Goal: Communication & Community: Answer question/provide support

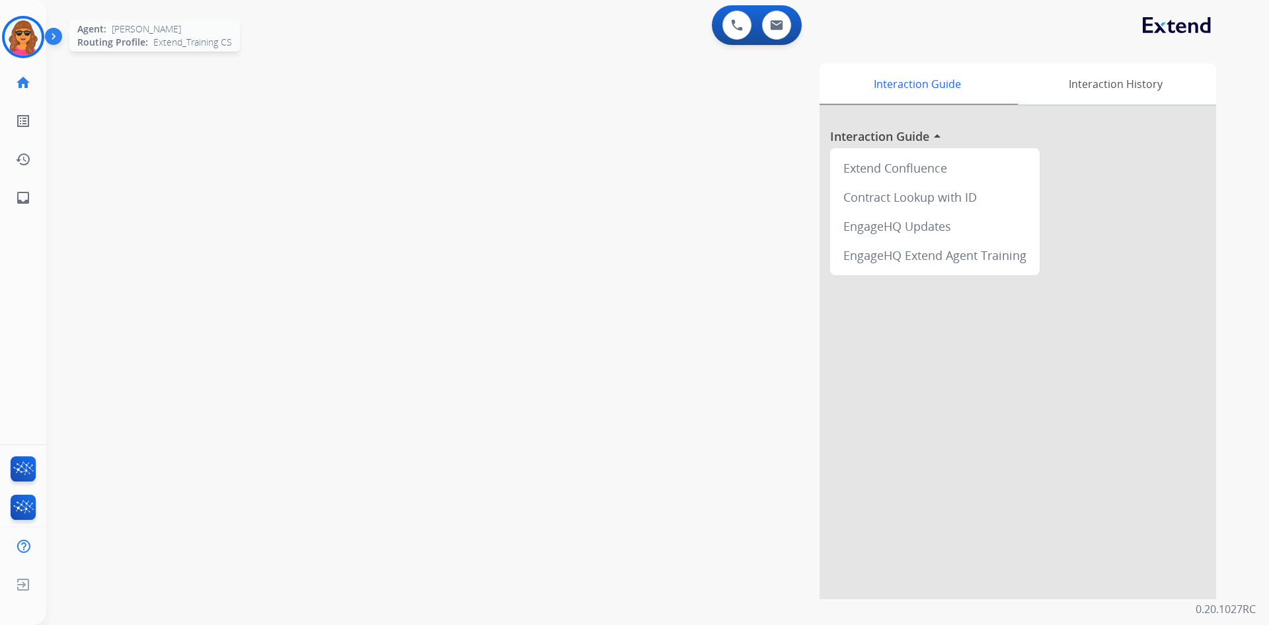
click at [22, 38] on img at bounding box center [23, 37] width 37 height 37
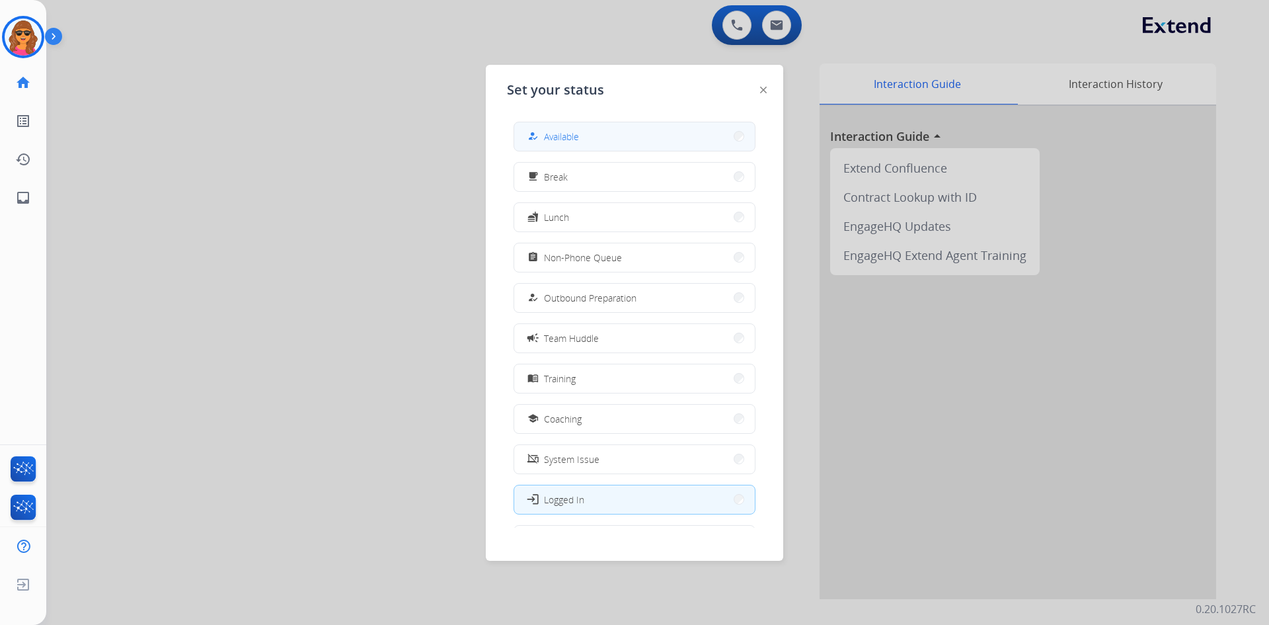
click at [568, 139] on span "Available" at bounding box center [561, 137] width 35 height 14
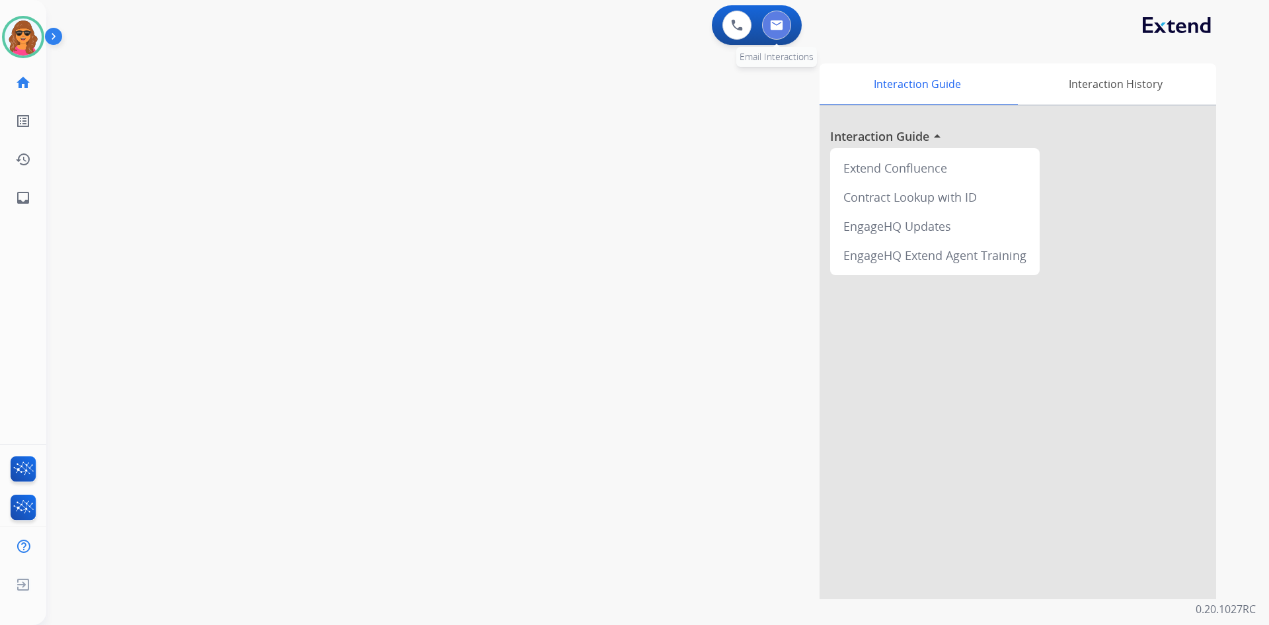
click at [780, 20] on img at bounding box center [776, 25] width 13 height 11
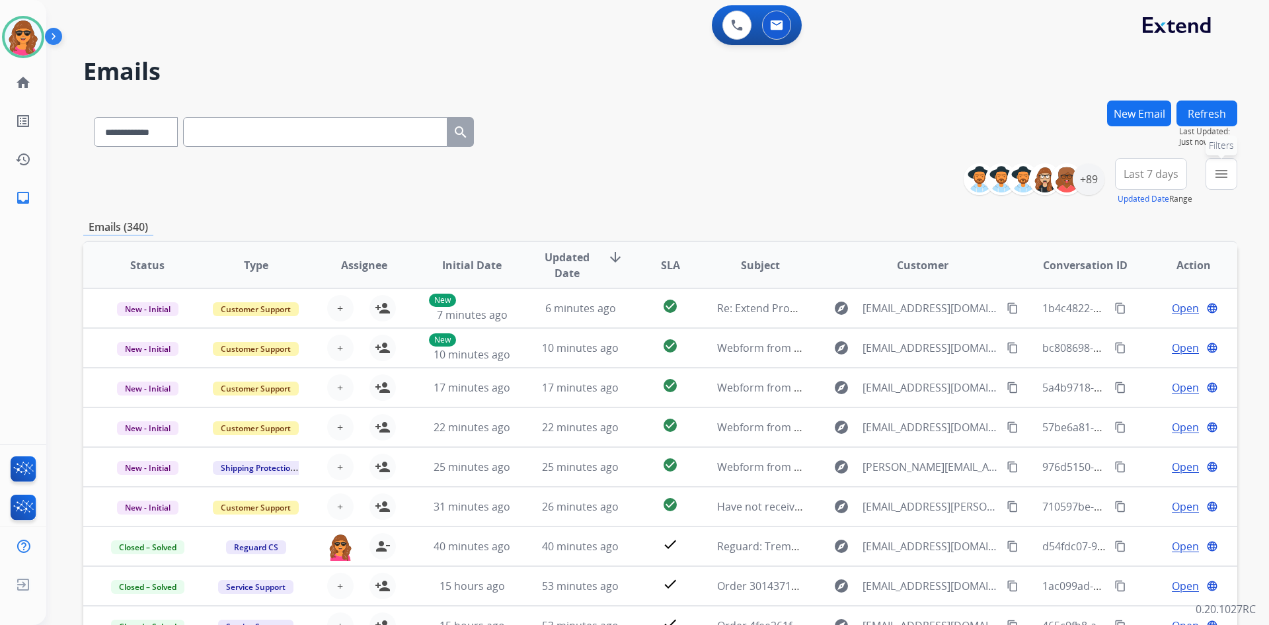
click at [1216, 169] on mat-icon "menu" at bounding box center [1221, 174] width 16 height 16
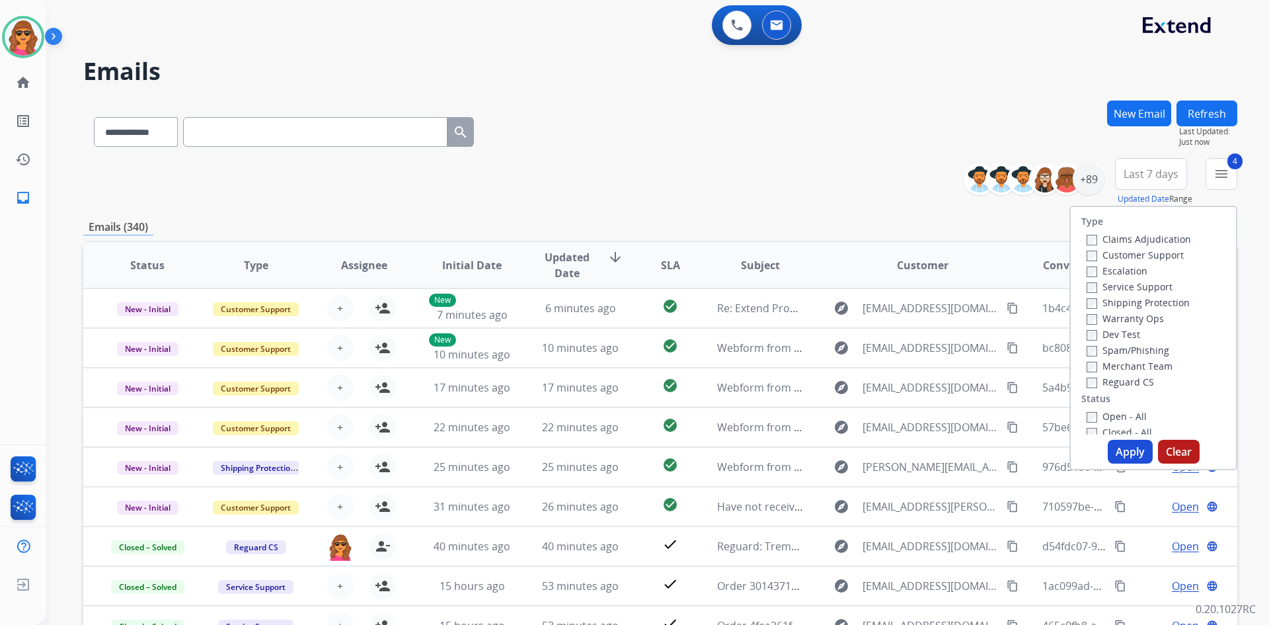
click at [1121, 454] on button "Apply" at bounding box center [1130, 451] width 45 height 24
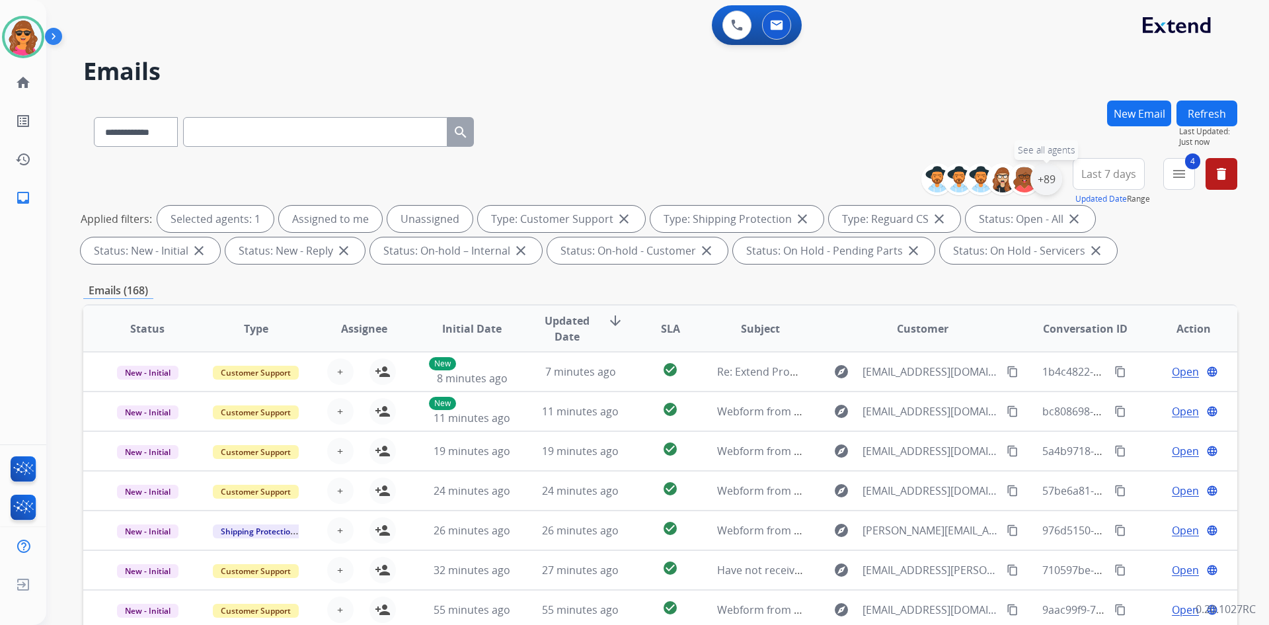
click at [1045, 177] on div "+89" at bounding box center [1046, 179] width 32 height 32
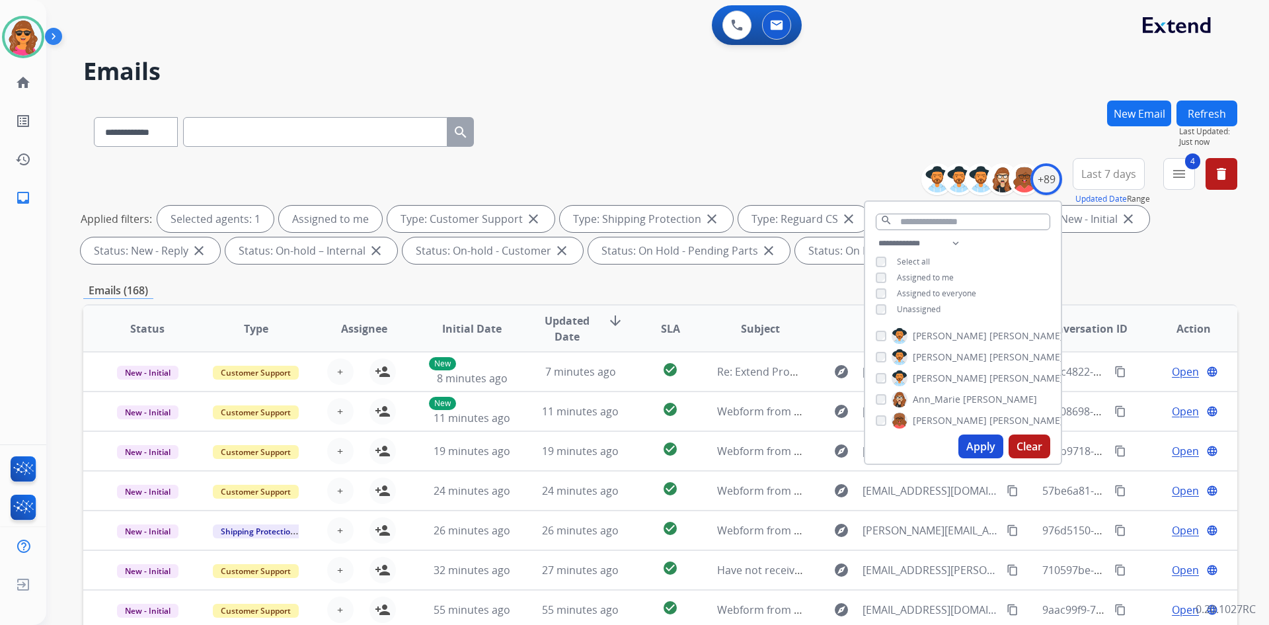
click at [983, 453] on button "Apply" at bounding box center [980, 446] width 45 height 24
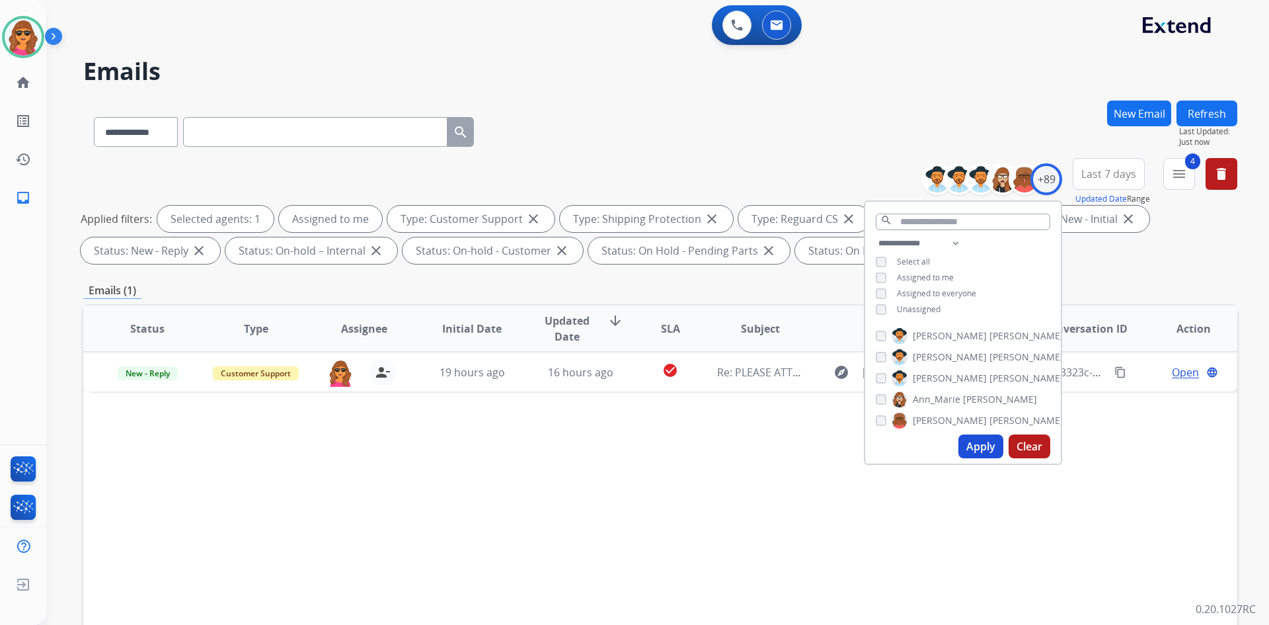
click at [1075, 462] on div "Status Type Assignee Initial Date Updated Date arrow_downward SLA Subject Custo…" at bounding box center [660, 525] width 1154 height 443
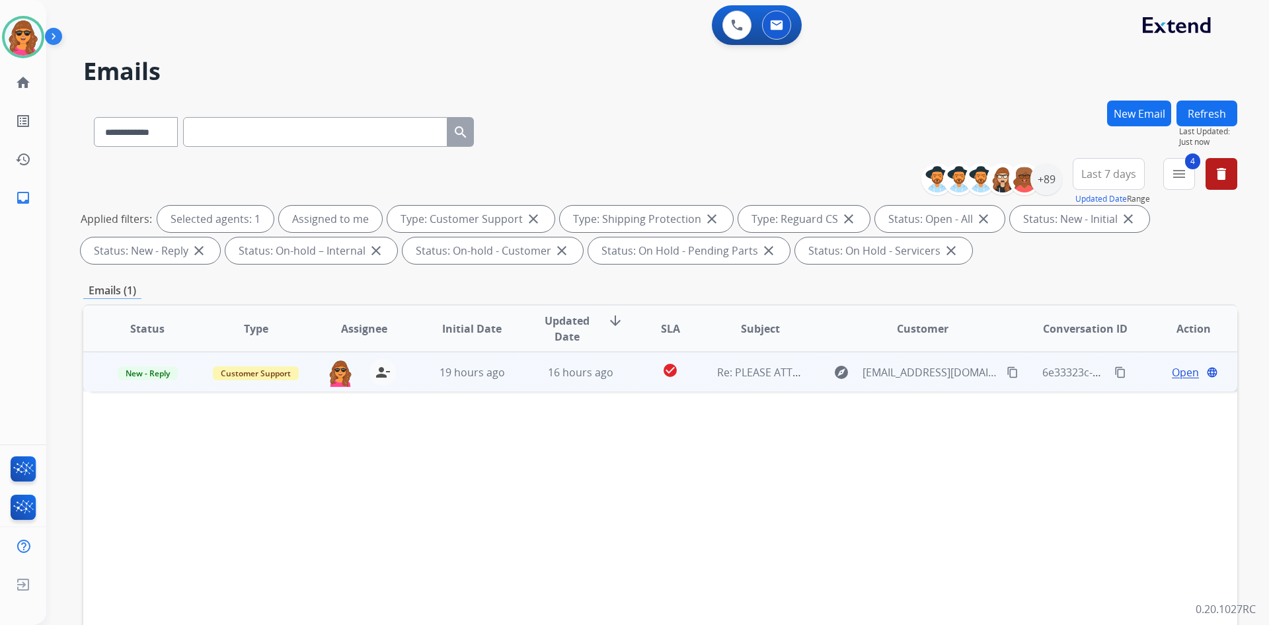
click at [1172, 366] on span "Open" at bounding box center [1185, 372] width 27 height 16
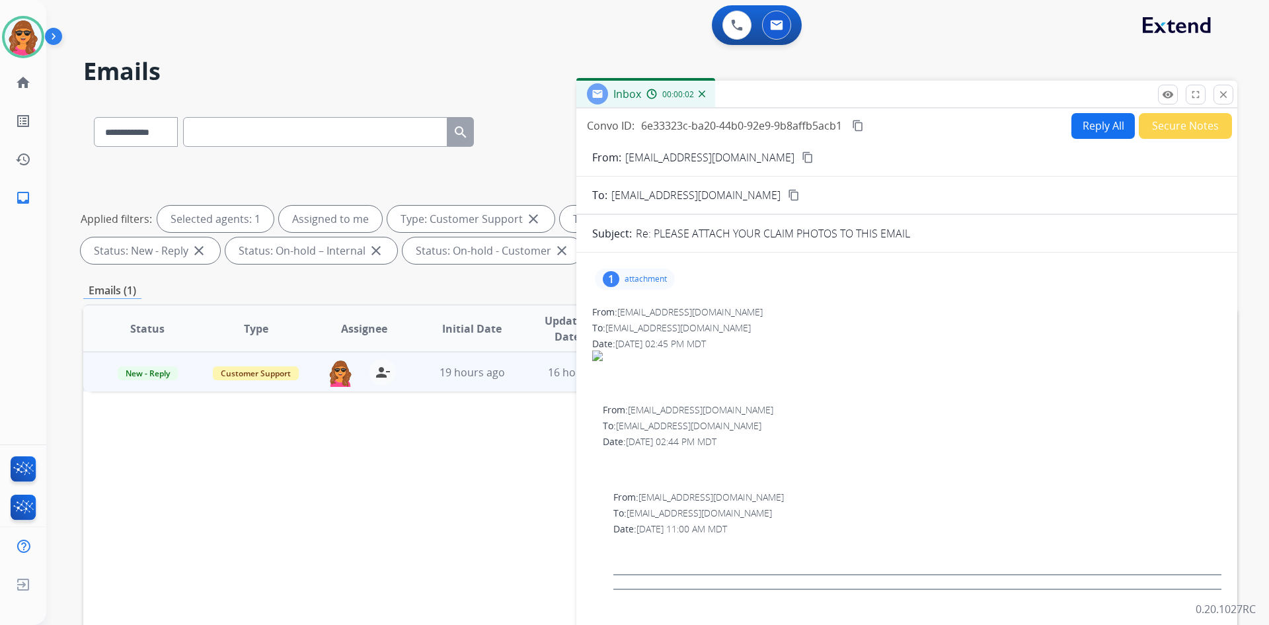
click at [802, 151] on mat-icon "content_copy" at bounding box center [808, 157] width 12 height 12
click at [800, 151] on button "content_copy" at bounding box center [808, 157] width 16 height 16
click at [1092, 123] on button "Reply All" at bounding box center [1102, 126] width 63 height 26
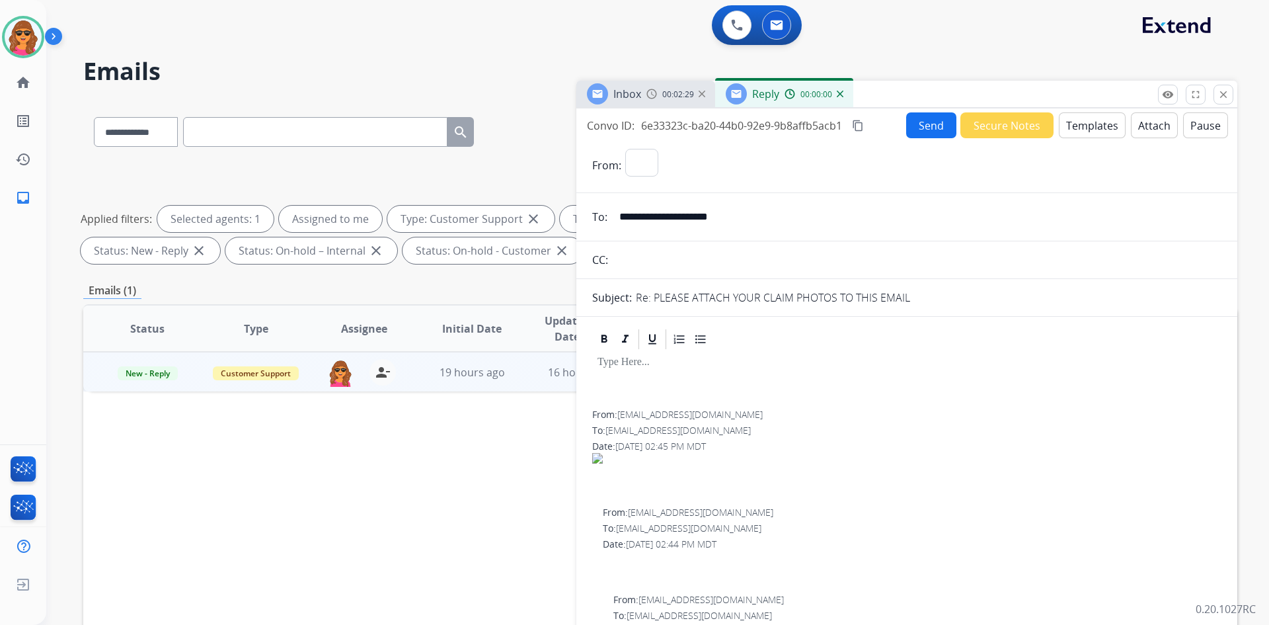
select select "**********"
click at [1071, 131] on button "Templates" at bounding box center [1092, 125] width 67 height 26
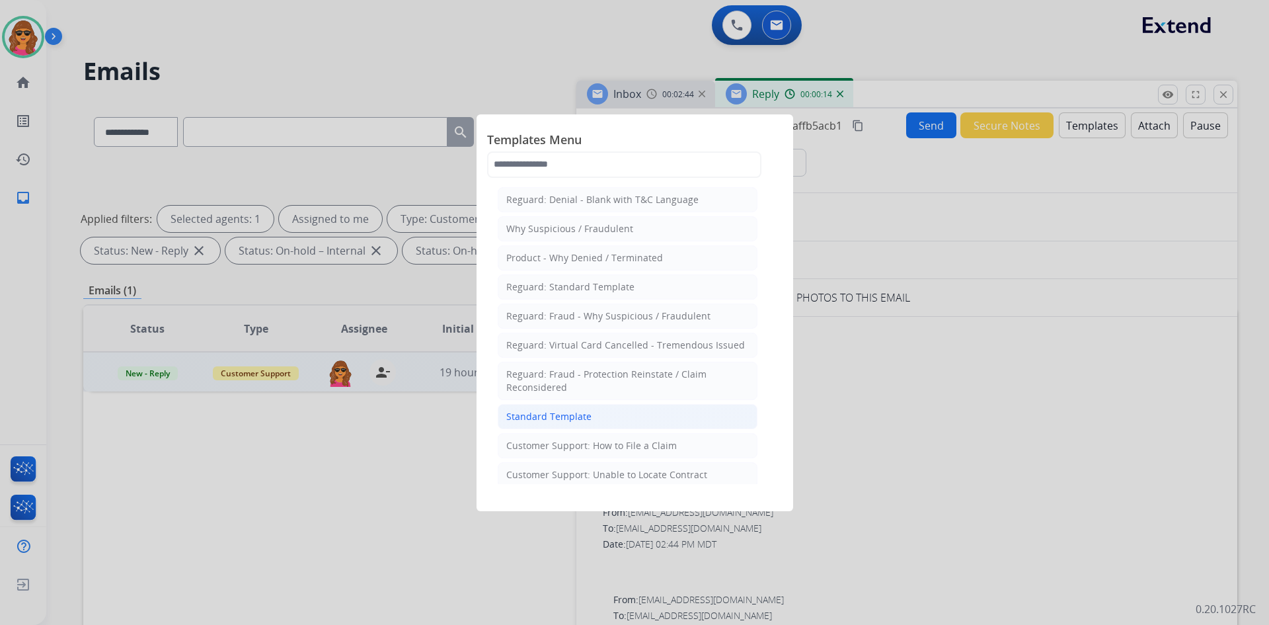
click at [562, 414] on div "Standard Template" at bounding box center [548, 416] width 85 height 13
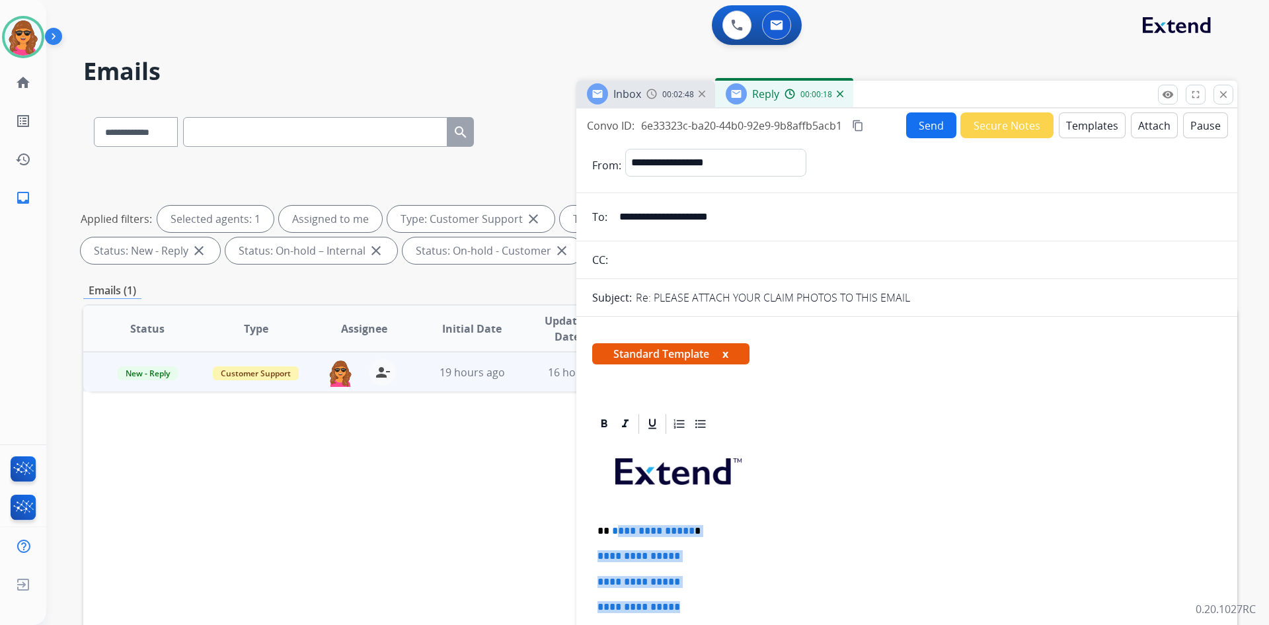
drag, startPoint x: 613, startPoint y: 527, endPoint x: 718, endPoint y: 605, distance: 130.9
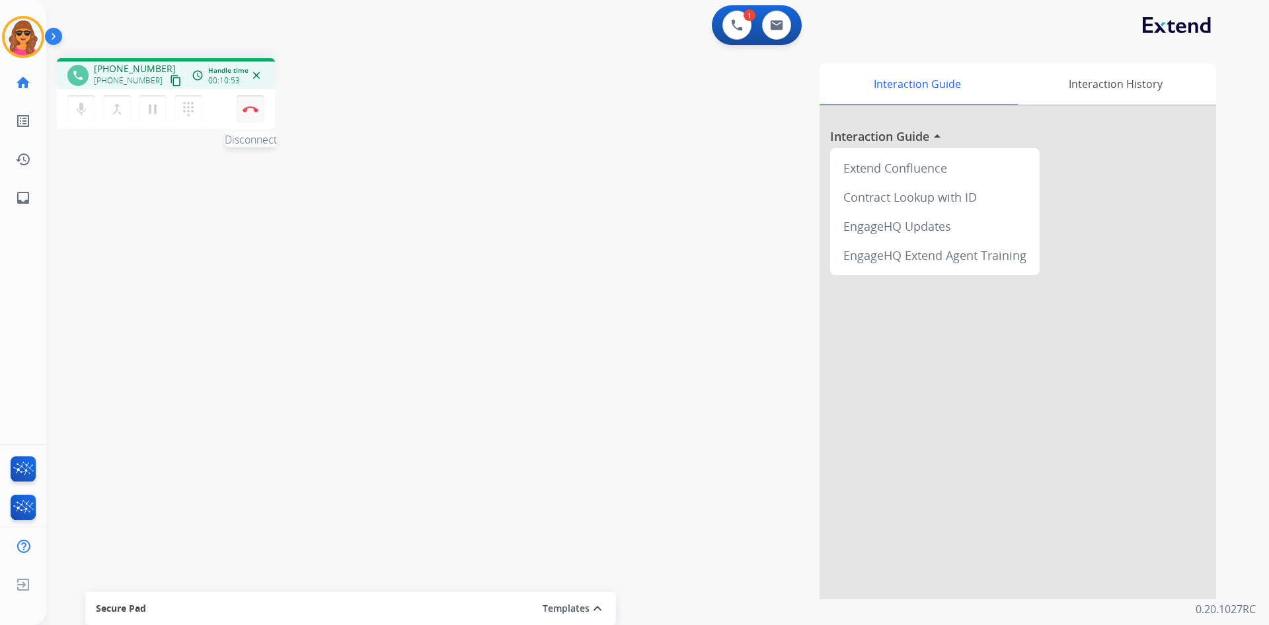
click at [253, 107] on img at bounding box center [251, 109] width 16 height 7
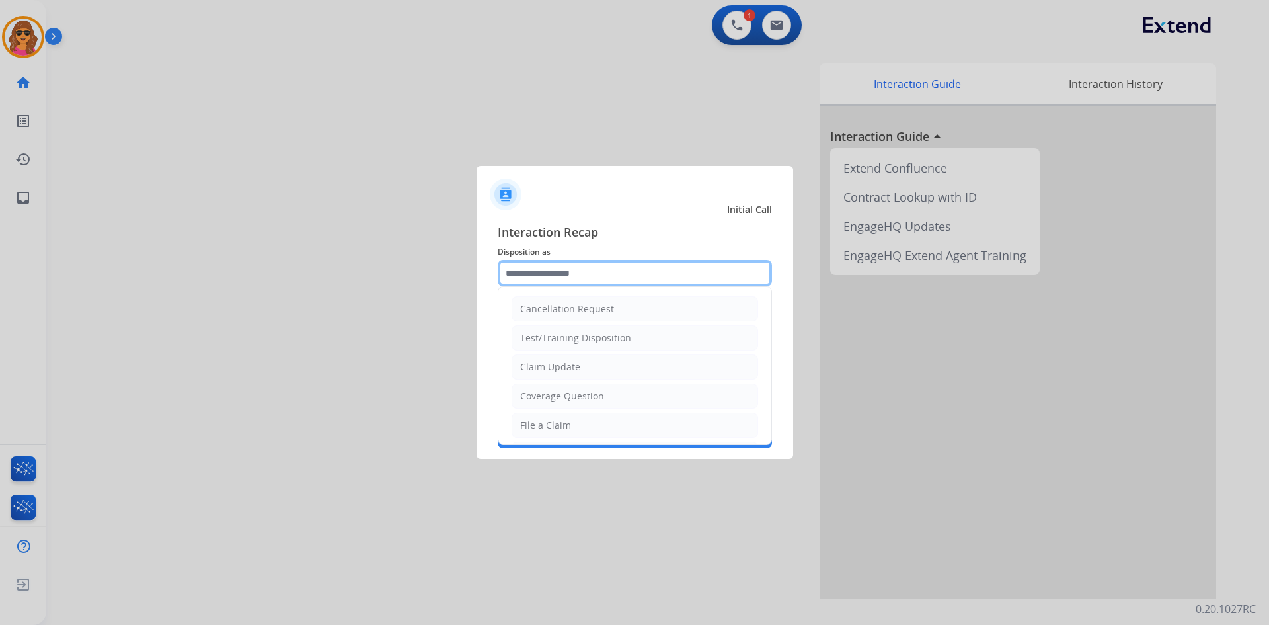
click at [512, 277] on input "text" at bounding box center [635, 273] width 274 height 26
click at [524, 426] on div "File a Claim" at bounding box center [545, 424] width 51 height 13
type input "**********"
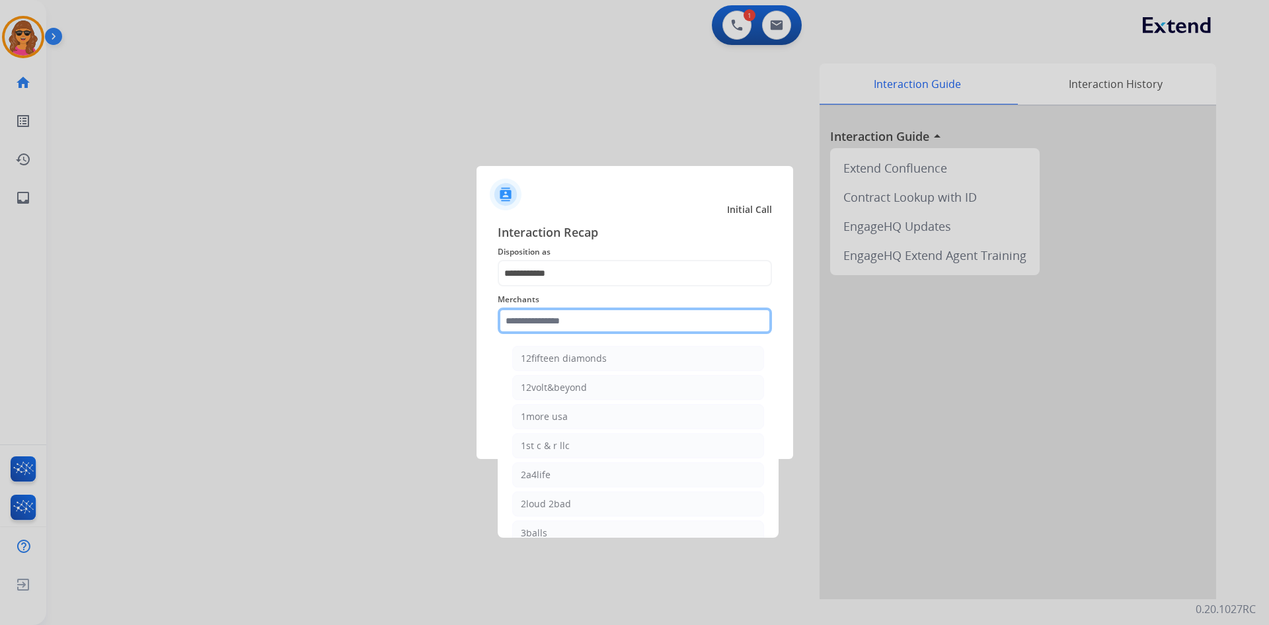
click at [506, 326] on input "text" at bounding box center [635, 320] width 274 height 26
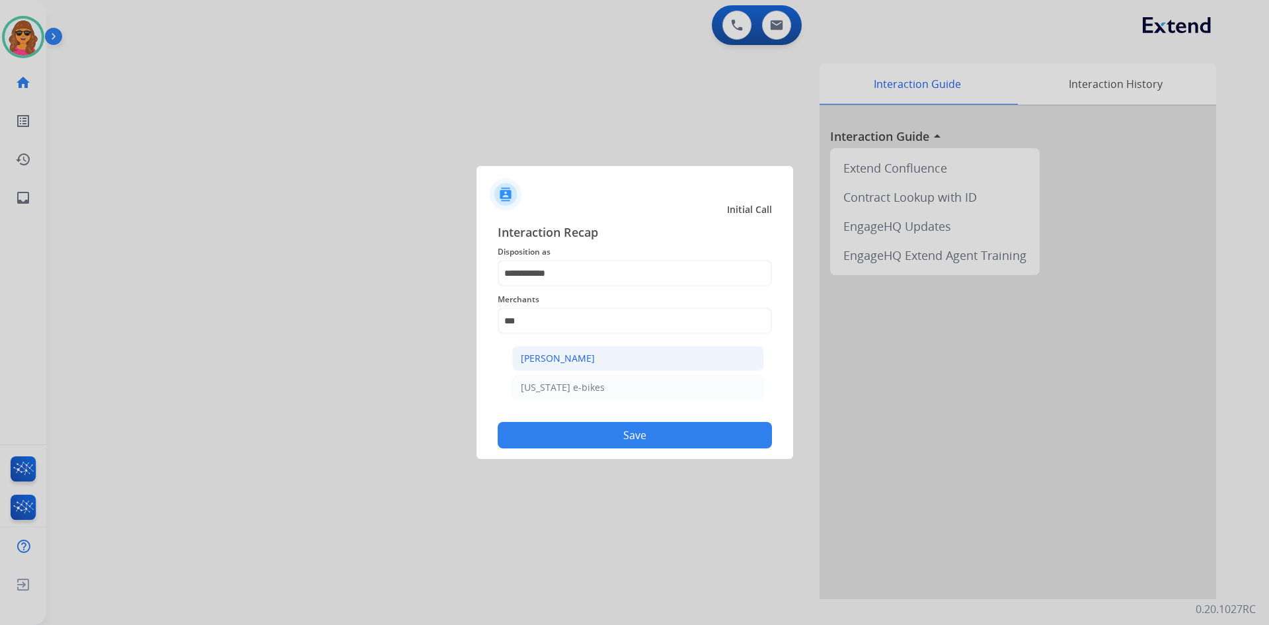
click at [577, 360] on div "[PERSON_NAME]" at bounding box center [558, 358] width 74 height 13
type input "**********"
click at [632, 439] on button "Save" at bounding box center [635, 435] width 274 height 26
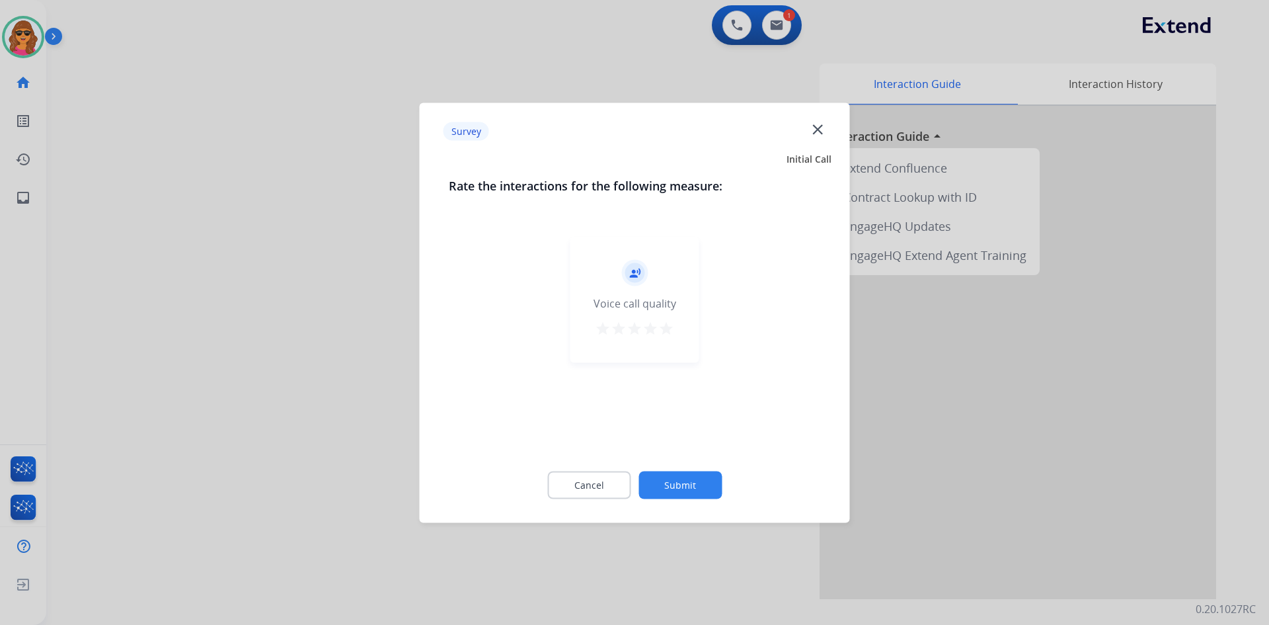
click at [666, 325] on mat-icon "star" at bounding box center [666, 328] width 16 height 16
click at [688, 475] on button "Submit" at bounding box center [679, 485] width 83 height 28
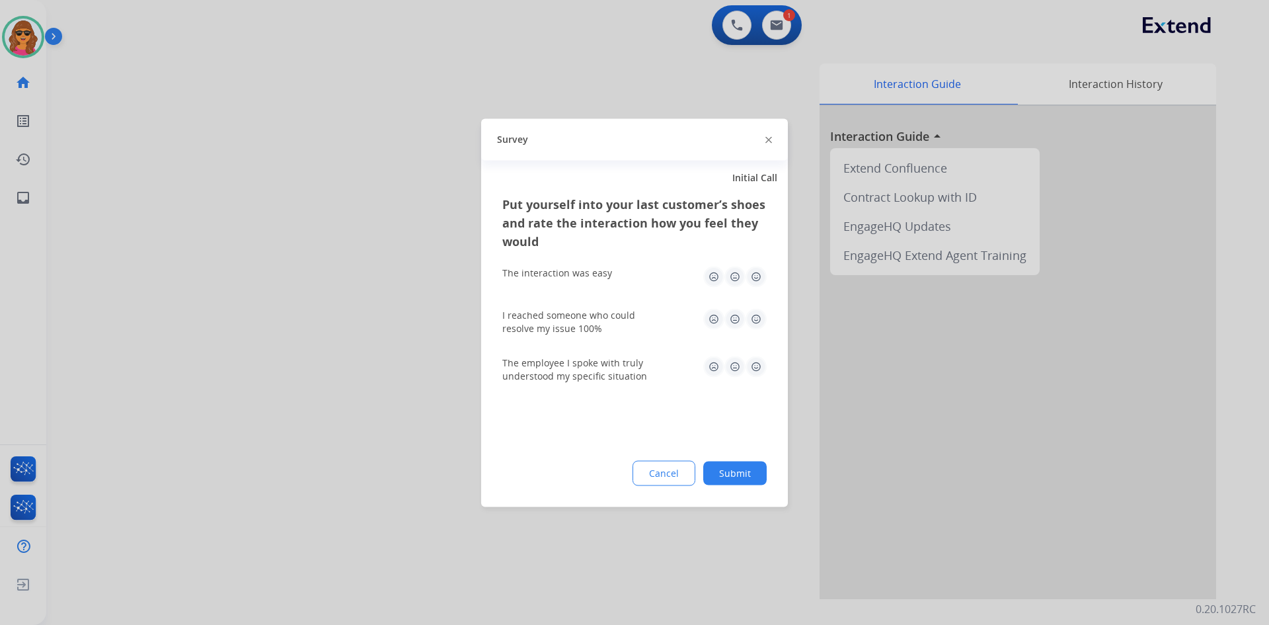
click at [757, 276] on img at bounding box center [755, 276] width 21 height 21
click at [755, 315] on img at bounding box center [755, 318] width 21 height 21
click at [755, 360] on img at bounding box center [755, 366] width 21 height 21
click at [746, 476] on button "Submit" at bounding box center [734, 473] width 63 height 24
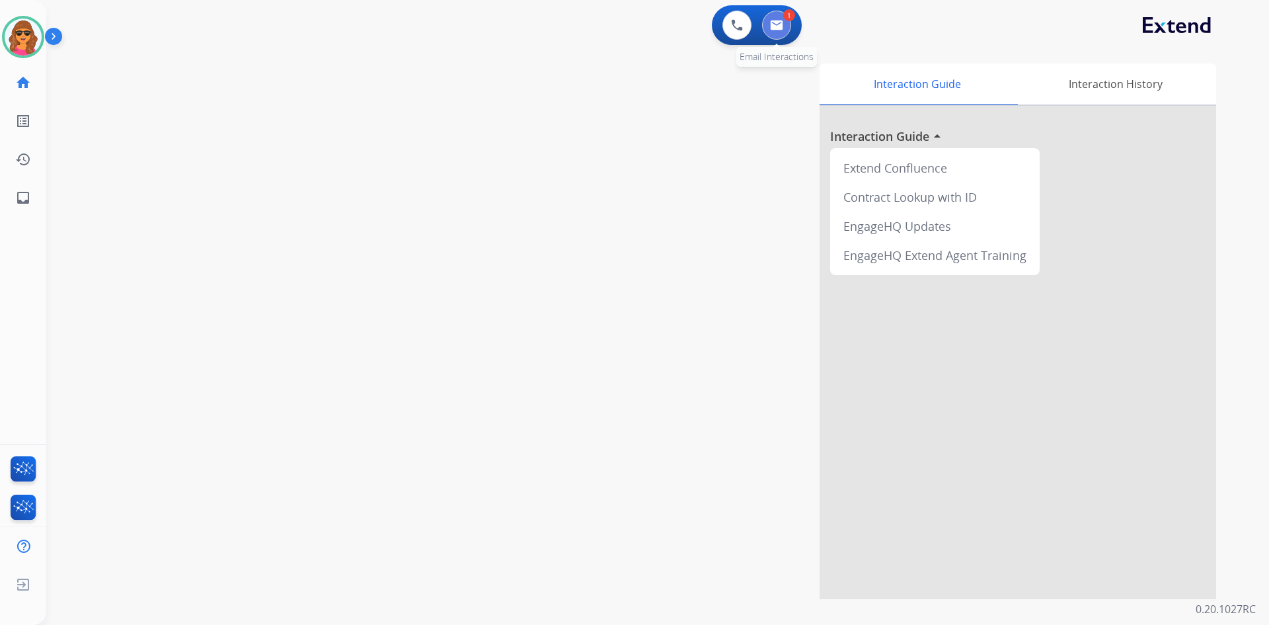
click at [771, 25] on img at bounding box center [776, 25] width 13 height 11
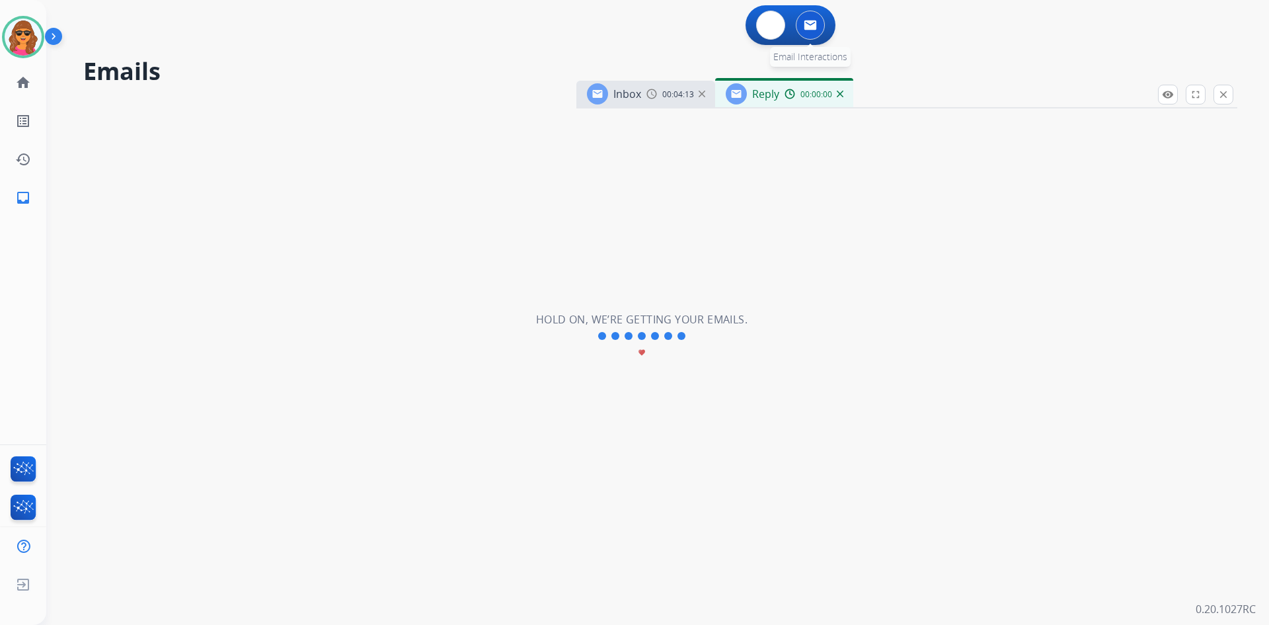
select select "**********"
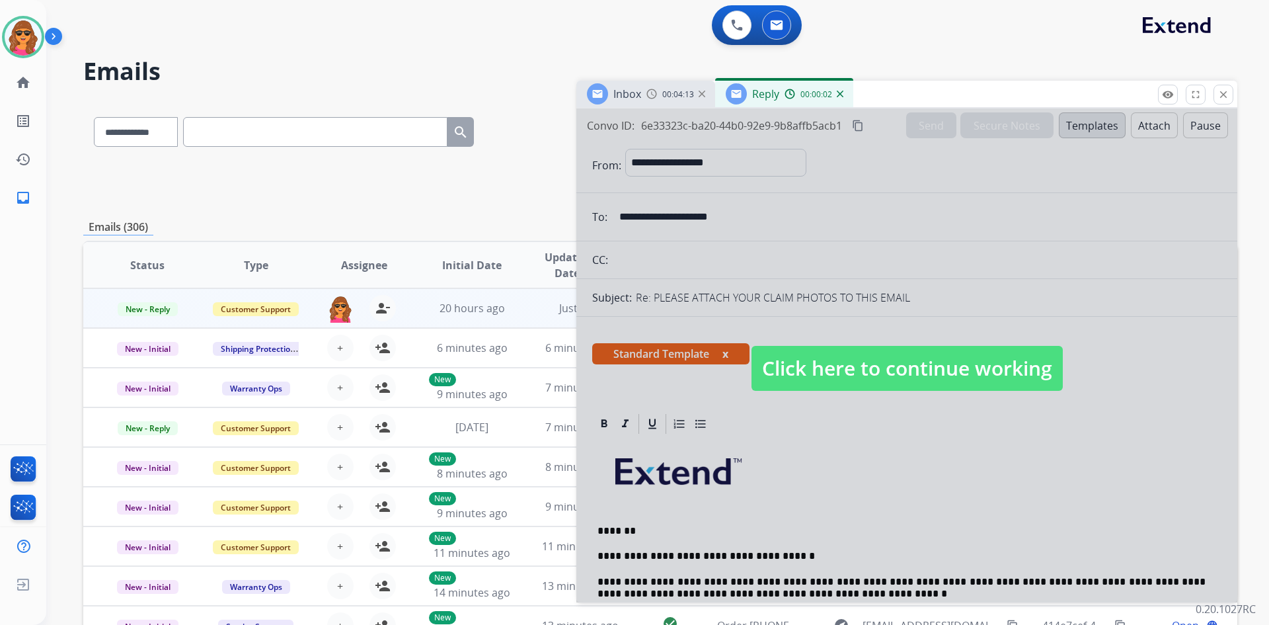
click at [886, 369] on span "Click here to continue working" at bounding box center [906, 368] width 311 height 45
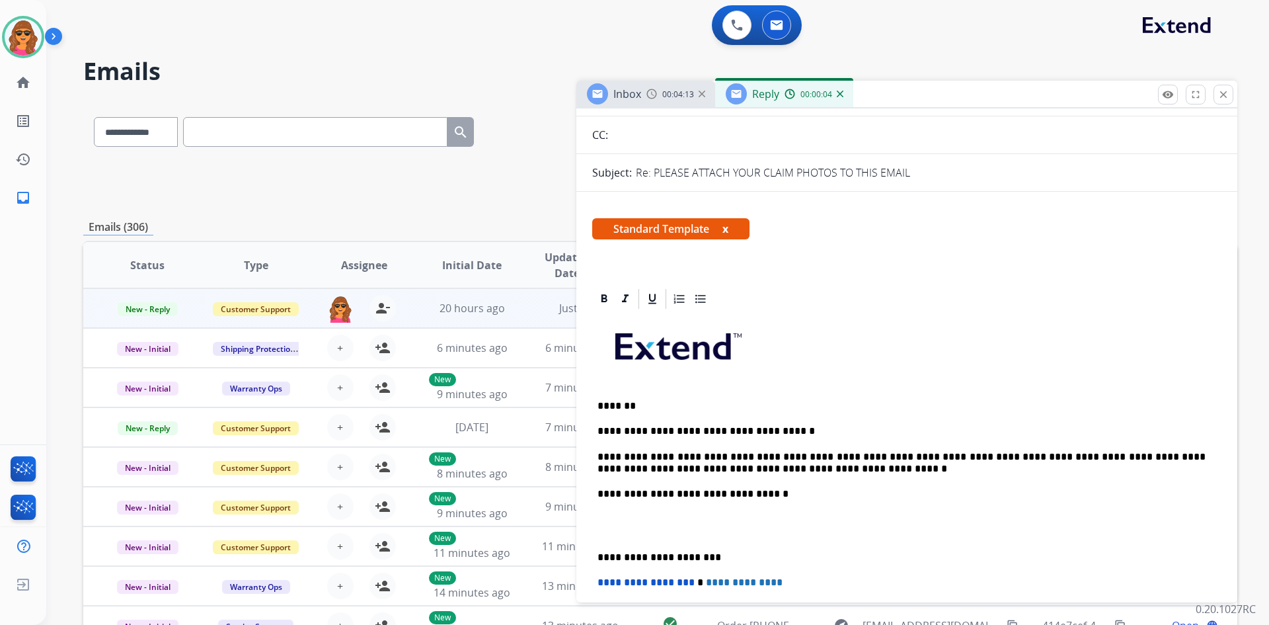
scroll to position [132, 0]
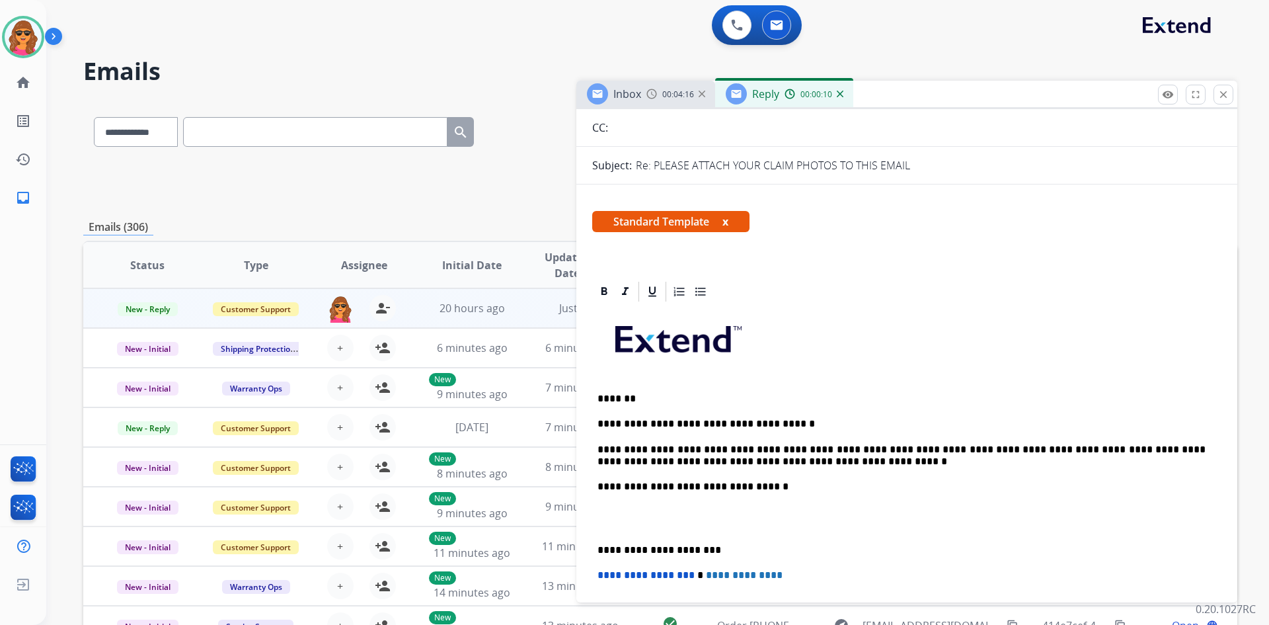
click at [751, 461] on p "**********" at bounding box center [901, 455] width 608 height 24
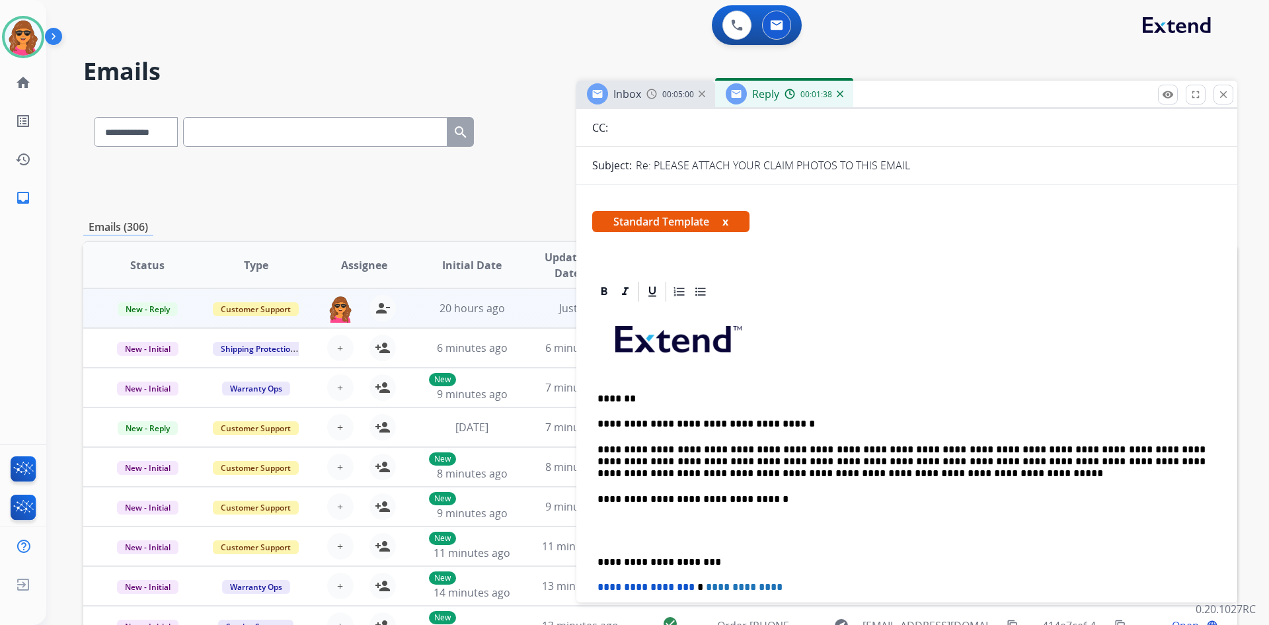
click at [596, 527] on div "**********" at bounding box center [906, 530] width 629 height 454
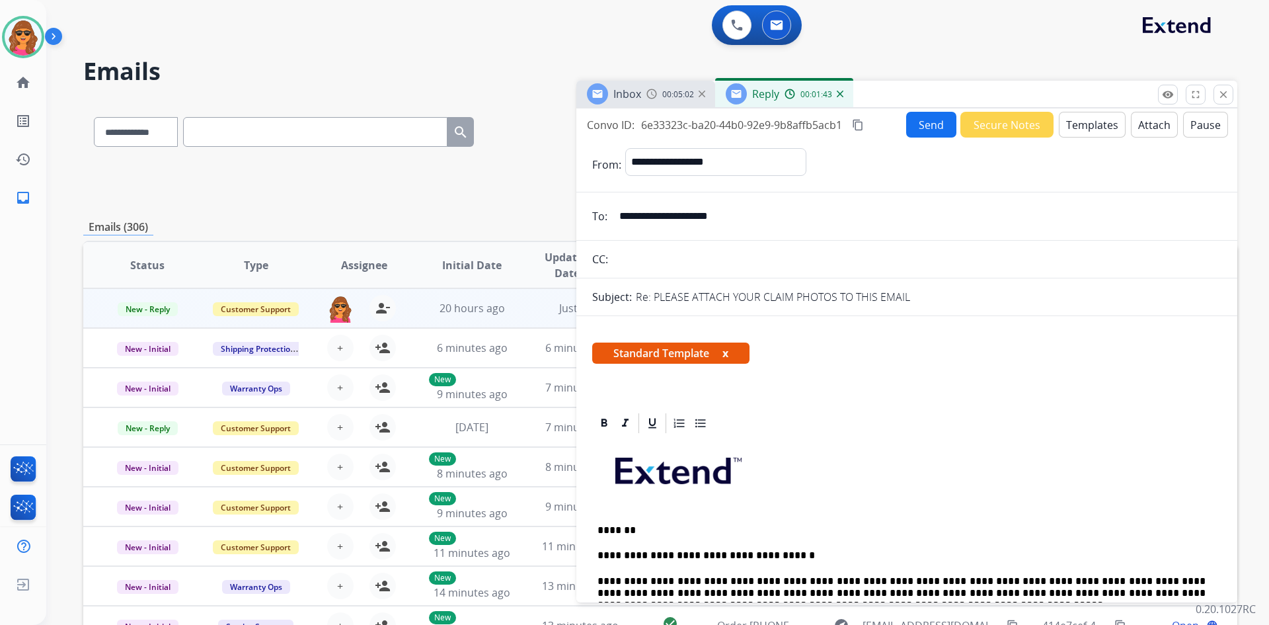
scroll to position [0, 0]
click at [915, 126] on button "Send" at bounding box center [931, 125] width 50 height 26
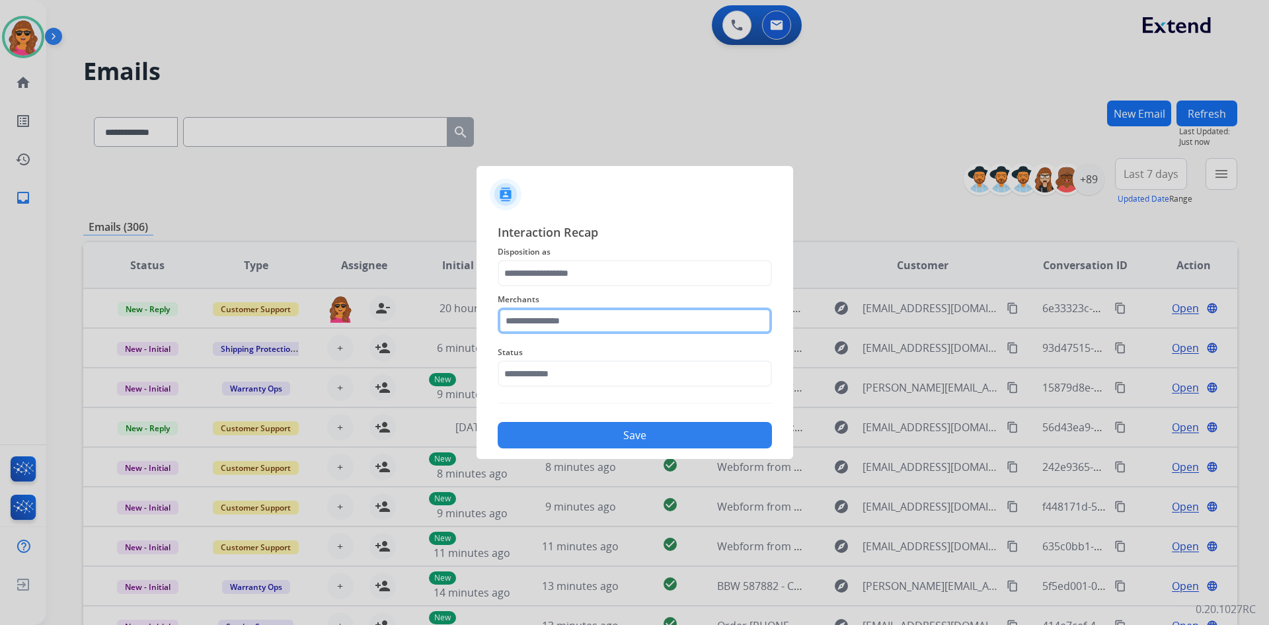
click at [504, 319] on input "text" at bounding box center [635, 320] width 274 height 26
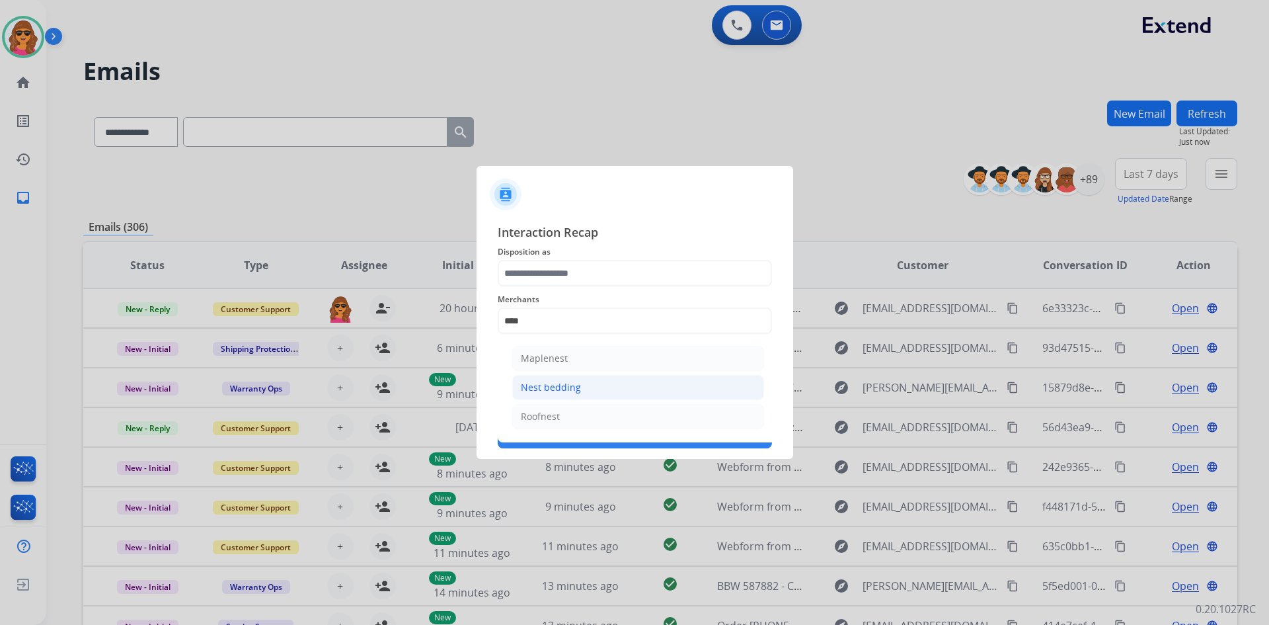
click at [554, 382] on div "Nest bedding" at bounding box center [551, 387] width 60 height 13
type input "**********"
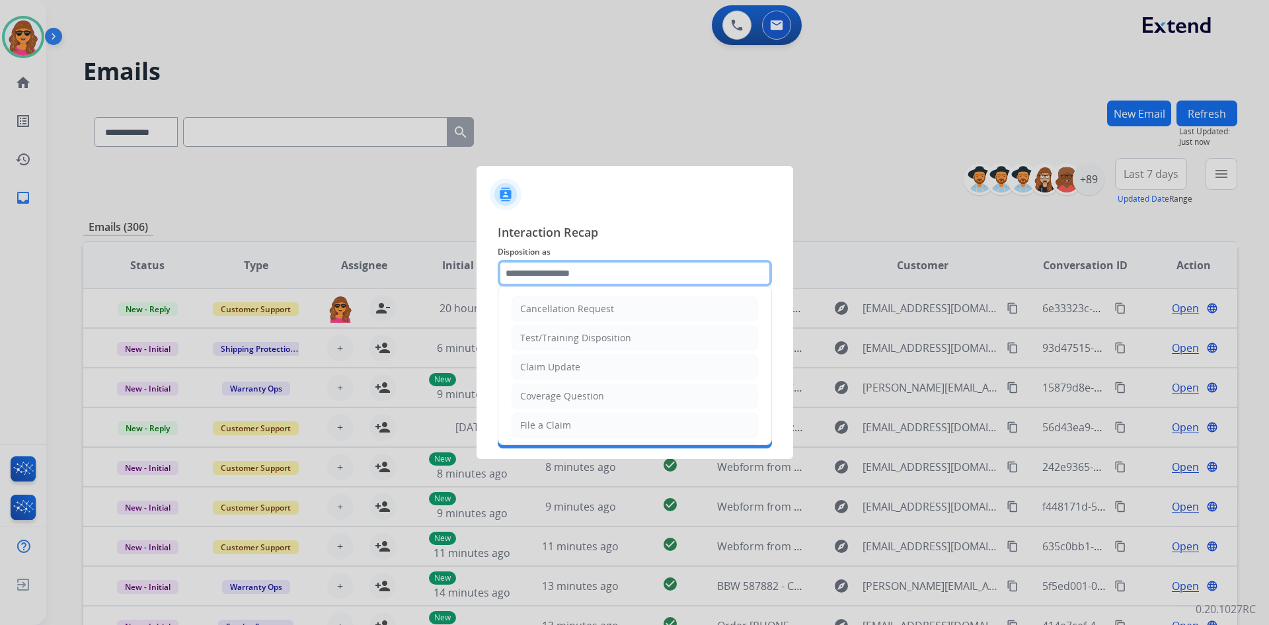
click at [506, 282] on input "text" at bounding box center [635, 273] width 274 height 26
click at [561, 425] on div "File a Claim" at bounding box center [545, 424] width 51 height 13
type input "**********"
drag, startPoint x: 504, startPoint y: 269, endPoint x: 566, endPoint y: 270, distance: 61.5
click at [566, 270] on input "**********" at bounding box center [635, 273] width 274 height 26
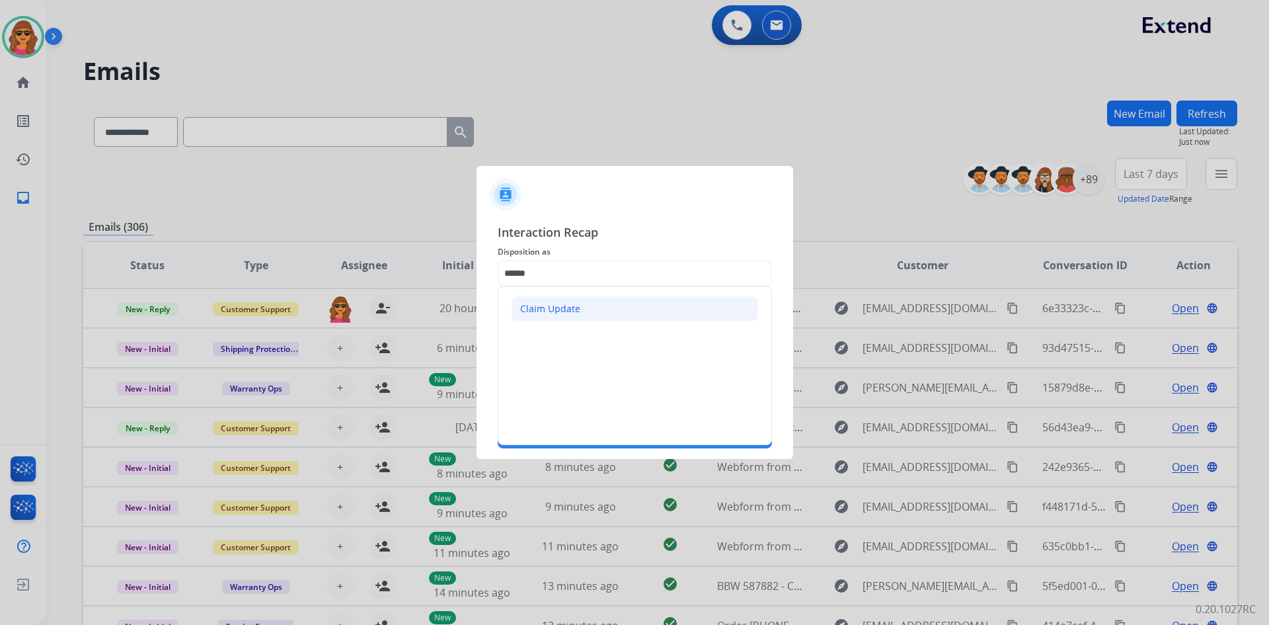
click at [558, 313] on div "Claim Update" at bounding box center [550, 308] width 60 height 13
type input "**********"
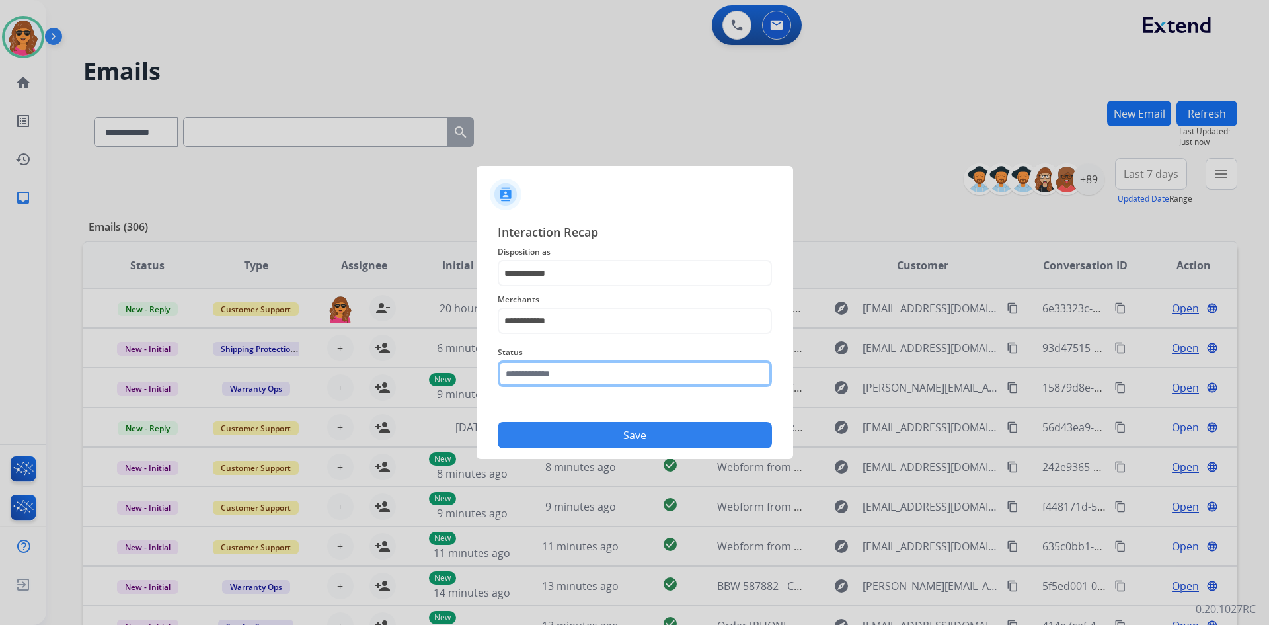
click at [510, 381] on input "text" at bounding box center [635, 373] width 274 height 26
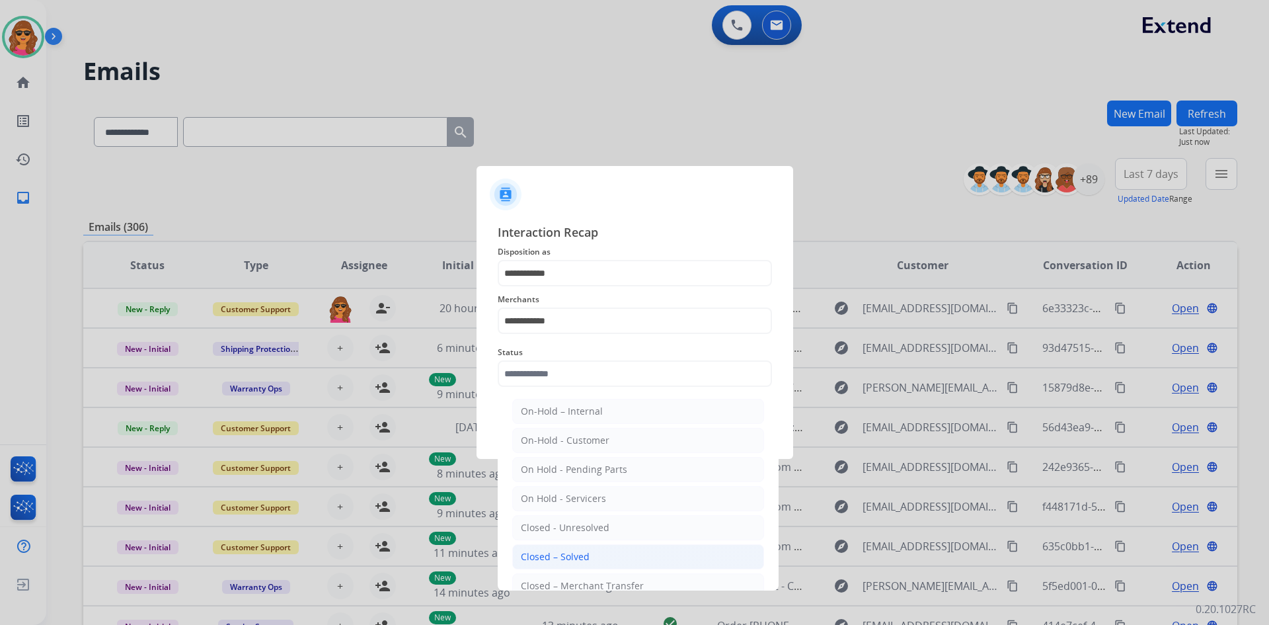
click at [573, 554] on div "Closed – Solved" at bounding box center [555, 556] width 69 height 13
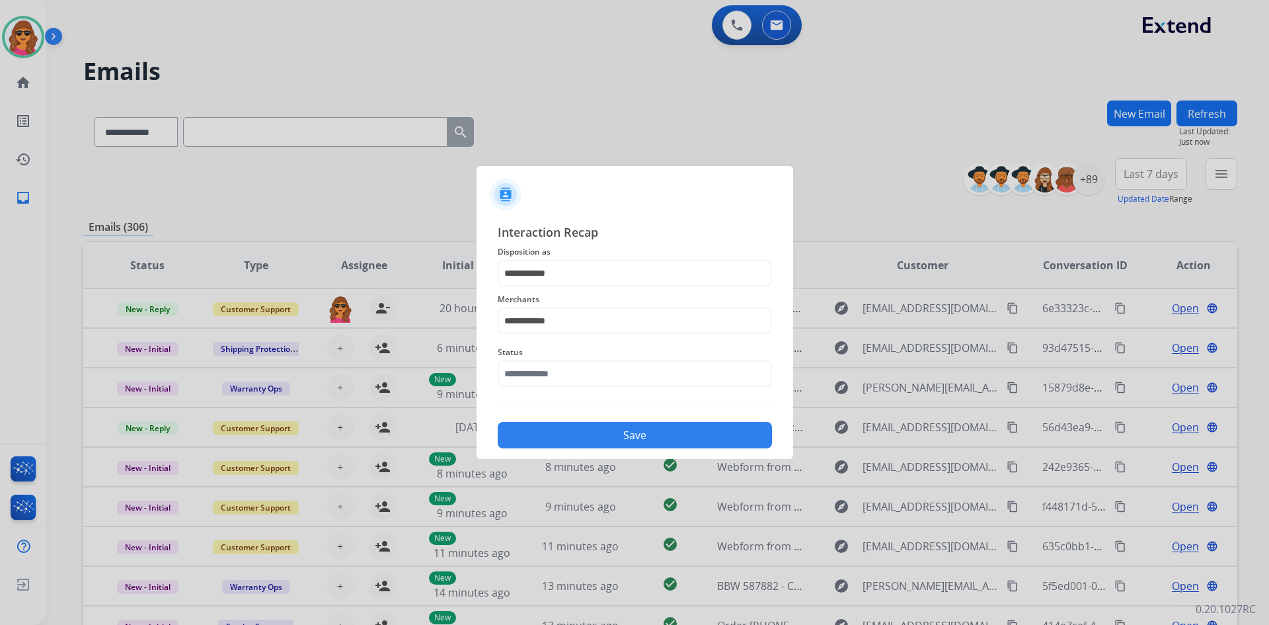
type input "**********"
click at [619, 433] on button "Save" at bounding box center [635, 435] width 274 height 26
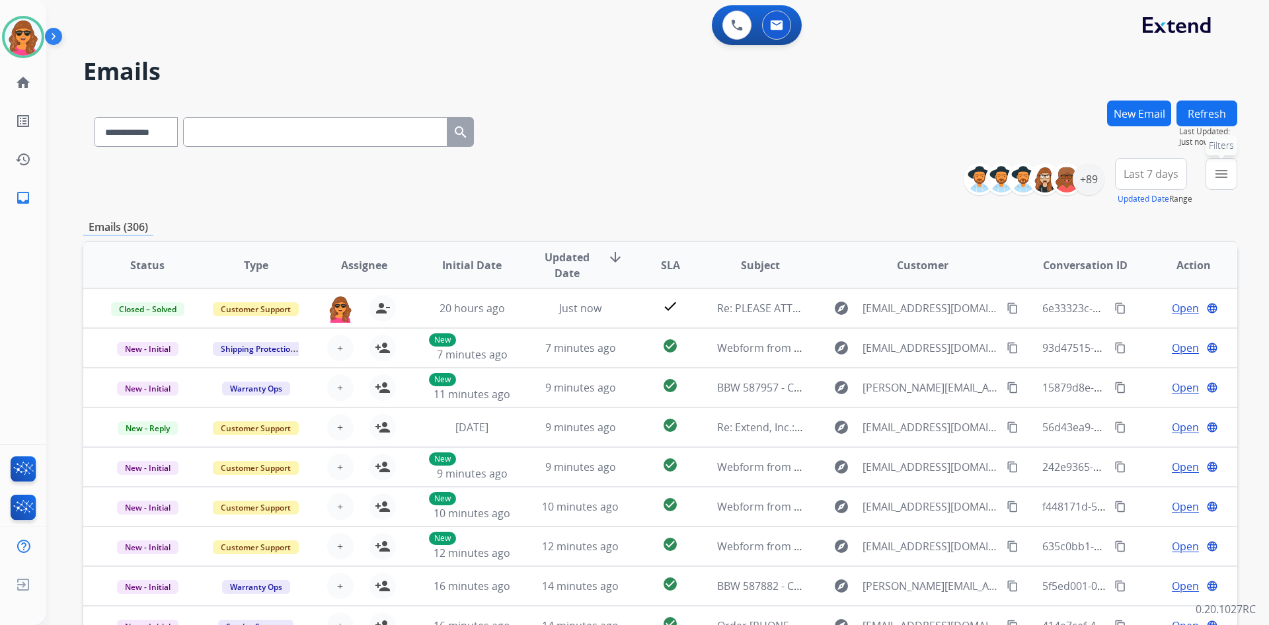
click at [1217, 180] on mat-icon "menu" at bounding box center [1221, 174] width 16 height 16
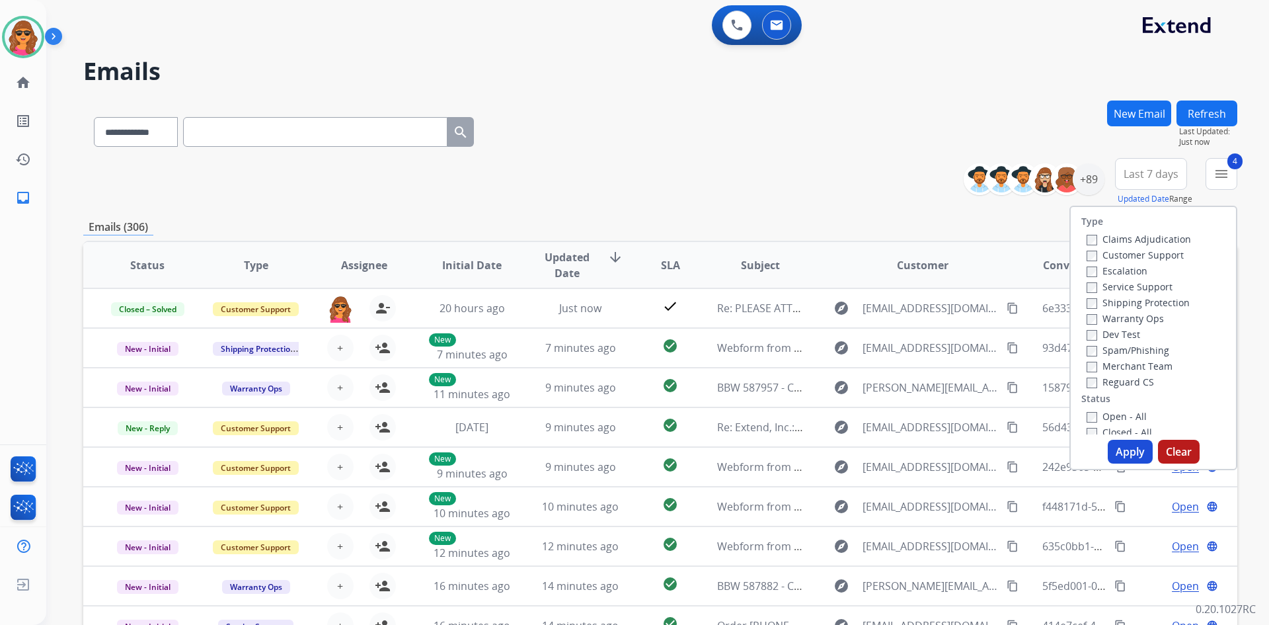
click at [1122, 447] on button "Apply" at bounding box center [1130, 451] width 45 height 24
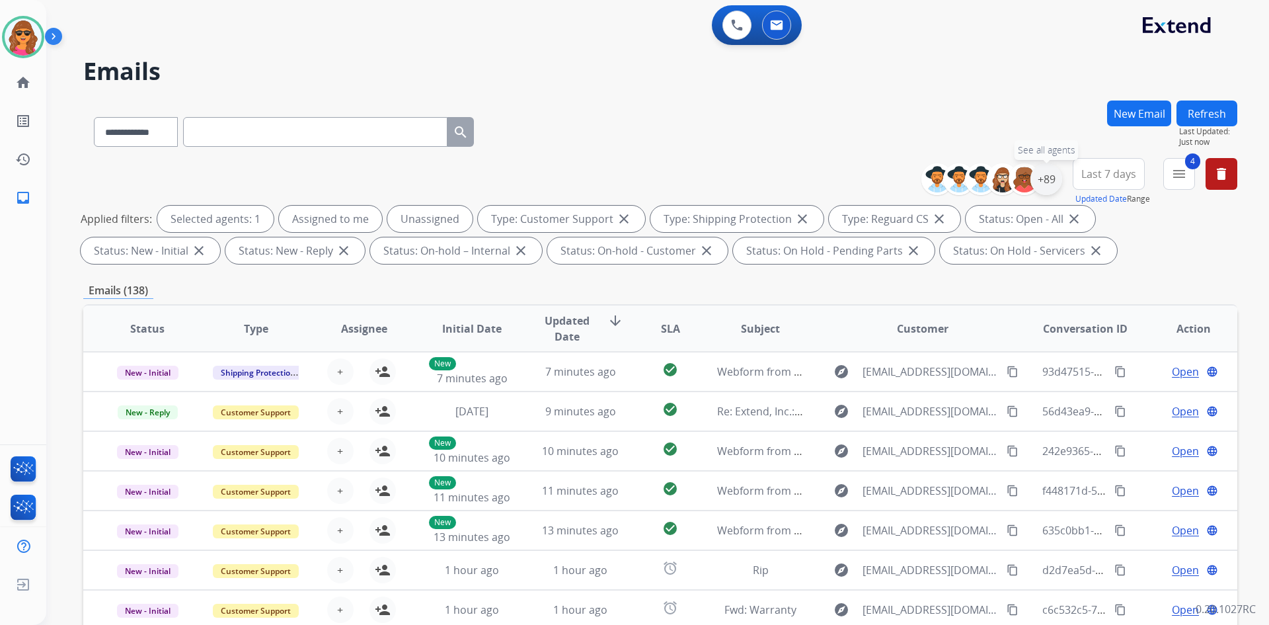
click at [1047, 174] on div "+89" at bounding box center [1046, 179] width 32 height 32
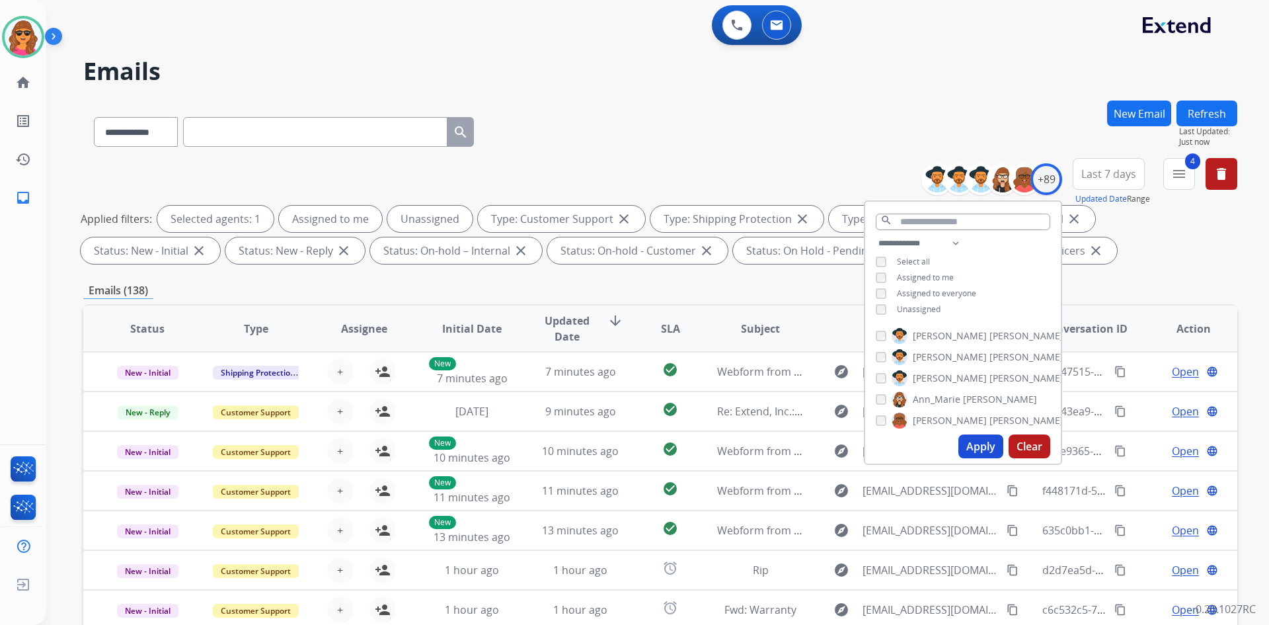
click at [967, 449] on button "Apply" at bounding box center [980, 446] width 45 height 24
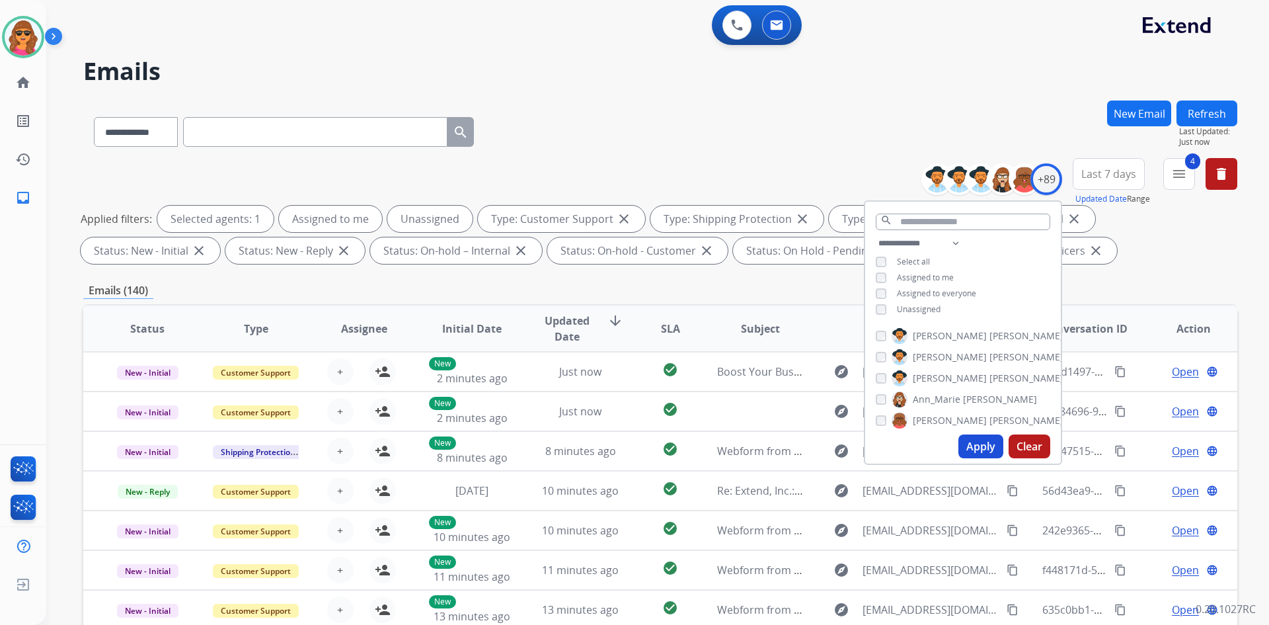
click at [1100, 260] on div "Applied filters: Selected agents: 1 Assigned to me Unassigned Type: Customer Su…" at bounding box center [658, 235] width 1154 height 58
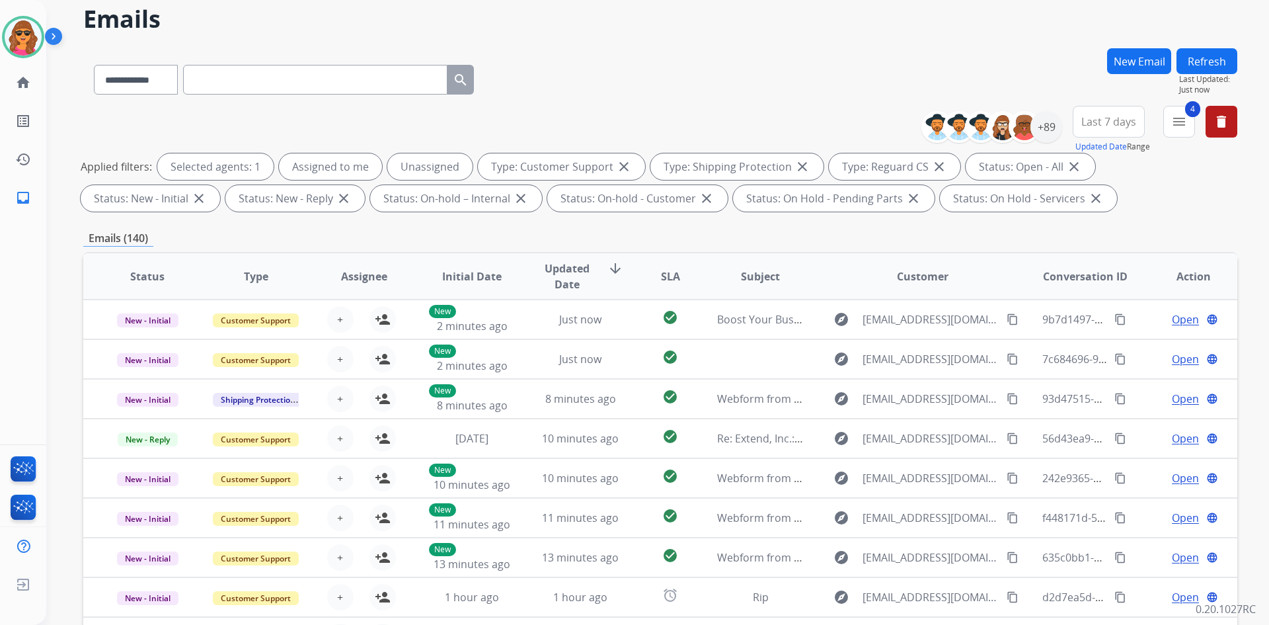
scroll to position [191, 0]
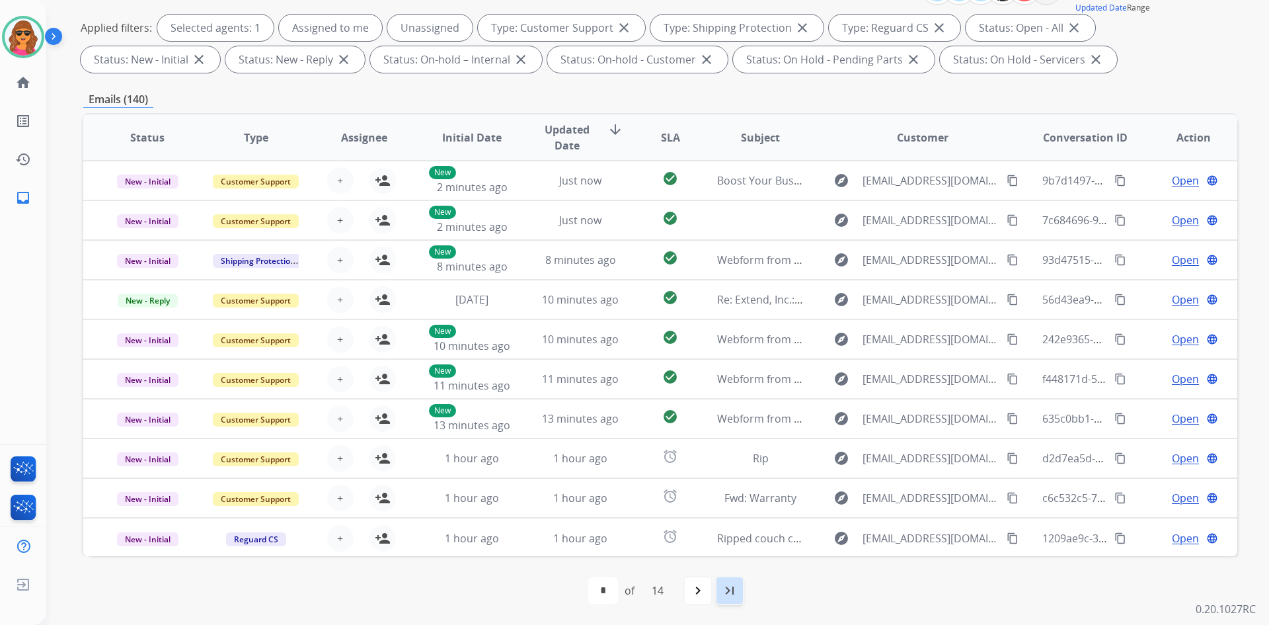
click at [721, 581] on div "last_page" at bounding box center [729, 590] width 29 height 29
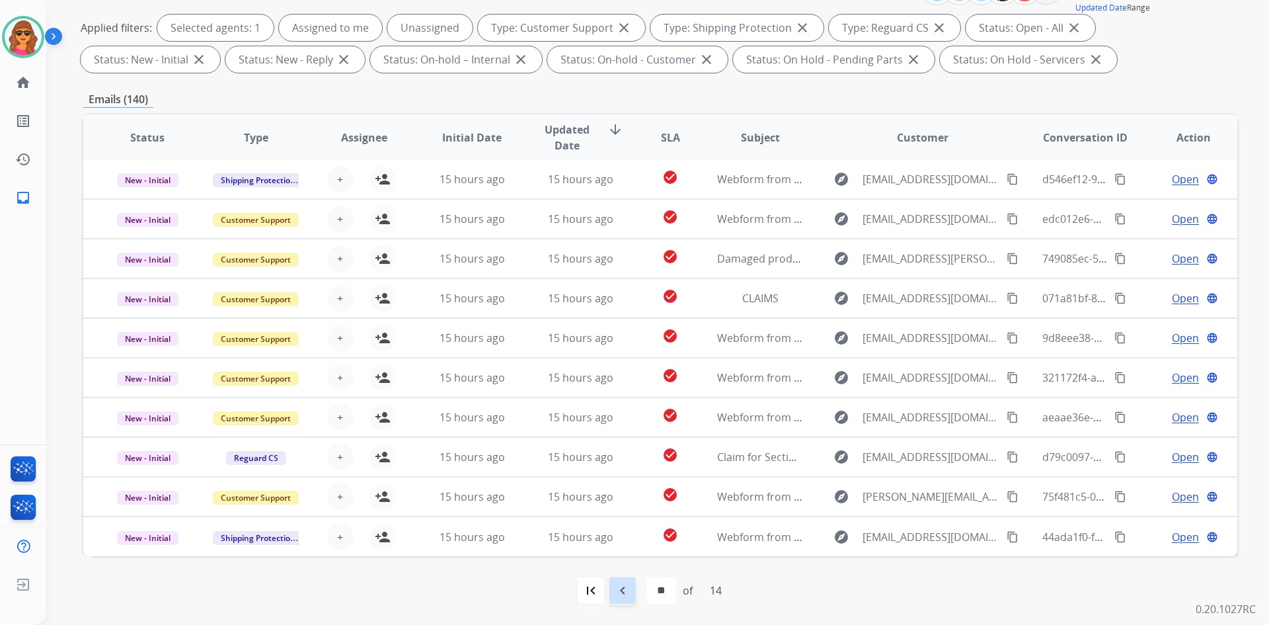
click at [623, 589] on mat-icon "navigate_before" at bounding box center [623, 590] width 16 height 16
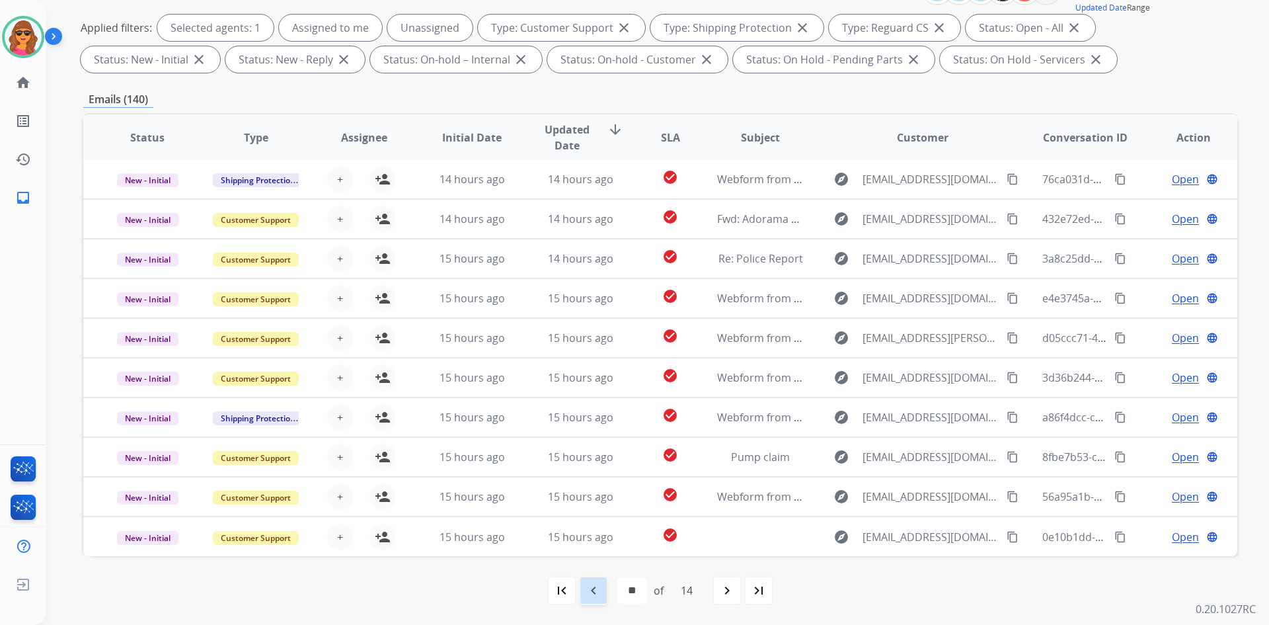
click at [591, 587] on mat-icon "navigate_before" at bounding box center [594, 590] width 16 height 16
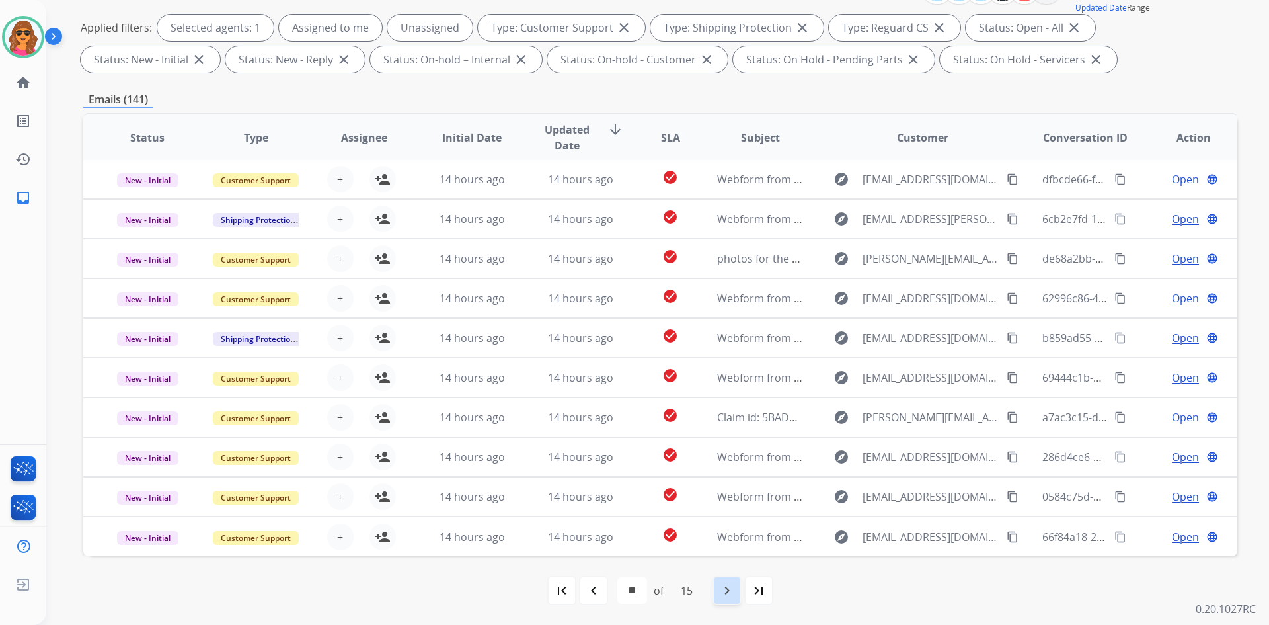
click at [726, 590] on mat-icon "navigate_next" at bounding box center [727, 590] width 16 height 16
select select "**"
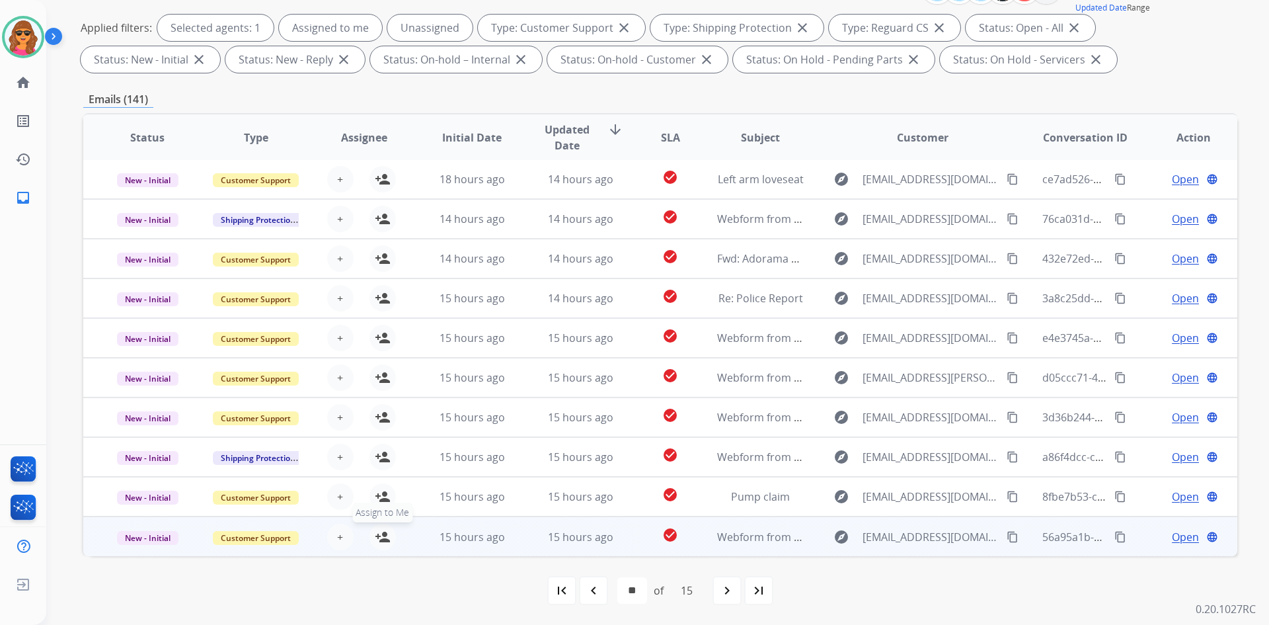
click at [378, 536] on mat-icon "person_add" at bounding box center [383, 537] width 16 height 16
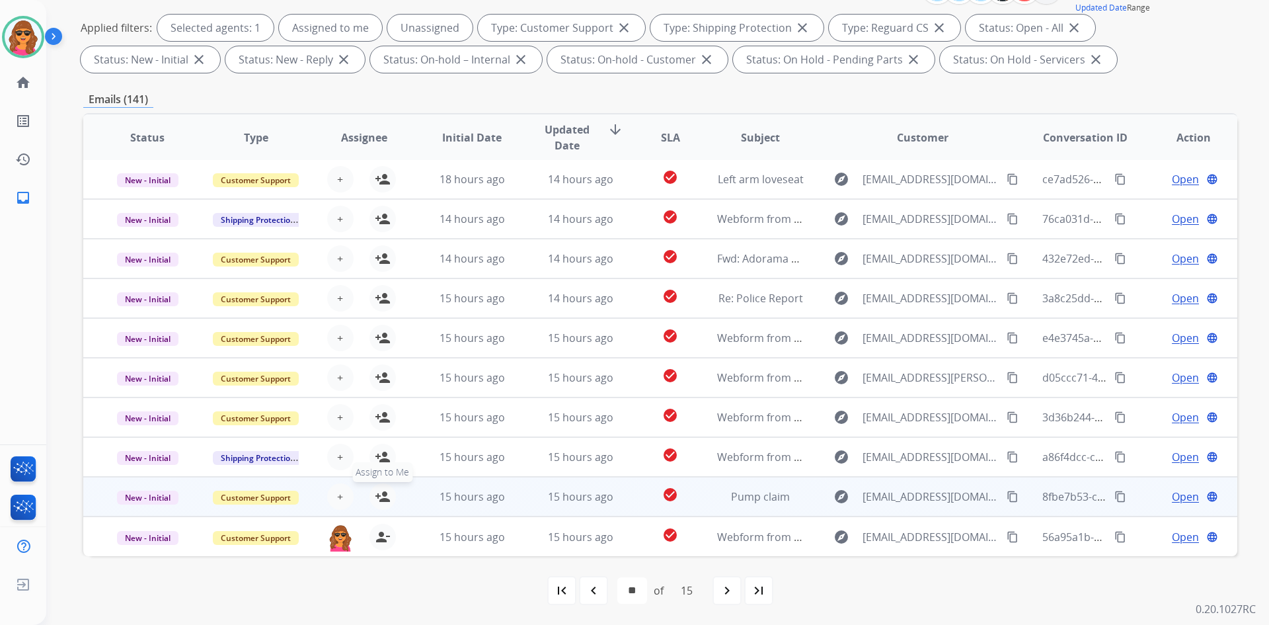
click at [377, 501] on mat-icon "person_add" at bounding box center [383, 496] width 16 height 16
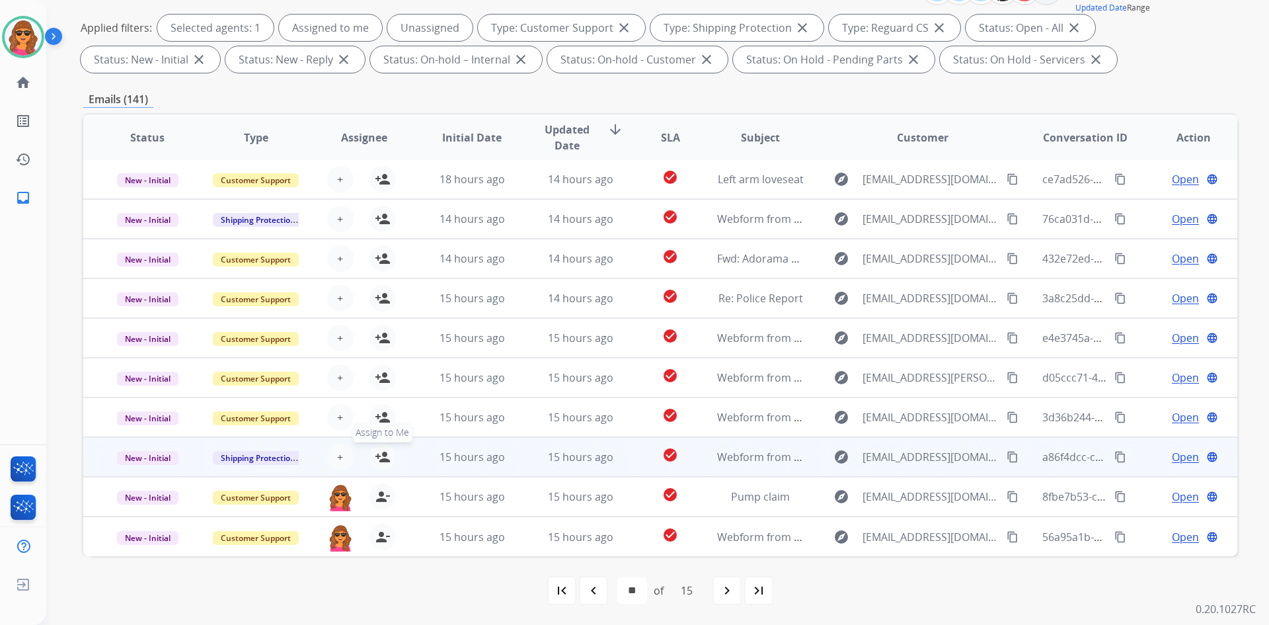
click at [375, 458] on mat-icon "person_add" at bounding box center [383, 457] width 16 height 16
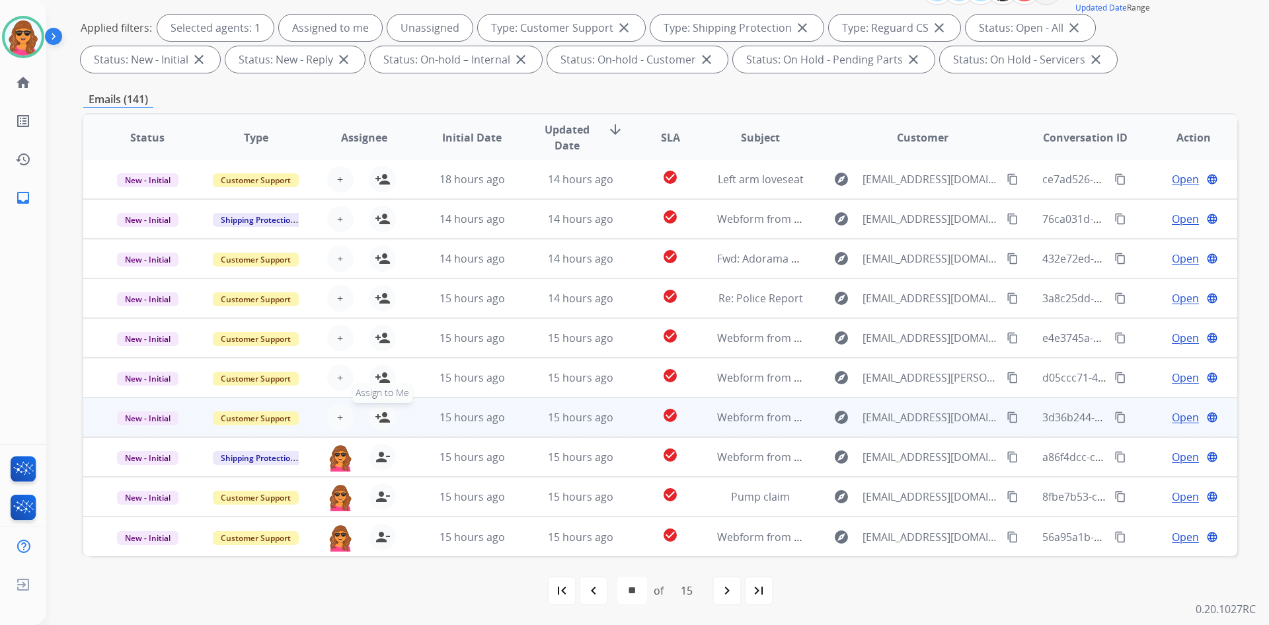
click at [375, 416] on mat-icon "person_add" at bounding box center [383, 417] width 16 height 16
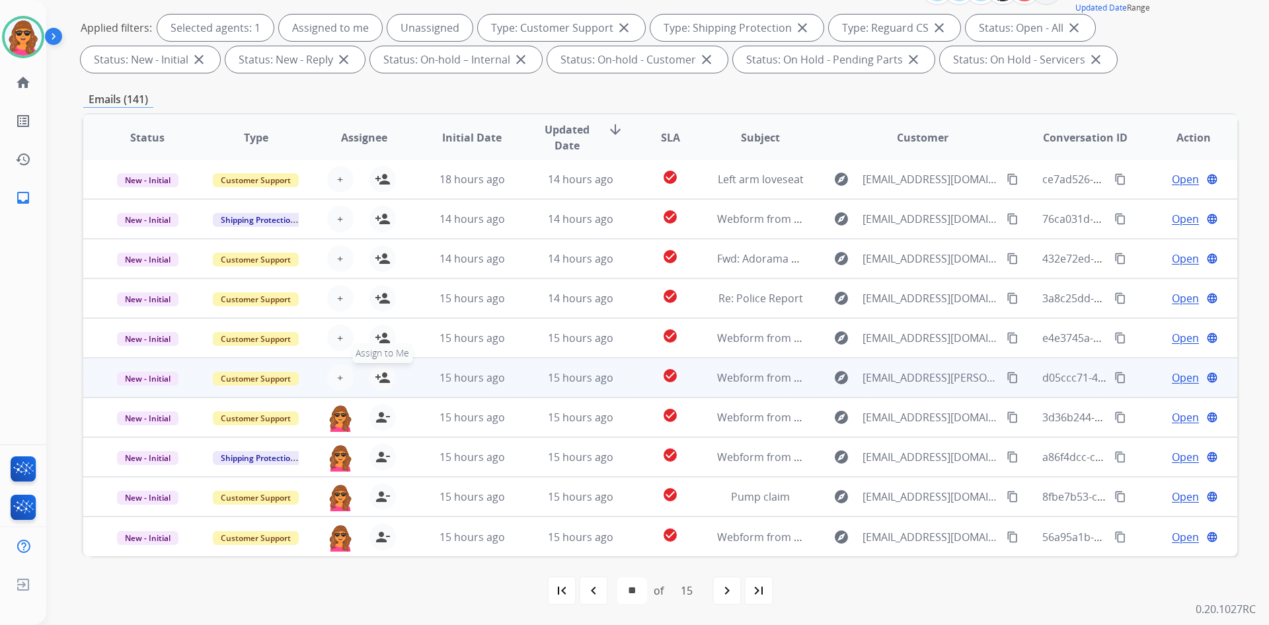
click at [376, 376] on mat-icon "person_add" at bounding box center [383, 377] width 16 height 16
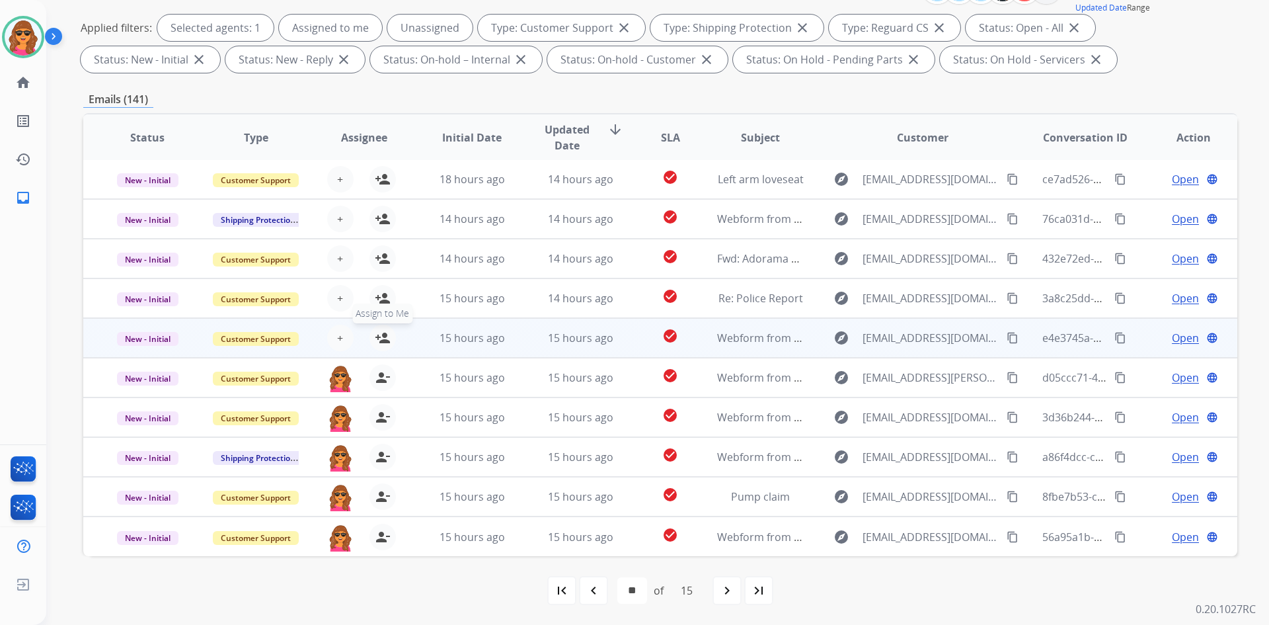
click at [377, 339] on mat-icon "person_add" at bounding box center [383, 338] width 16 height 16
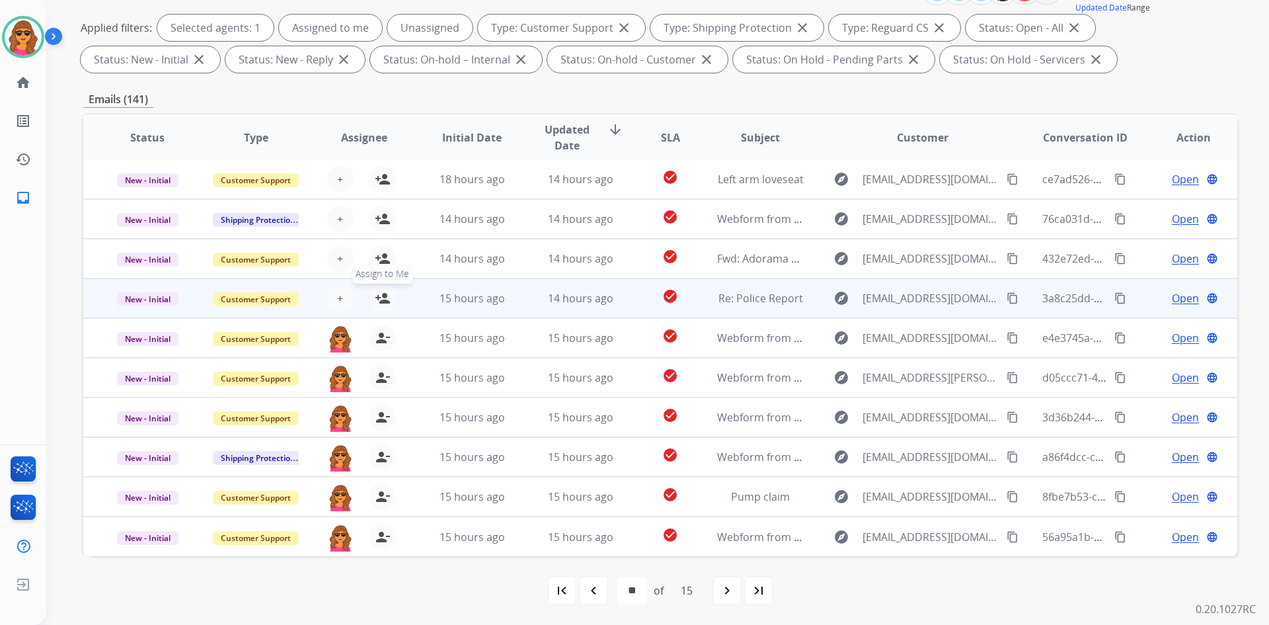
click at [375, 294] on mat-icon "person_add" at bounding box center [383, 298] width 16 height 16
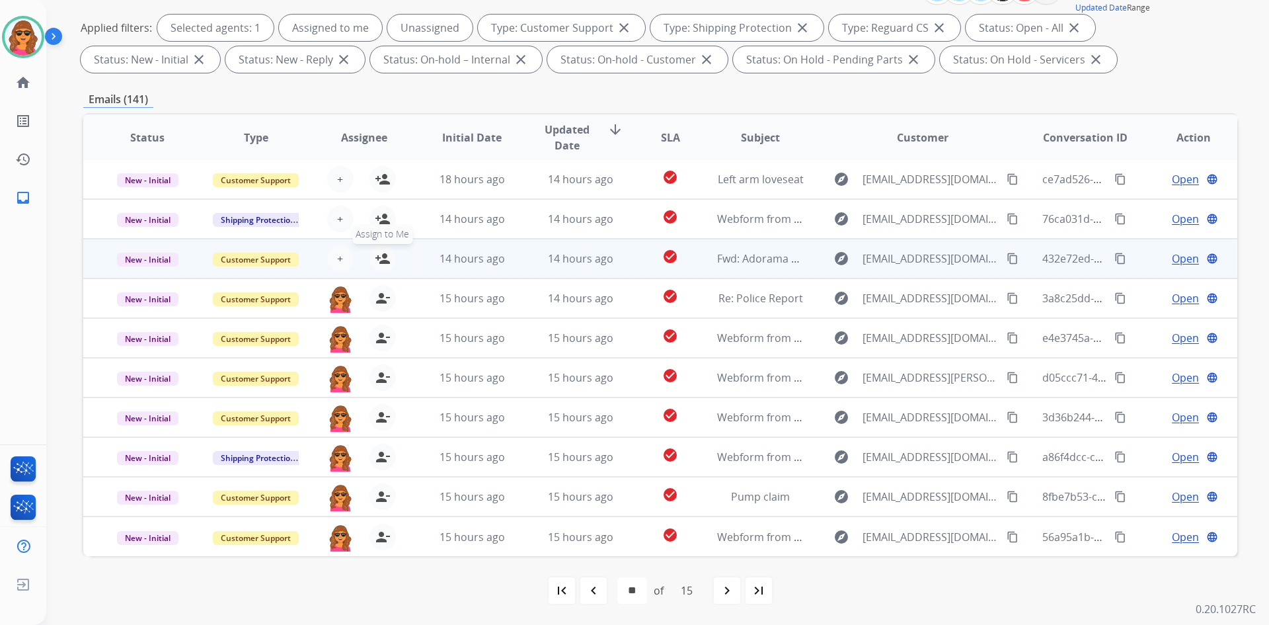
click at [375, 259] on mat-icon "person_add" at bounding box center [383, 258] width 16 height 16
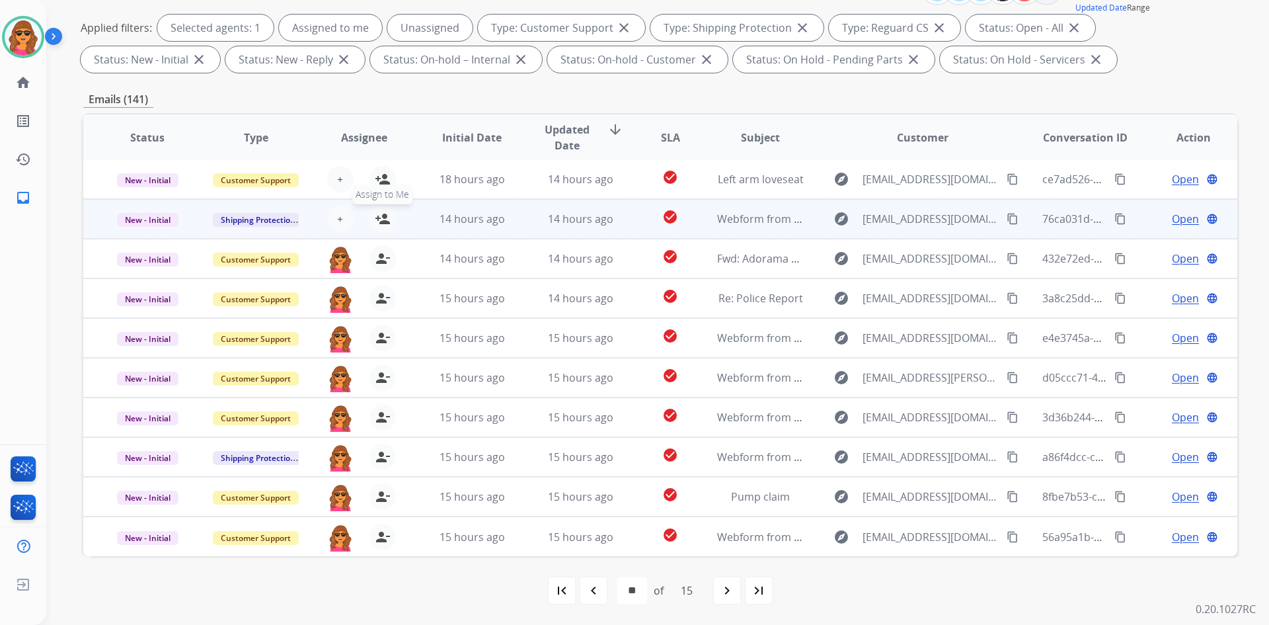
click at [379, 213] on mat-icon "person_add" at bounding box center [383, 219] width 16 height 16
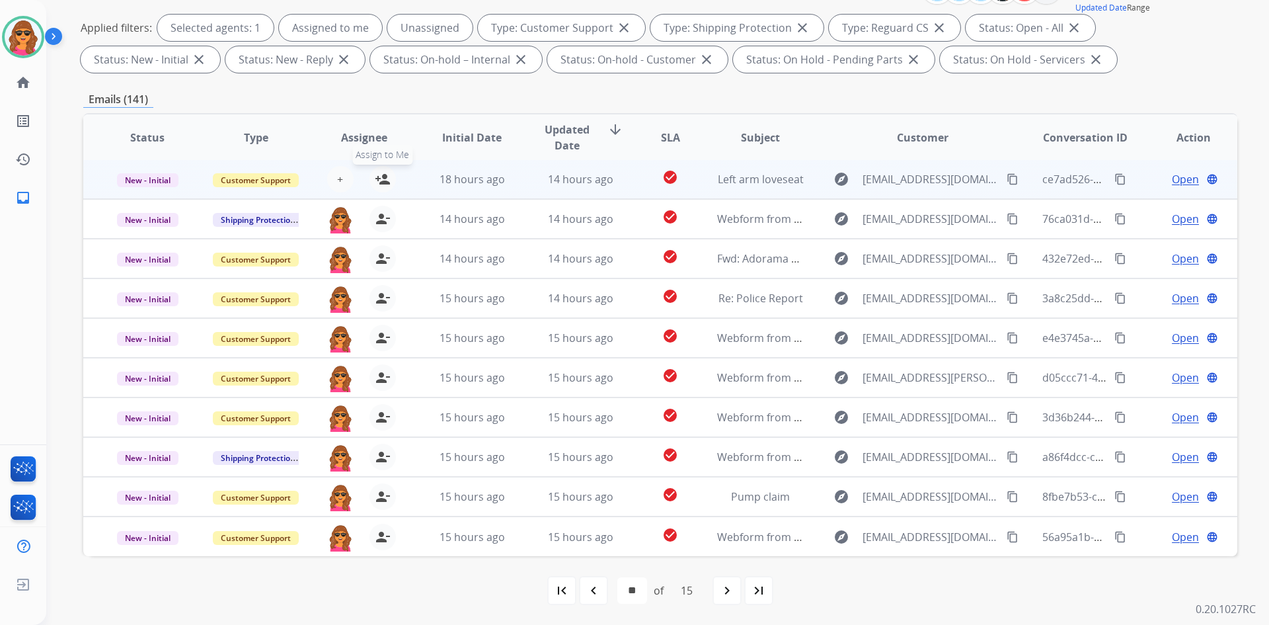
click at [376, 176] on mat-icon "person_add" at bounding box center [383, 179] width 16 height 16
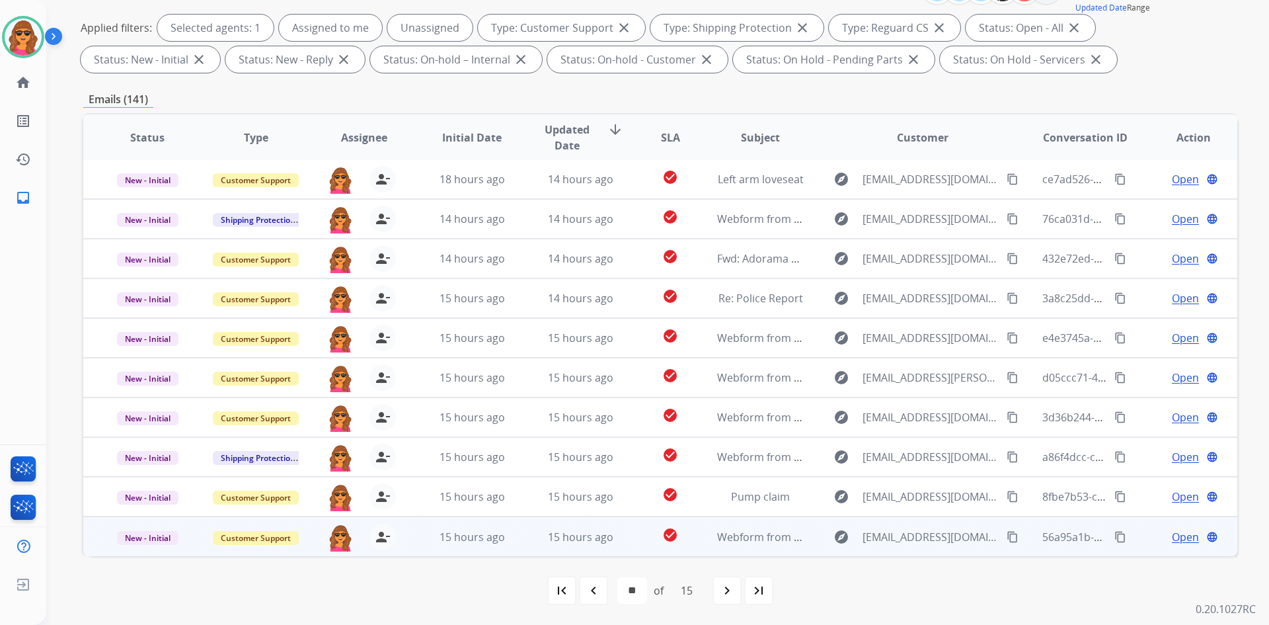
click at [1178, 533] on span "Open" at bounding box center [1185, 537] width 27 height 16
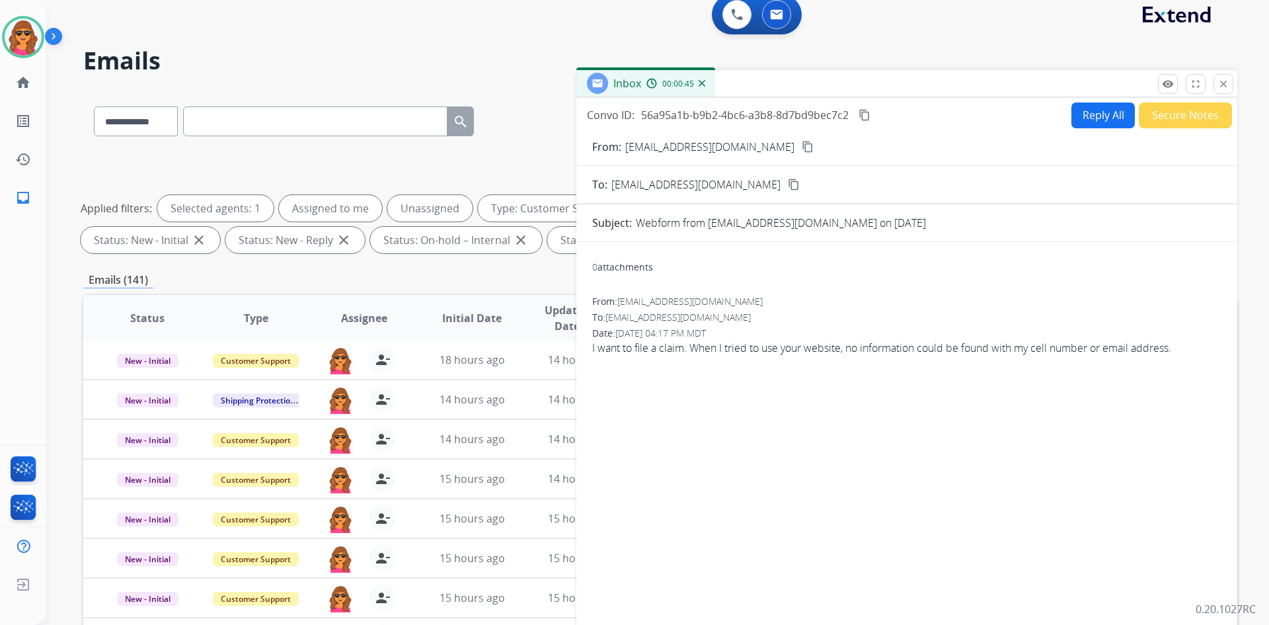
scroll to position [0, 0]
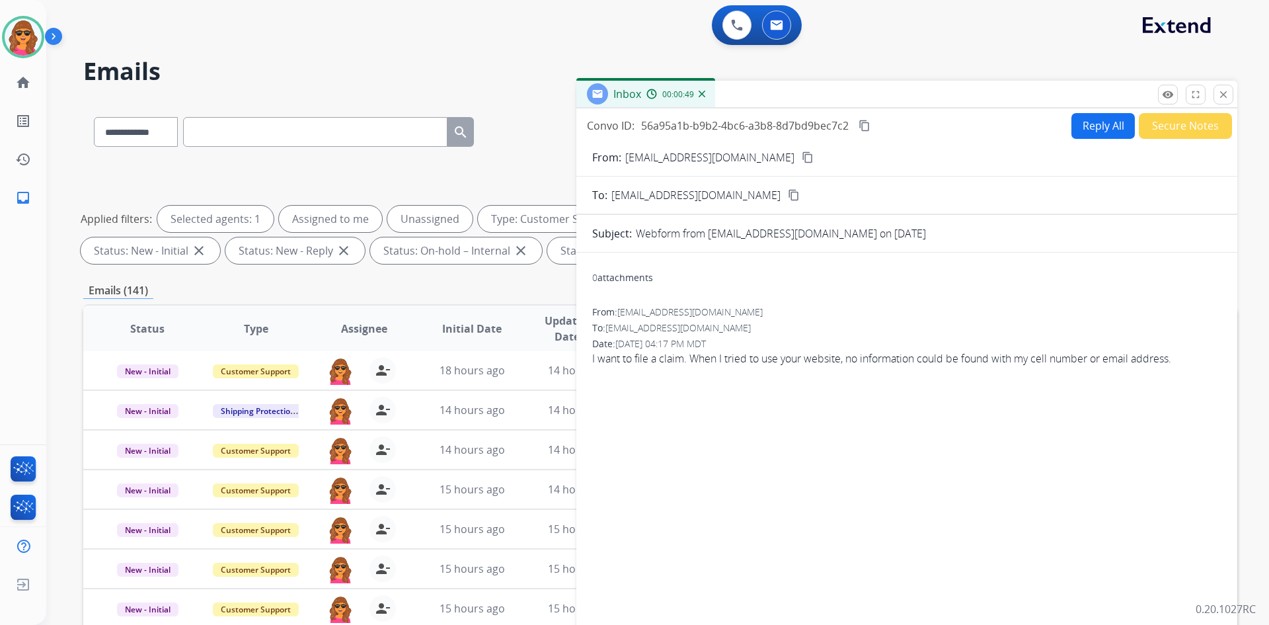
click at [802, 157] on mat-icon "content_copy" at bounding box center [808, 157] width 12 height 12
click at [1188, 132] on button "Secure Notes" at bounding box center [1185, 126] width 93 height 26
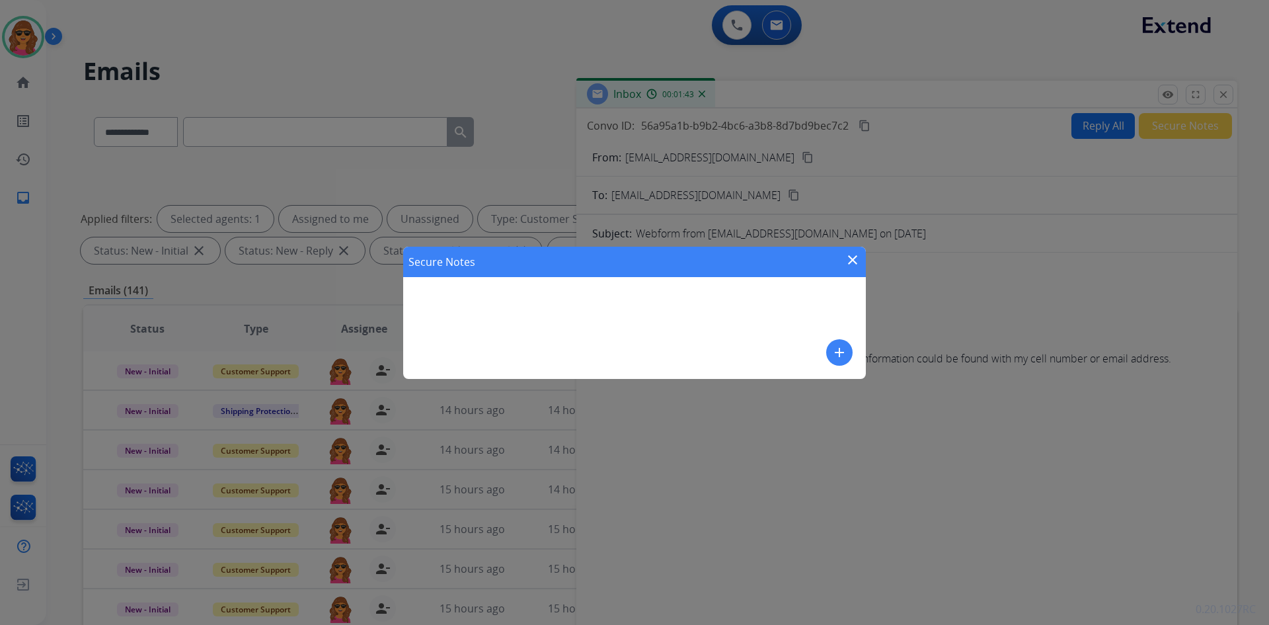
click at [843, 350] on mat-icon "add" at bounding box center [839, 352] width 16 height 16
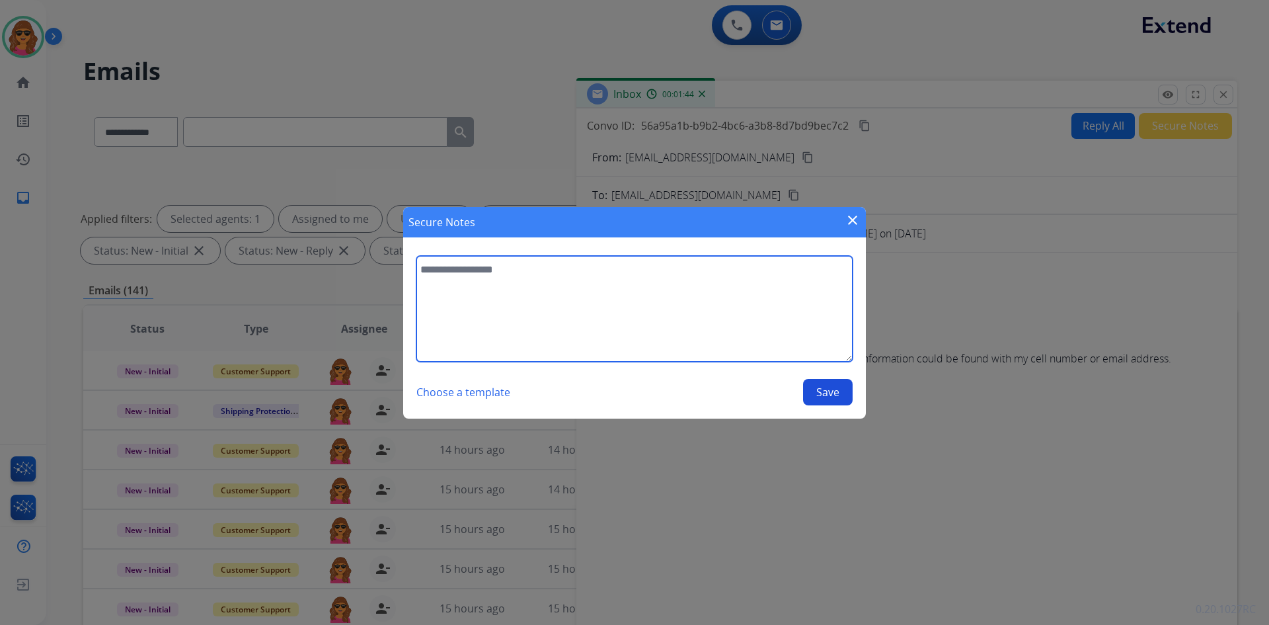
click at [423, 264] on textarea at bounding box center [634, 309] width 436 height 106
type textarea "**********"
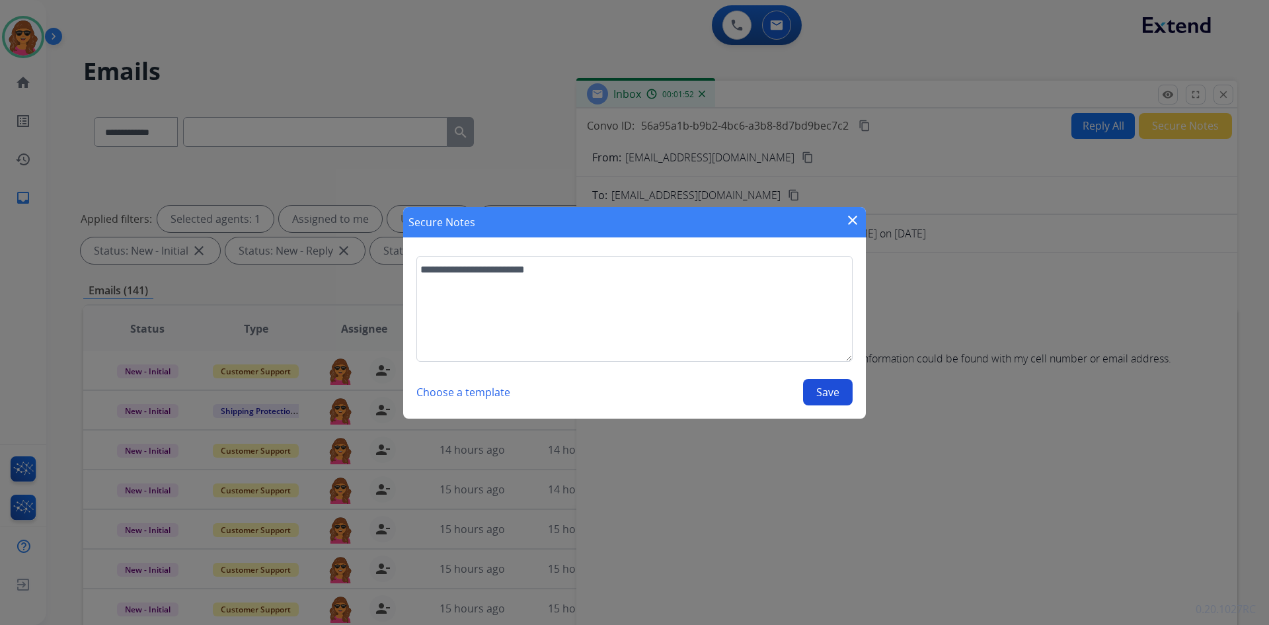
click at [825, 392] on button "Save" at bounding box center [828, 392] width 50 height 26
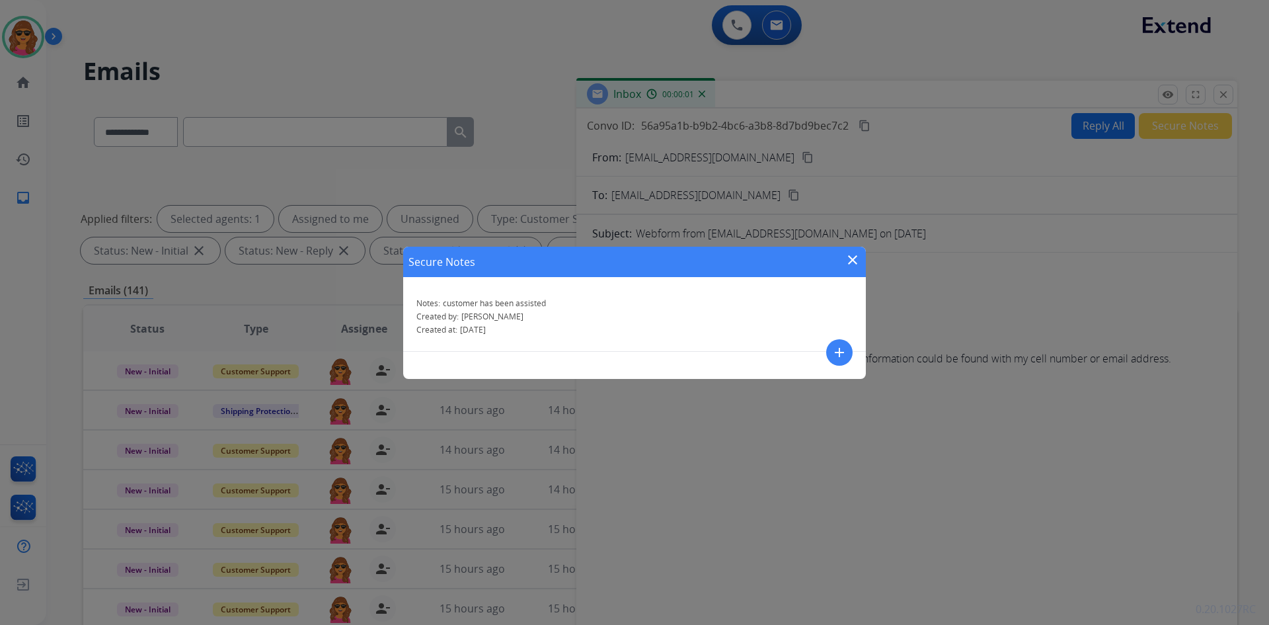
click at [854, 257] on mat-icon "close" at bounding box center [853, 260] width 16 height 16
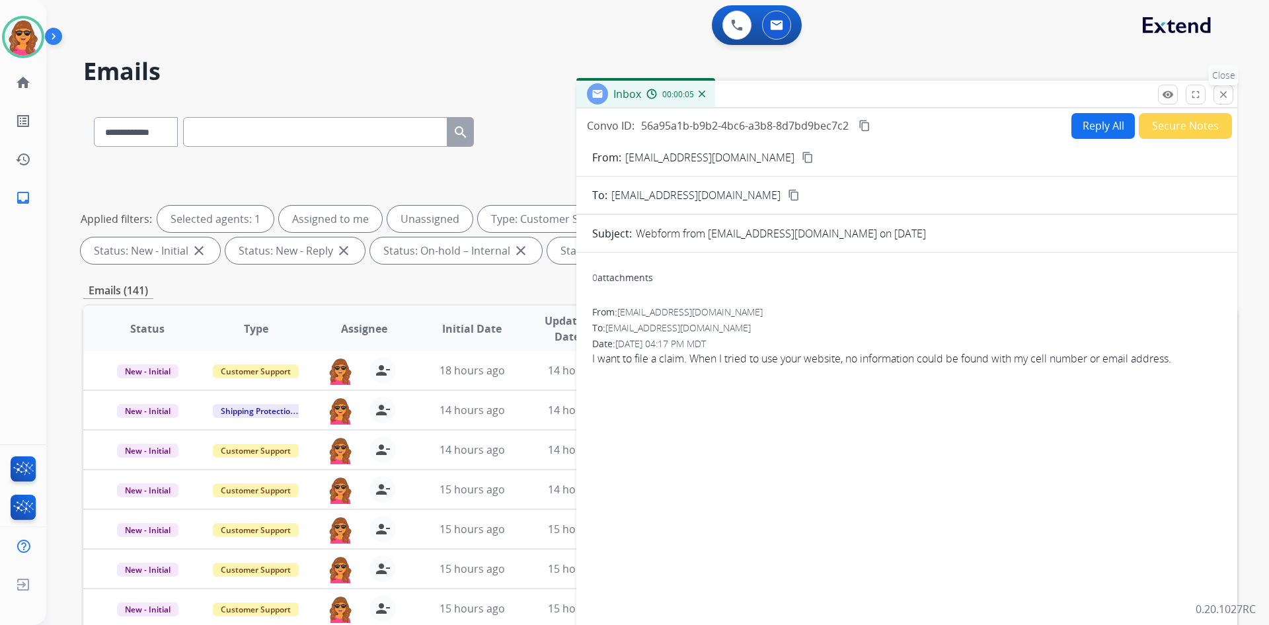
click at [1225, 95] on mat-icon "close" at bounding box center [1223, 95] width 12 height 12
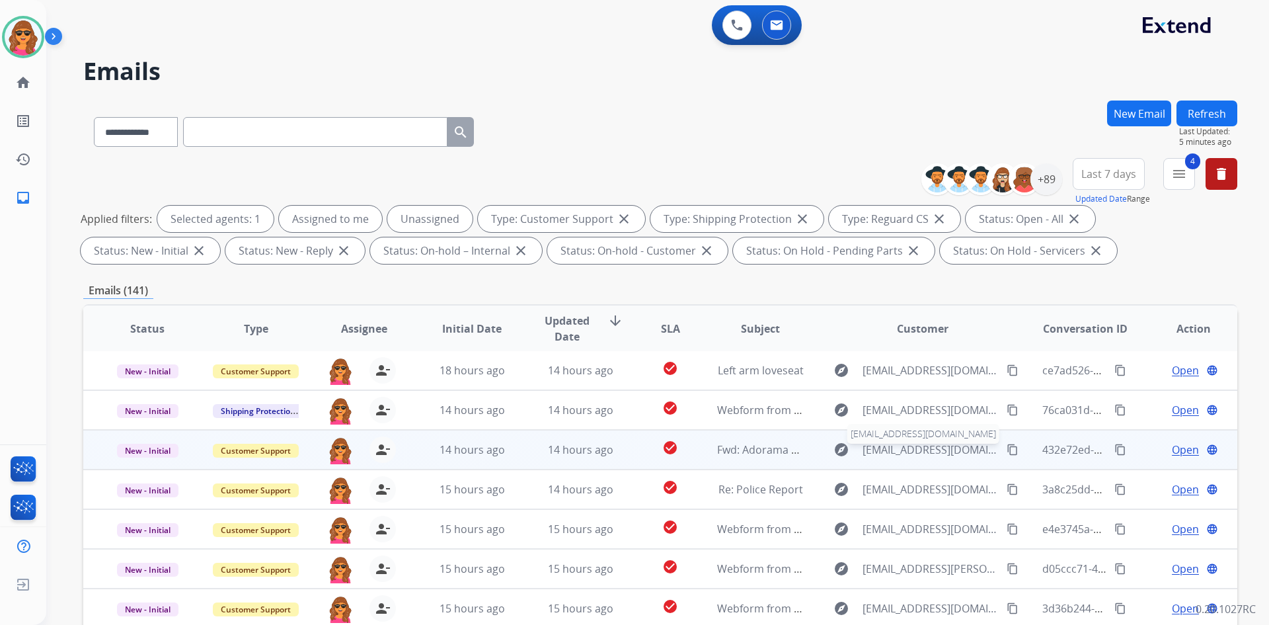
scroll to position [191, 0]
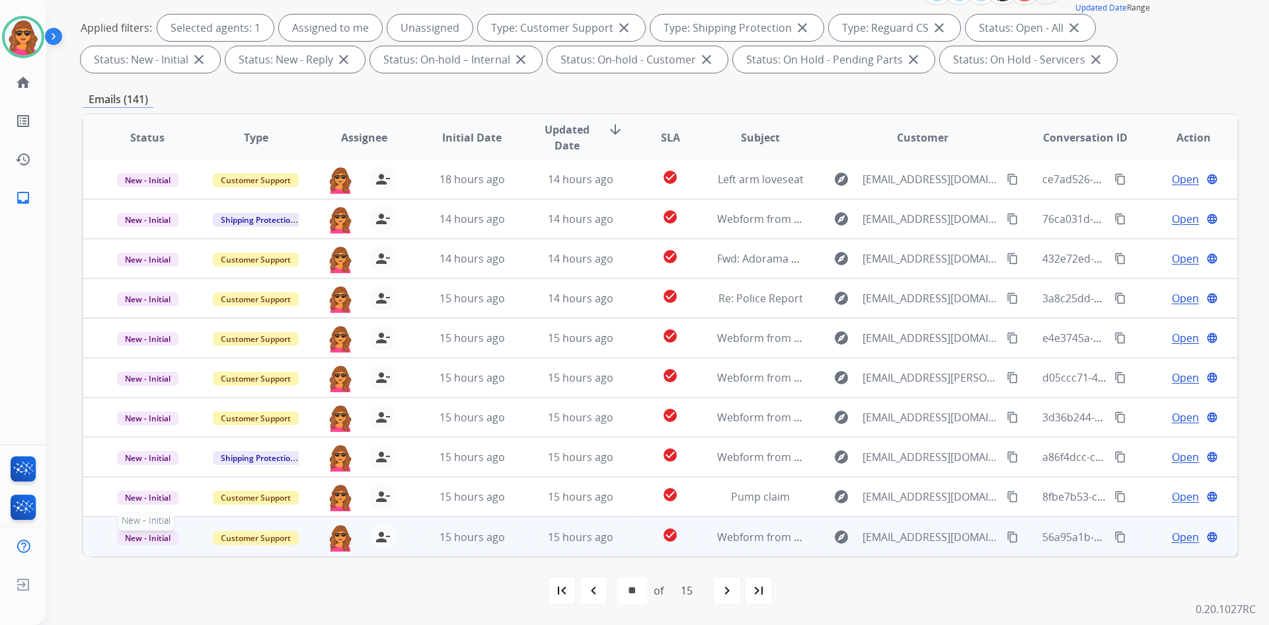
click at [139, 531] on span "New - Initial" at bounding box center [147, 538] width 61 height 14
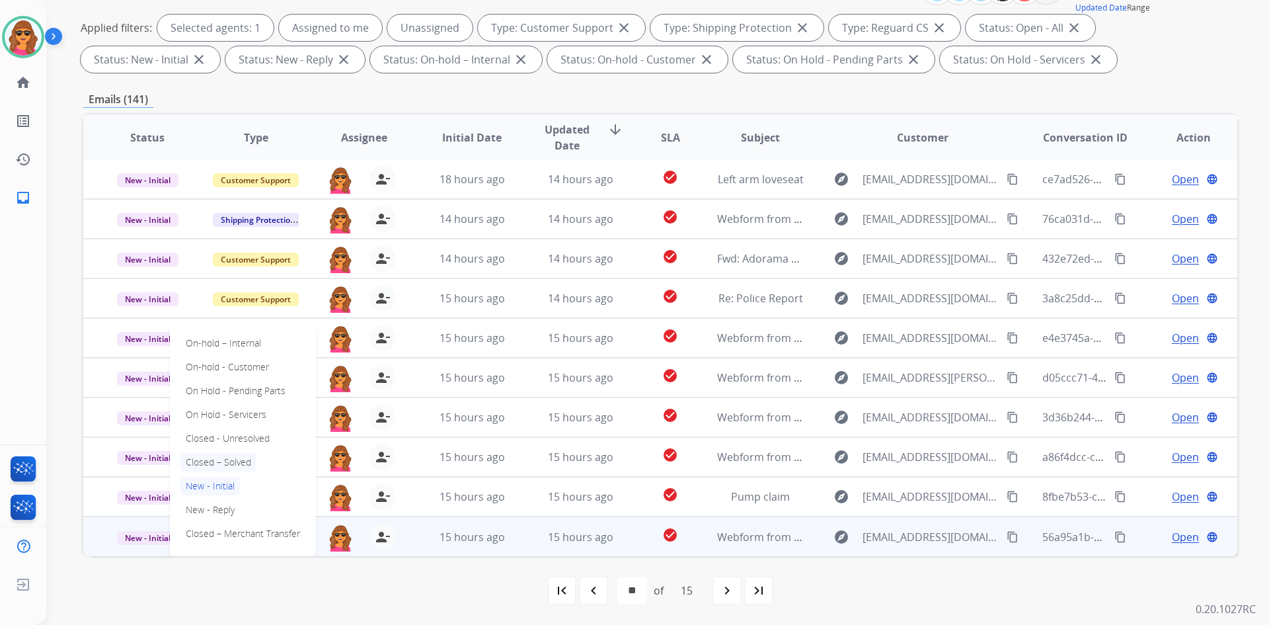
click at [216, 464] on p "Closed – Solved" at bounding box center [218, 462] width 76 height 19
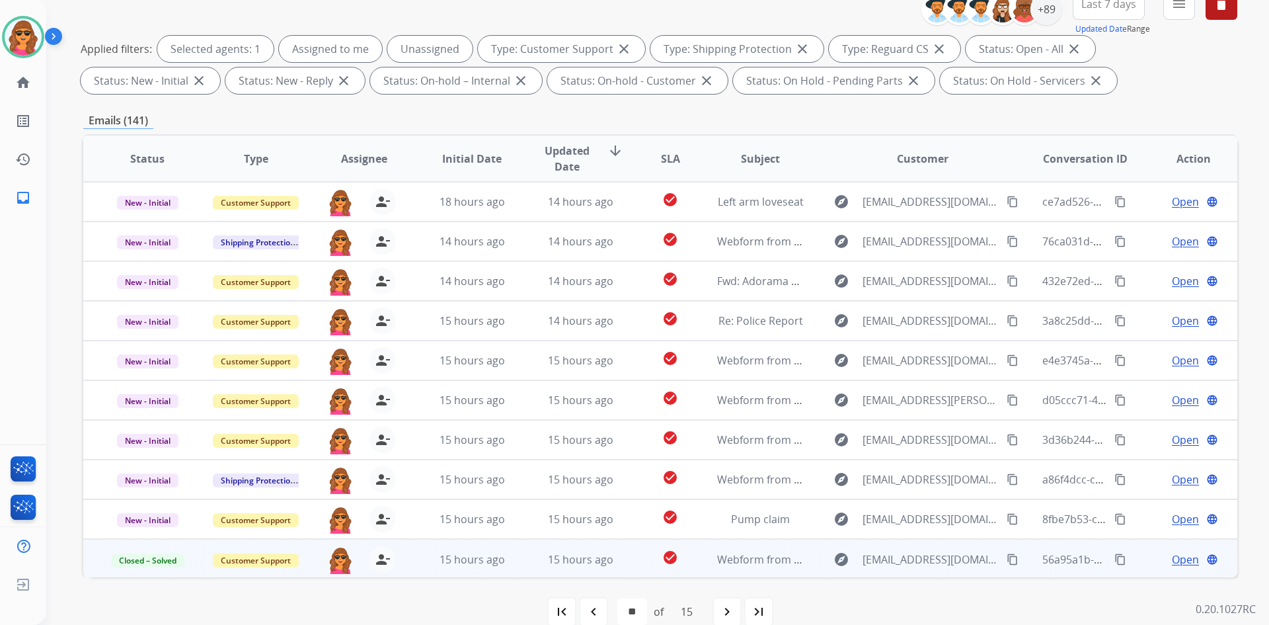
scroll to position [0, 0]
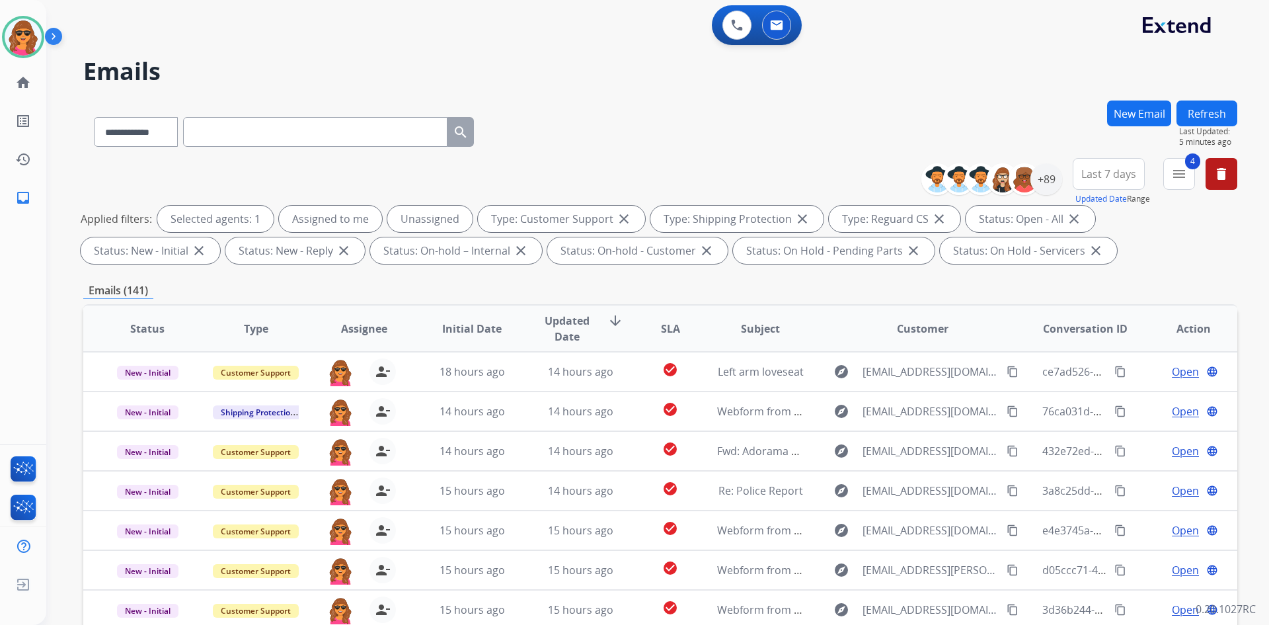
click at [1209, 116] on button "Refresh" at bounding box center [1206, 113] width 61 height 26
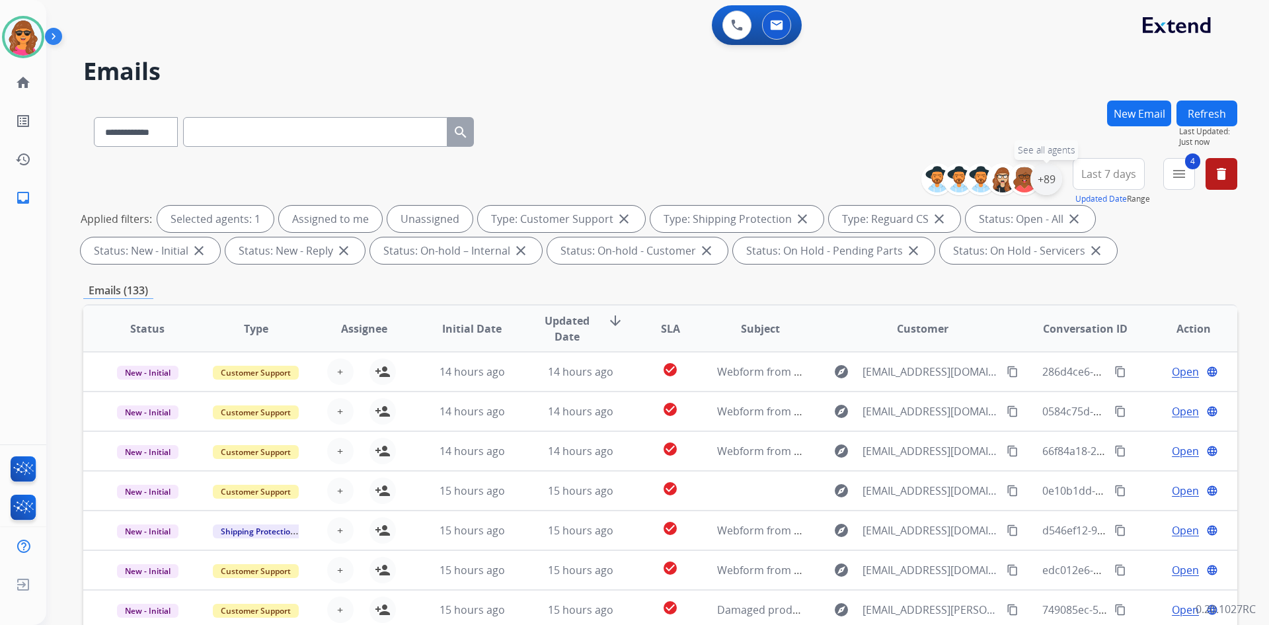
click at [1054, 178] on div "+89" at bounding box center [1046, 179] width 32 height 32
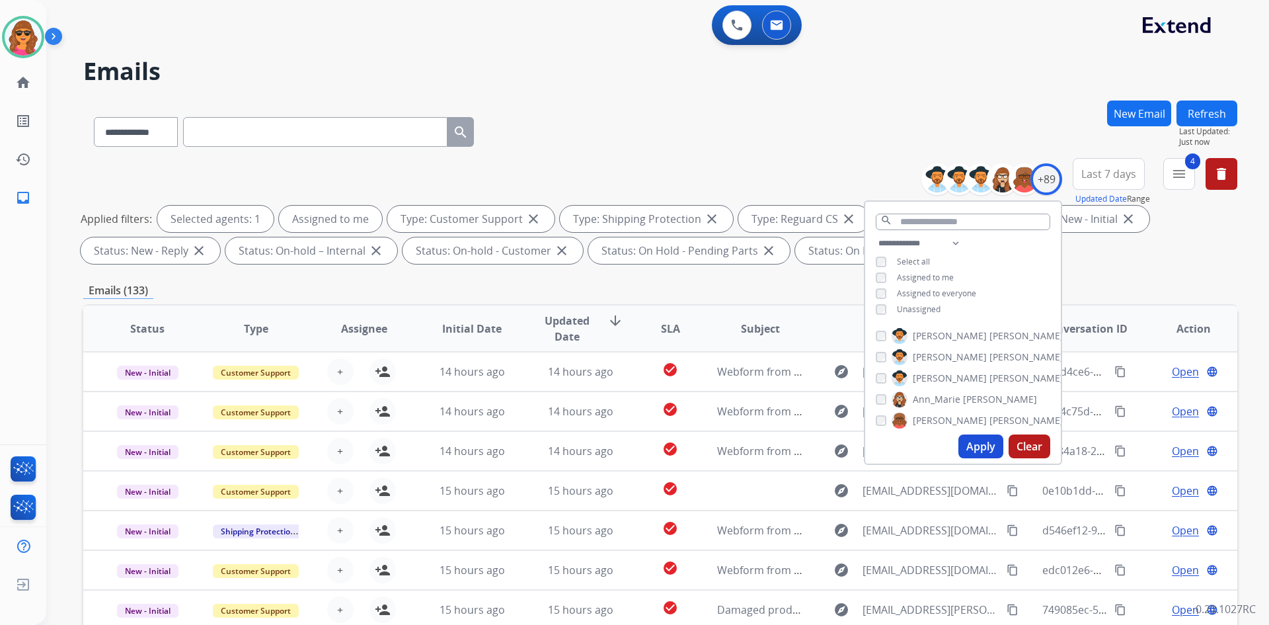
click at [973, 443] on button "Apply" at bounding box center [980, 446] width 45 height 24
select select "*"
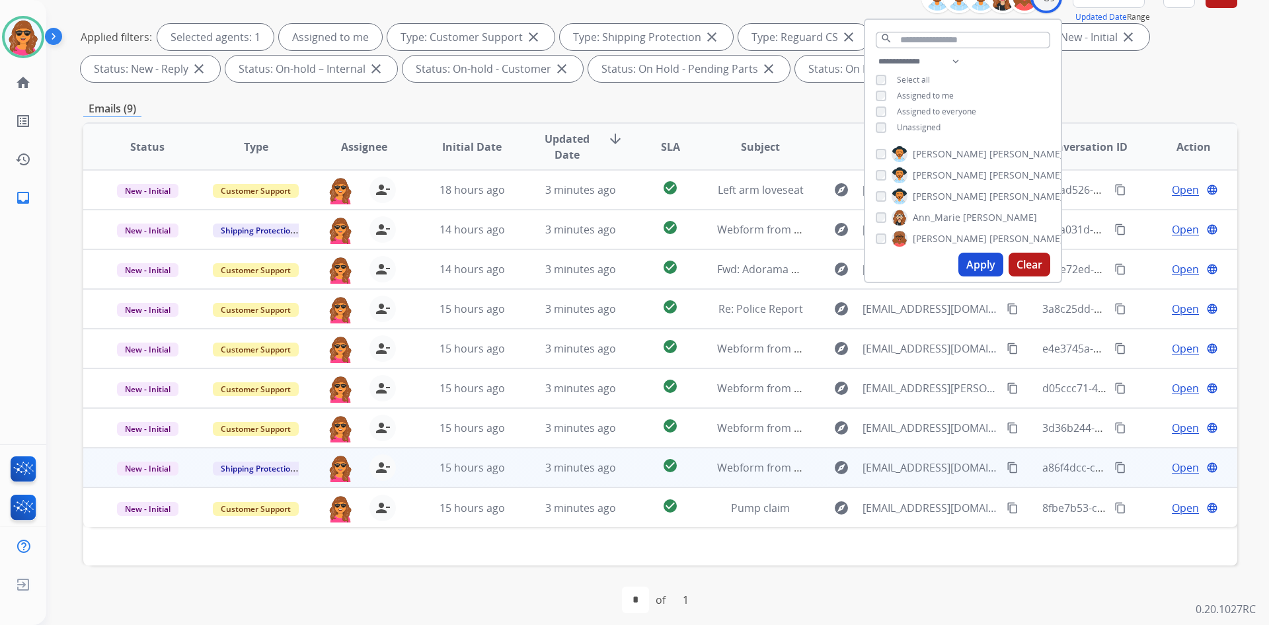
scroll to position [191, 0]
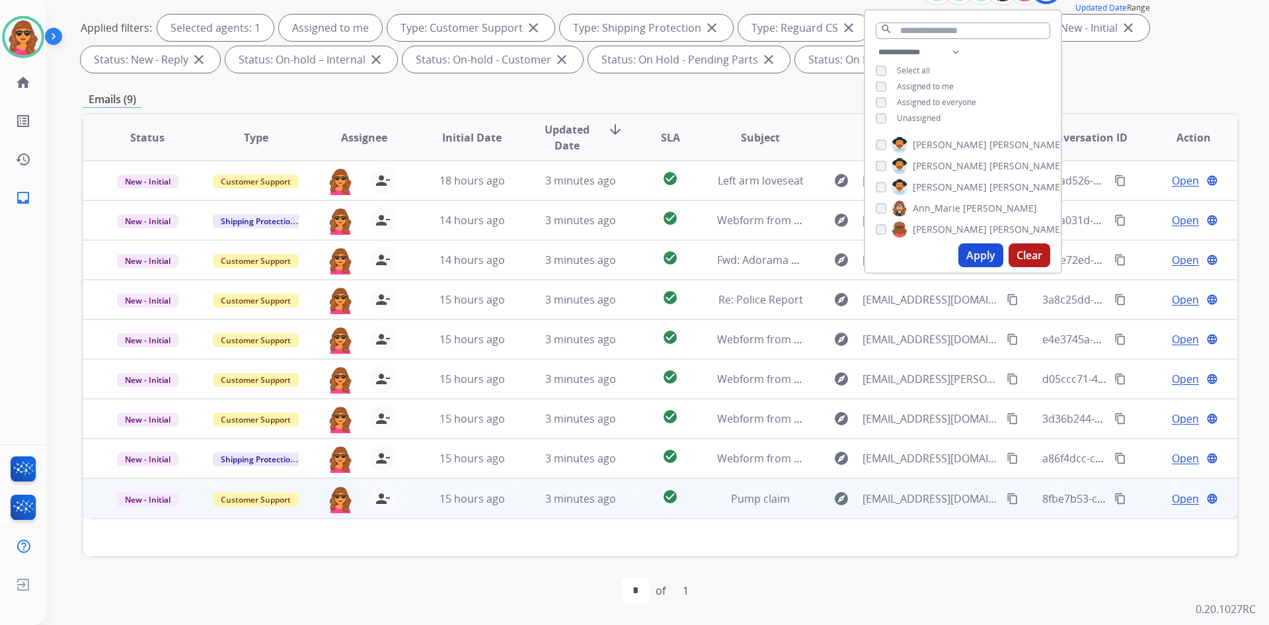
click at [1173, 498] on span "Open" at bounding box center [1185, 498] width 27 height 16
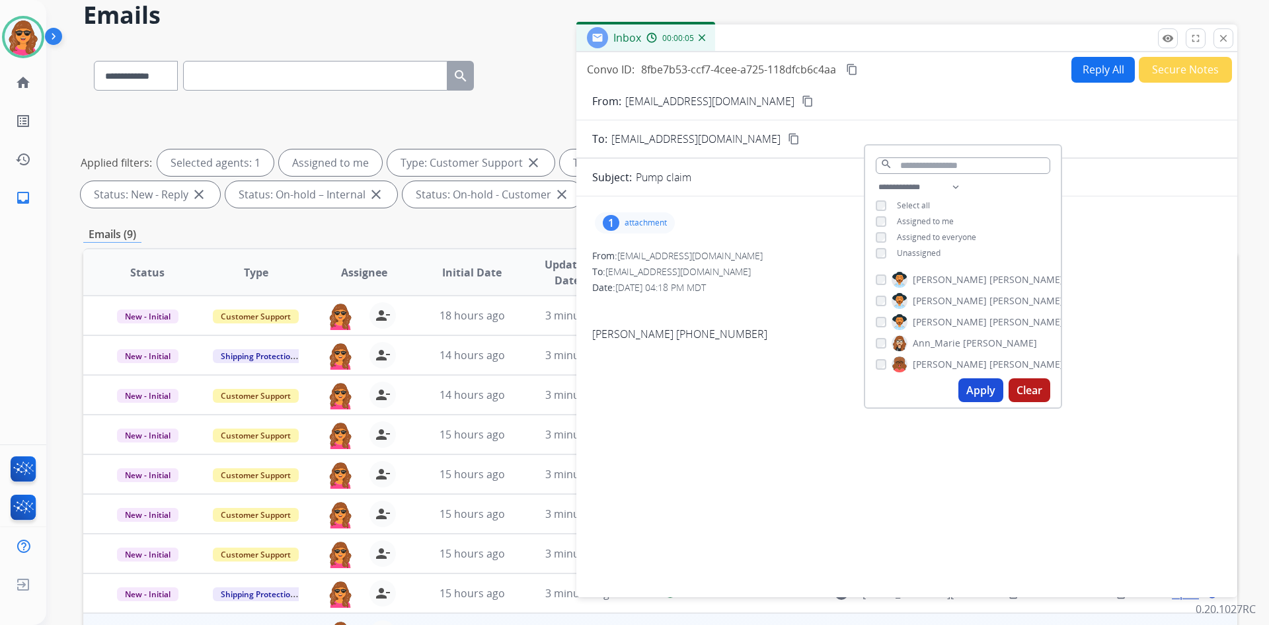
scroll to position [0, 0]
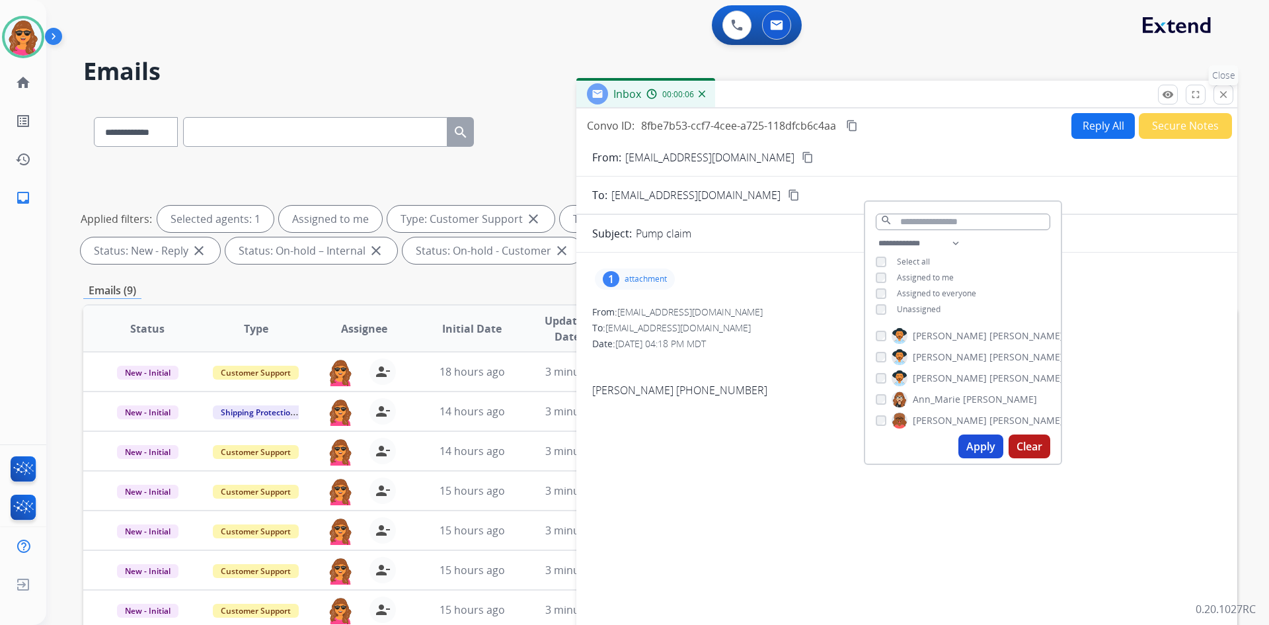
click at [1221, 95] on mat-icon "close" at bounding box center [1223, 95] width 12 height 12
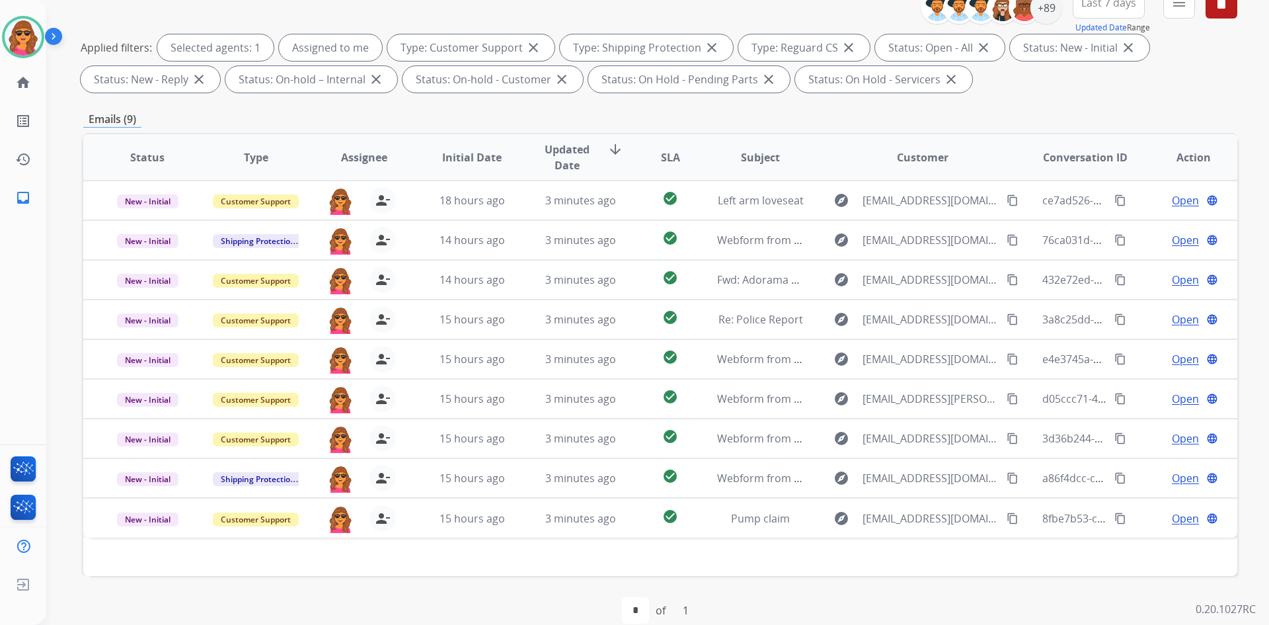
scroll to position [191, 0]
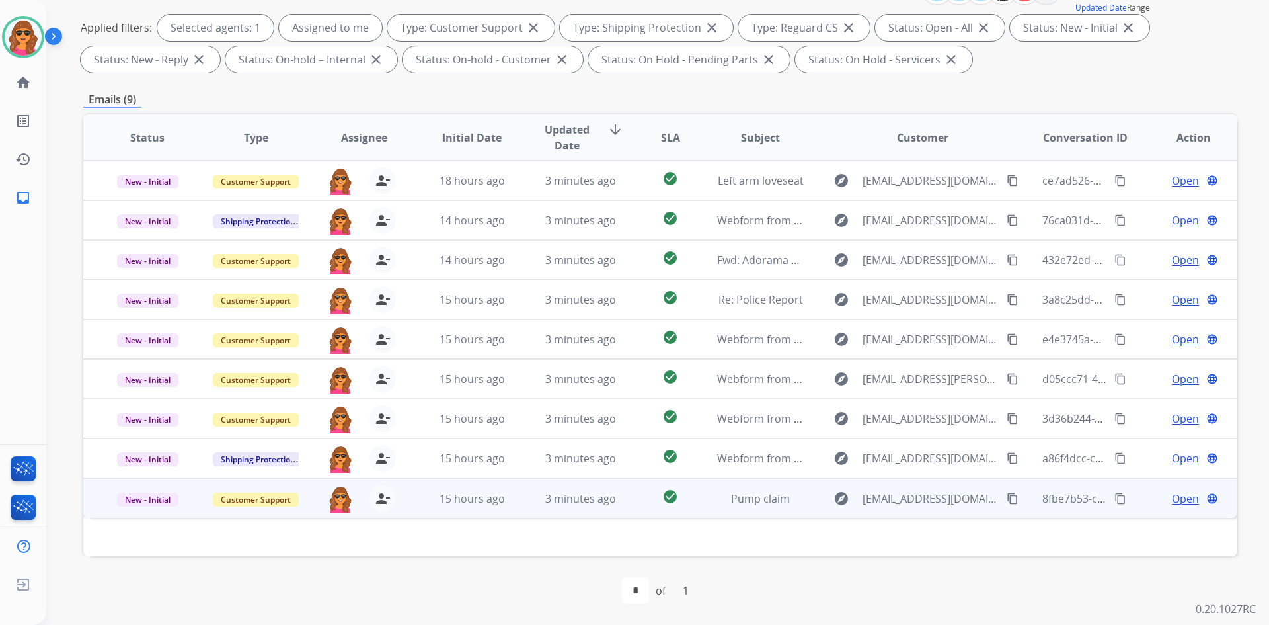
click at [1176, 494] on span "Open" at bounding box center [1185, 498] width 27 height 16
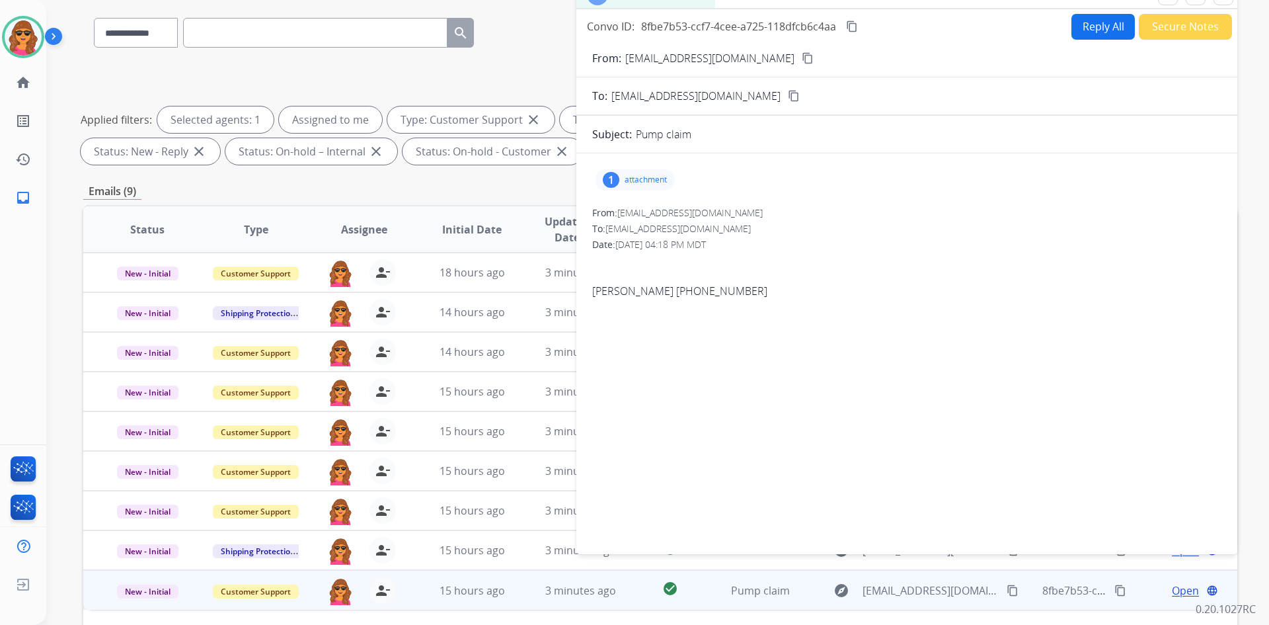
scroll to position [0, 0]
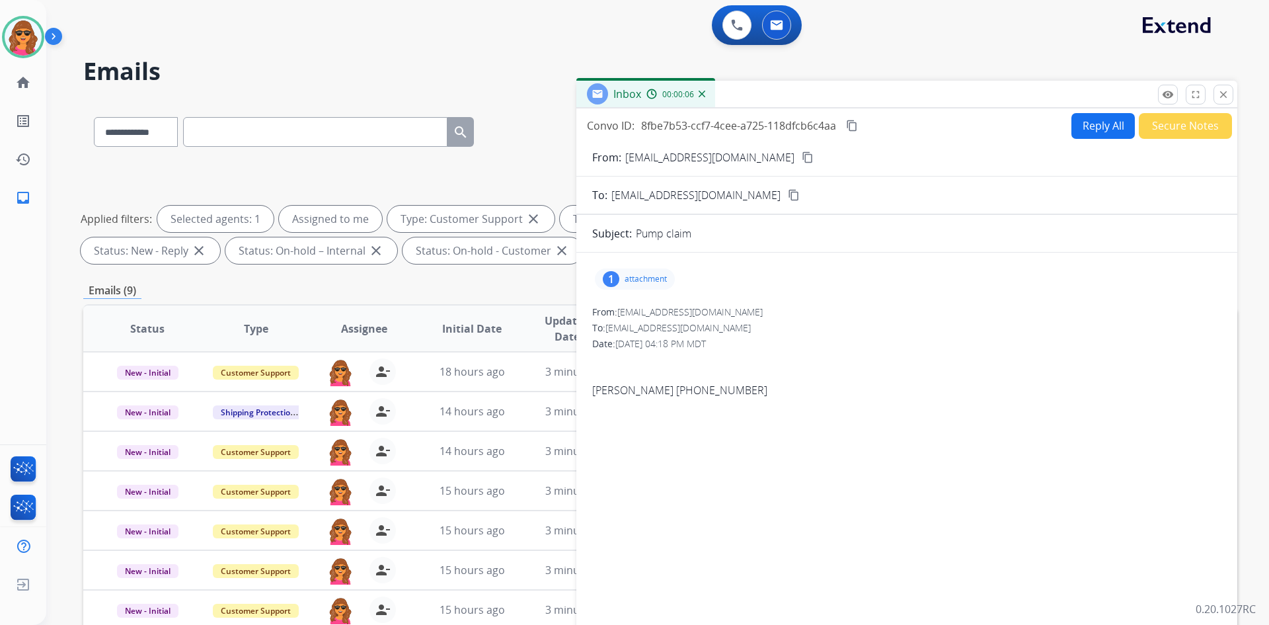
click at [802, 157] on mat-icon "content_copy" at bounding box center [808, 157] width 12 height 12
click at [802, 156] on mat-icon "content_copy" at bounding box center [808, 157] width 12 height 12
click at [646, 274] on p "attachment" at bounding box center [646, 279] width 42 height 11
click at [711, 311] on p "IMG_1710.mp4" at bounding box center [707, 313] width 73 height 16
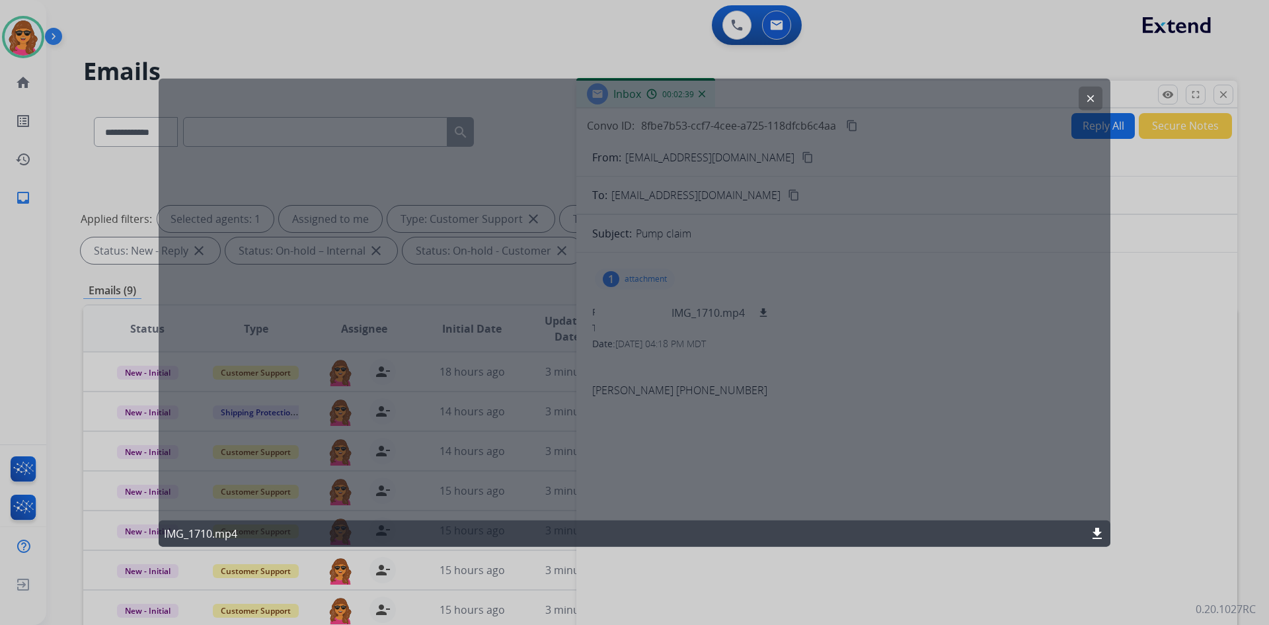
click at [1097, 89] on button "clear" at bounding box center [1091, 98] width 24 height 24
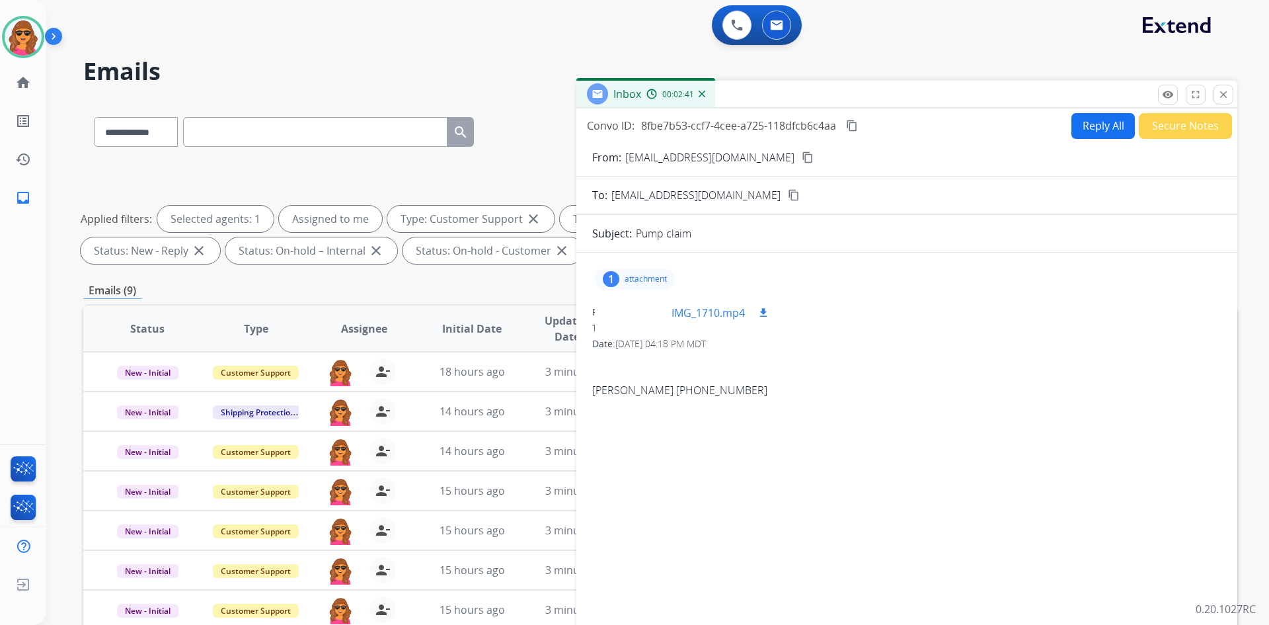
click at [765, 315] on mat-icon "download" at bounding box center [763, 313] width 12 height 12
click at [853, 125] on mat-icon "content_copy" at bounding box center [852, 126] width 12 height 12
click at [1080, 127] on button "Reply All" at bounding box center [1102, 126] width 63 height 26
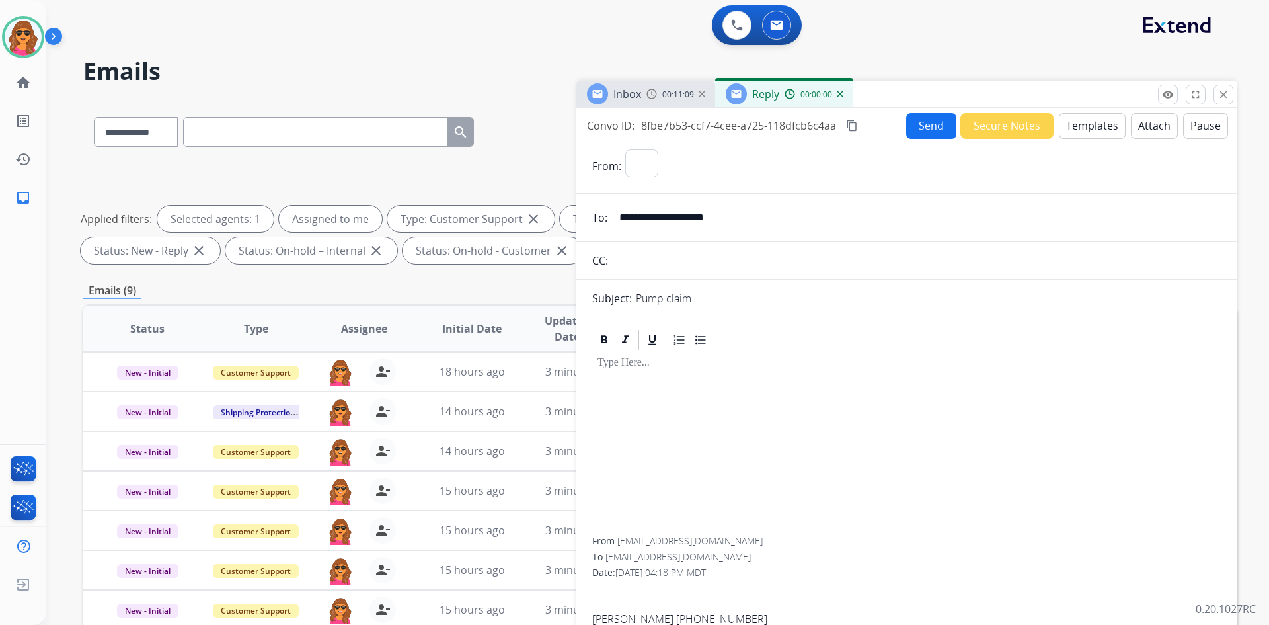
select select "**********"
click at [1084, 128] on button "Templates" at bounding box center [1092, 126] width 67 height 26
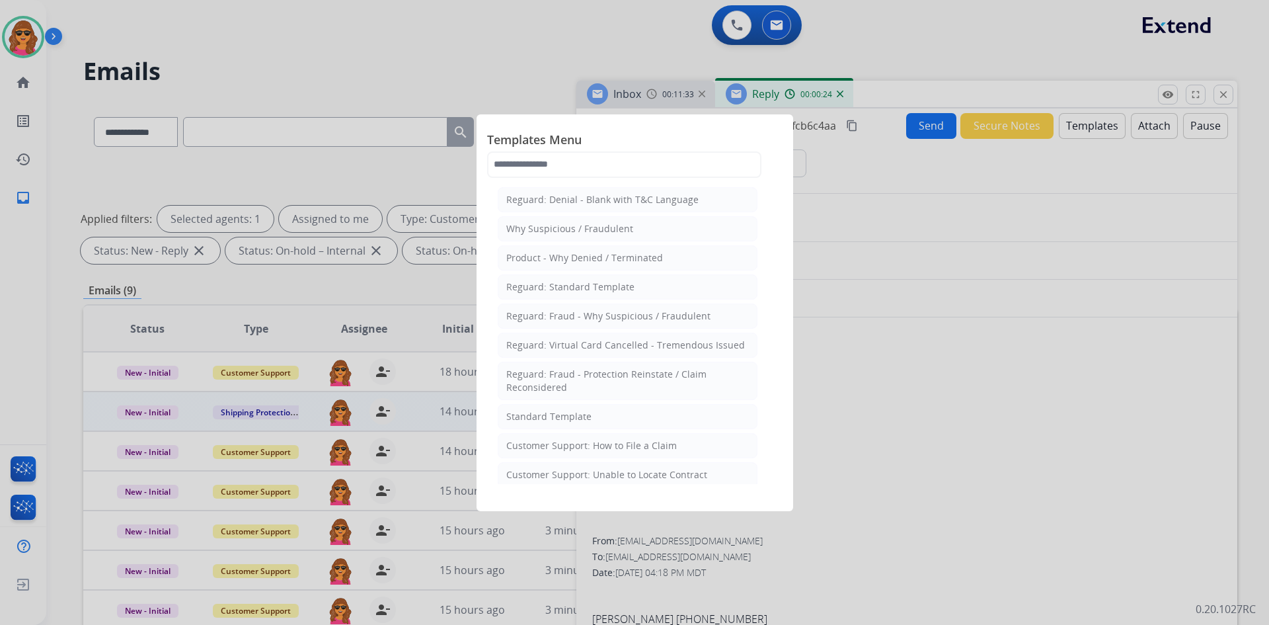
click at [574, 412] on div "Standard Template" at bounding box center [548, 416] width 85 height 13
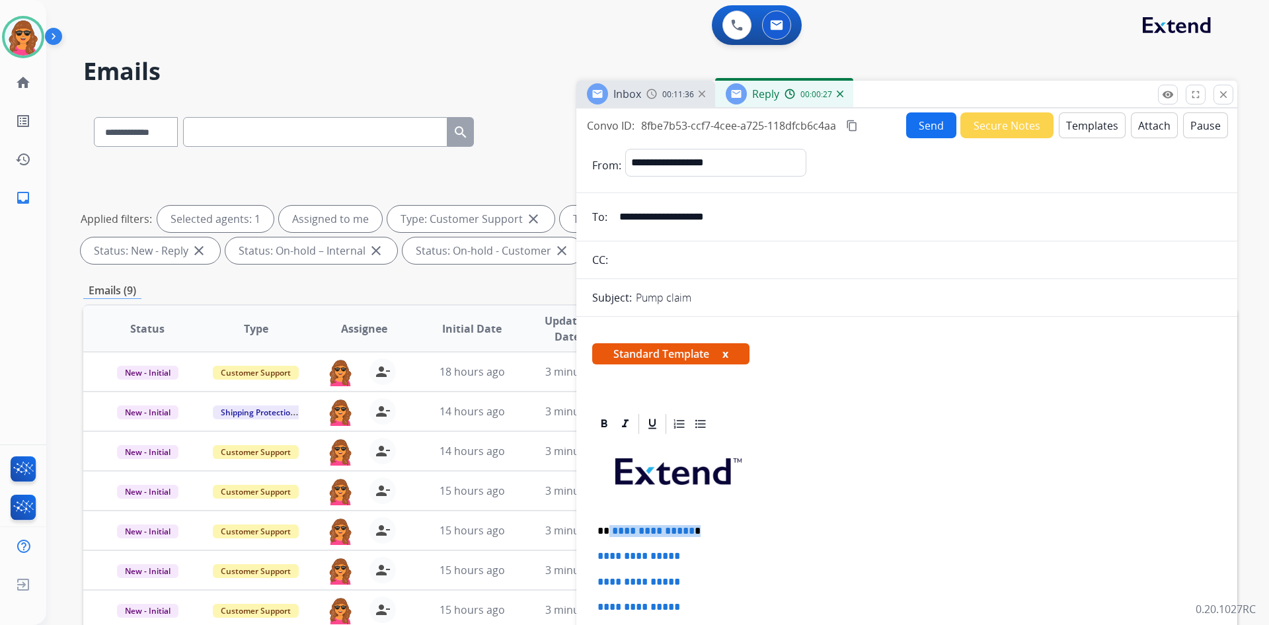
drag, startPoint x: 609, startPoint y: 529, endPoint x: 733, endPoint y: 527, distance: 124.3
click at [733, 527] on p "**********" at bounding box center [901, 531] width 608 height 12
drag, startPoint x: 596, startPoint y: 552, endPoint x: 767, endPoint y: 599, distance: 176.8
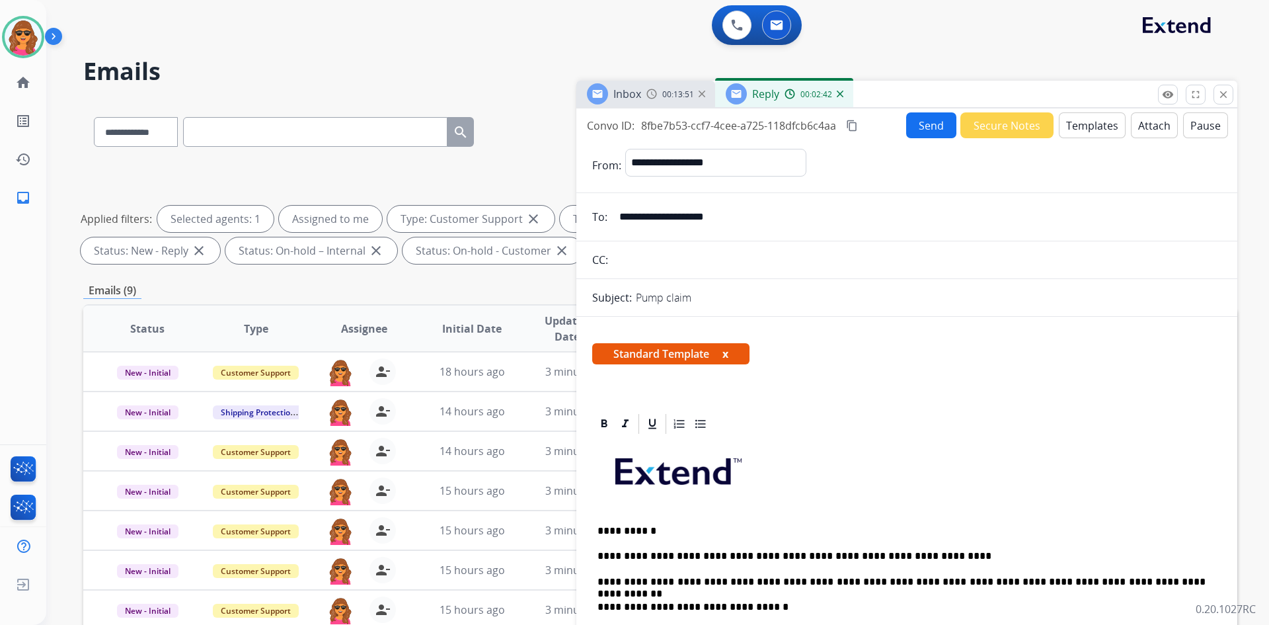
click at [951, 576] on p "**********" at bounding box center [901, 582] width 608 height 12
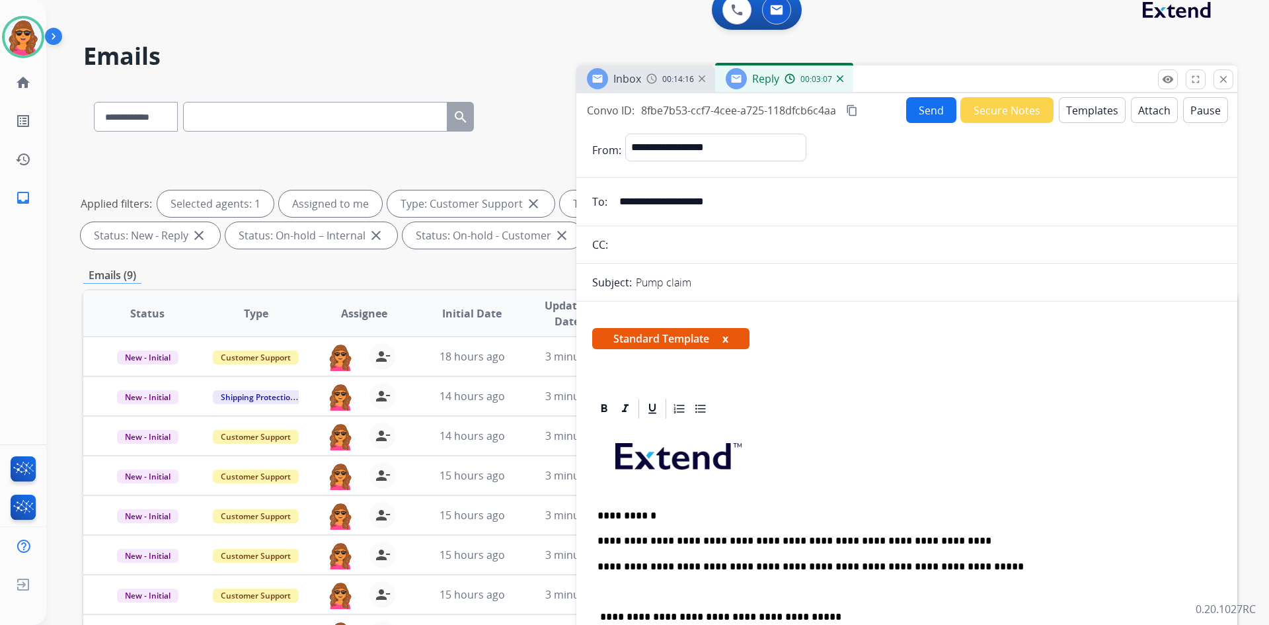
click at [967, 564] on p "**********" at bounding box center [901, 566] width 608 height 12
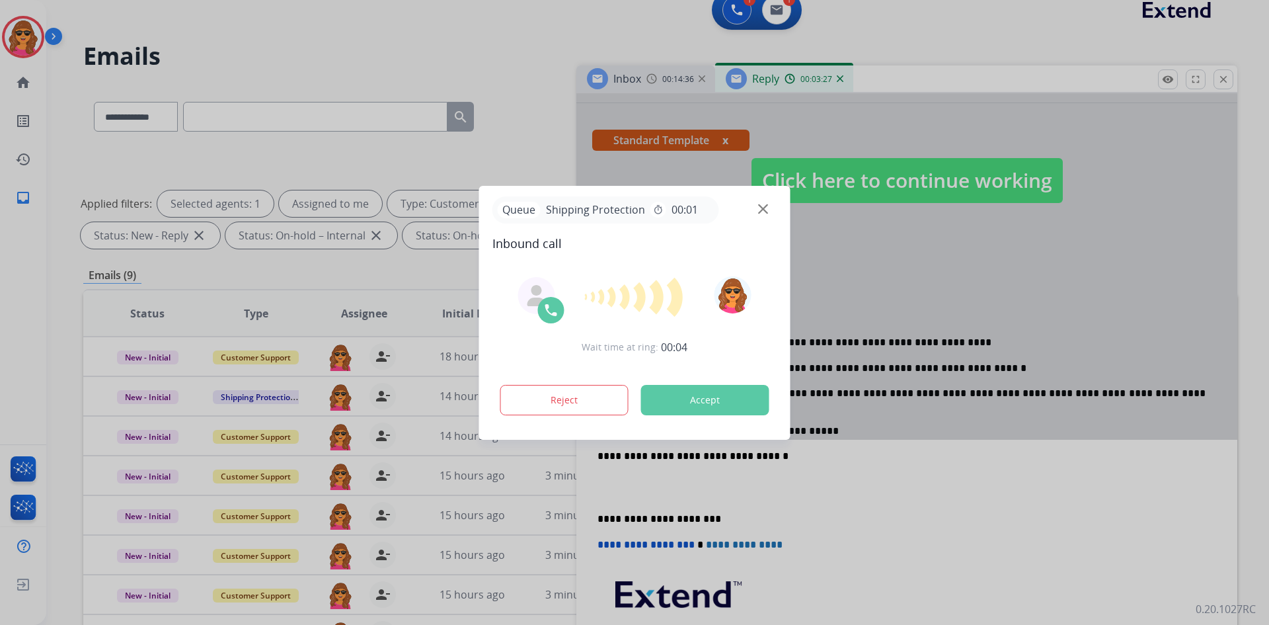
scroll to position [0, 0]
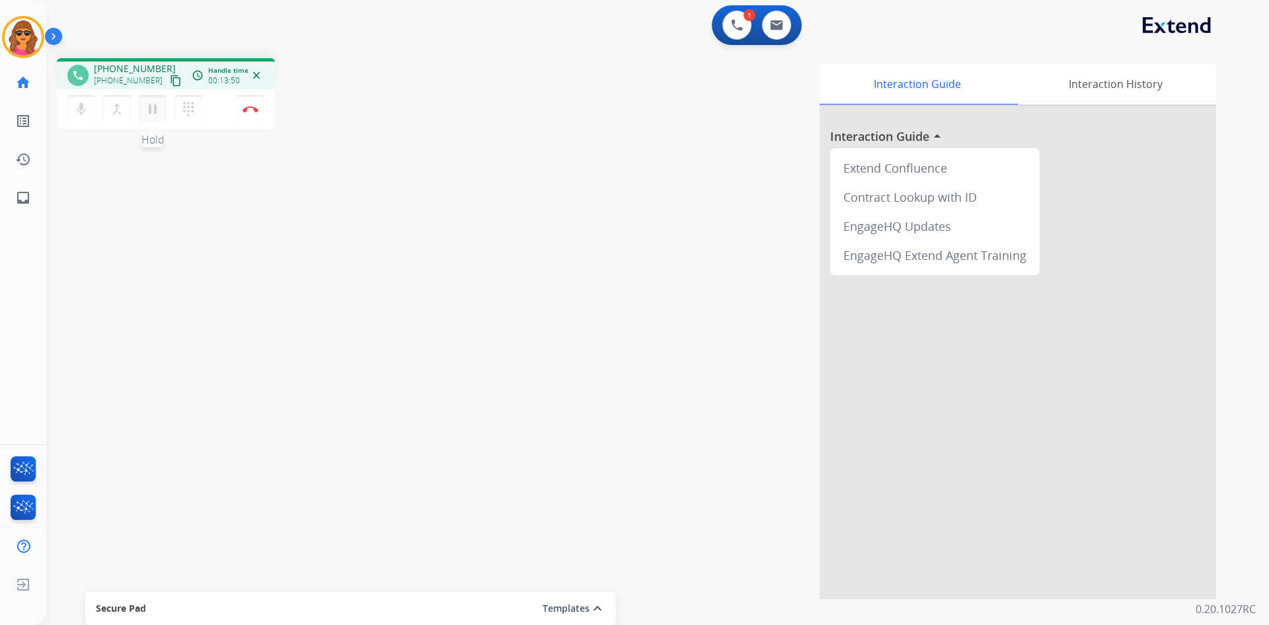
click at [151, 108] on mat-icon "pause" at bounding box center [153, 109] width 16 height 16
click at [183, 112] on mat-icon "dialpad" at bounding box center [188, 109] width 16 height 16
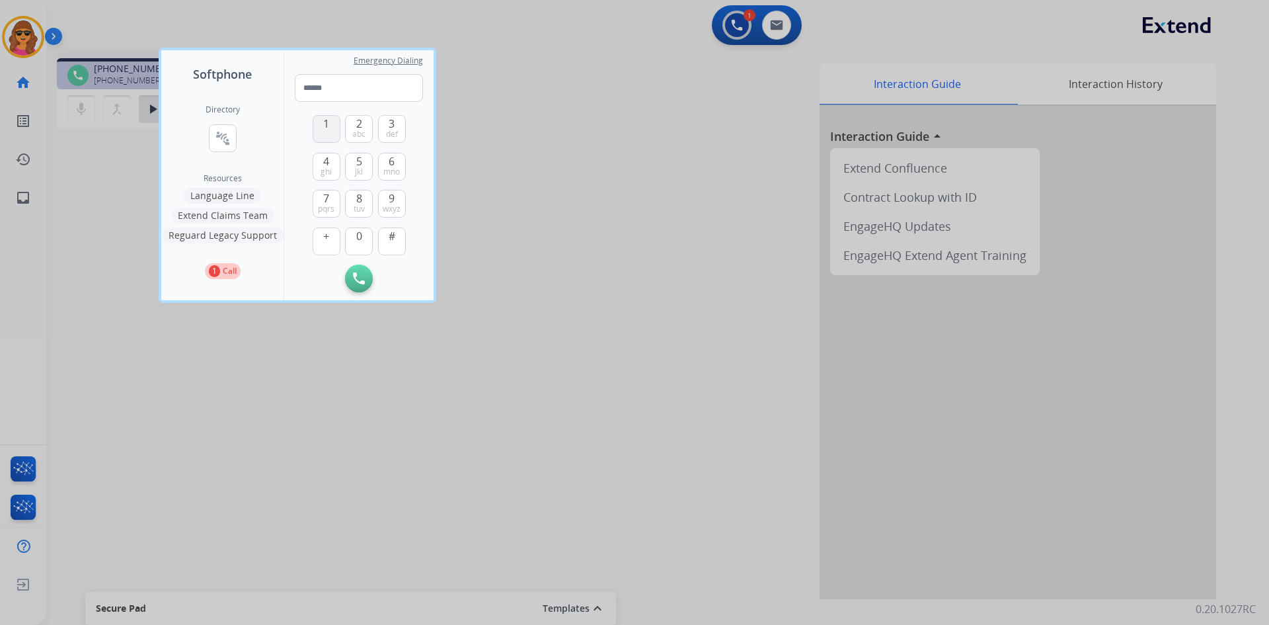
click at [319, 122] on button "1" at bounding box center [327, 129] width 28 height 28
click at [354, 208] on span "tuv" at bounding box center [359, 209] width 11 height 11
click at [358, 243] on span "0" at bounding box center [359, 236] width 6 height 16
click at [359, 200] on span "8" at bounding box center [359, 198] width 6 height 16
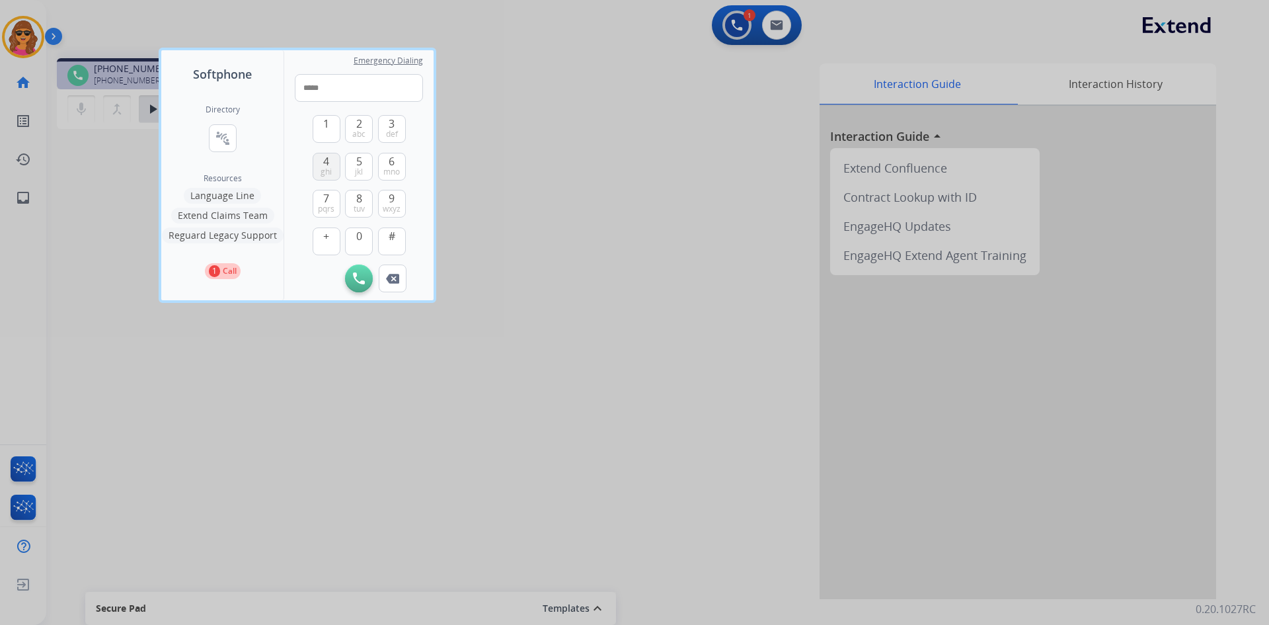
click at [326, 167] on span "ghi" at bounding box center [326, 172] width 11 height 11
click at [391, 122] on span "3" at bounding box center [392, 124] width 6 height 16
click at [348, 124] on button "2 abc" at bounding box center [359, 129] width 28 height 28
click at [321, 161] on button "4 ghi" at bounding box center [327, 167] width 28 height 28
click at [323, 161] on button "4 ghi" at bounding box center [327, 167] width 28 height 28
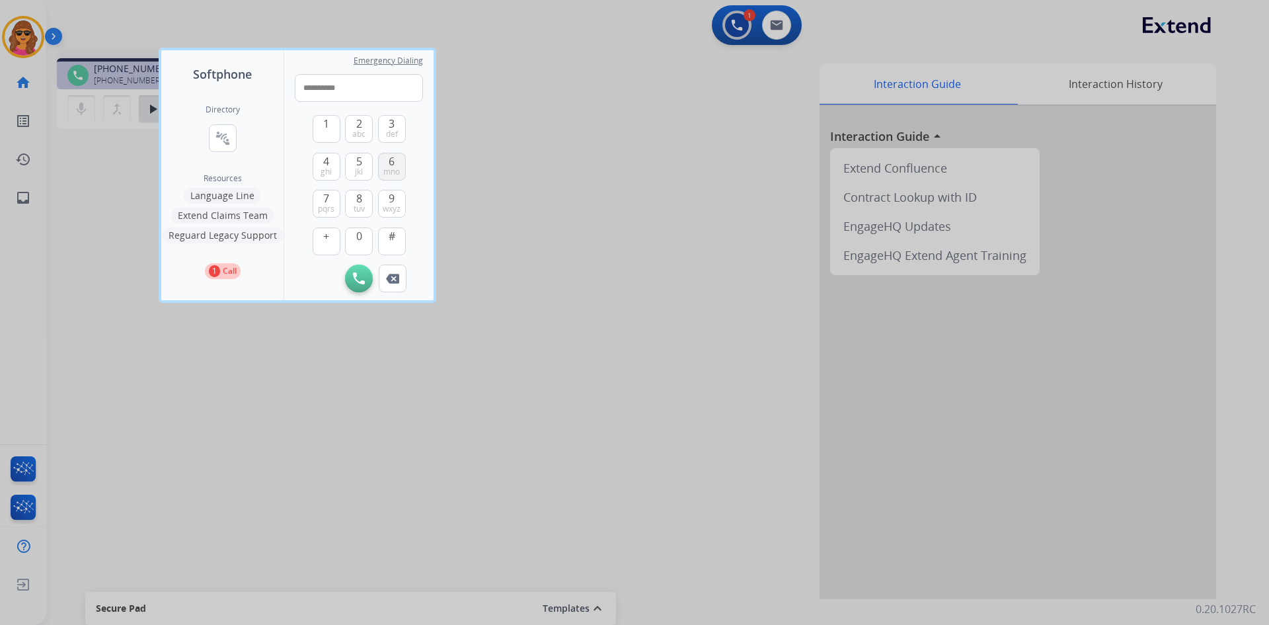
click at [399, 164] on button "6 mno" at bounding box center [392, 167] width 28 height 28
type input "**********"
click at [364, 273] on img at bounding box center [359, 278] width 12 height 12
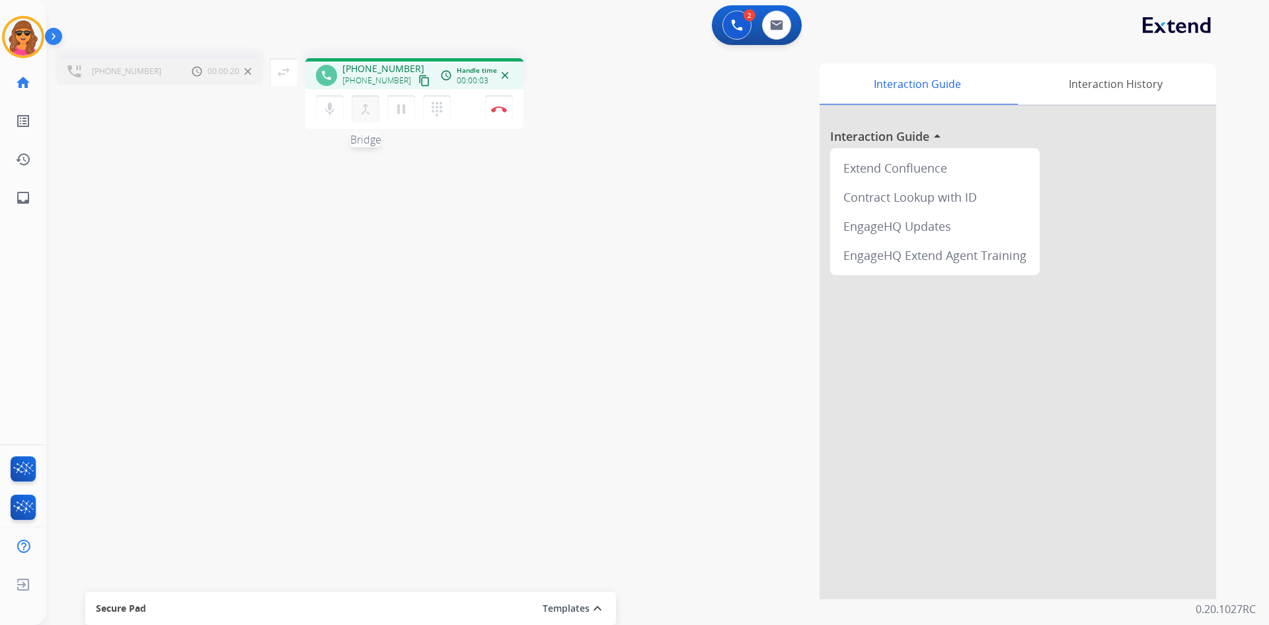
click at [365, 100] on button "merge_type Bridge" at bounding box center [366, 109] width 28 height 28
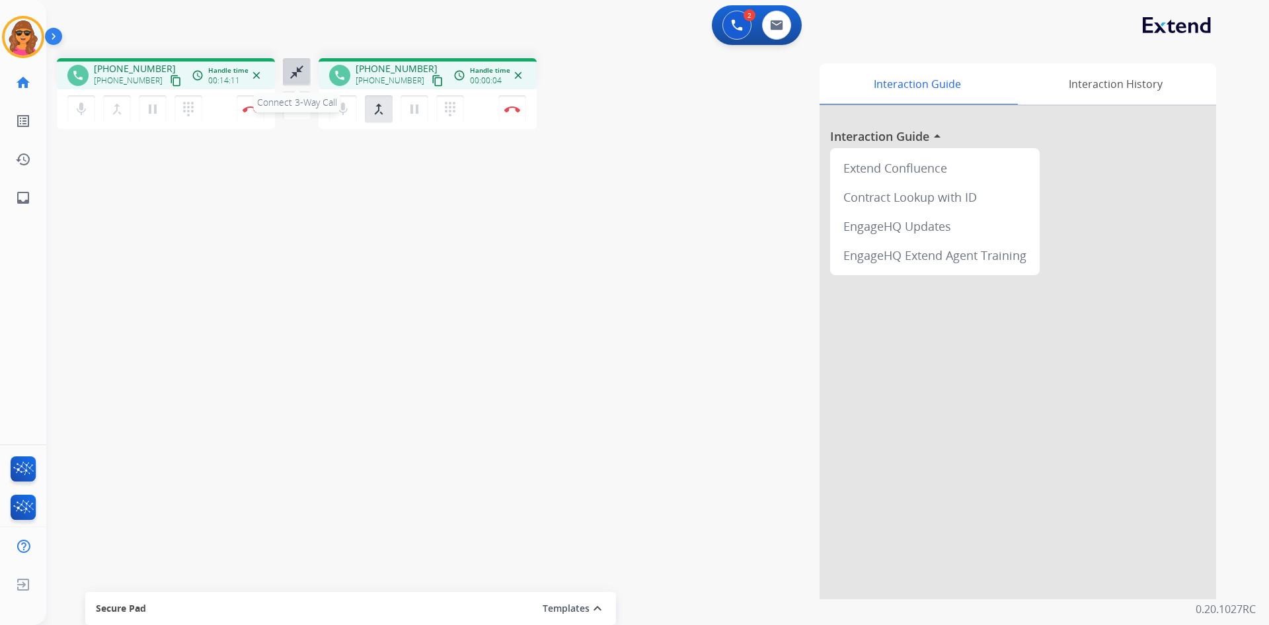
click at [291, 75] on mat-icon "close_fullscreen" at bounding box center [297, 72] width 16 height 16
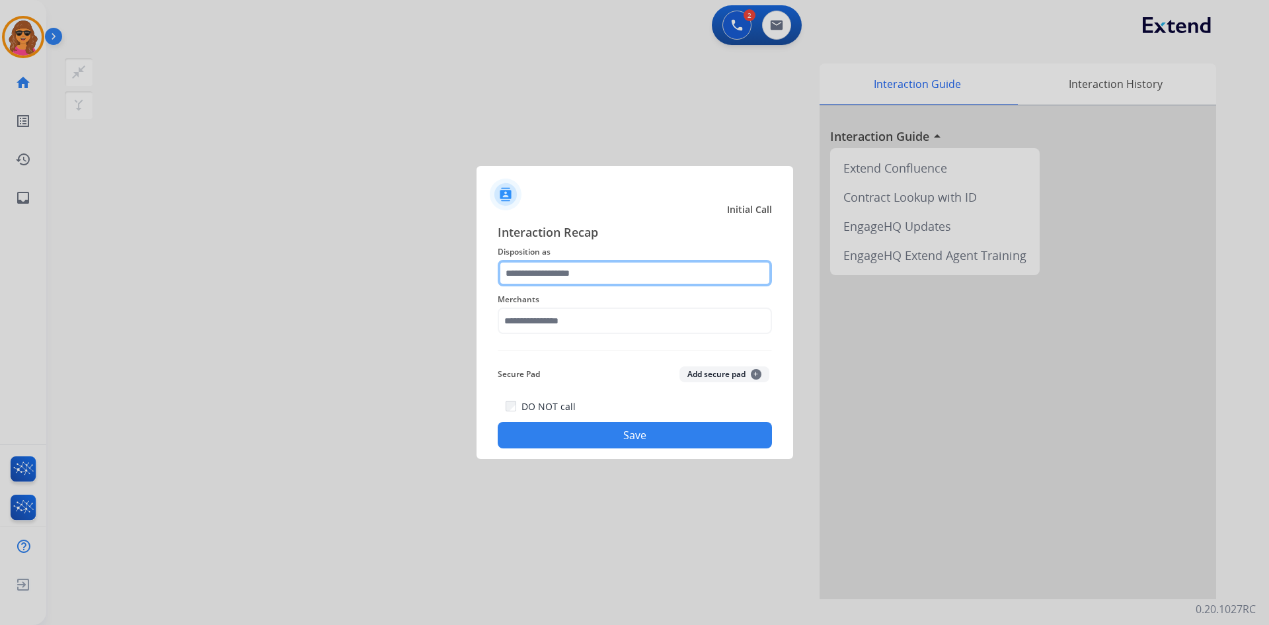
click at [509, 273] on input "text" at bounding box center [635, 273] width 274 height 26
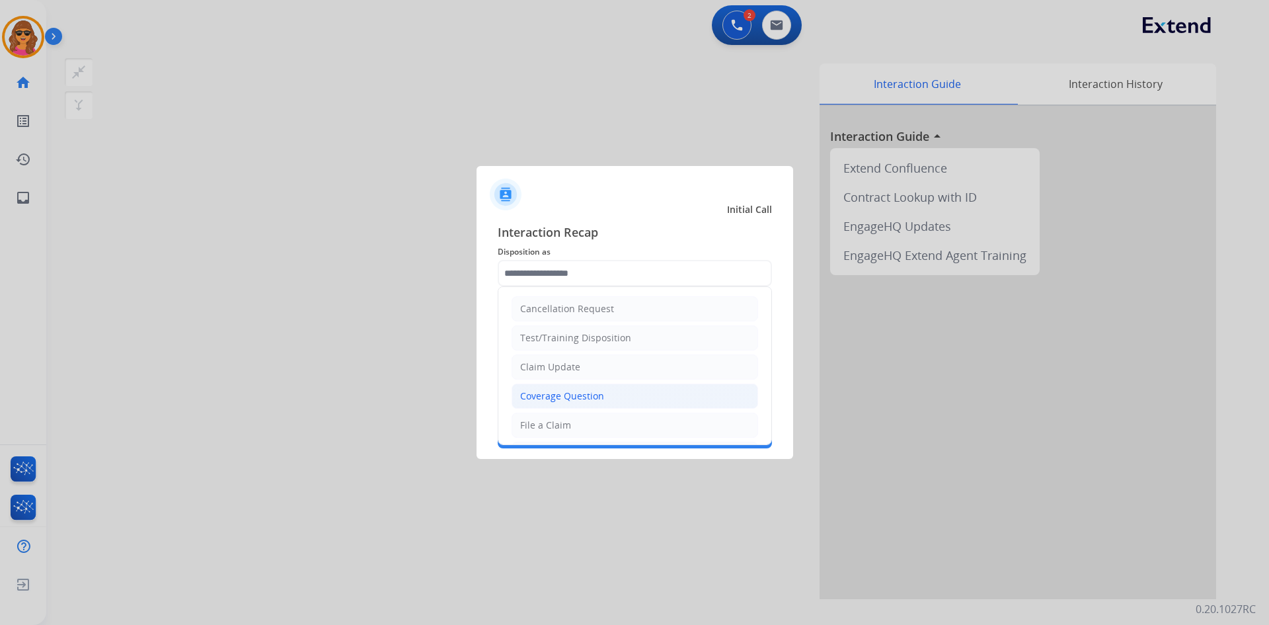
click at [580, 391] on div "Coverage Question" at bounding box center [562, 395] width 84 height 13
type input "**********"
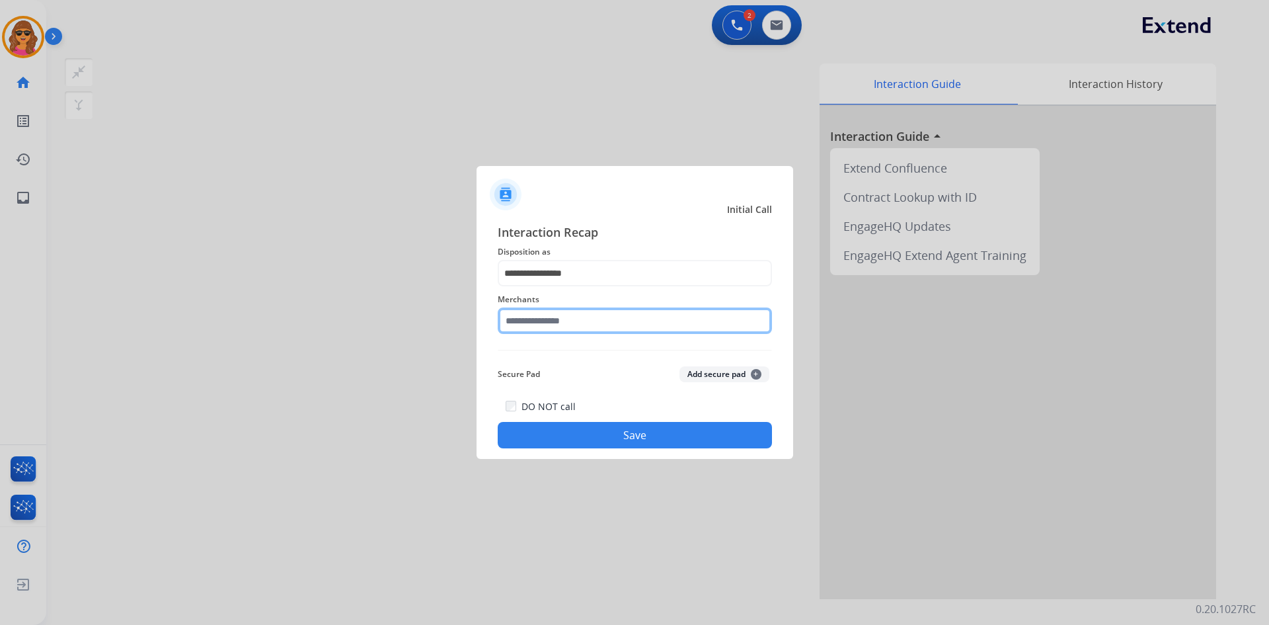
click at [504, 320] on input "text" at bounding box center [635, 320] width 274 height 26
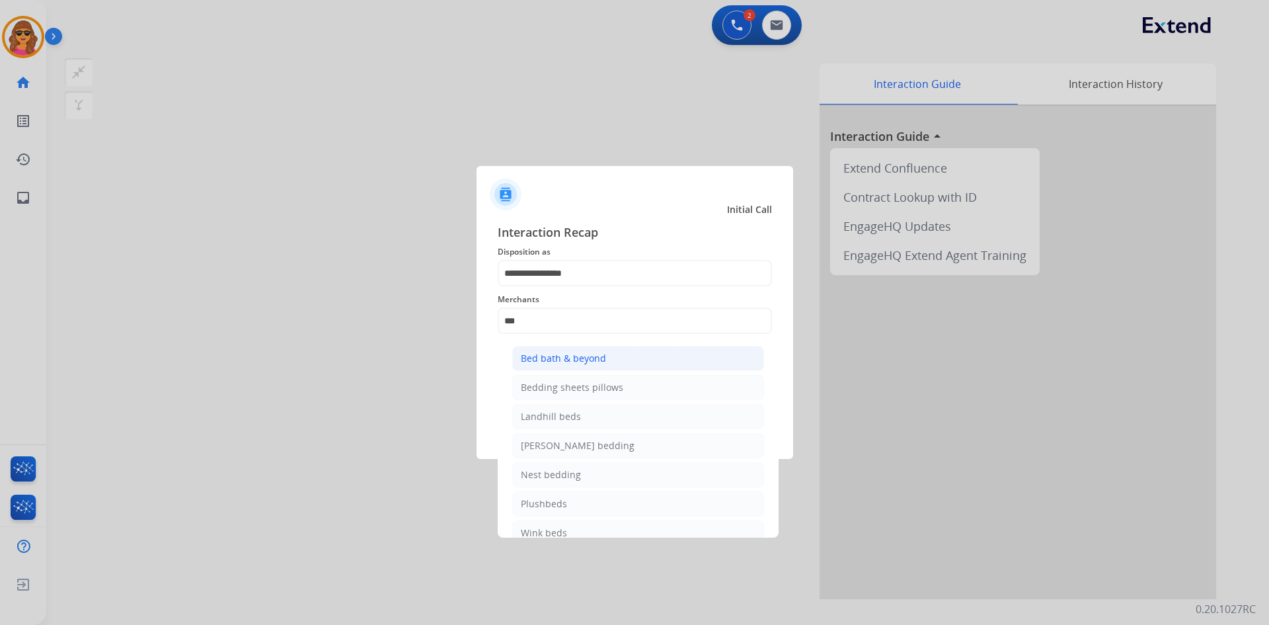
click at [562, 360] on div "Bed bath & beyond" at bounding box center [563, 358] width 85 height 13
type input "**********"
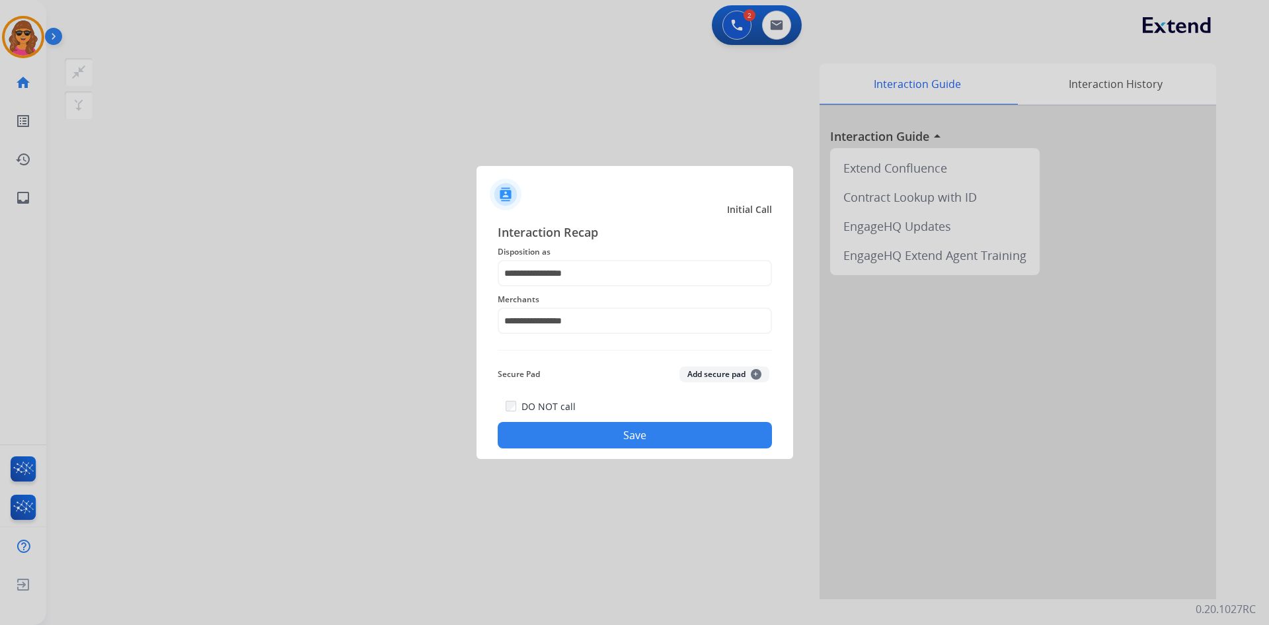
click at [639, 430] on button "Save" at bounding box center [635, 435] width 274 height 26
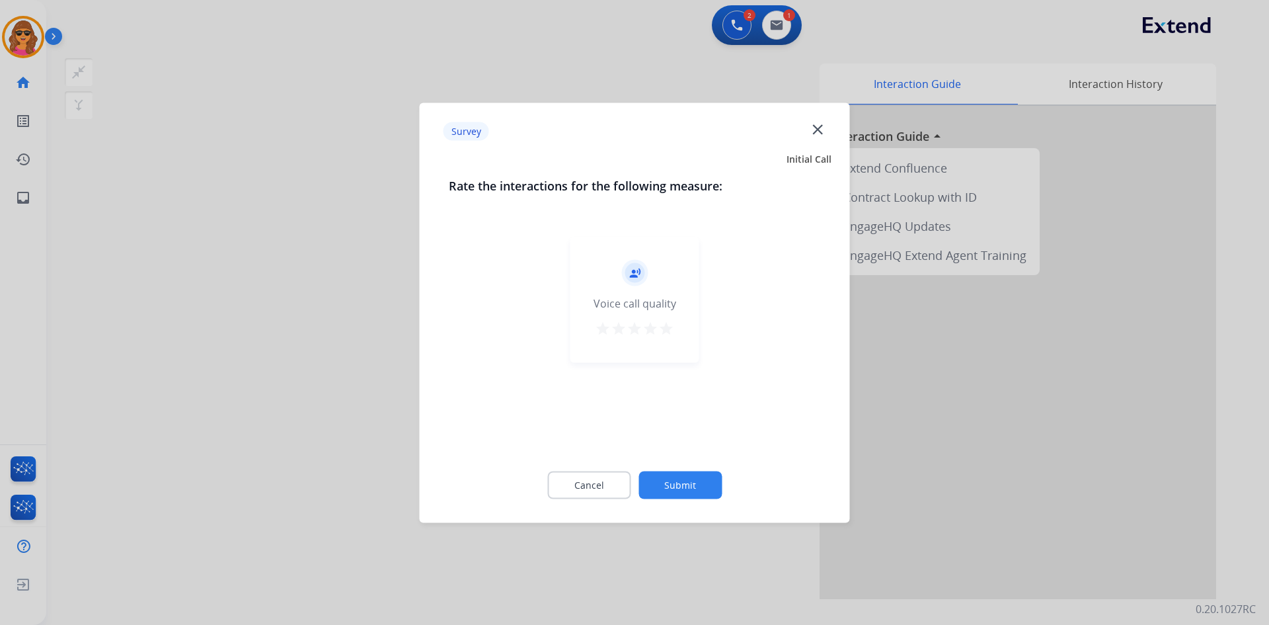
click at [665, 326] on mat-icon "star" at bounding box center [666, 328] width 16 height 16
click at [687, 479] on button "Submit" at bounding box center [679, 485] width 83 height 28
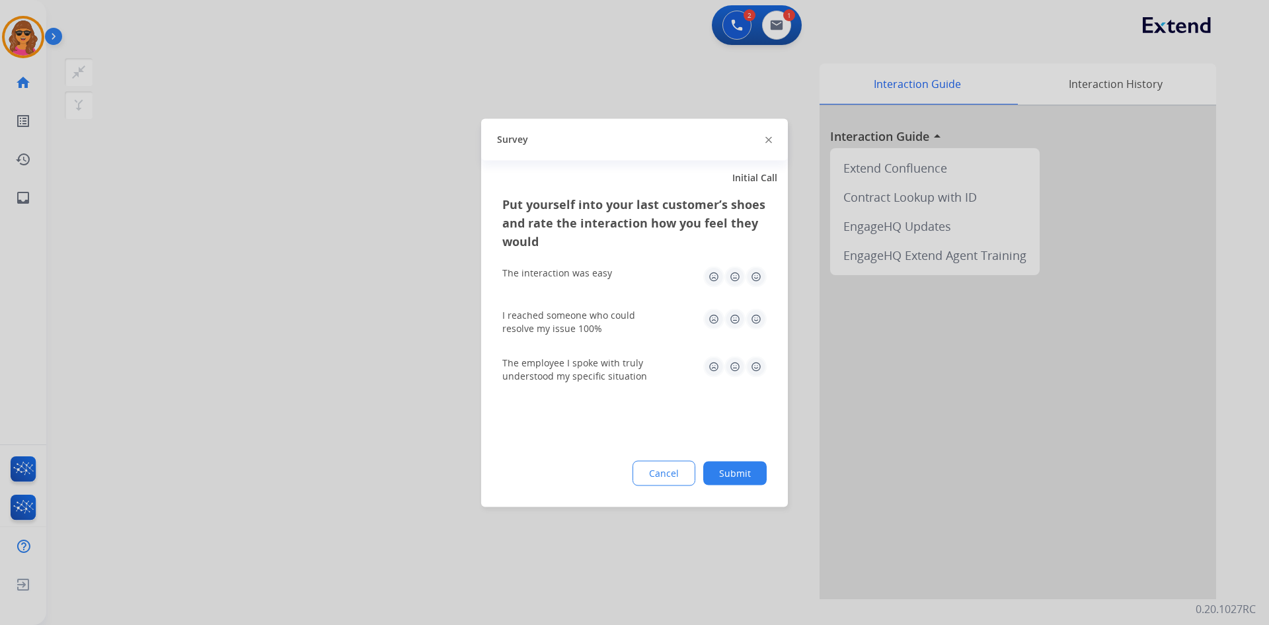
click at [752, 274] on img at bounding box center [755, 276] width 21 height 21
click at [755, 315] on img at bounding box center [755, 318] width 21 height 21
click at [756, 362] on img at bounding box center [755, 366] width 21 height 21
click at [728, 471] on button "Submit" at bounding box center [734, 473] width 63 height 24
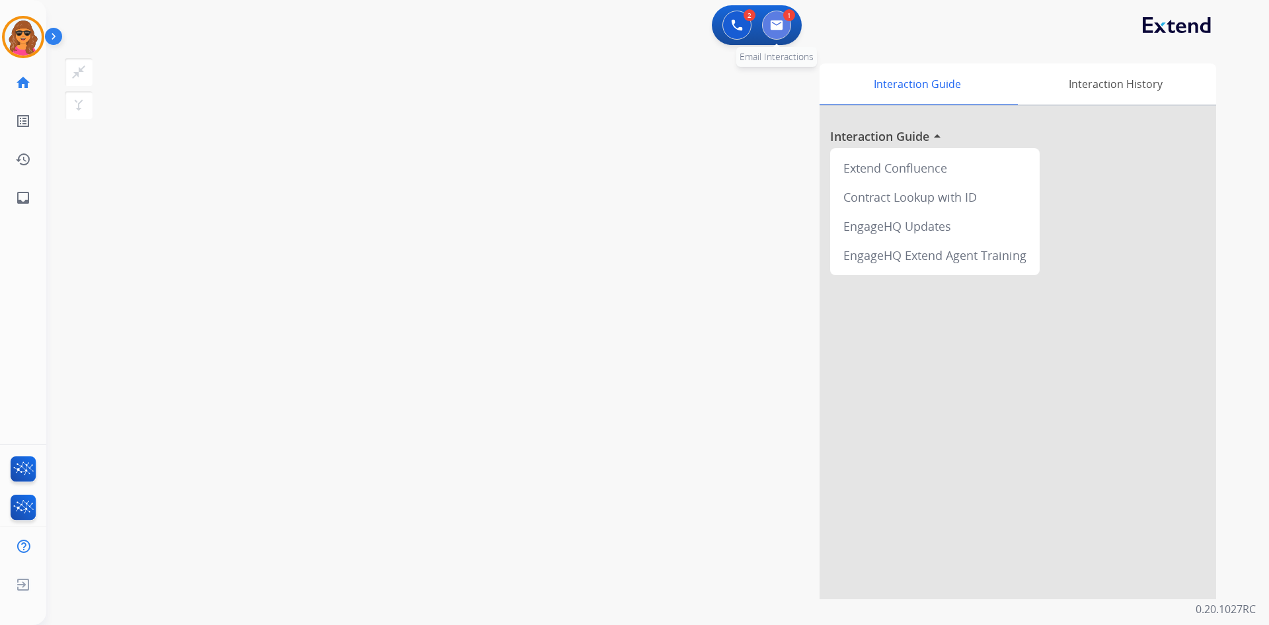
click at [780, 20] on img at bounding box center [776, 25] width 13 height 11
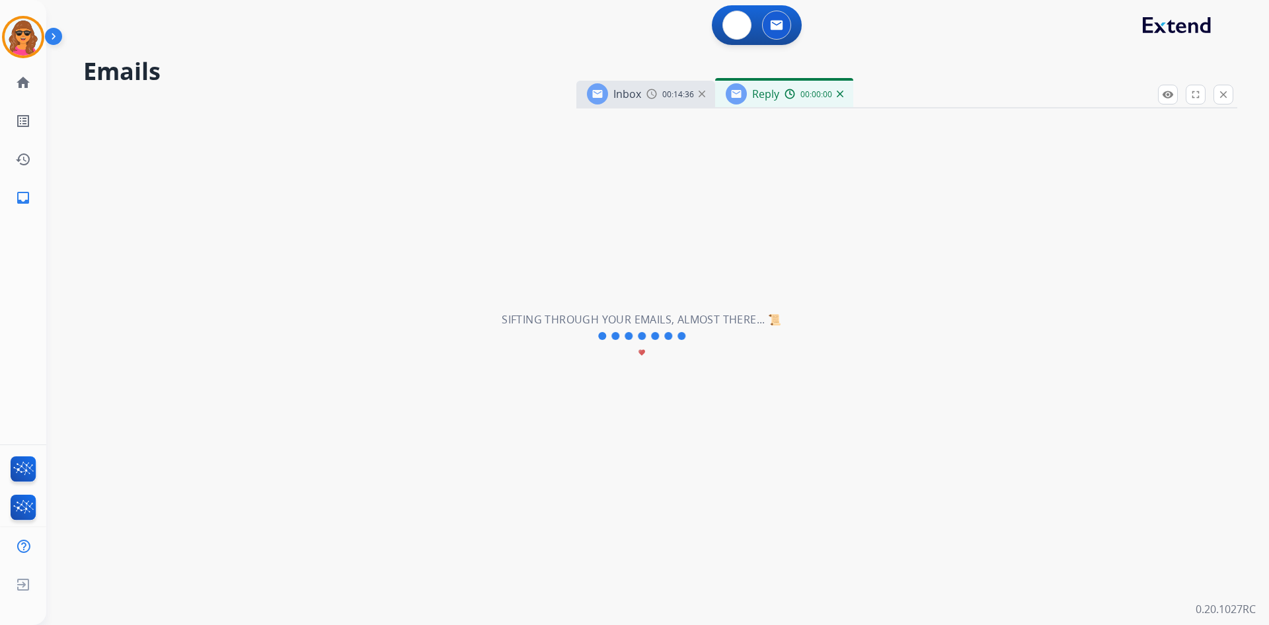
select select "**********"
click at [738, 30] on img at bounding box center [737, 25] width 12 height 12
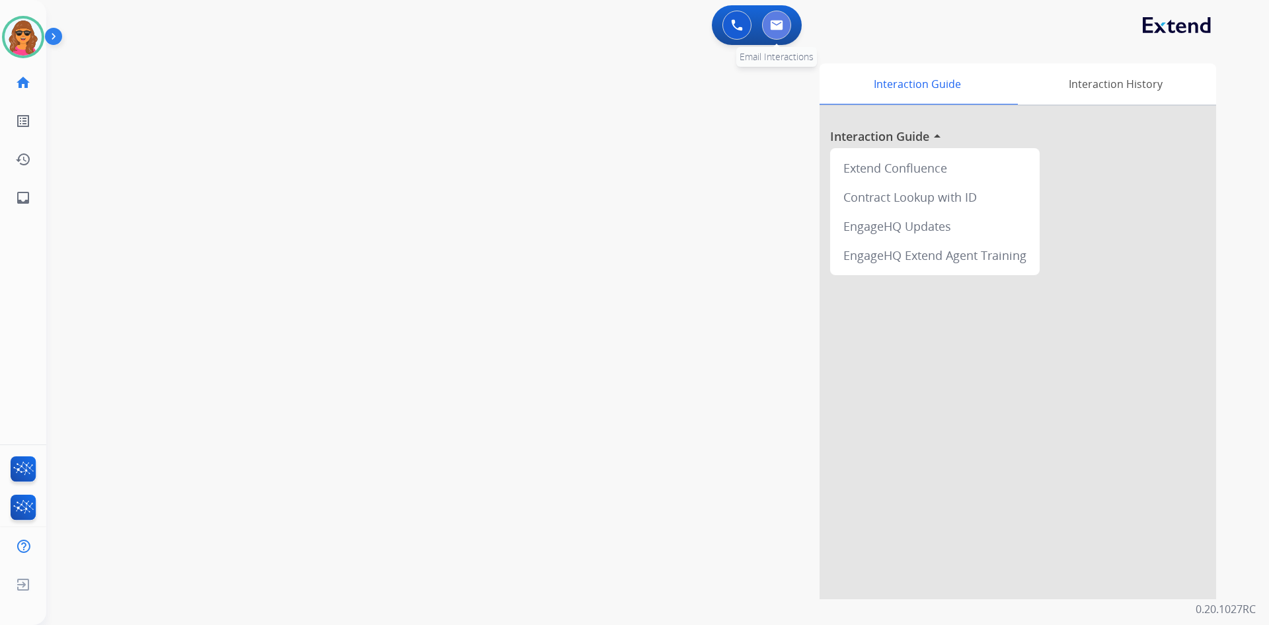
click at [779, 28] on img at bounding box center [776, 25] width 13 height 11
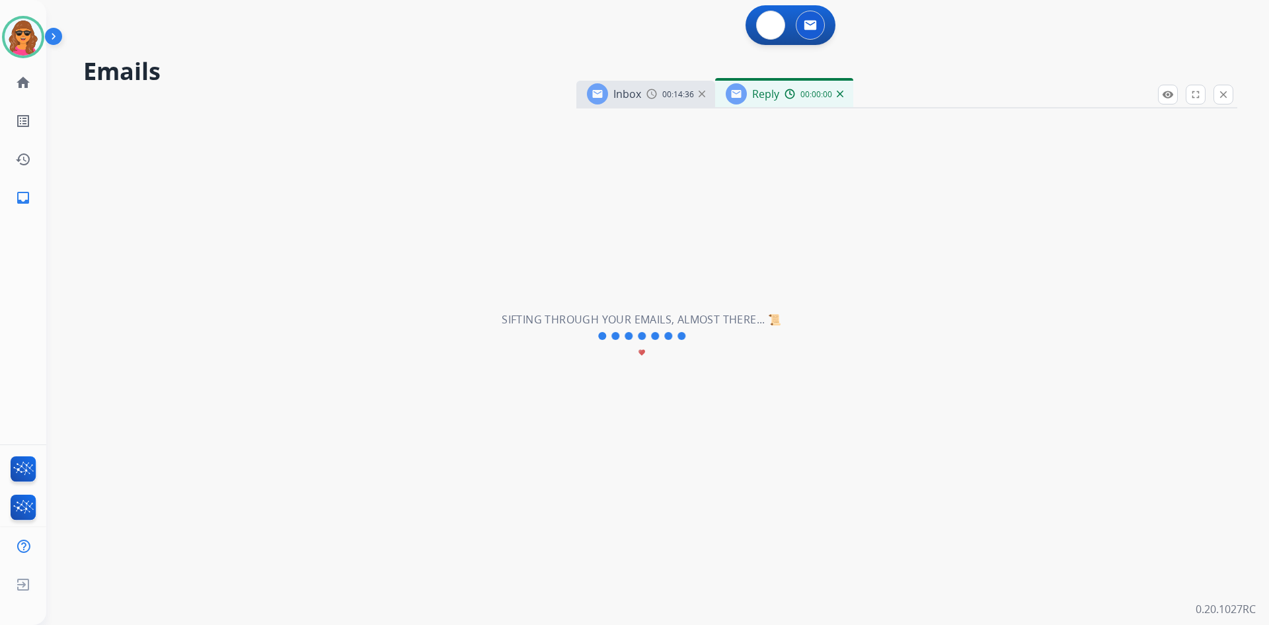
select select "**********"
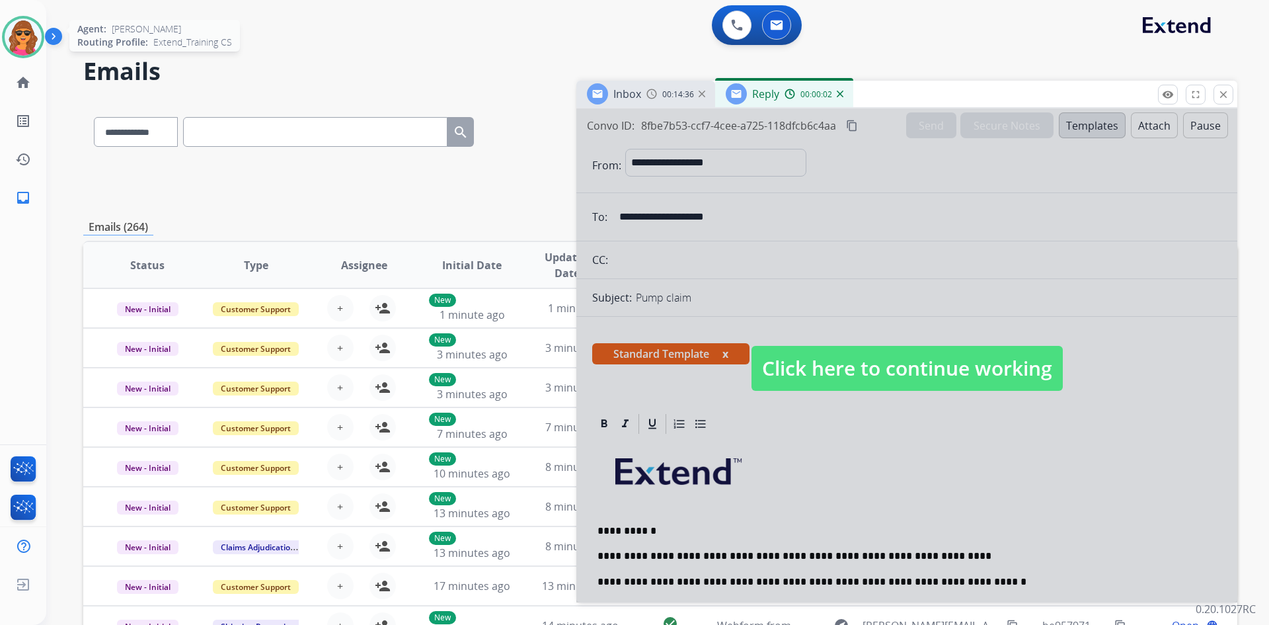
click at [30, 42] on img at bounding box center [23, 37] width 37 height 37
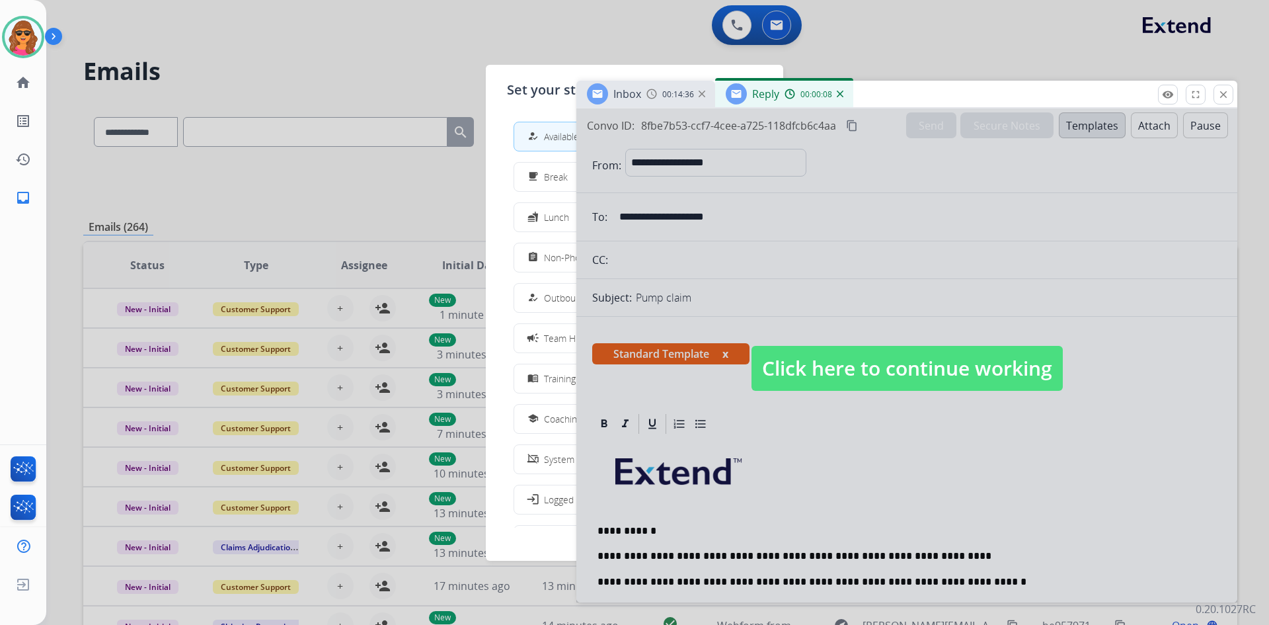
click at [915, 365] on span "Click here to continue working" at bounding box center [906, 368] width 311 height 45
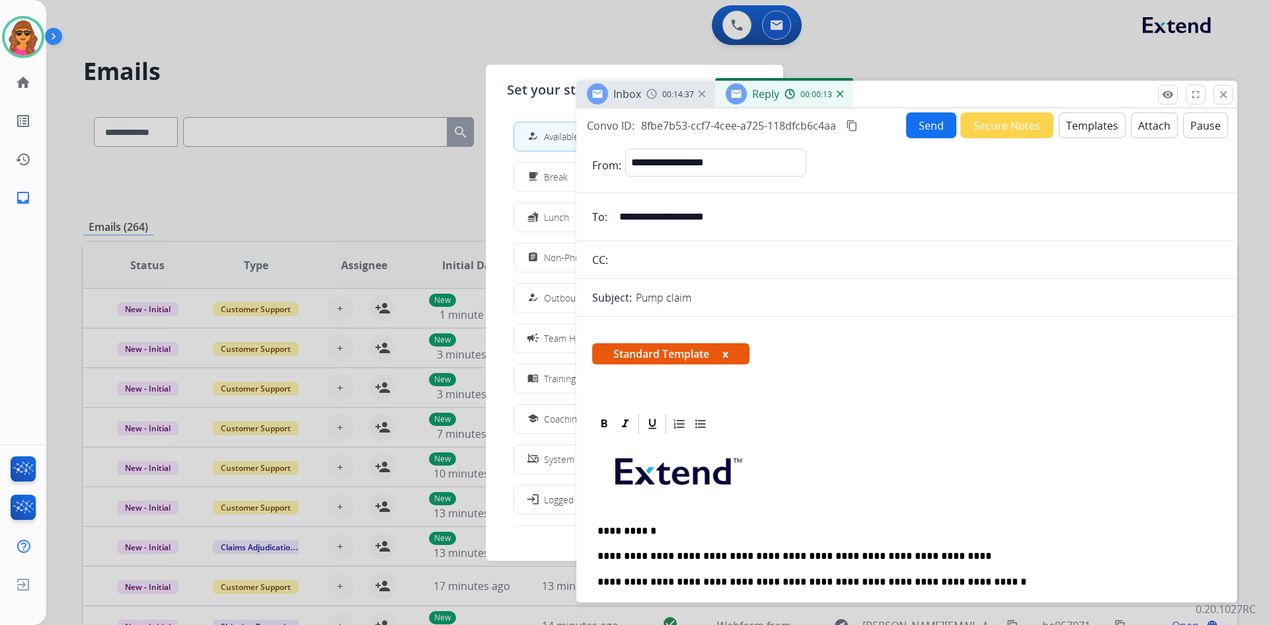
click at [506, 102] on div "Set your status how_to_reg Available free_breakfast Break fastfood Lunch assign…" at bounding box center [634, 313] width 297 height 496
click at [926, 124] on button "Send" at bounding box center [931, 125] width 50 height 26
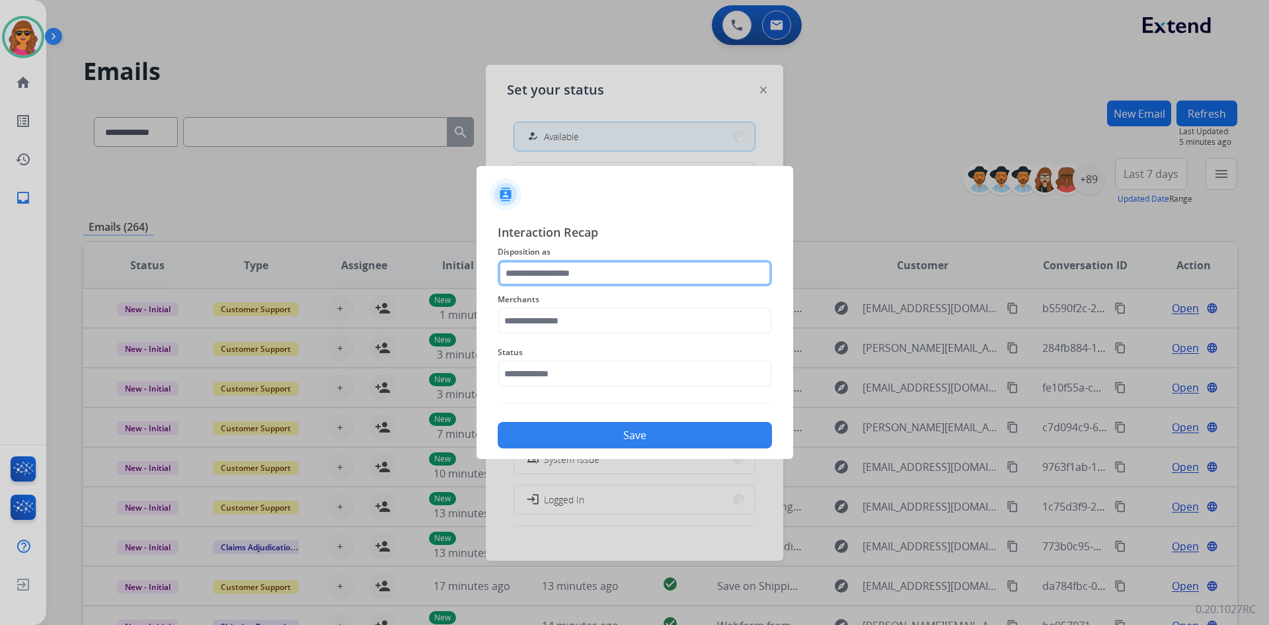
click at [513, 273] on input "text" at bounding box center [635, 273] width 274 height 26
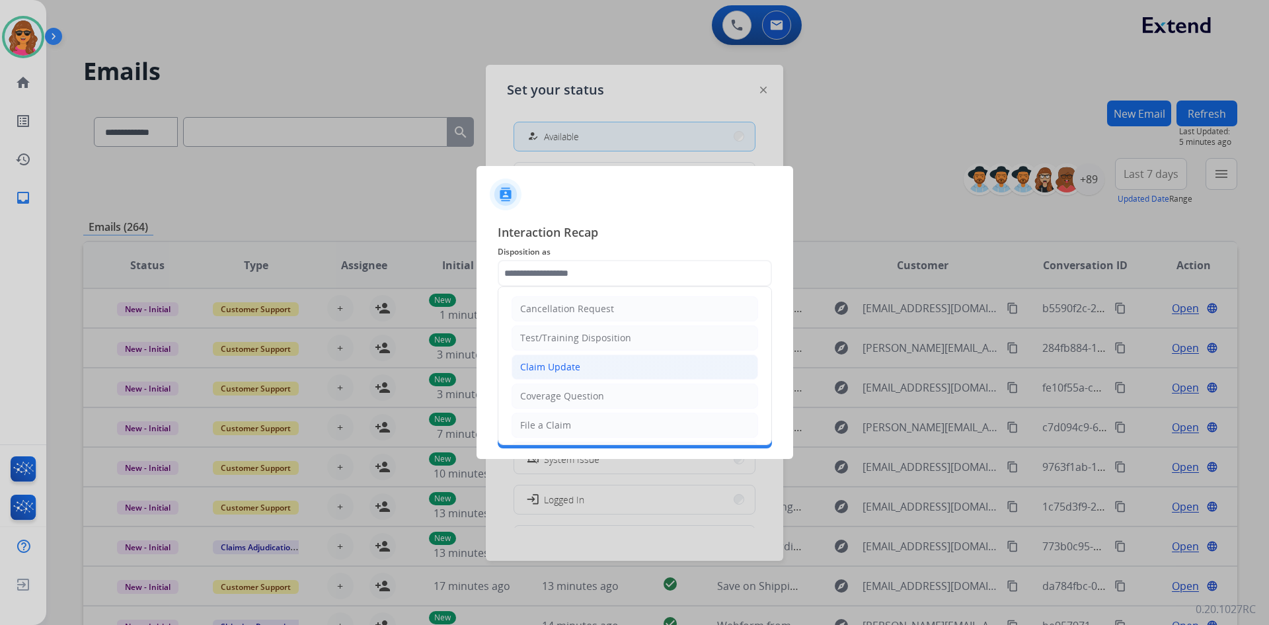
click at [545, 367] on div "Claim Update" at bounding box center [550, 366] width 60 height 13
type input "**********"
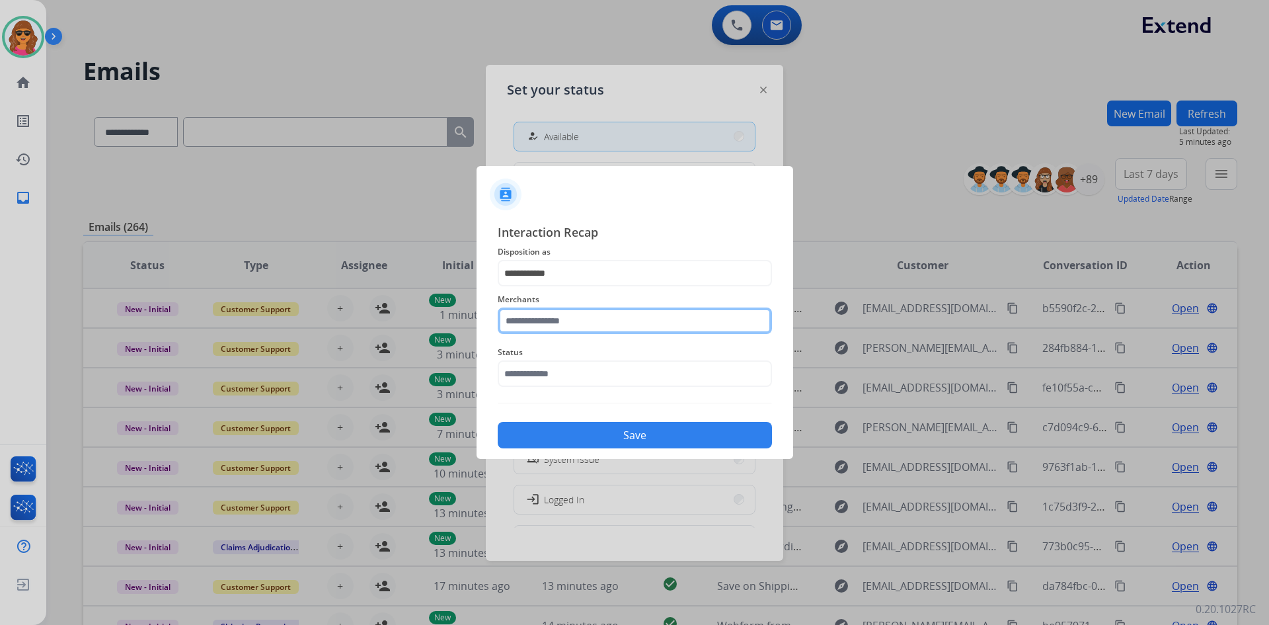
click at [511, 321] on input "text" at bounding box center [635, 320] width 274 height 26
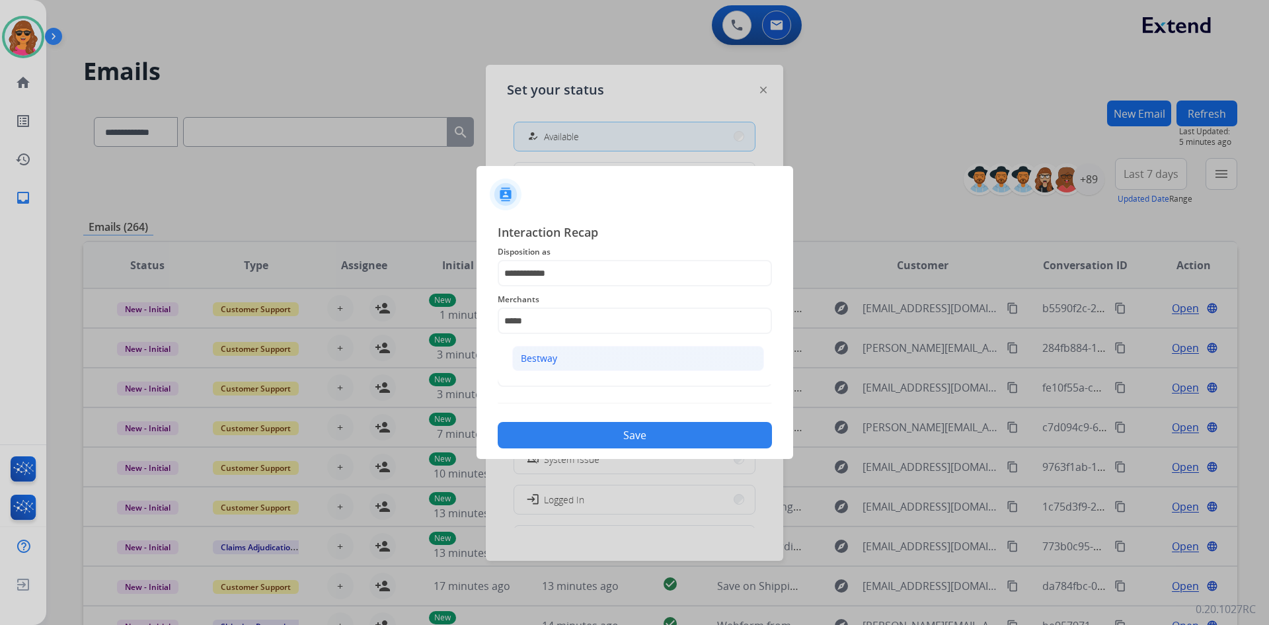
click at [546, 352] on div "Bestway" at bounding box center [539, 358] width 36 height 13
type input "*******"
click at [512, 372] on input "text" at bounding box center [635, 373] width 274 height 26
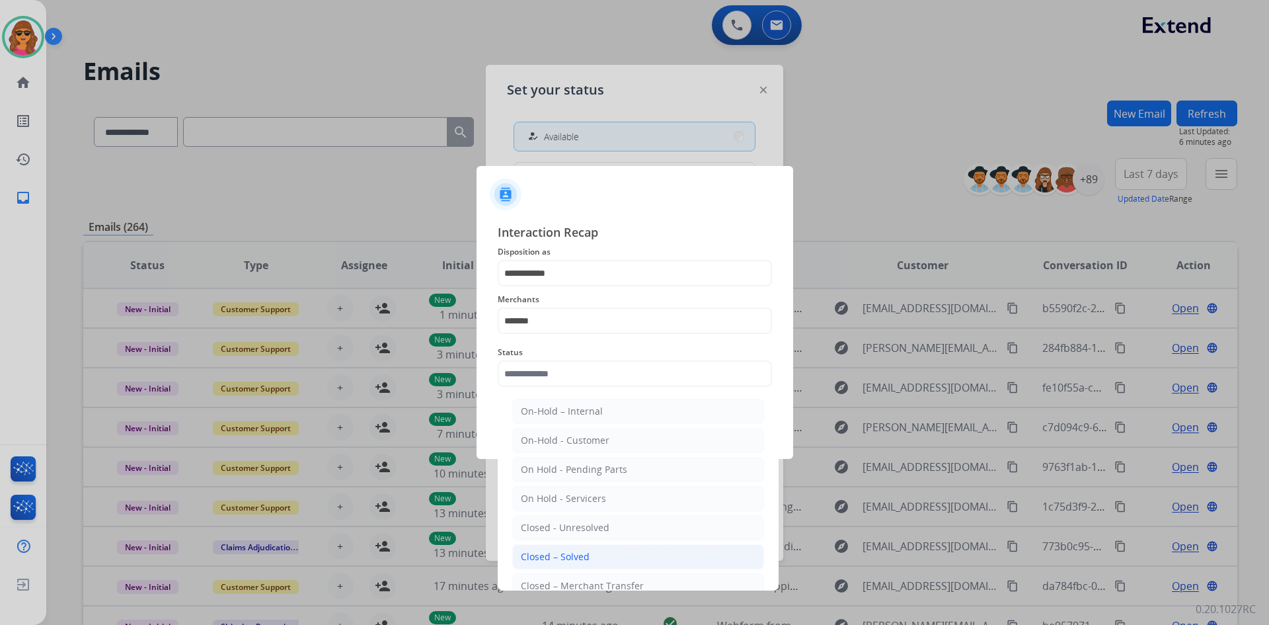
click at [578, 549] on li "Closed – Solved" at bounding box center [638, 556] width 252 height 25
type input "**********"
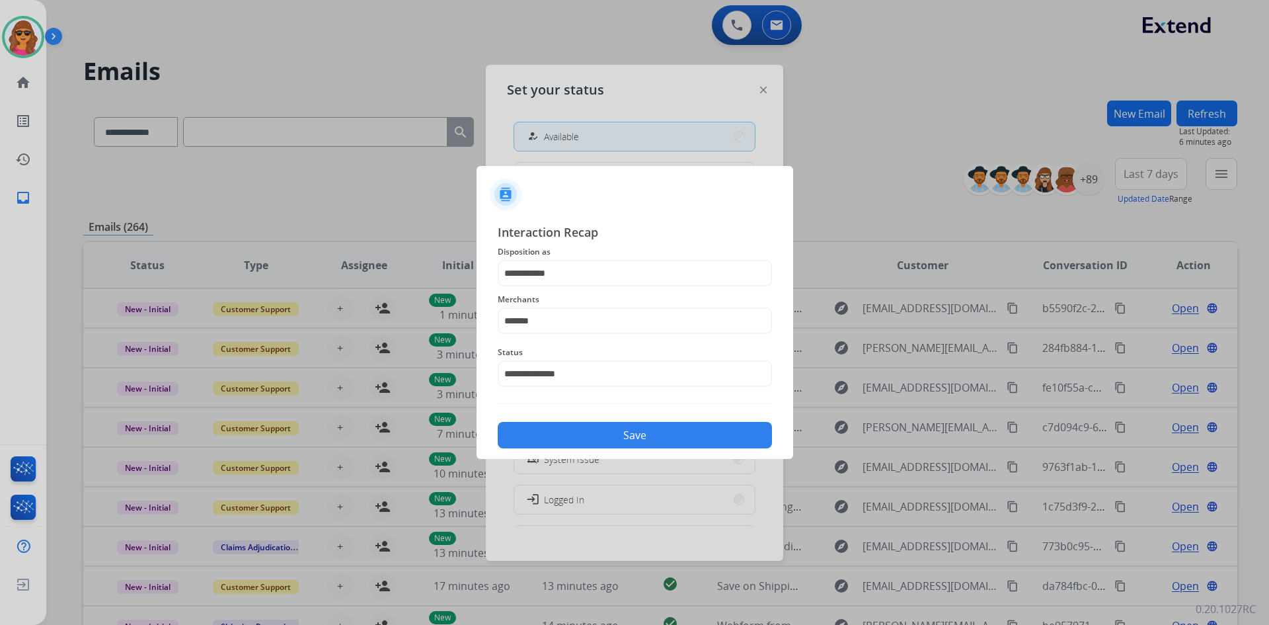
click at [625, 439] on button "Save" at bounding box center [635, 435] width 274 height 26
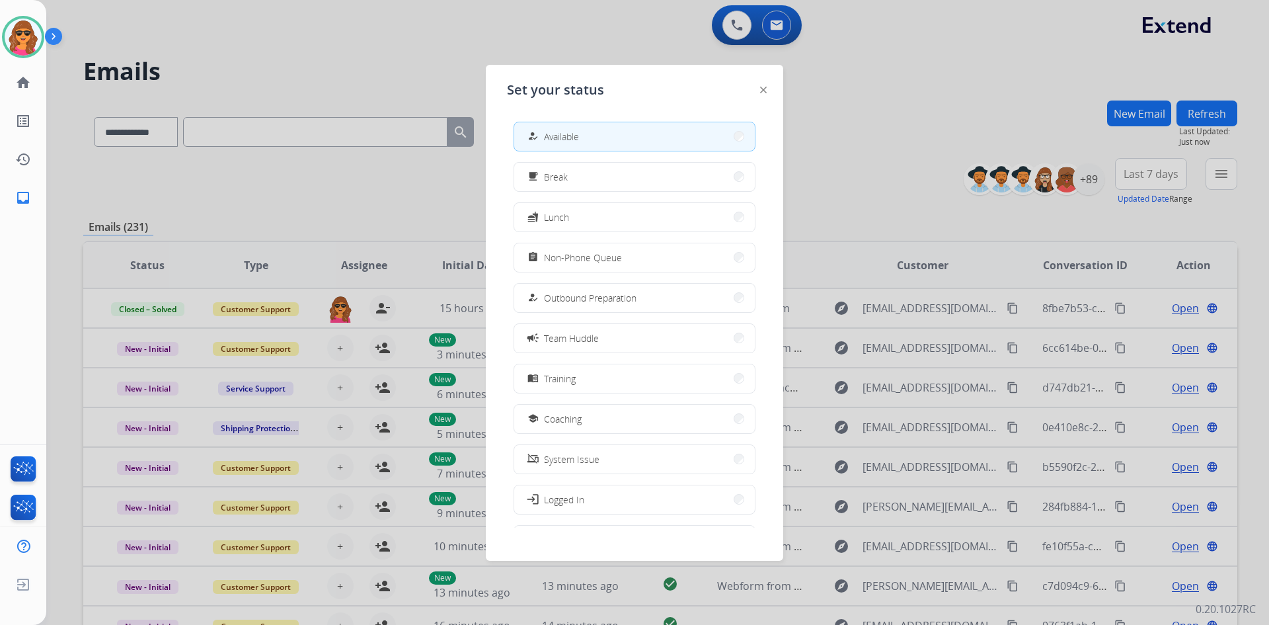
click at [767, 85] on div "Set your status how_to_reg Available free_breakfast Break fastfood Lunch assign…" at bounding box center [634, 313] width 297 height 496
click at [766, 85] on div at bounding box center [763, 89] width 7 height 16
click at [763, 86] on div at bounding box center [763, 89] width 7 height 16
click at [760, 89] on img at bounding box center [763, 90] width 7 height 7
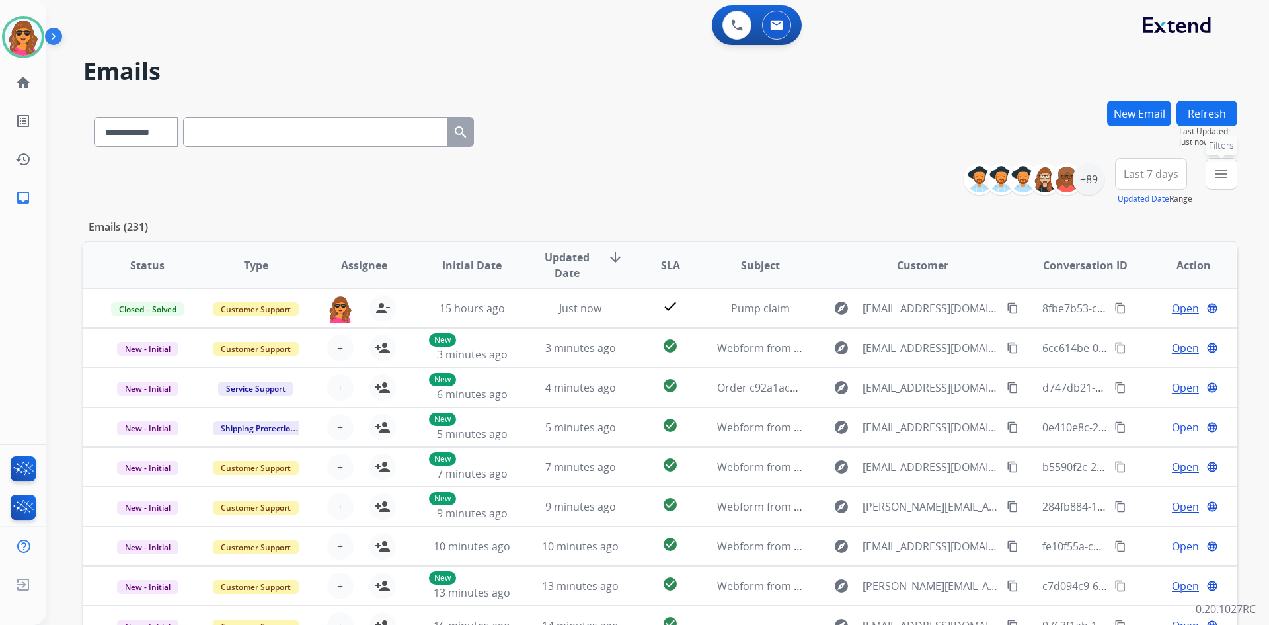
click at [1221, 170] on mat-icon "menu" at bounding box center [1221, 174] width 16 height 16
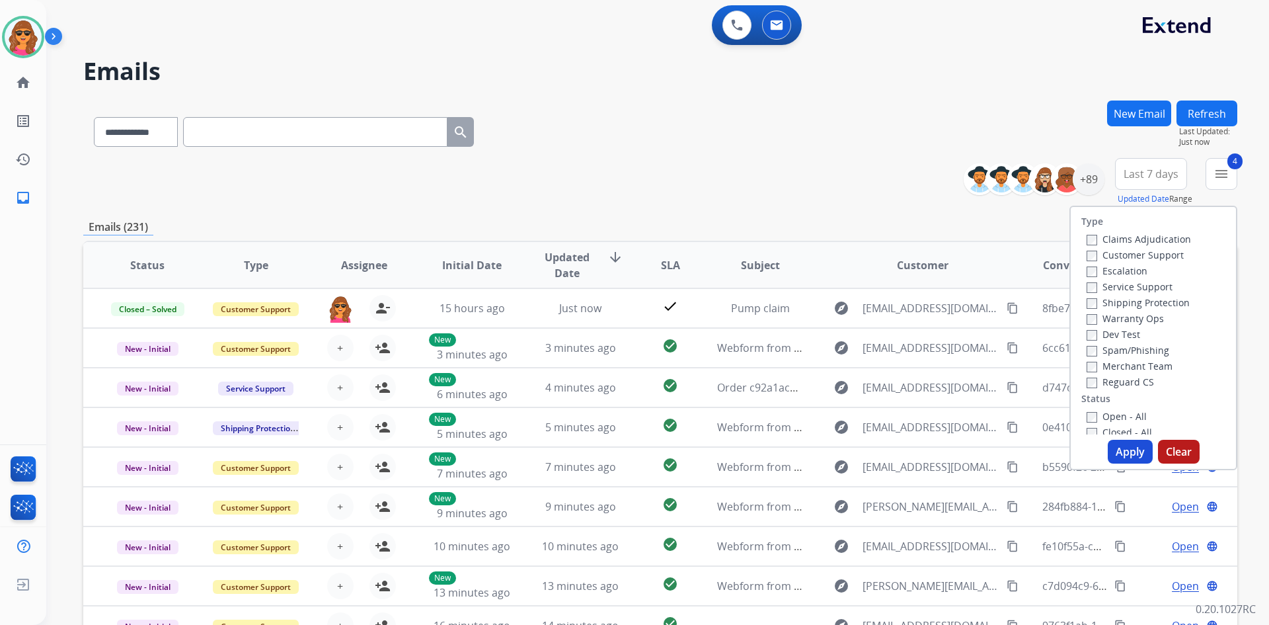
click at [1125, 447] on button "Apply" at bounding box center [1130, 451] width 45 height 24
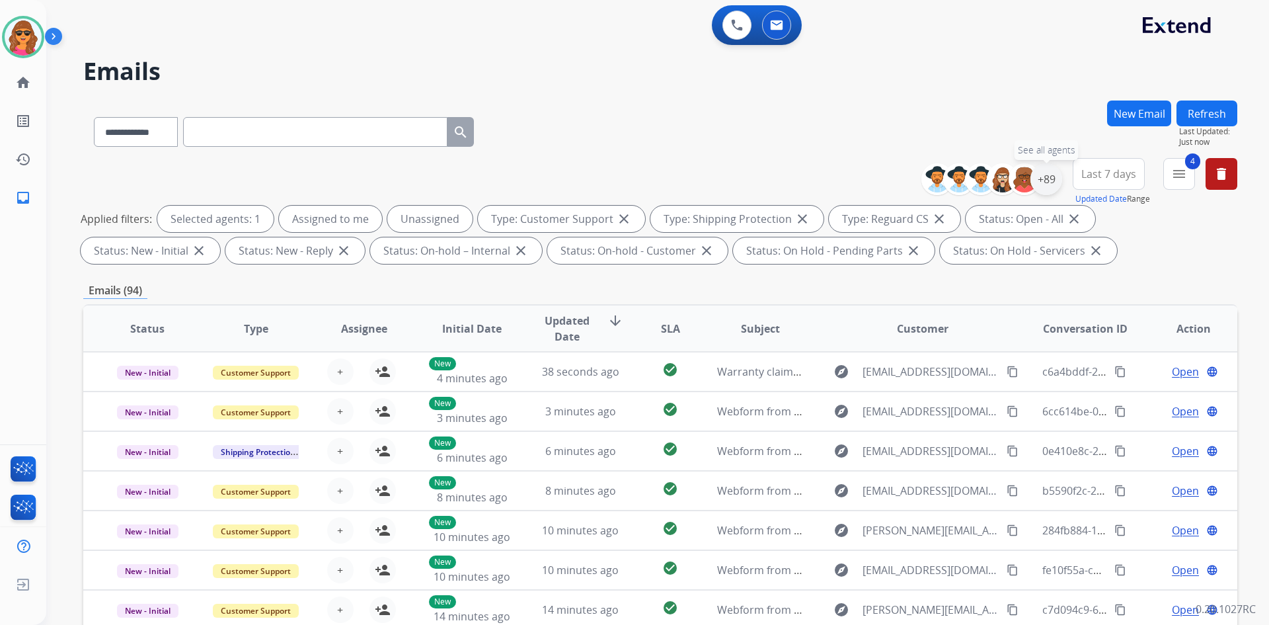
click at [1048, 180] on div "+89" at bounding box center [1046, 179] width 32 height 32
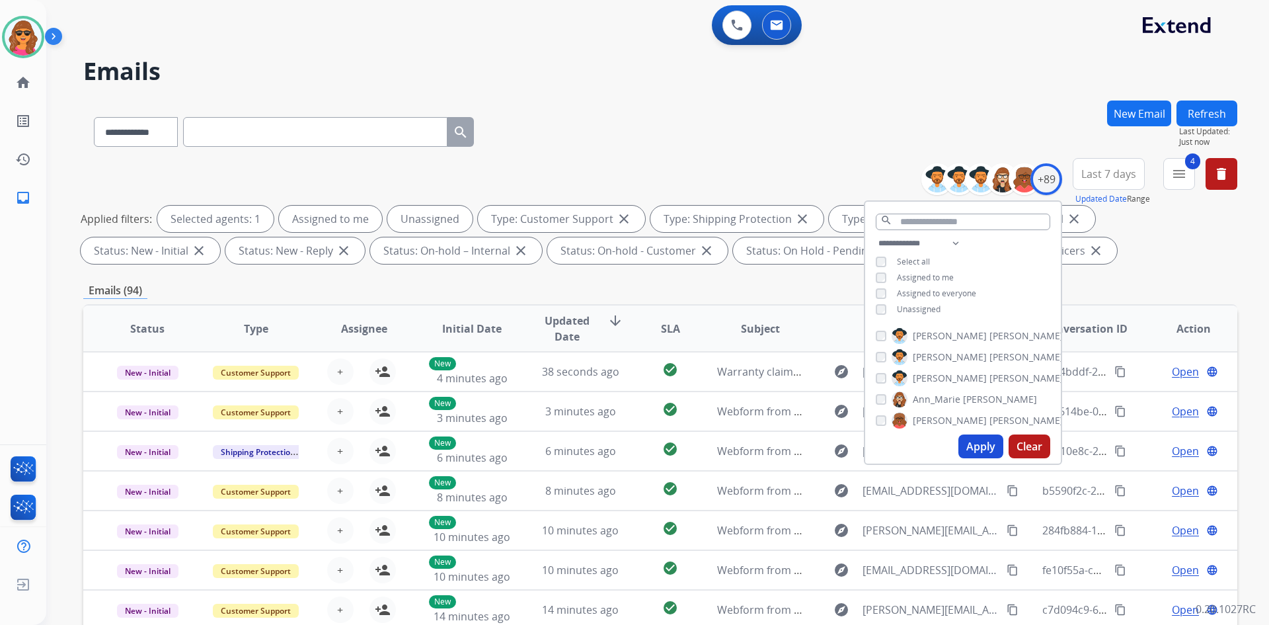
click at [988, 440] on button "Apply" at bounding box center [980, 446] width 45 height 24
click at [1120, 257] on div "Applied filters: Selected agents: 1 Assigned to me Unassigned Type: Customer Su…" at bounding box center [658, 235] width 1154 height 58
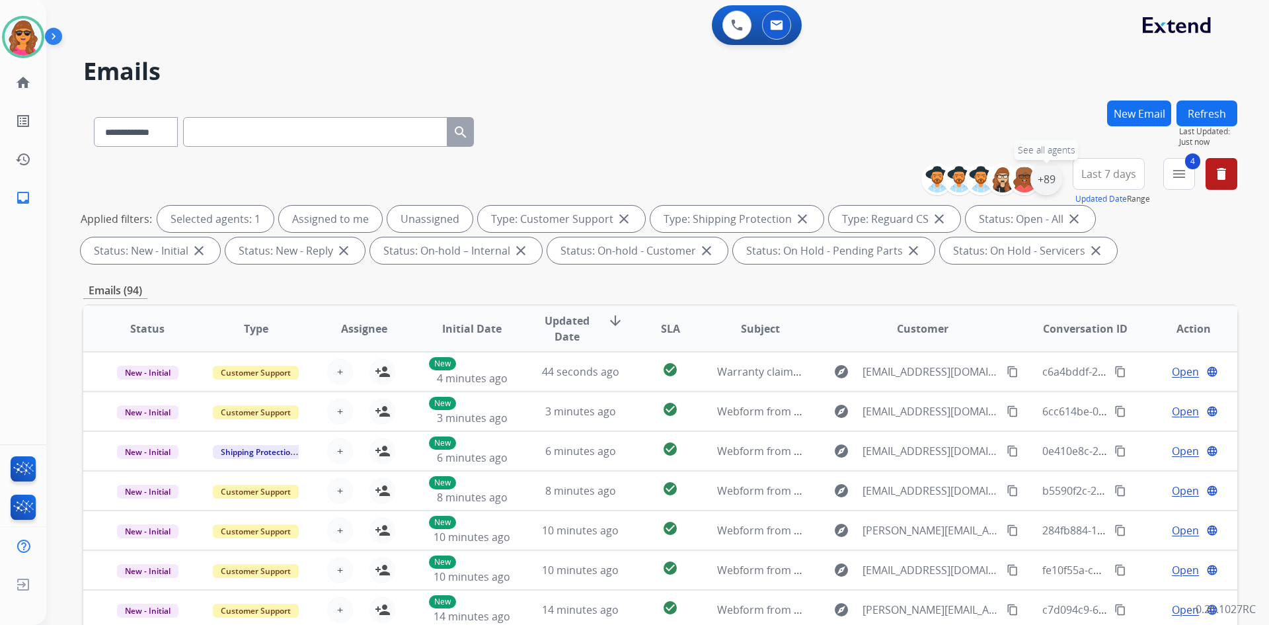
click at [1044, 186] on div "+89" at bounding box center [1046, 179] width 32 height 32
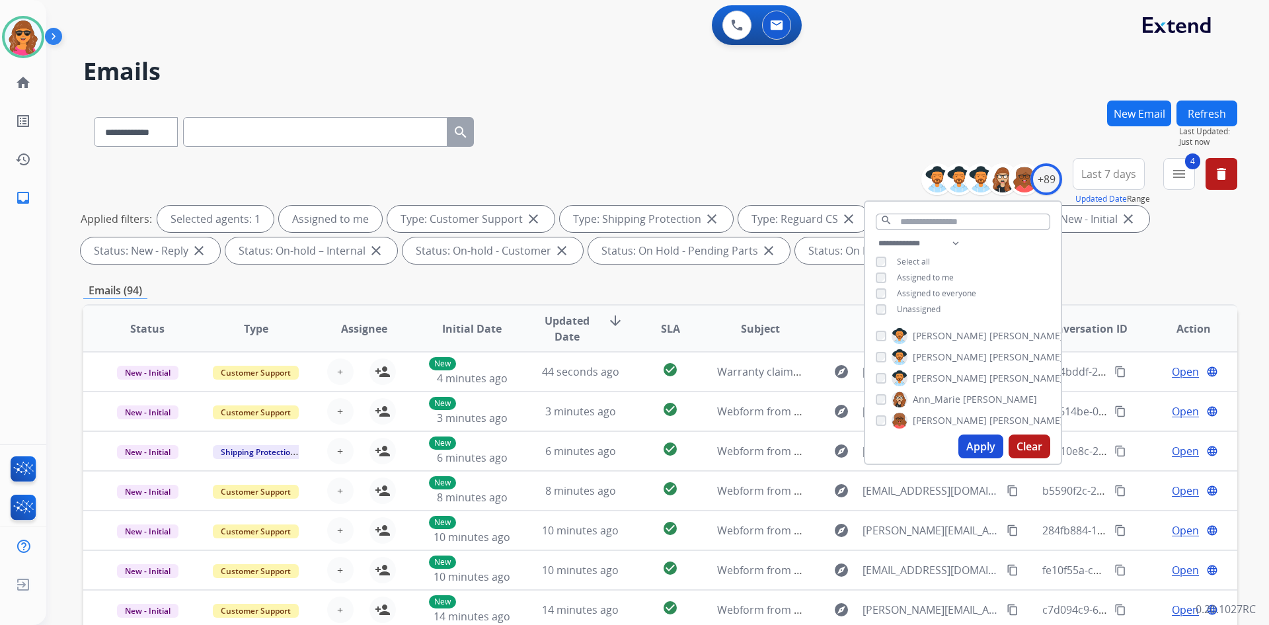
click at [978, 448] on button "Apply" at bounding box center [980, 446] width 45 height 24
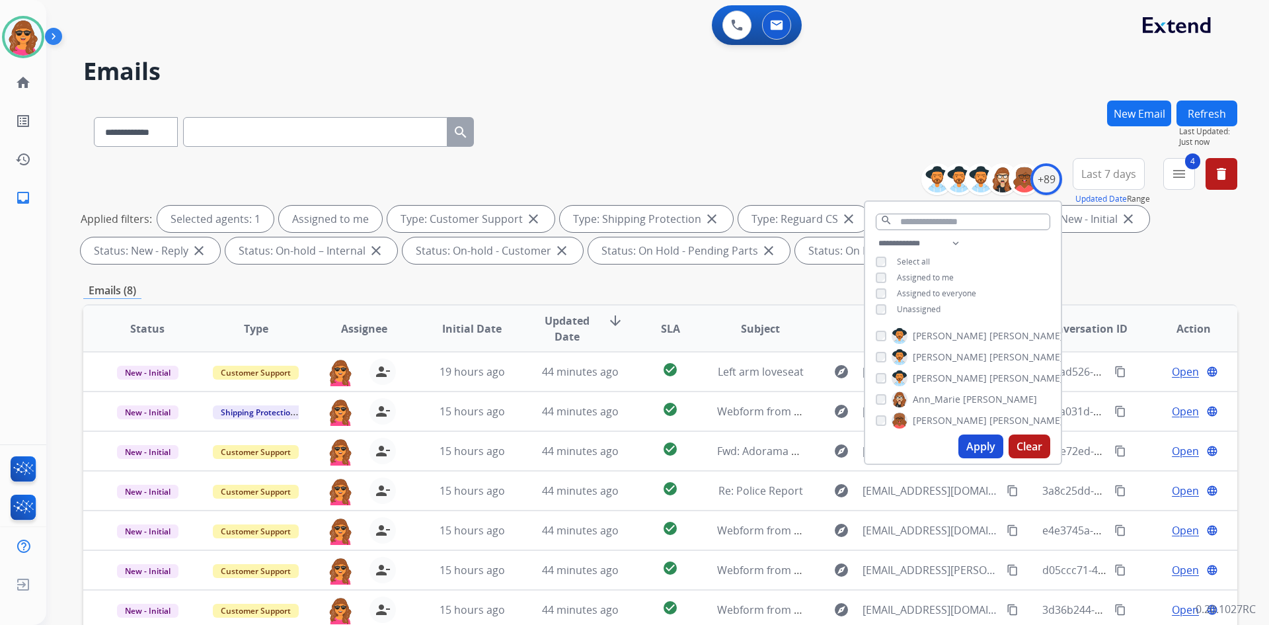
click at [1102, 287] on div "Emails (8)" at bounding box center [660, 290] width 1154 height 17
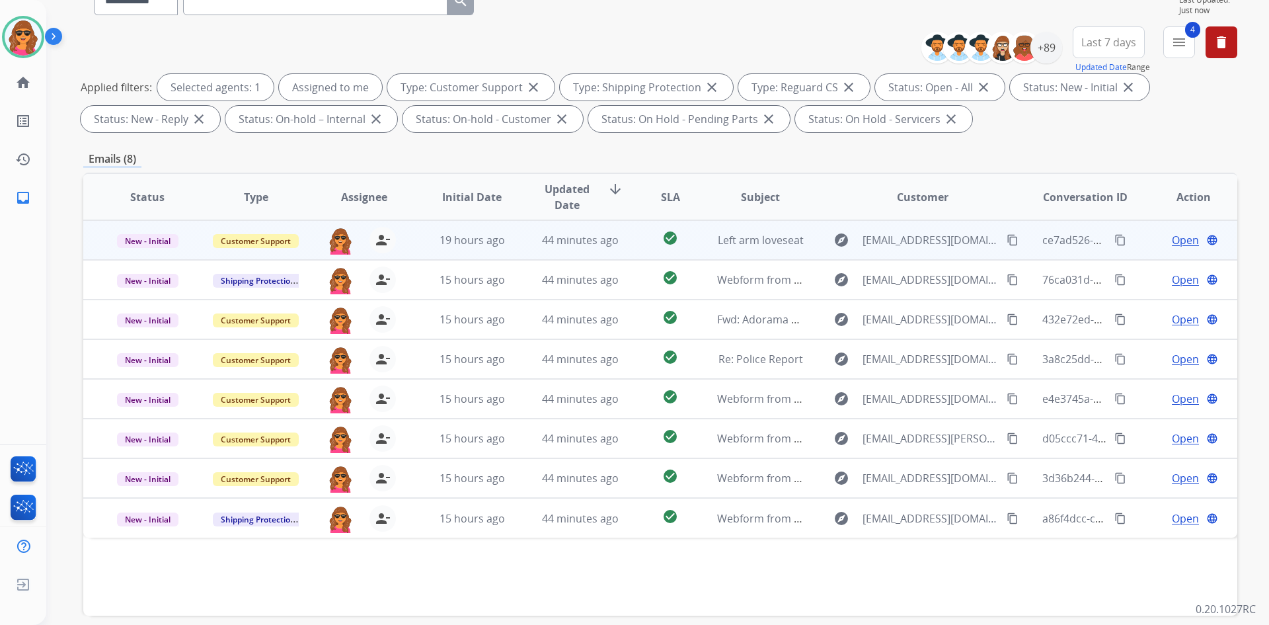
scroll to position [191, 0]
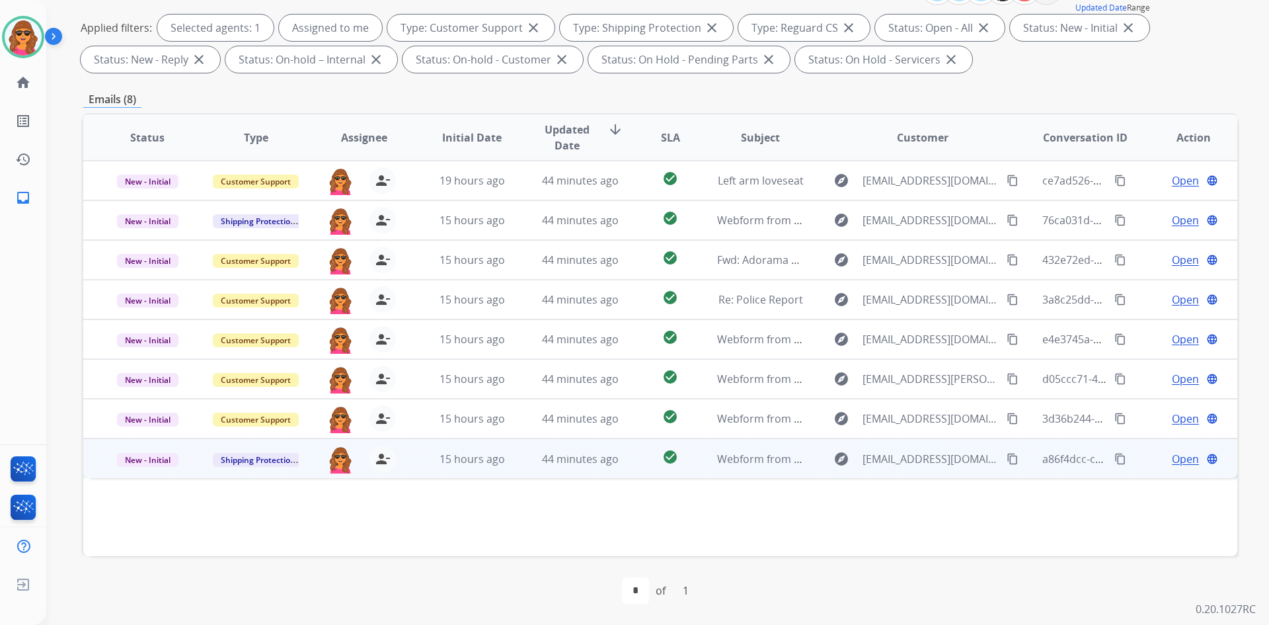
click at [1175, 460] on span "Open" at bounding box center [1185, 459] width 27 height 16
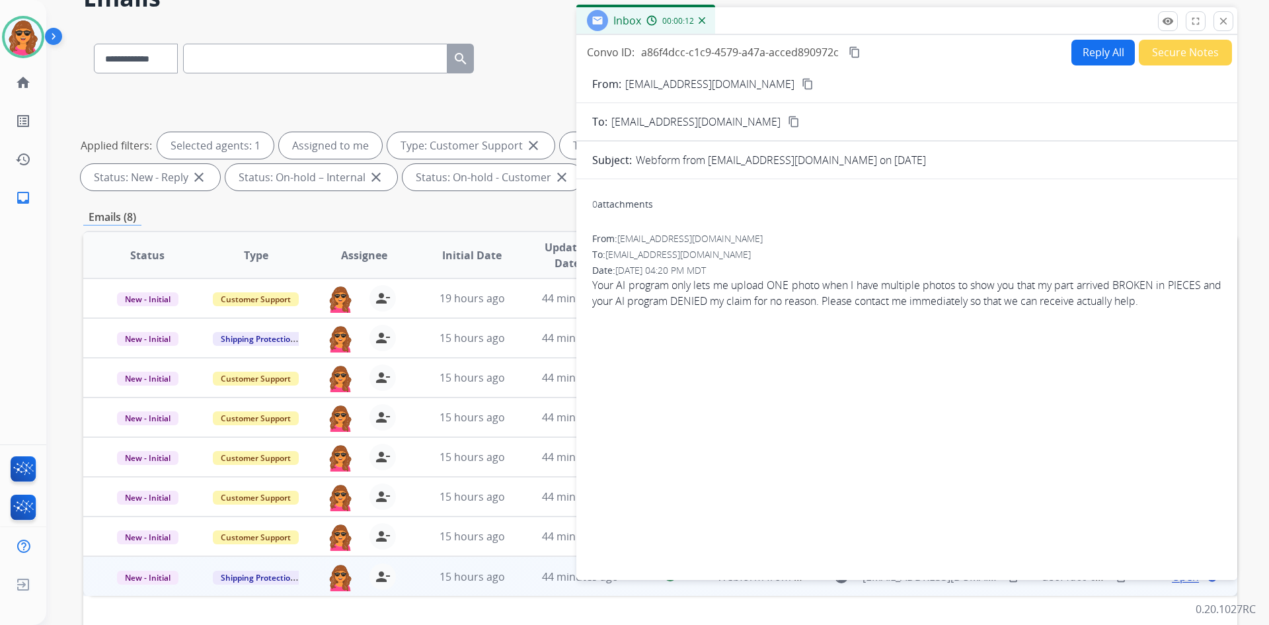
scroll to position [0, 0]
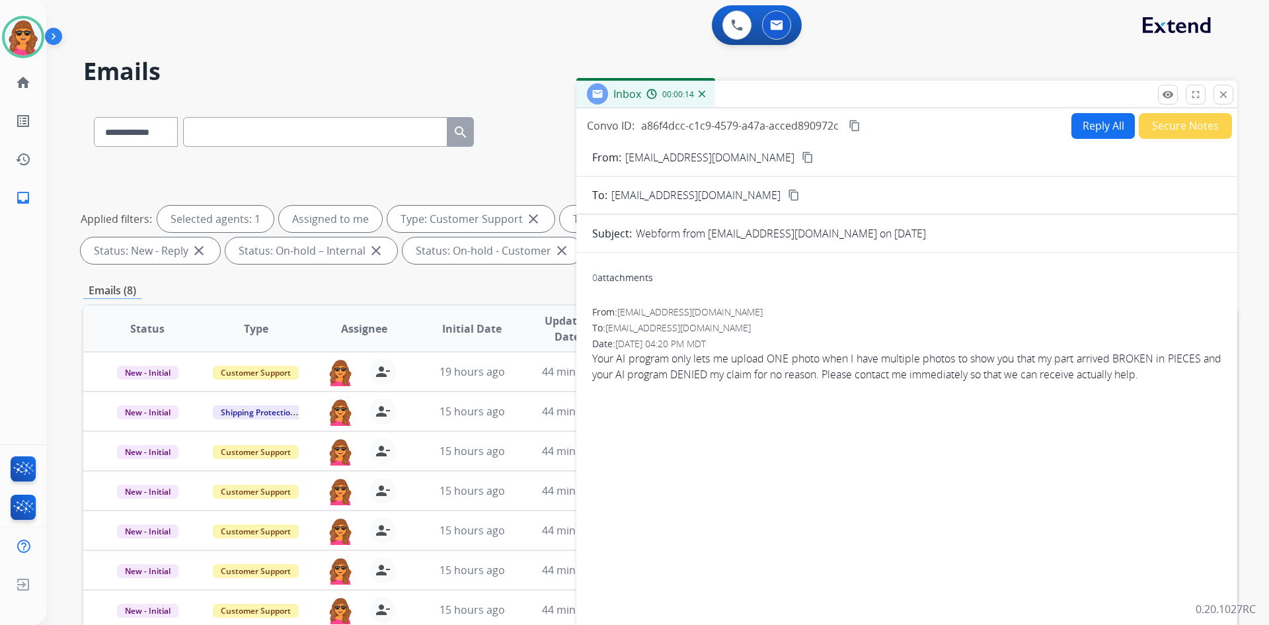
click at [802, 159] on mat-icon "content_copy" at bounding box center [808, 157] width 12 height 12
click at [1099, 131] on button "Reply All" at bounding box center [1102, 126] width 63 height 26
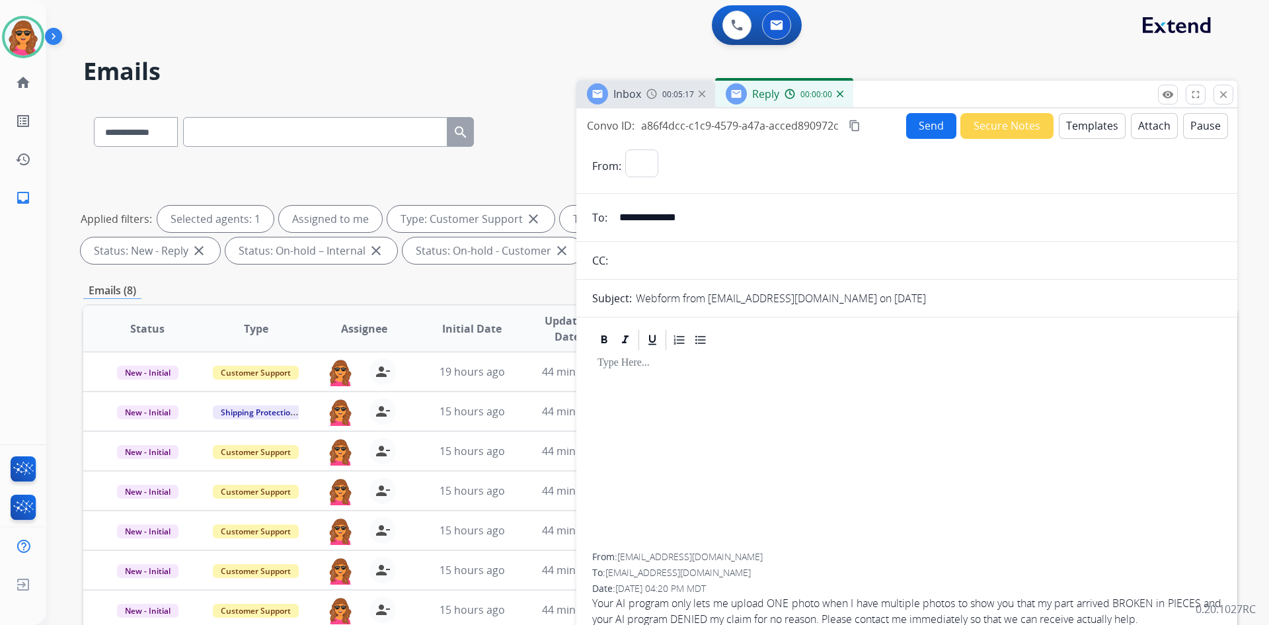
select select "**********"
click at [1083, 132] on button "Templates" at bounding box center [1092, 126] width 67 height 26
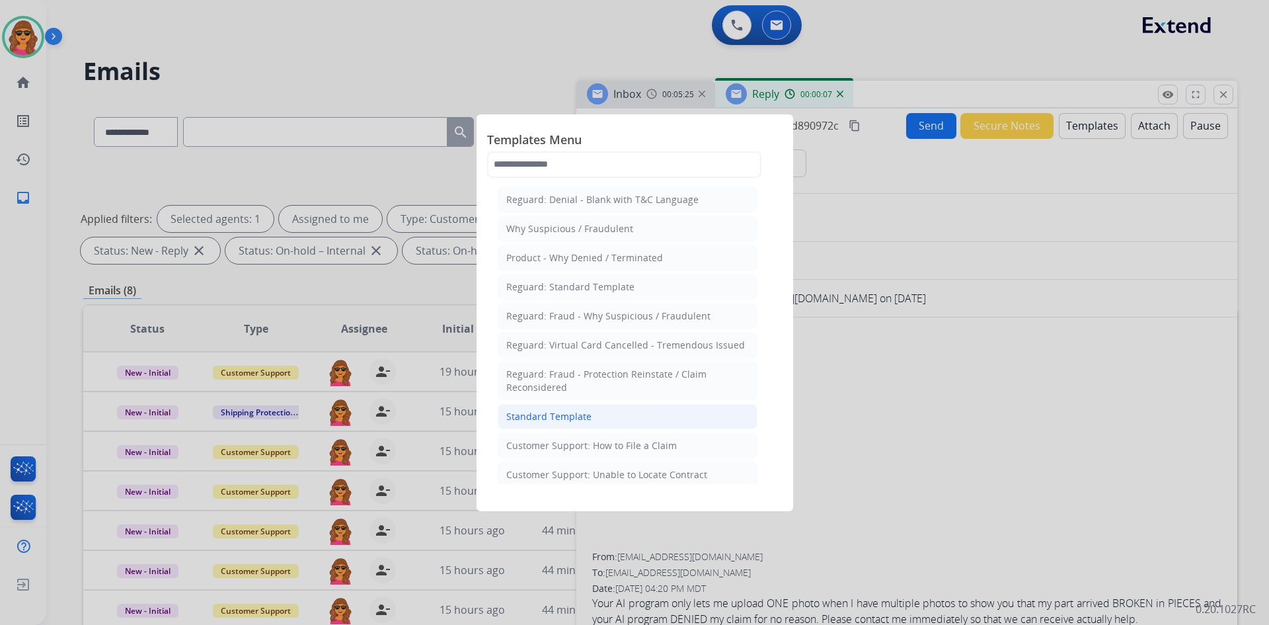
click at [556, 416] on div "Standard Template" at bounding box center [548, 416] width 85 height 13
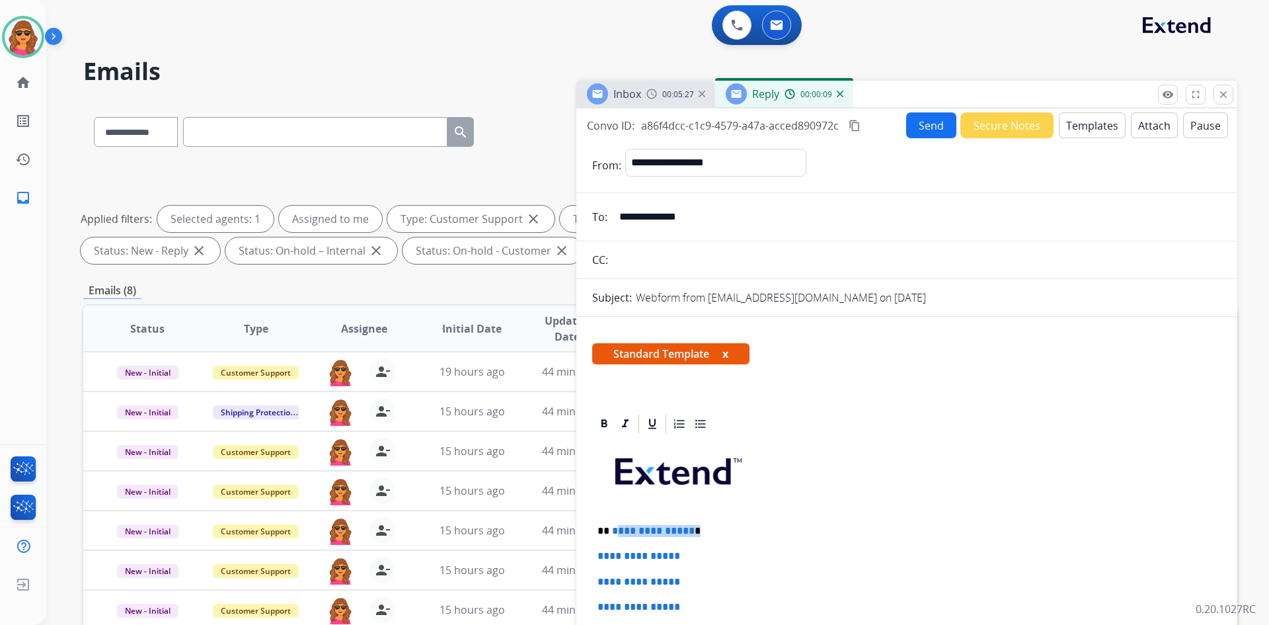
drag, startPoint x: 613, startPoint y: 527, endPoint x: 726, endPoint y: 525, distance: 113.7
click at [726, 525] on p "**********" at bounding box center [901, 531] width 608 height 12
drag, startPoint x: 616, startPoint y: 527, endPoint x: 590, endPoint y: 531, distance: 26.2
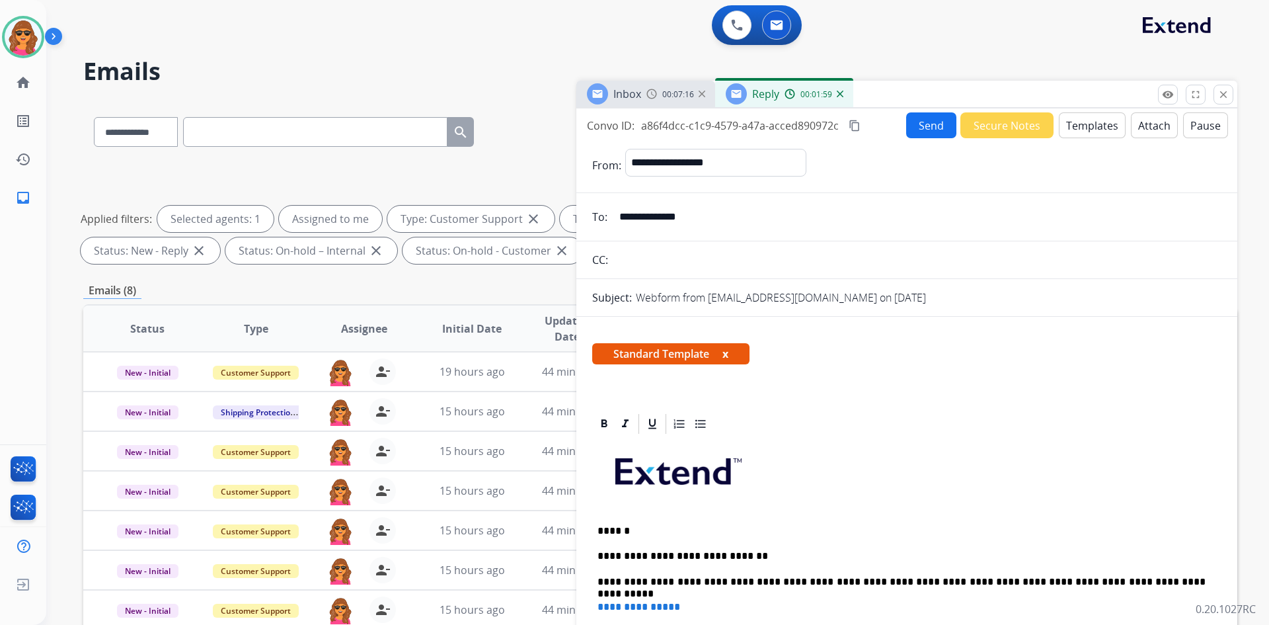
click at [837, 580] on p "**********" at bounding box center [901, 582] width 608 height 12
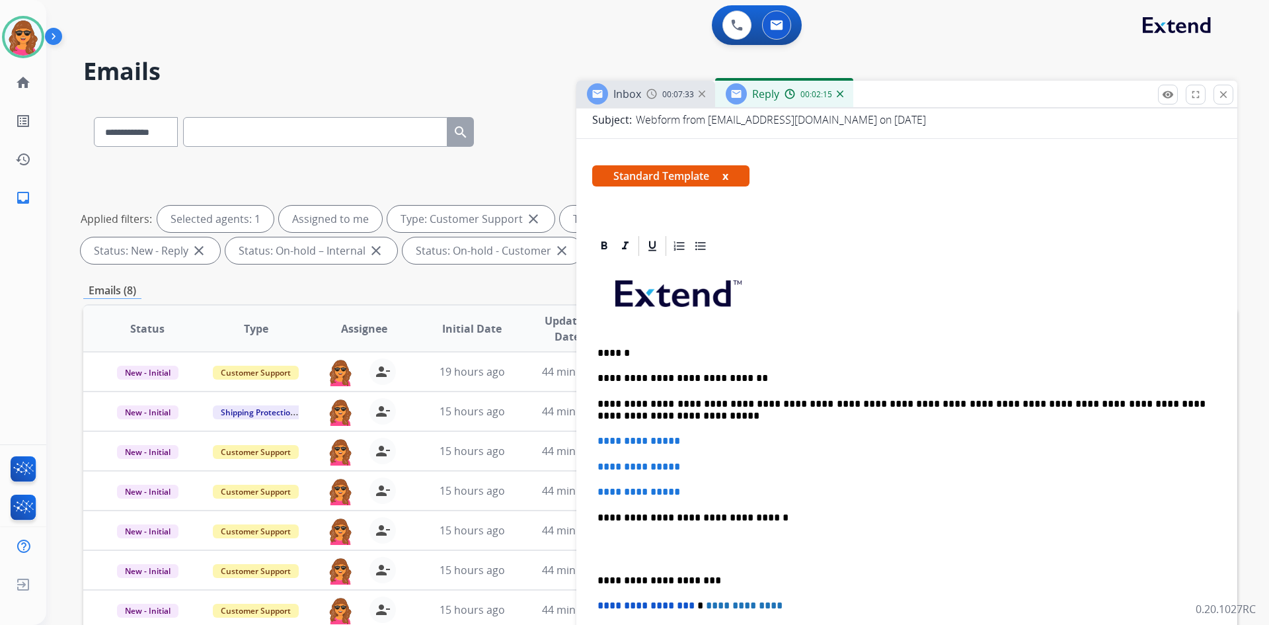
scroll to position [198, 0]
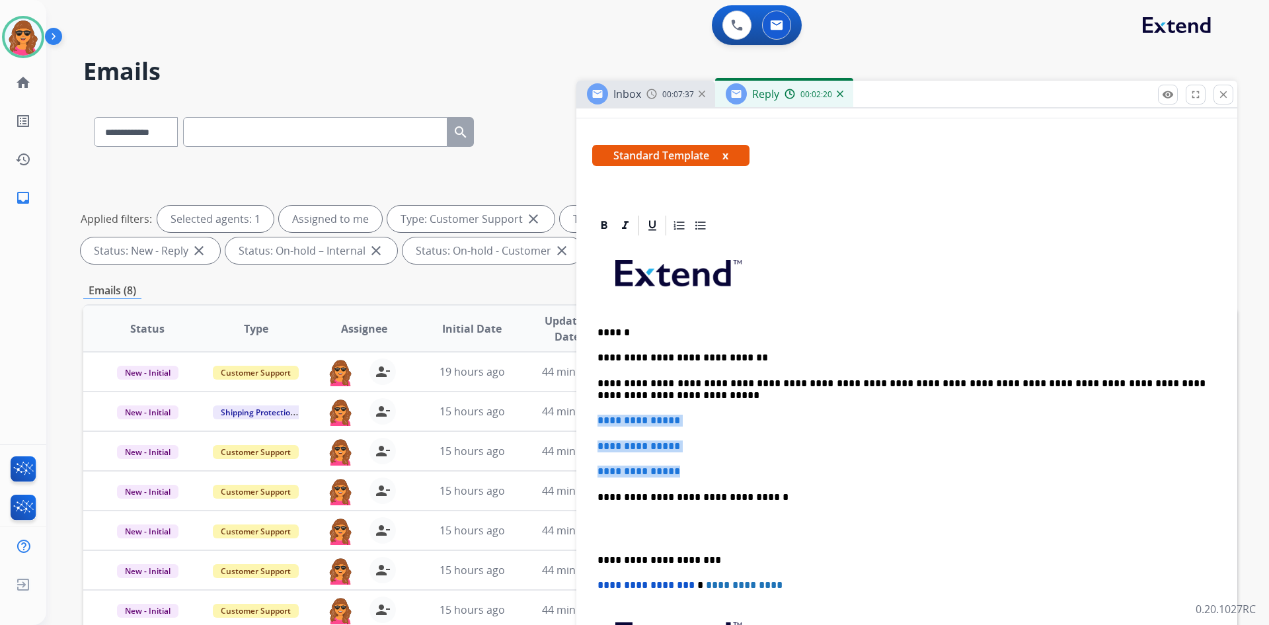
drag, startPoint x: 597, startPoint y: 416, endPoint x: 711, endPoint y: 468, distance: 125.4
click at [711, 468] on div "**********" at bounding box center [906, 495] width 629 height 517
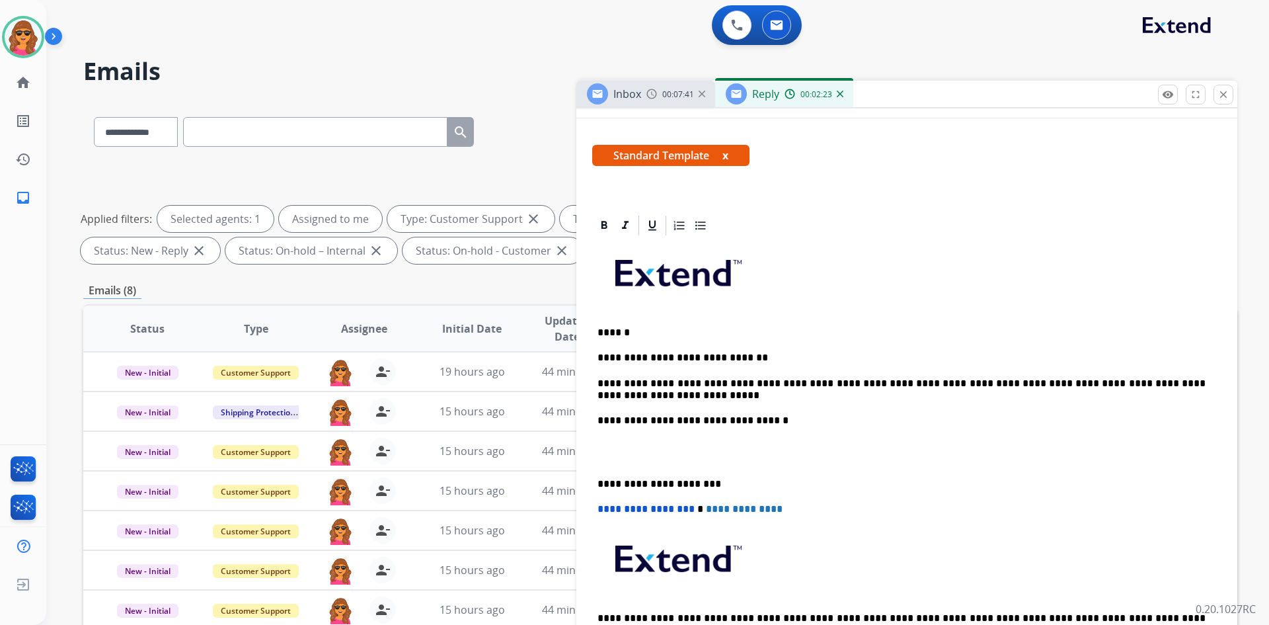
click at [594, 439] on div "**********" at bounding box center [906, 457] width 629 height 441
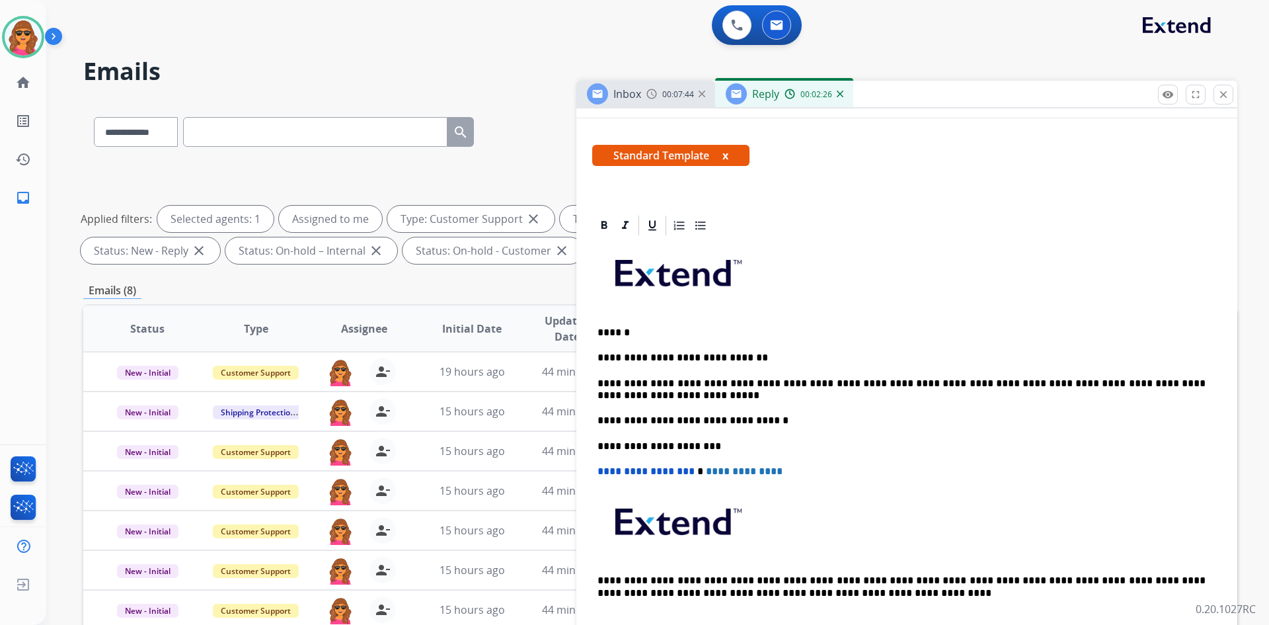
scroll to position [0, 0]
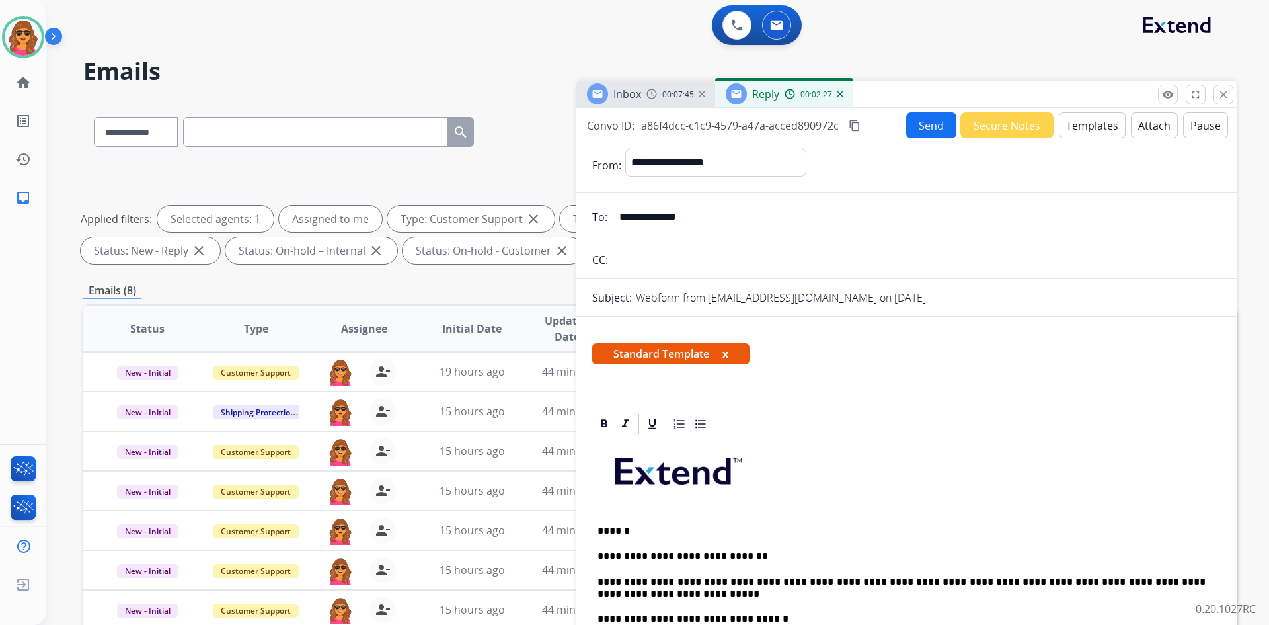
click at [924, 124] on button "Send" at bounding box center [931, 125] width 50 height 26
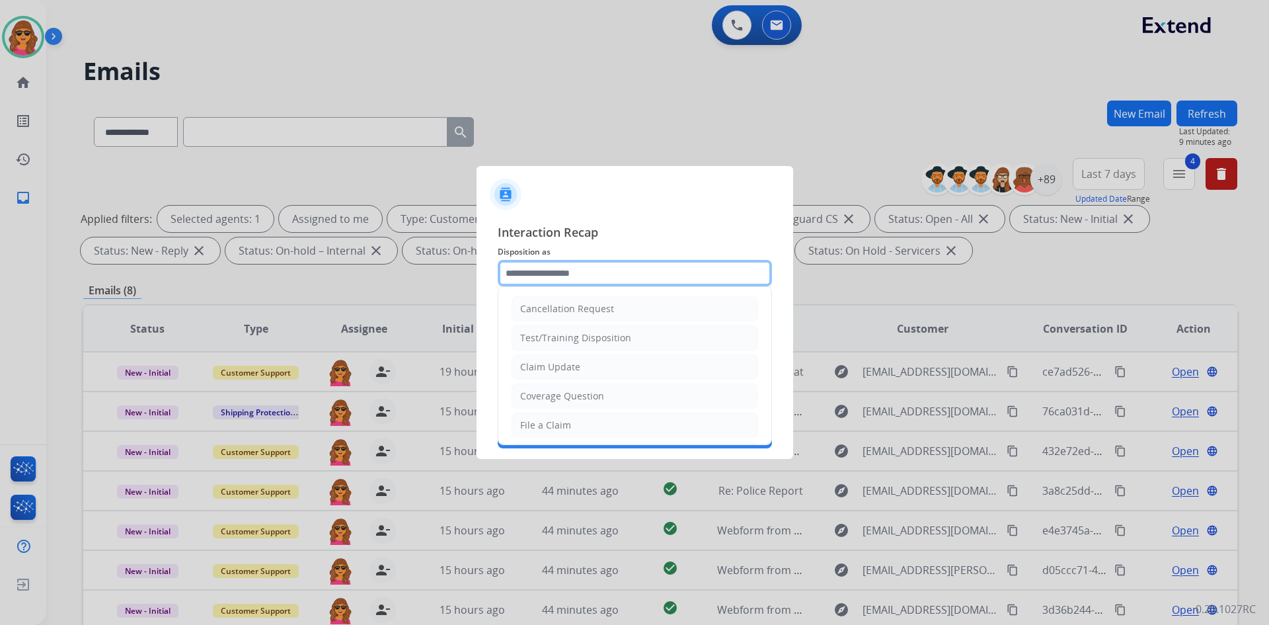
click at [517, 267] on input "text" at bounding box center [635, 273] width 274 height 26
click at [570, 434] on li "File a Claim" at bounding box center [635, 424] width 247 height 25
drag, startPoint x: 558, startPoint y: 272, endPoint x: 492, endPoint y: 270, distance: 66.1
click at [492, 270] on div "**********" at bounding box center [634, 335] width 317 height 247
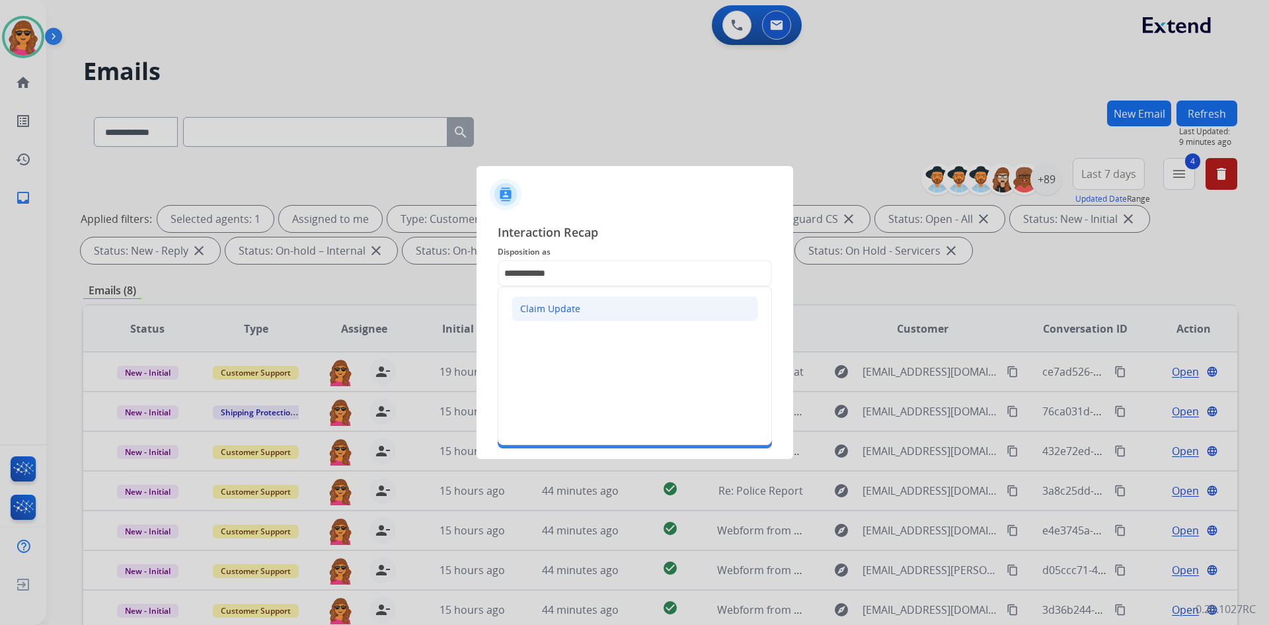
click at [541, 305] on div "Claim Update" at bounding box center [550, 308] width 60 height 13
type input "**********"
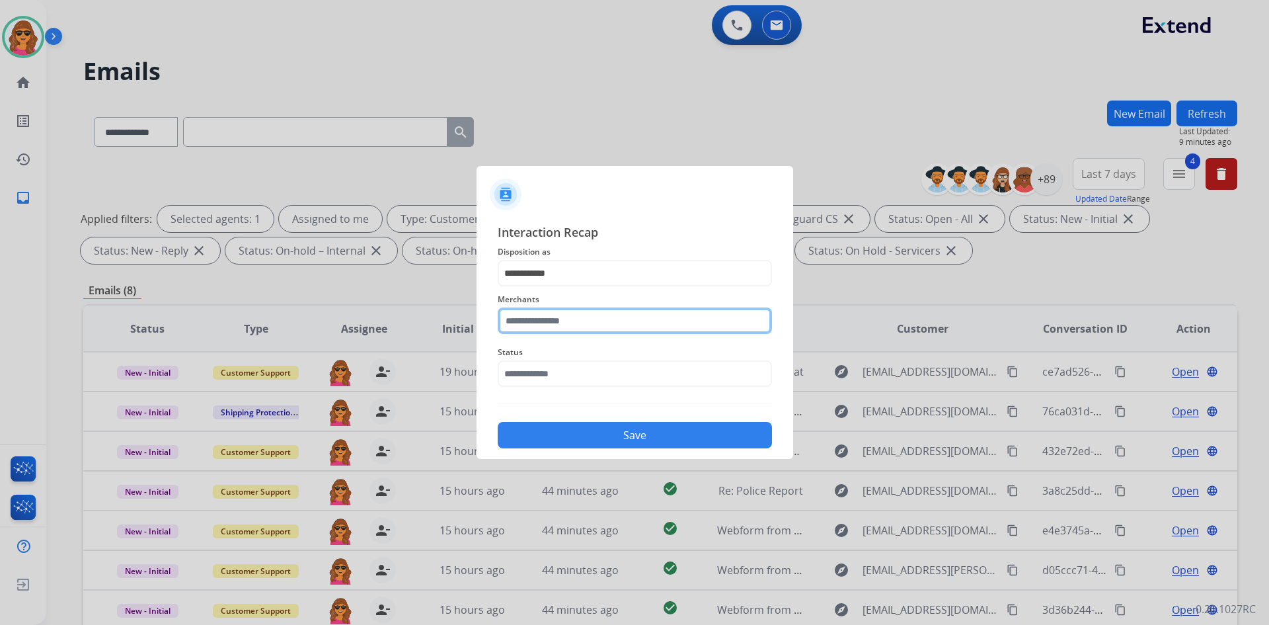
click at [507, 319] on input "text" at bounding box center [635, 320] width 274 height 26
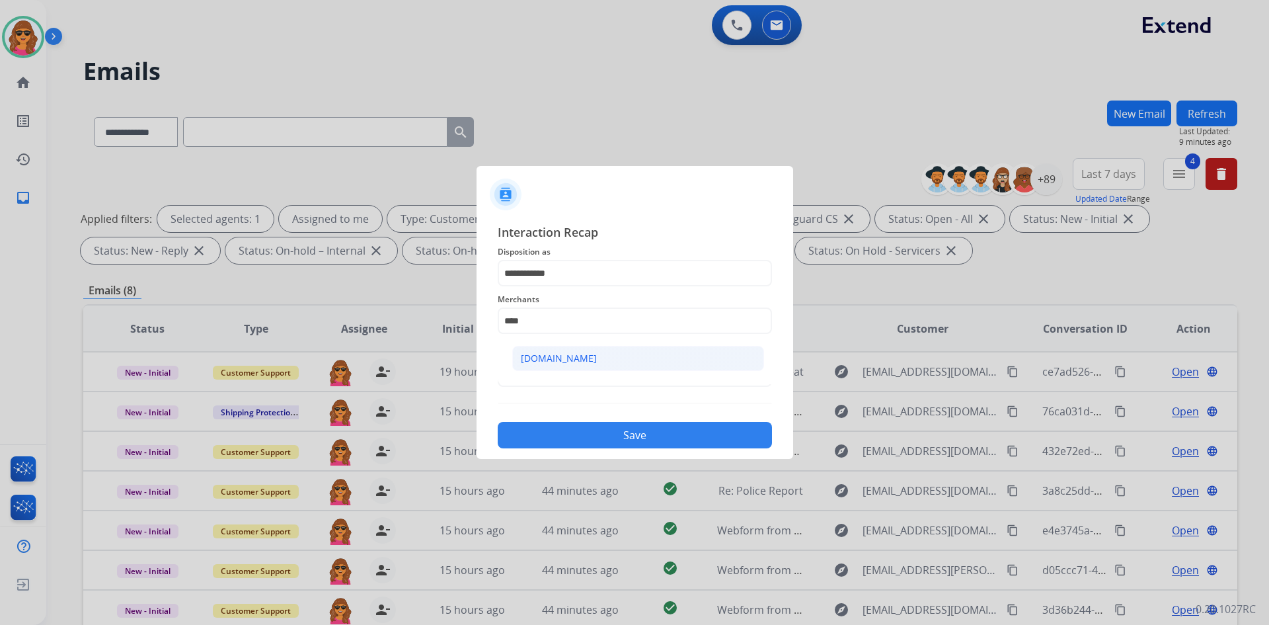
click at [555, 362] on div "[DOMAIN_NAME]" at bounding box center [559, 358] width 76 height 13
type input "**********"
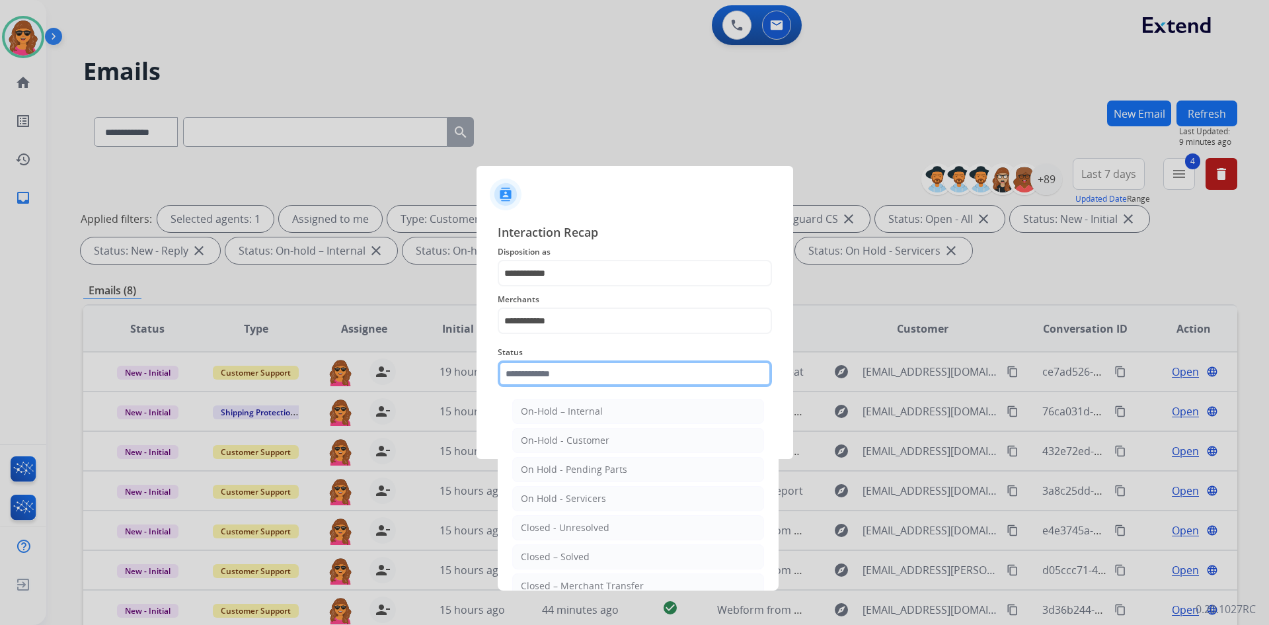
click at [503, 374] on input "text" at bounding box center [635, 373] width 274 height 26
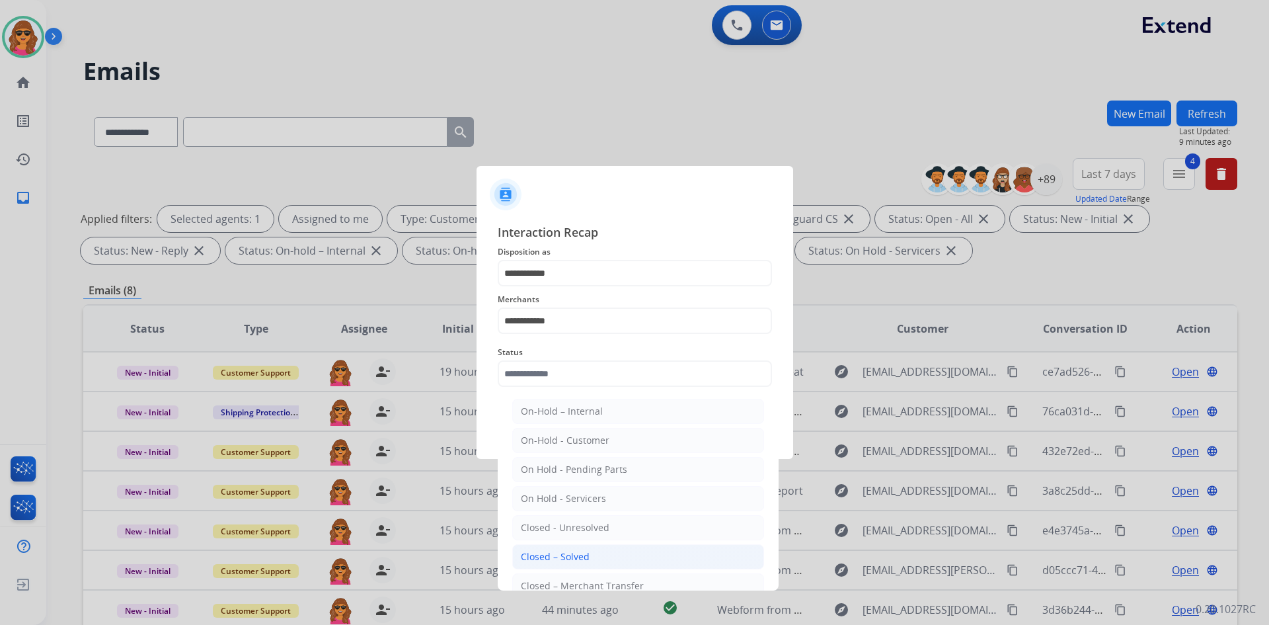
click at [564, 551] on div "Closed – Solved" at bounding box center [555, 556] width 69 height 13
type input "**********"
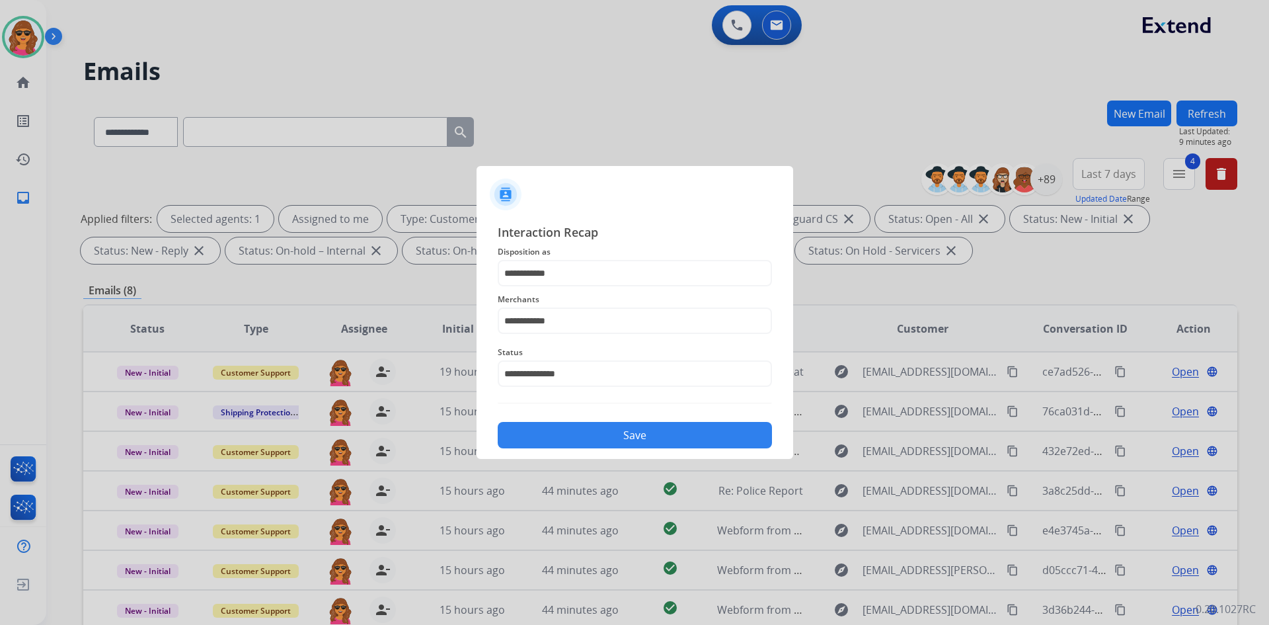
click at [617, 445] on button "Save" at bounding box center [635, 435] width 274 height 26
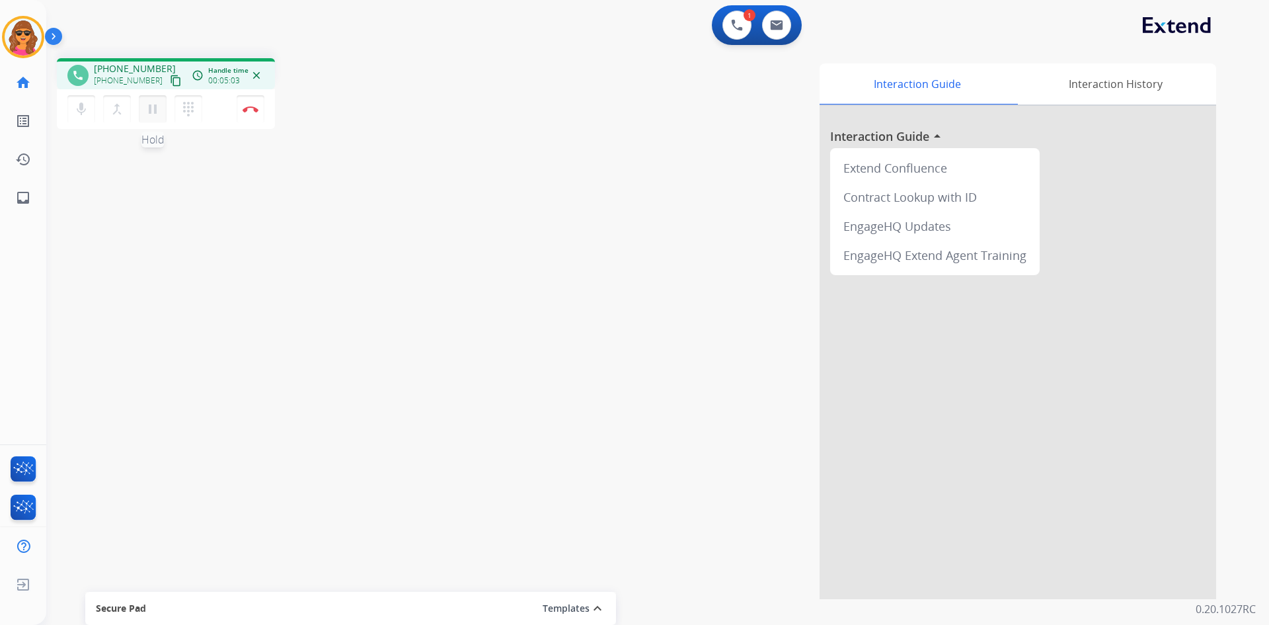
click at [155, 108] on mat-icon "pause" at bounding box center [153, 109] width 16 height 16
click at [191, 98] on button "dialpad Dialpad" at bounding box center [188, 109] width 28 height 28
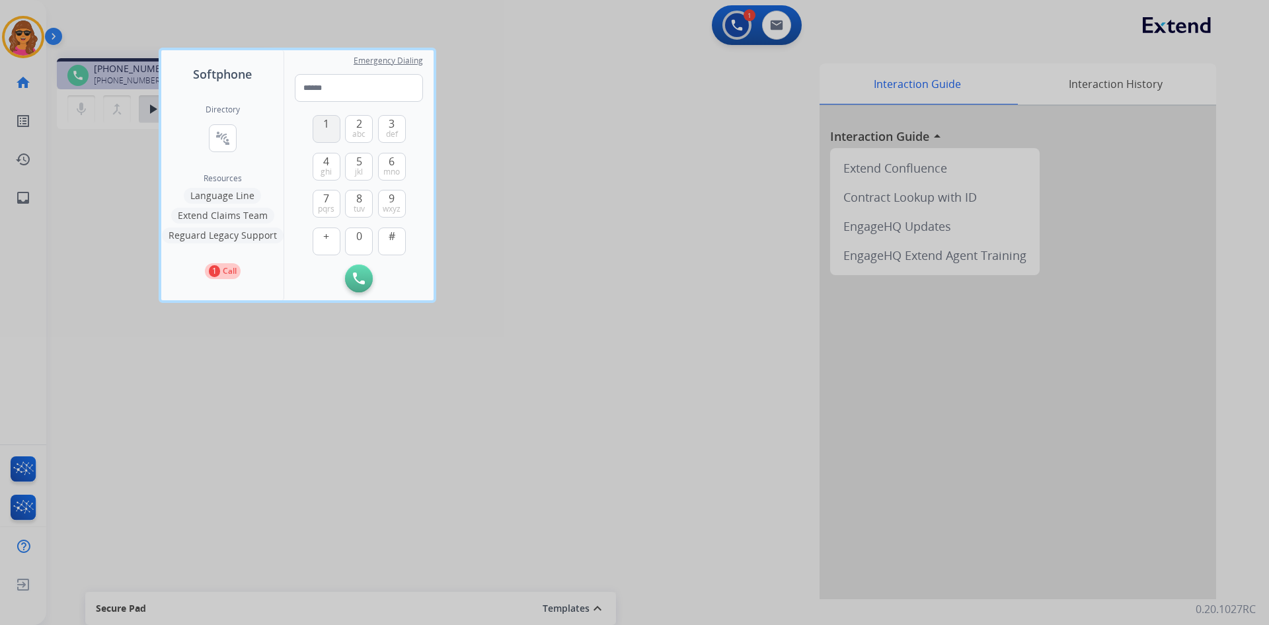
click at [323, 129] on button "1" at bounding box center [327, 129] width 28 height 28
click at [354, 205] on span "tuv" at bounding box center [359, 209] width 11 height 11
click at [321, 204] on span "pqrs" at bounding box center [326, 209] width 17 height 11
click at [385, 118] on button "3 def" at bounding box center [392, 129] width 28 height 28
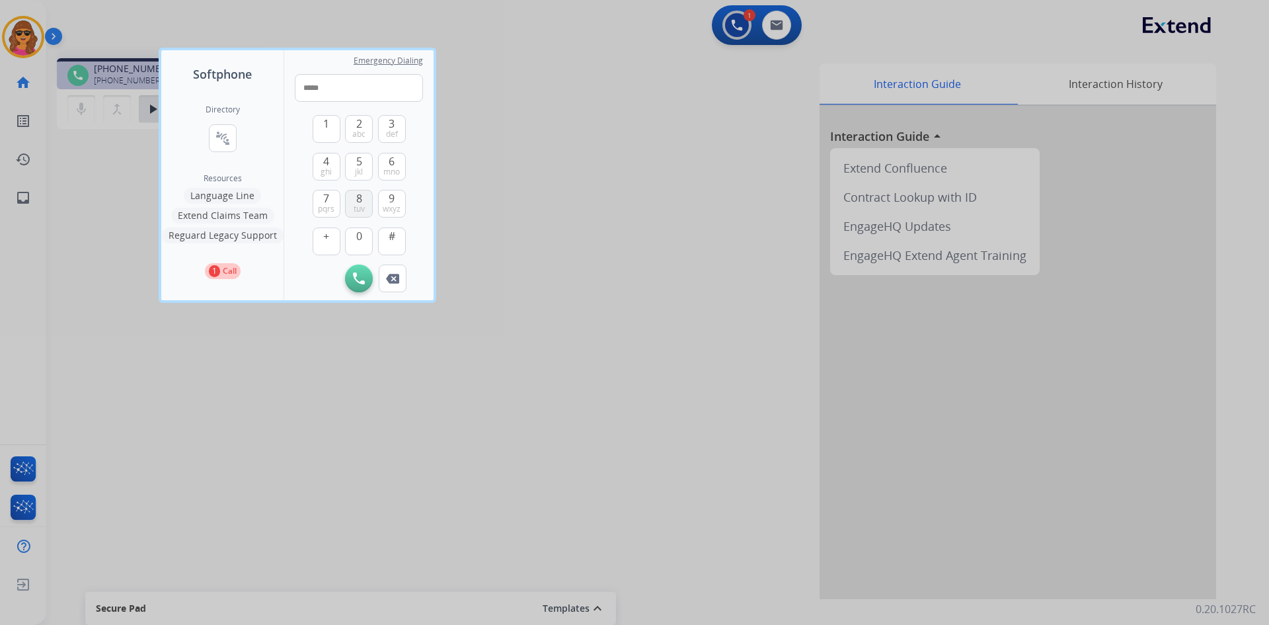
click at [362, 193] on button "8 tuv" at bounding box center [359, 204] width 28 height 28
click at [331, 163] on button "4 ghi" at bounding box center [327, 167] width 28 height 28
click at [361, 130] on span "abc" at bounding box center [358, 134] width 13 height 11
click at [385, 194] on button "9 wxyz" at bounding box center [392, 204] width 28 height 28
click at [365, 241] on button "0" at bounding box center [359, 241] width 28 height 28
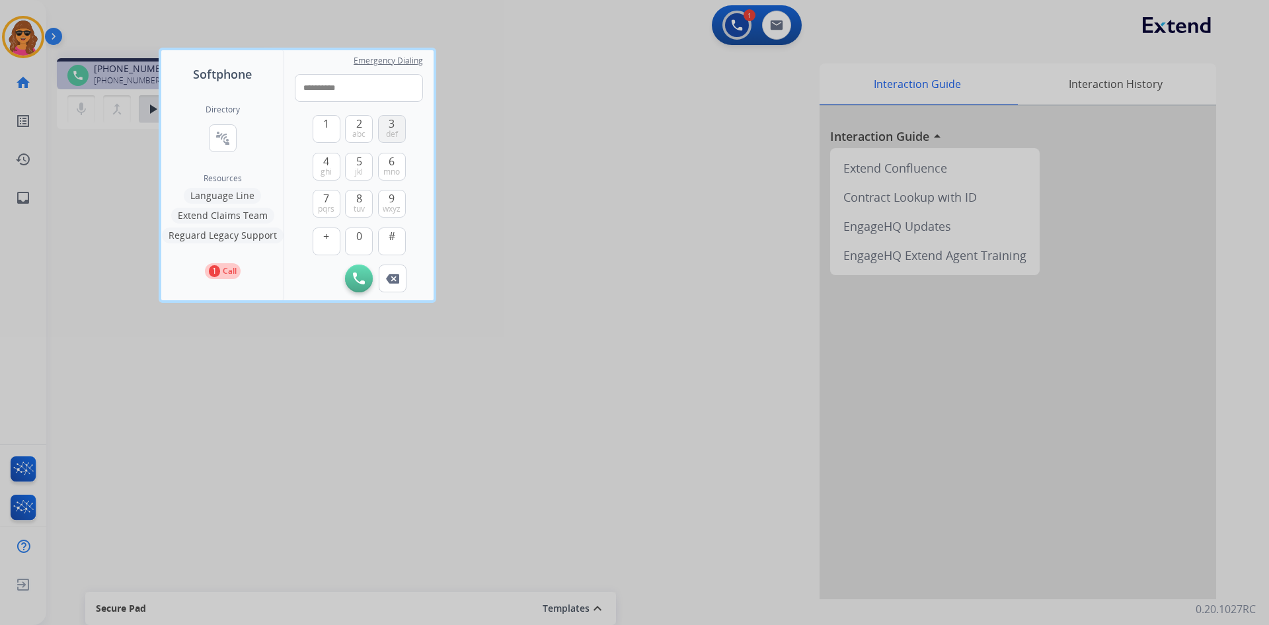
click at [385, 127] on button "3 def" at bounding box center [392, 129] width 28 height 28
type input "**********"
click at [355, 286] on button "Initiate Call" at bounding box center [359, 278] width 28 height 28
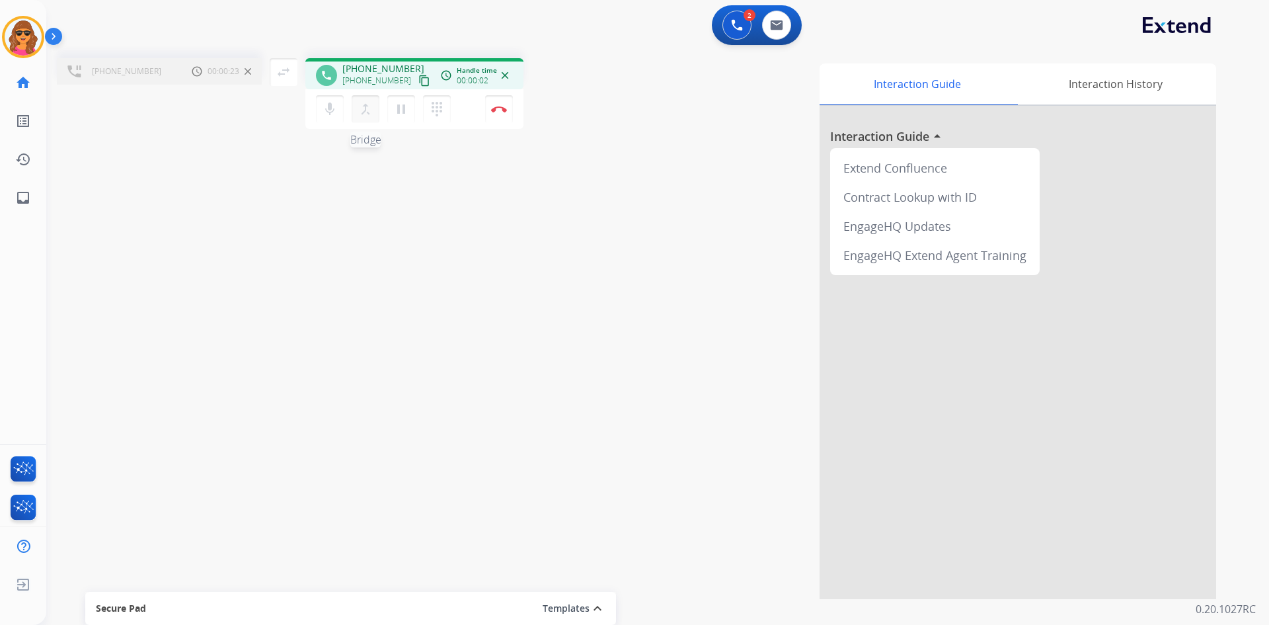
click at [368, 114] on mat-icon "merge_type" at bounding box center [366, 109] width 16 height 16
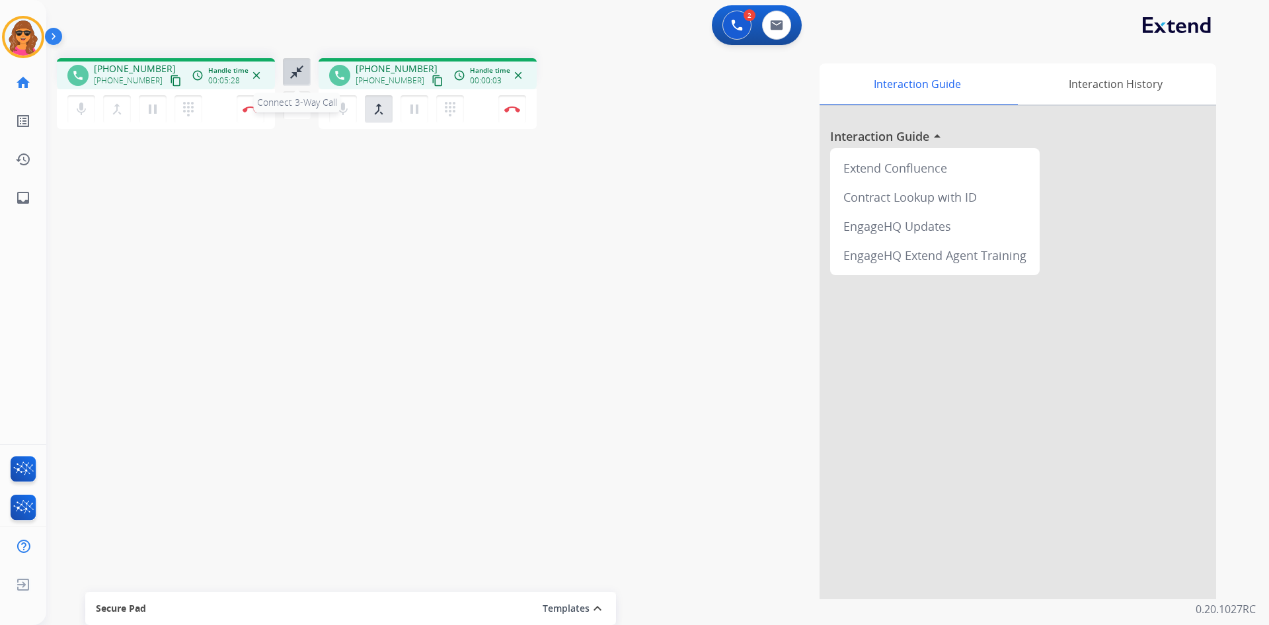
click at [295, 68] on mat-icon "close_fullscreen" at bounding box center [297, 72] width 16 height 16
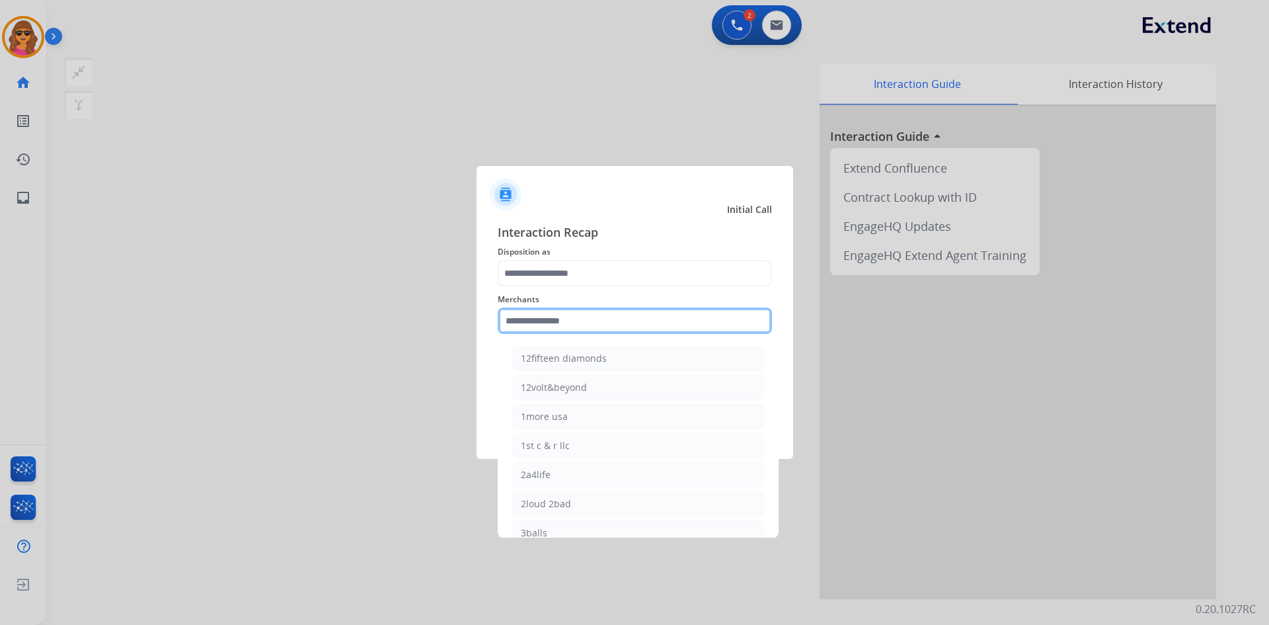
click at [509, 315] on input "text" at bounding box center [635, 320] width 274 height 26
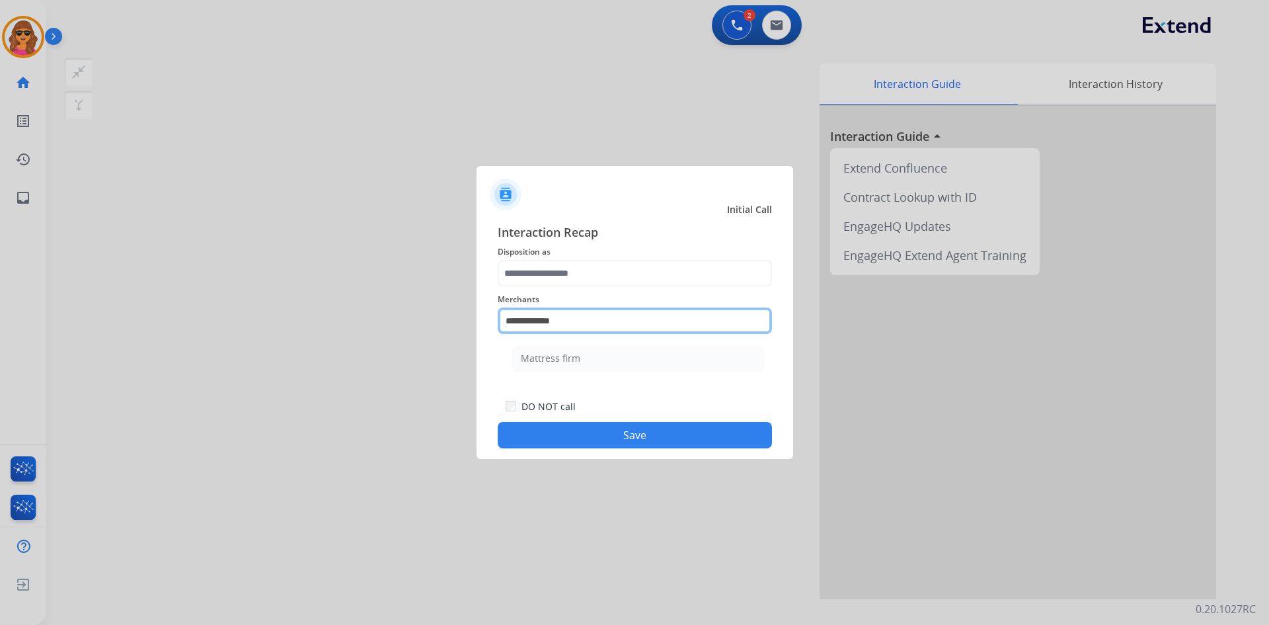
type input "**********"
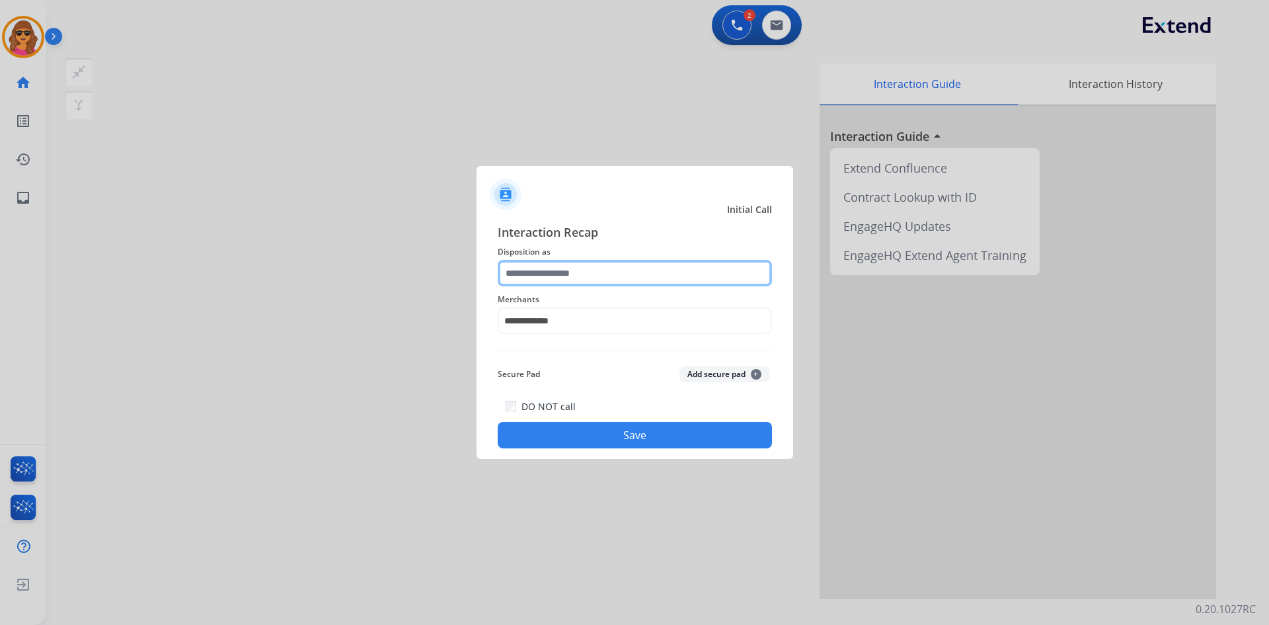
click at [506, 272] on input "text" at bounding box center [635, 273] width 274 height 26
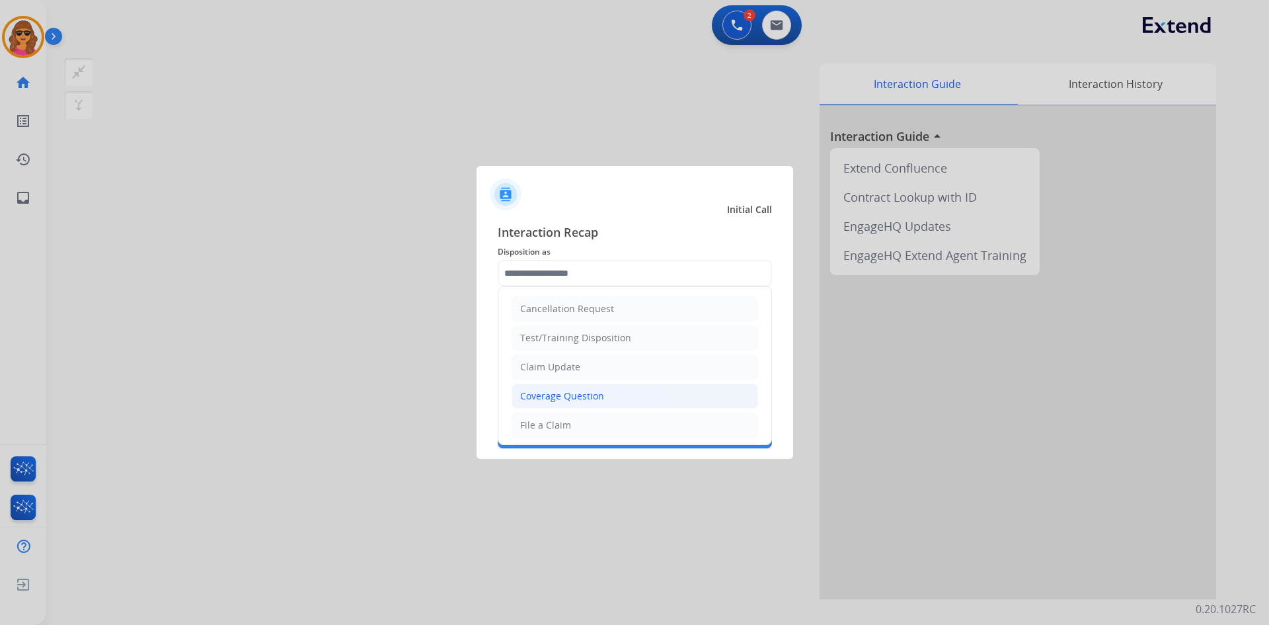
click at [594, 392] on div "Coverage Question" at bounding box center [562, 395] width 84 height 13
type input "**********"
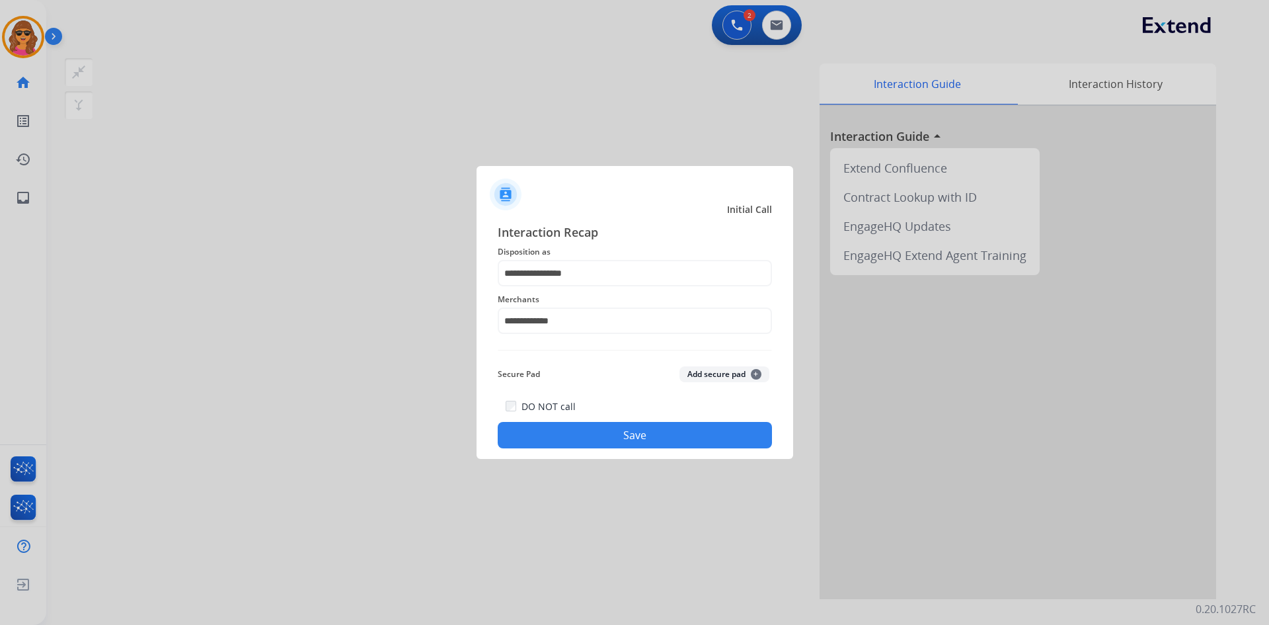
click at [625, 434] on button "Save" at bounding box center [635, 435] width 274 height 26
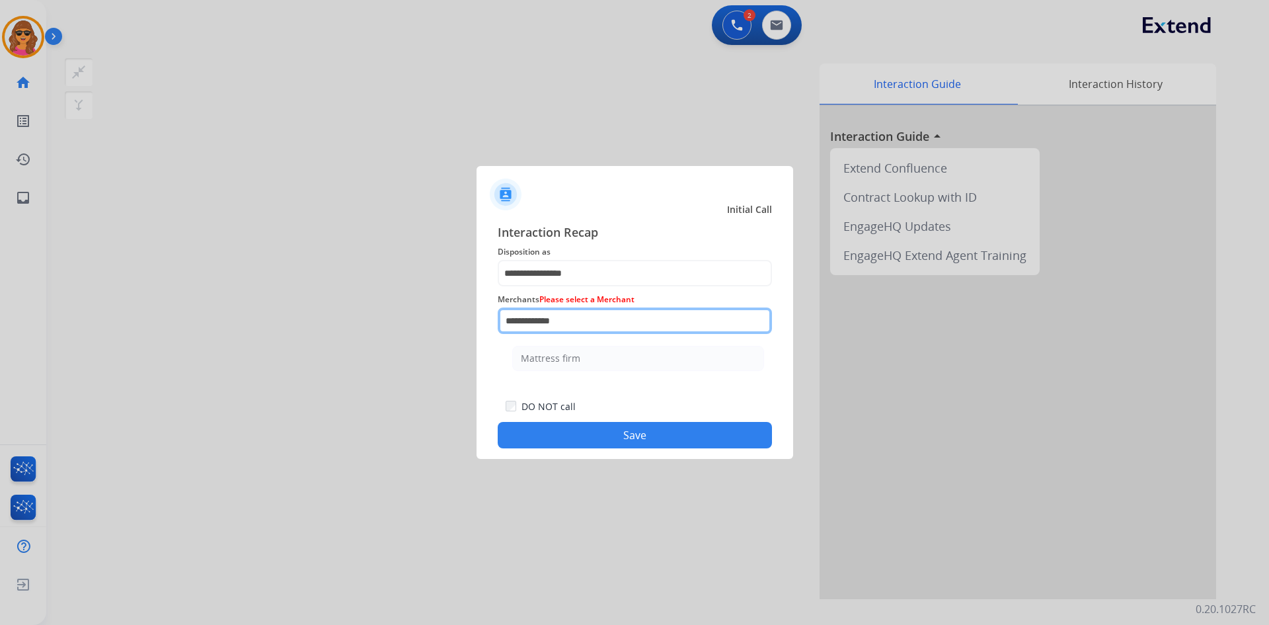
click at [584, 324] on input "**********" at bounding box center [635, 320] width 274 height 26
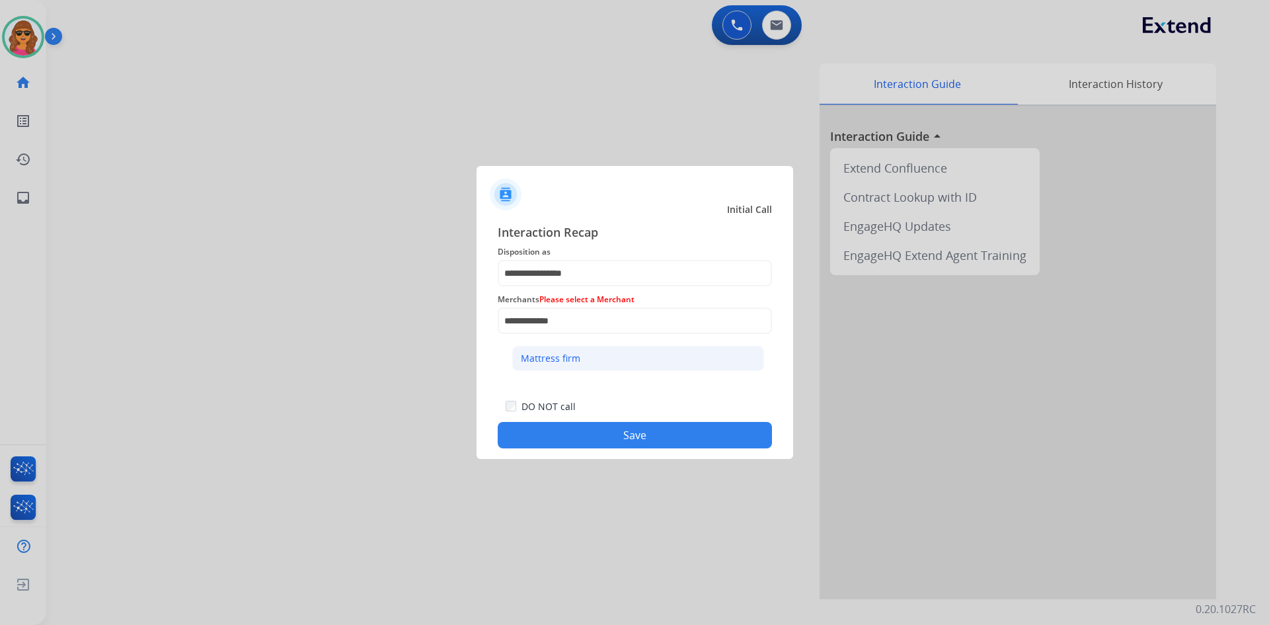
click at [549, 360] on div "Mattress firm" at bounding box center [550, 358] width 59 height 13
type input "**********"
click at [643, 430] on button "Save" at bounding box center [635, 435] width 274 height 26
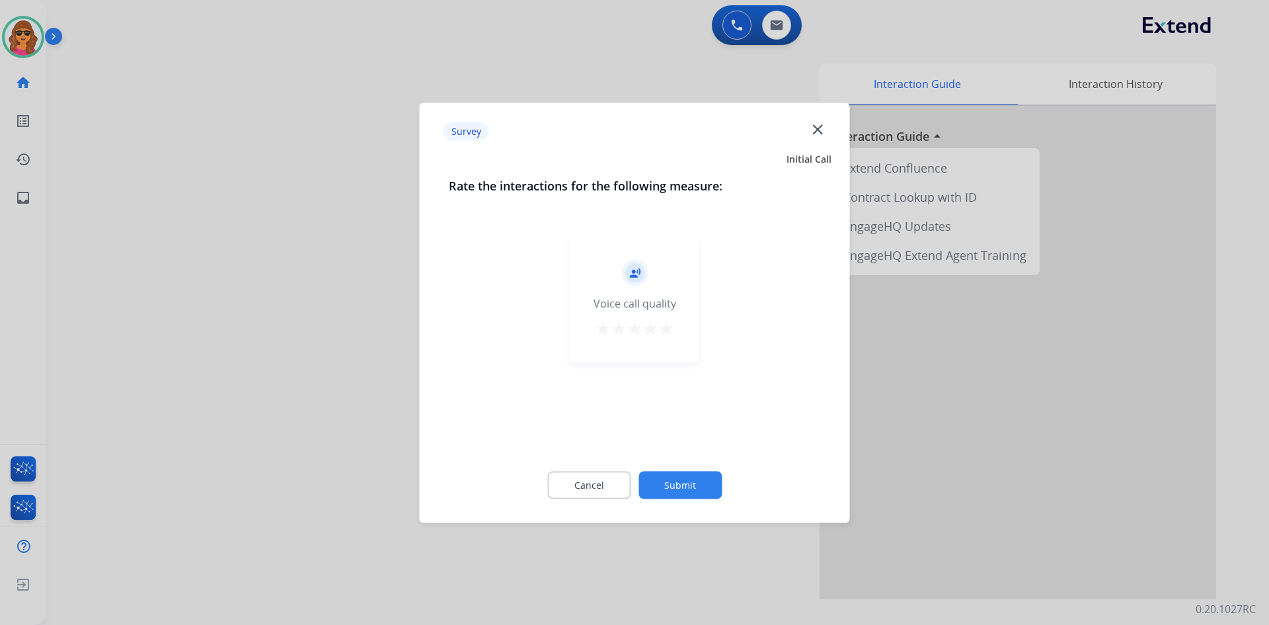
click at [665, 323] on mat-icon "star" at bounding box center [666, 328] width 16 height 16
click at [689, 483] on button "Submit" at bounding box center [679, 485] width 83 height 28
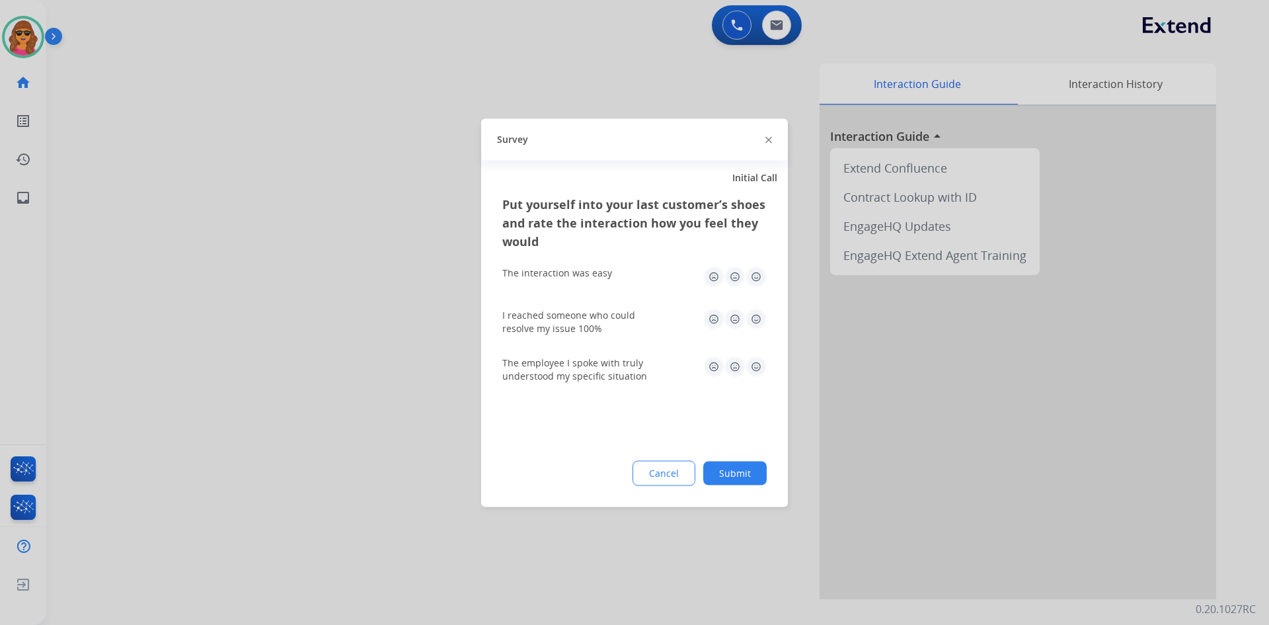
click at [755, 279] on img at bounding box center [755, 276] width 21 height 21
click at [753, 314] on img at bounding box center [755, 318] width 21 height 21
click at [759, 369] on img at bounding box center [755, 366] width 21 height 21
click at [743, 475] on button "Submit" at bounding box center [734, 473] width 63 height 24
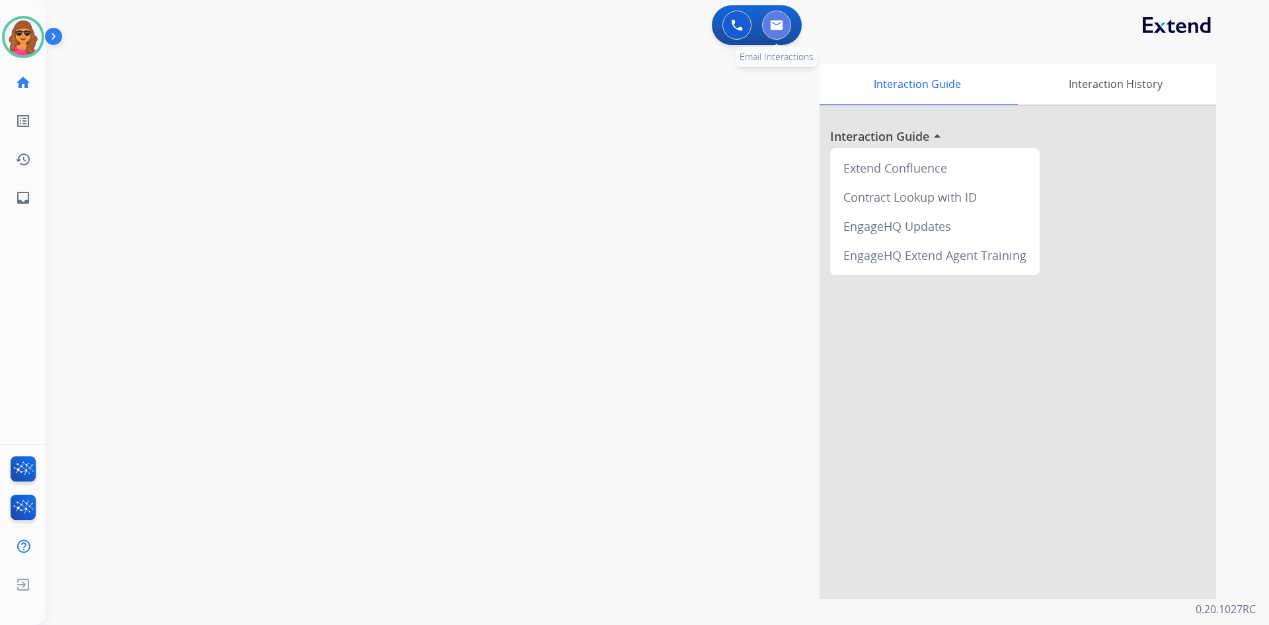
click at [779, 20] on img at bounding box center [776, 25] width 13 height 11
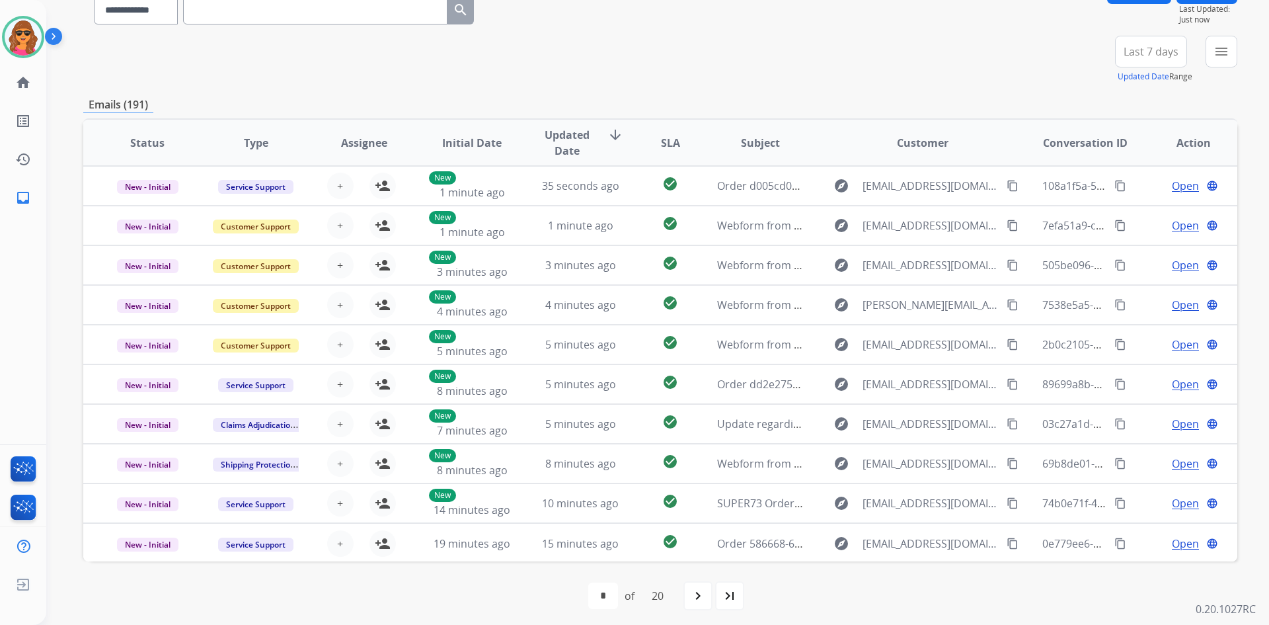
scroll to position [128, 0]
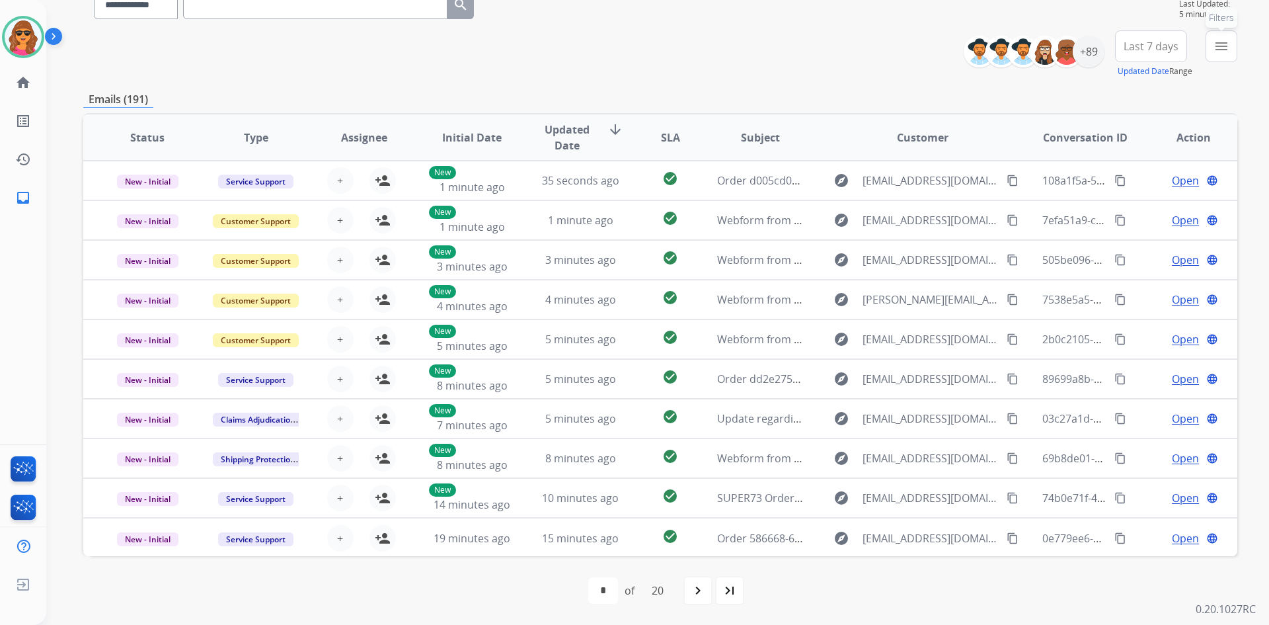
click at [1218, 40] on mat-icon "menu" at bounding box center [1221, 46] width 16 height 16
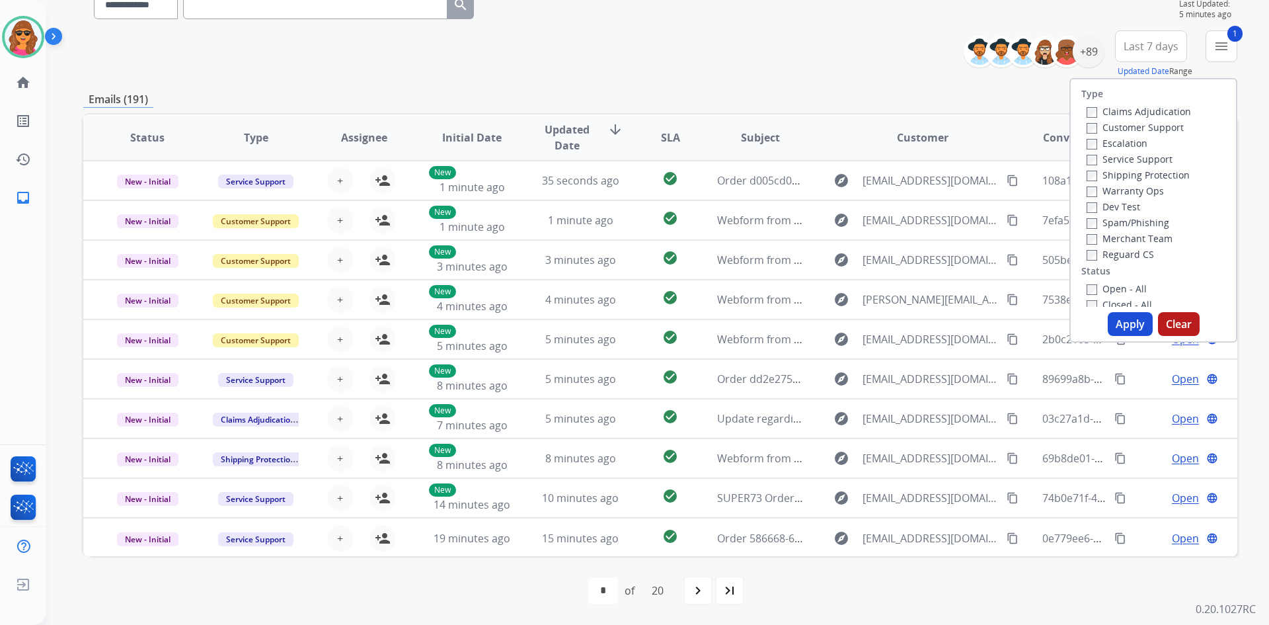
click at [1086, 171] on label "Shipping Protection" at bounding box center [1137, 175] width 103 height 13
click at [1120, 328] on button "Apply" at bounding box center [1130, 324] width 45 height 24
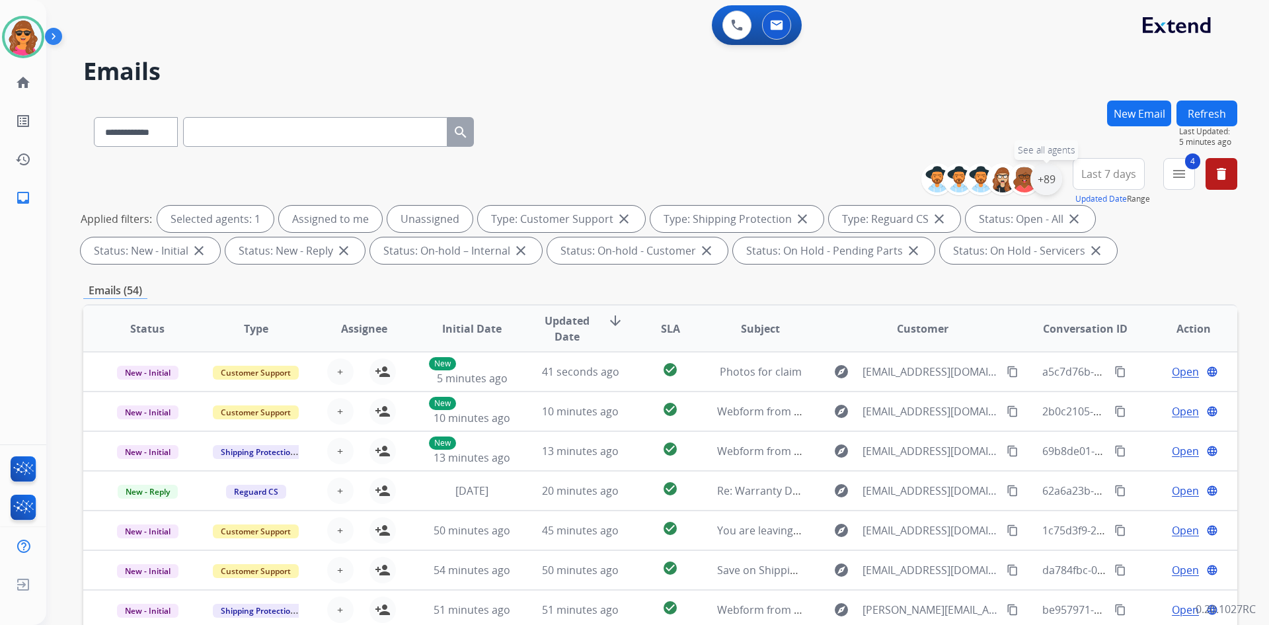
click at [1048, 171] on div "+89" at bounding box center [1046, 179] width 32 height 32
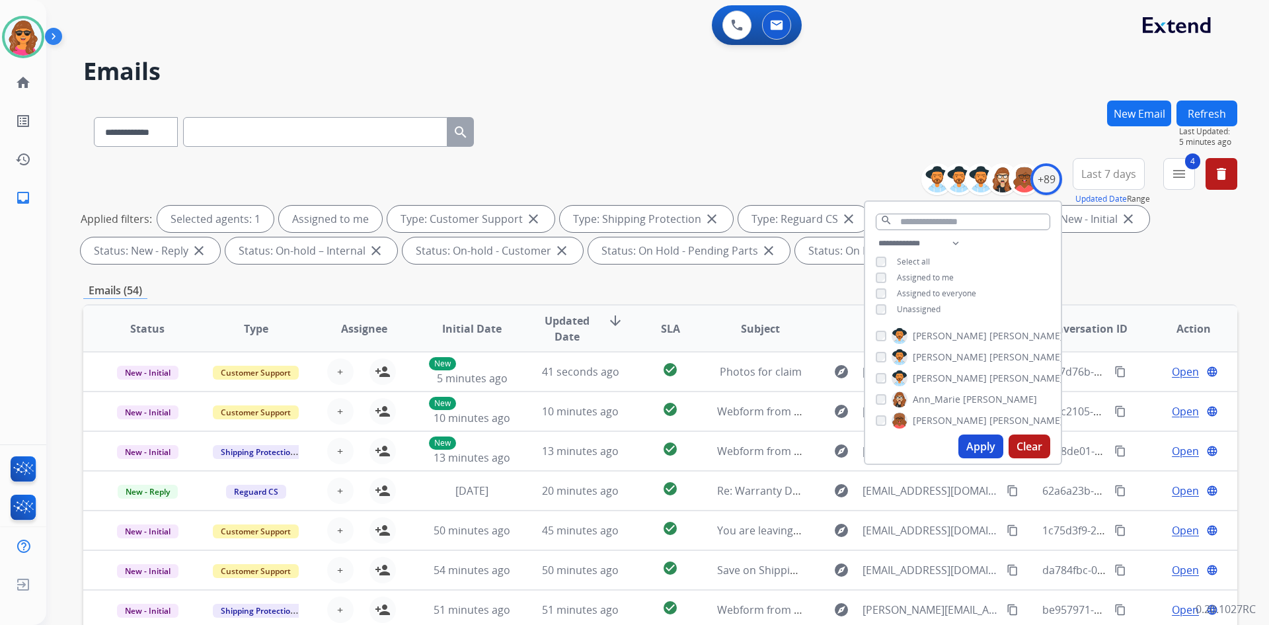
click at [985, 450] on button "Apply" at bounding box center [980, 446] width 45 height 24
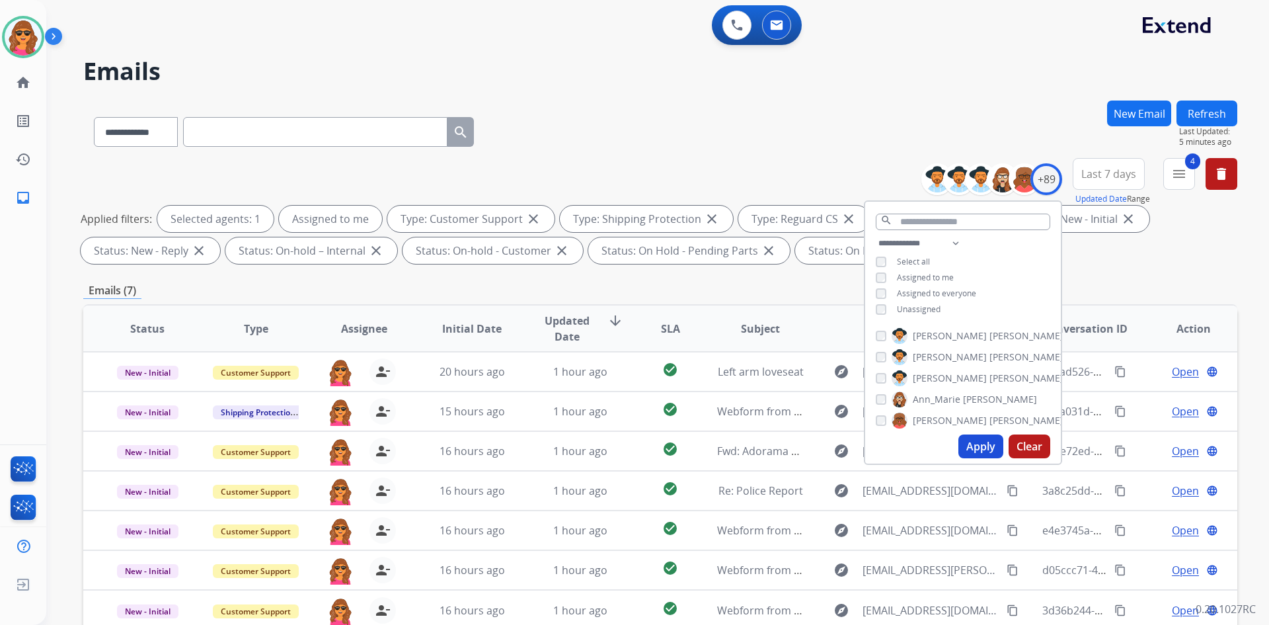
click at [1075, 254] on div "Applied filters: Selected agents: 1 Assigned to me Type: Customer Support close…" at bounding box center [658, 235] width 1154 height 58
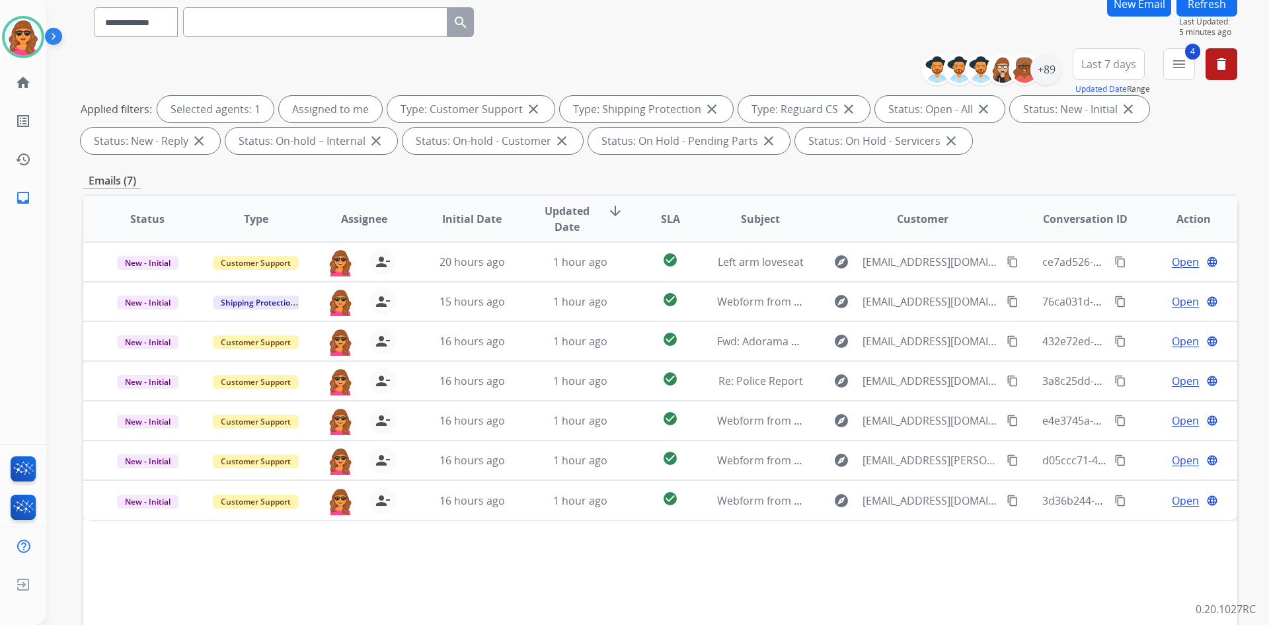
scroll to position [191, 0]
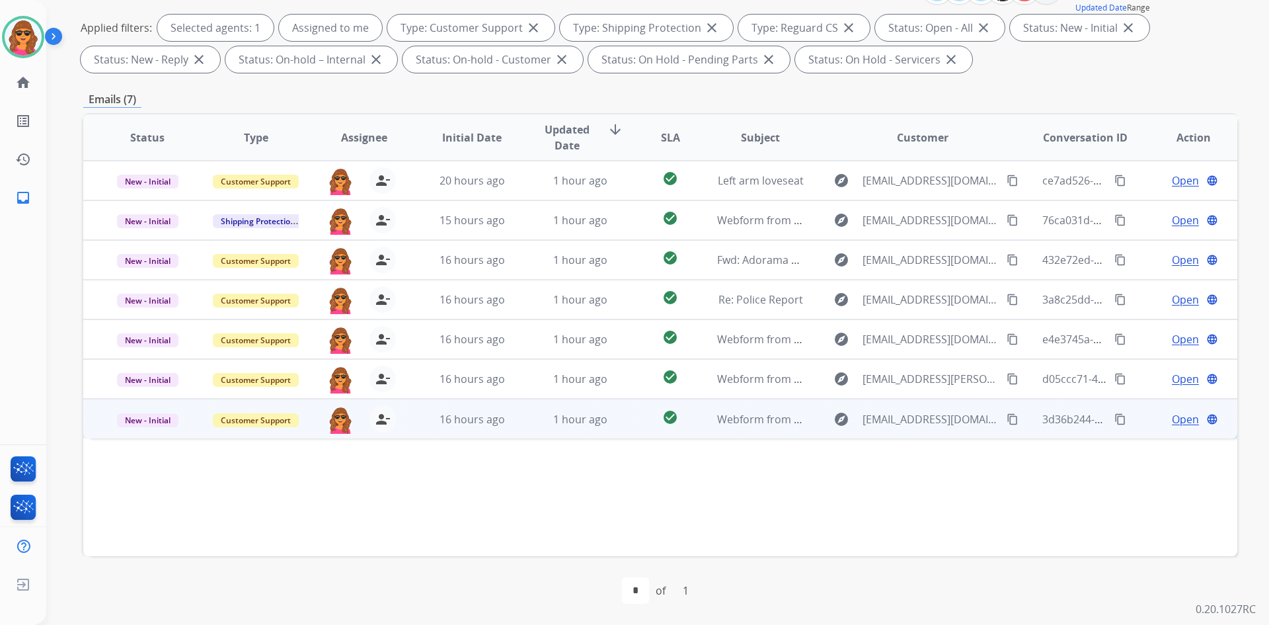
click at [1175, 416] on span "Open" at bounding box center [1185, 419] width 27 height 16
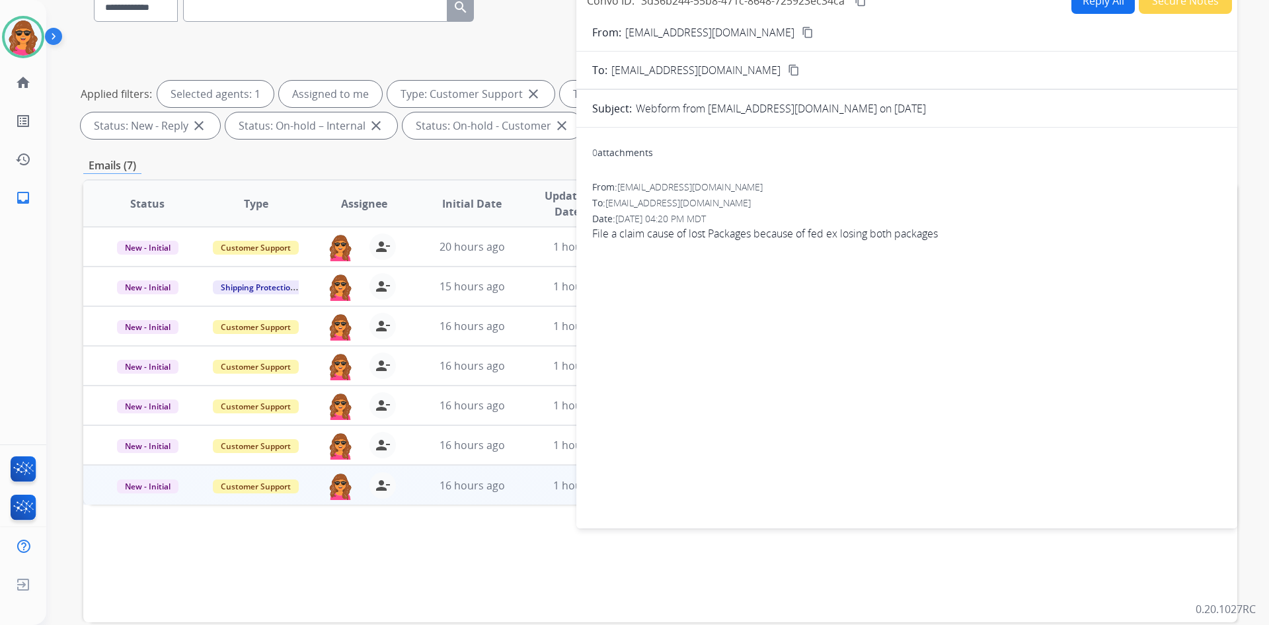
scroll to position [0, 0]
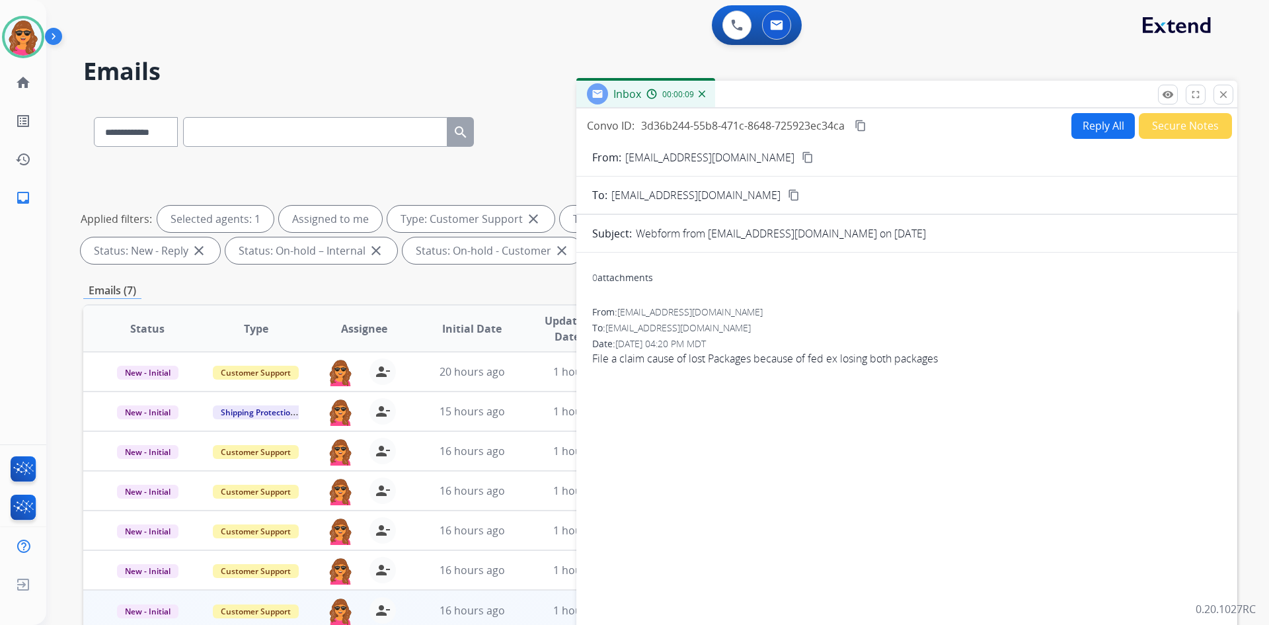
click at [1075, 128] on button "Reply All" at bounding box center [1102, 126] width 63 height 26
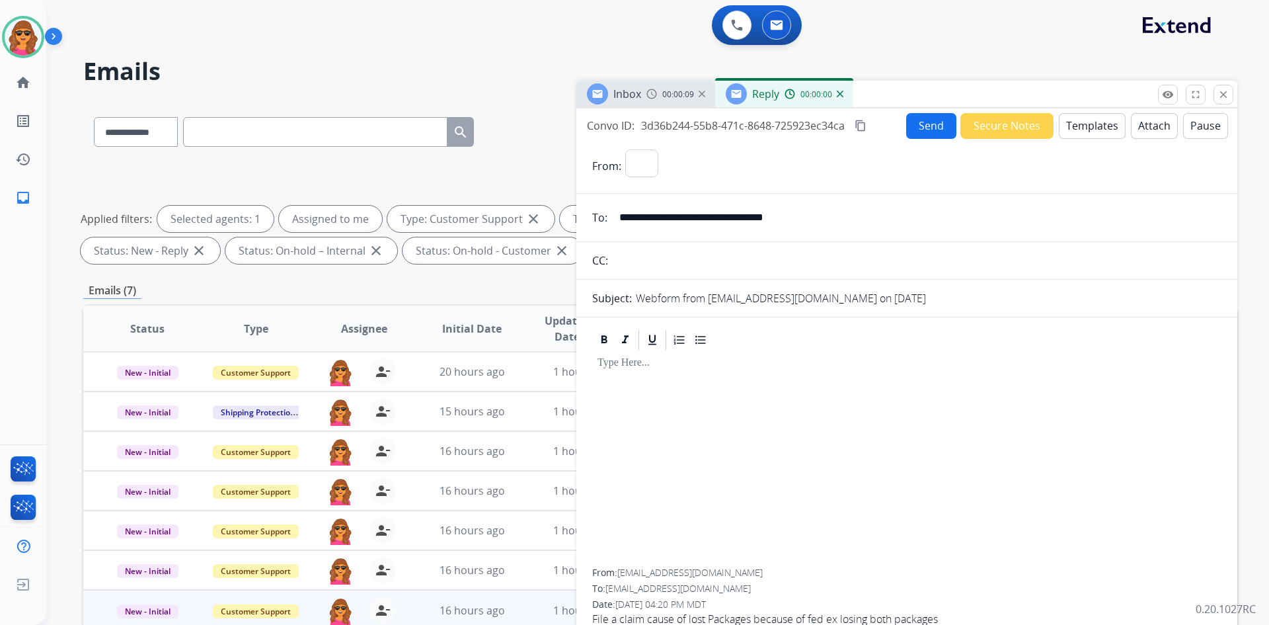
select select "**********"
click at [1075, 128] on button "Templates" at bounding box center [1092, 126] width 67 height 26
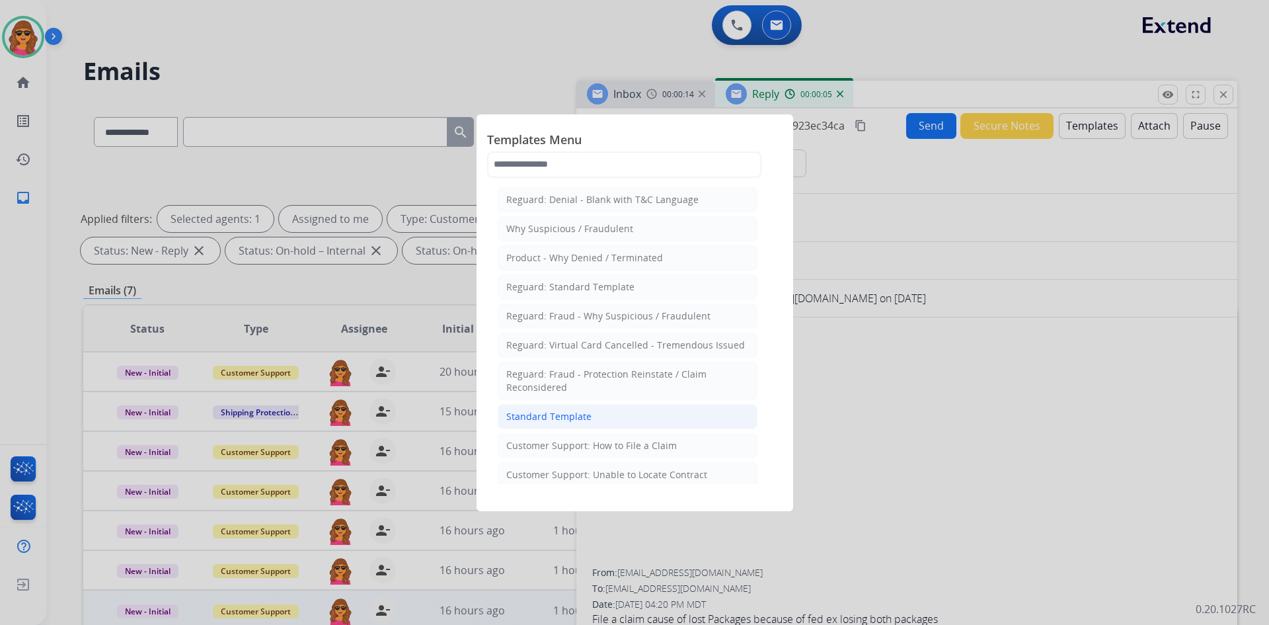
click at [545, 414] on div "Standard Template" at bounding box center [548, 416] width 85 height 13
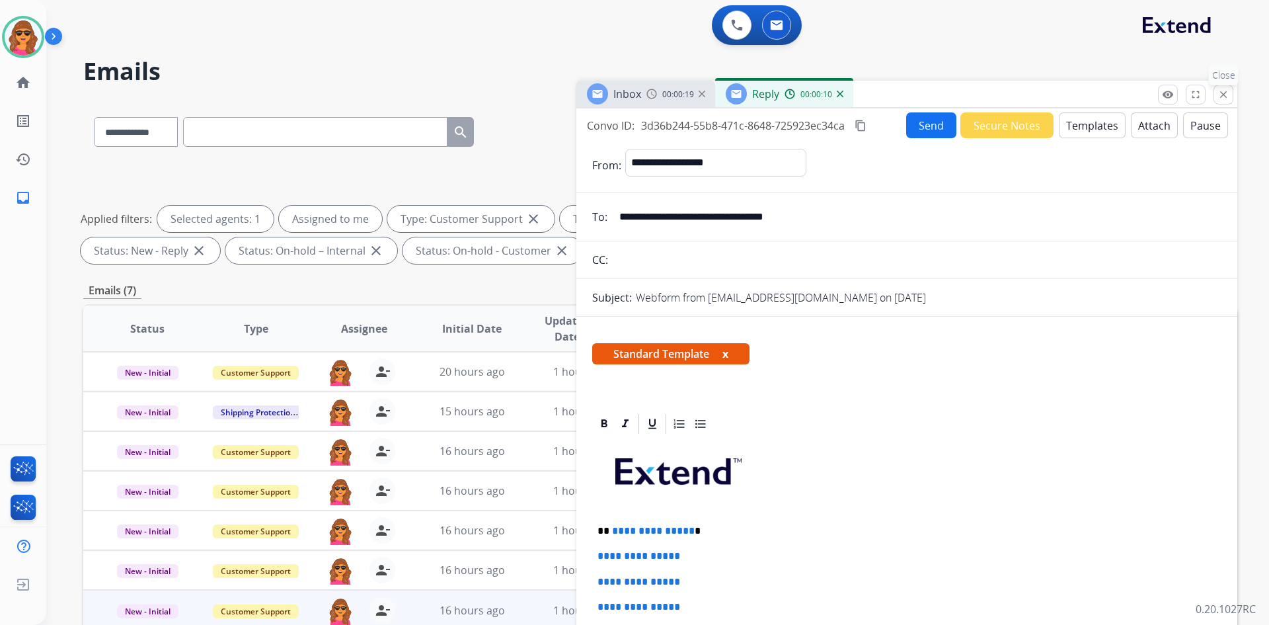
click at [1222, 88] on button "close Close" at bounding box center [1223, 95] width 20 height 20
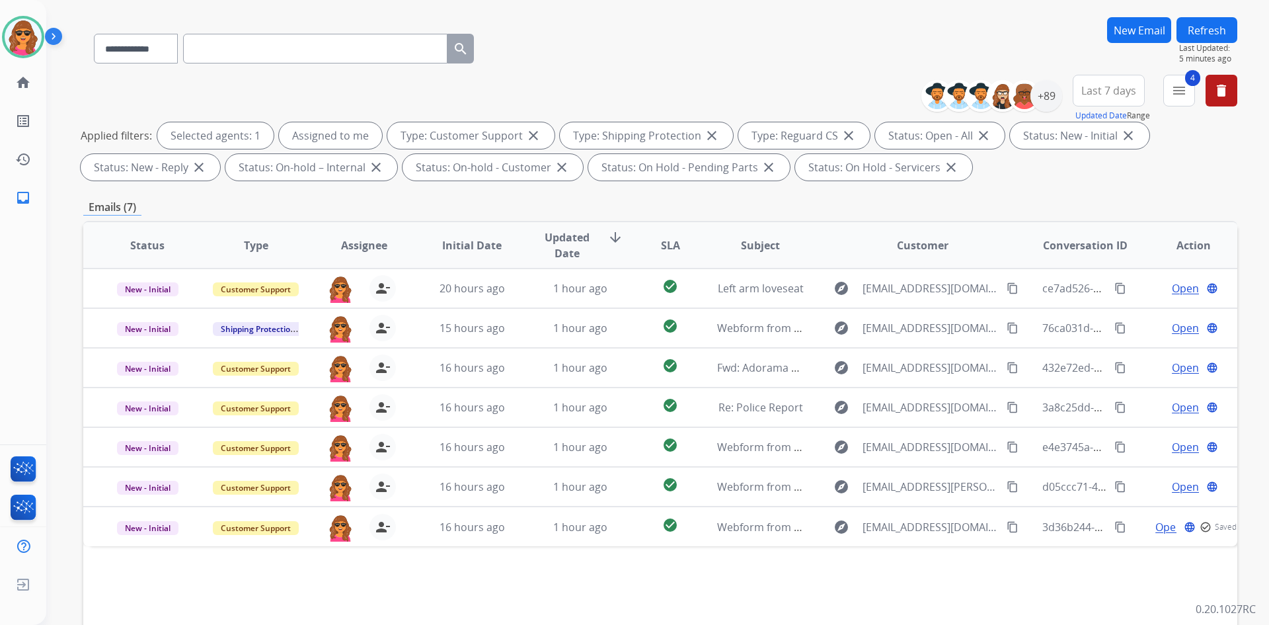
scroll to position [191, 0]
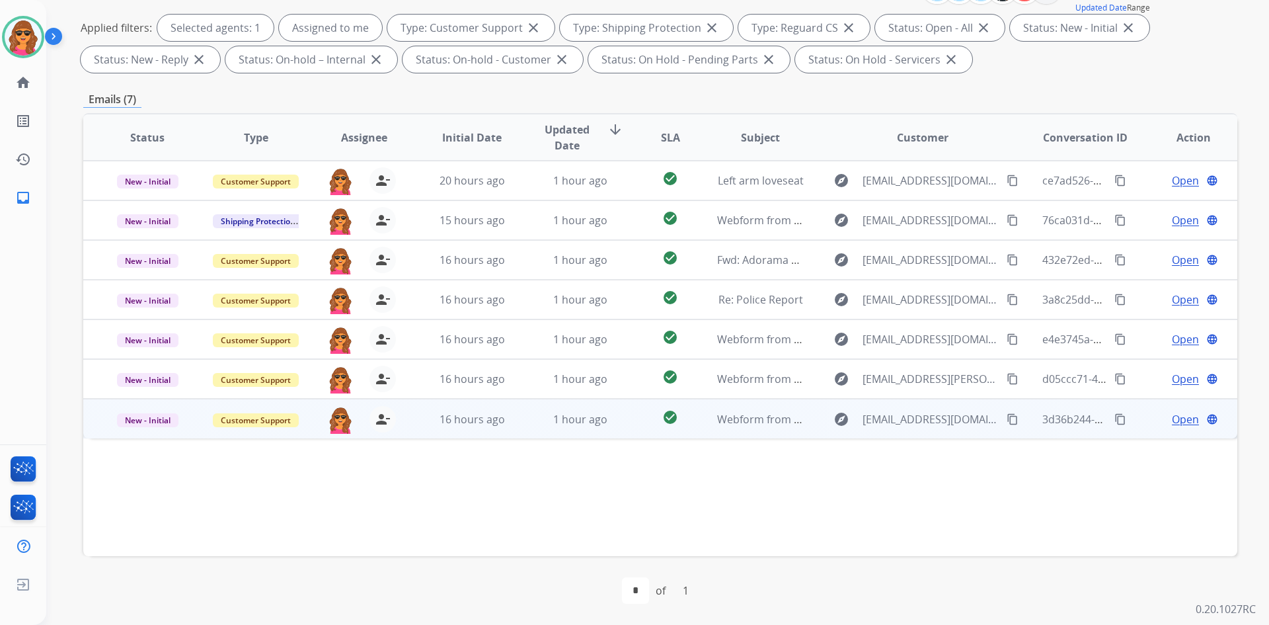
click at [1172, 416] on span "Open" at bounding box center [1185, 419] width 27 height 16
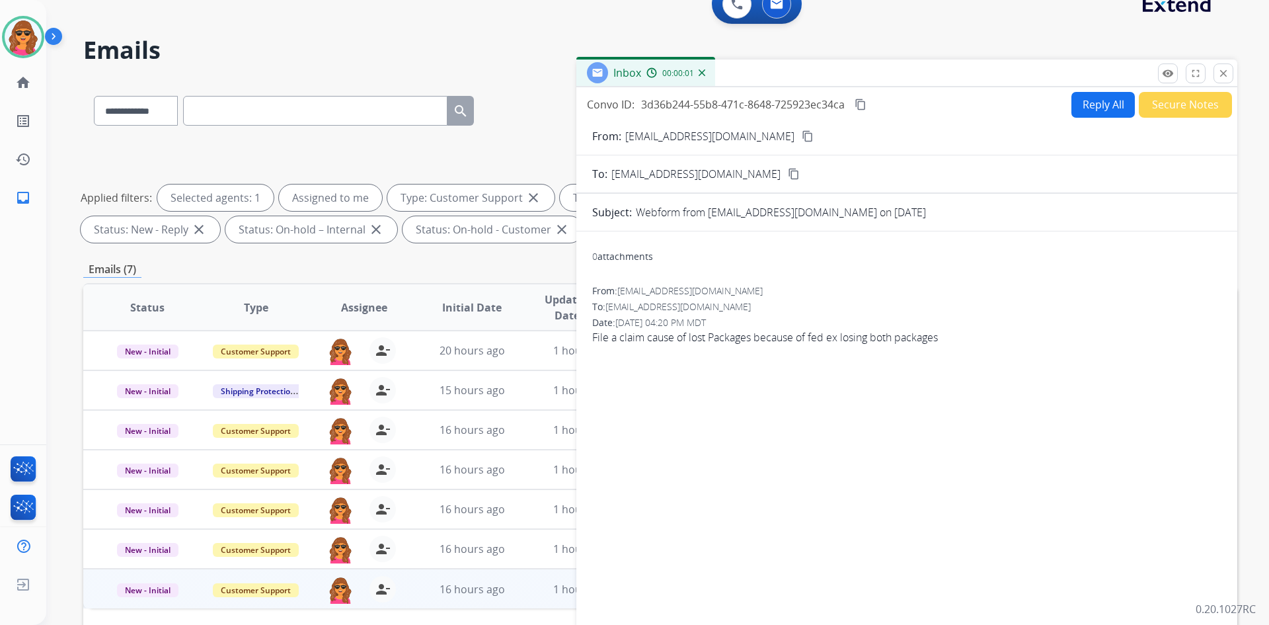
scroll to position [0, 0]
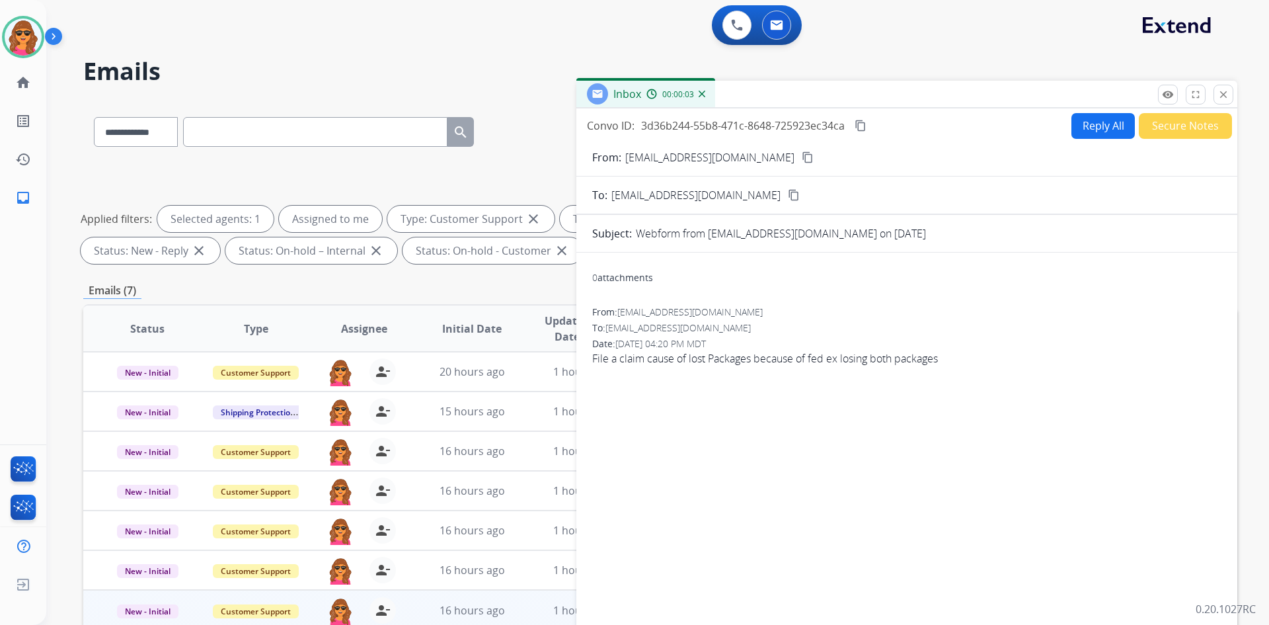
click at [1085, 124] on button "Reply All" at bounding box center [1102, 126] width 63 height 26
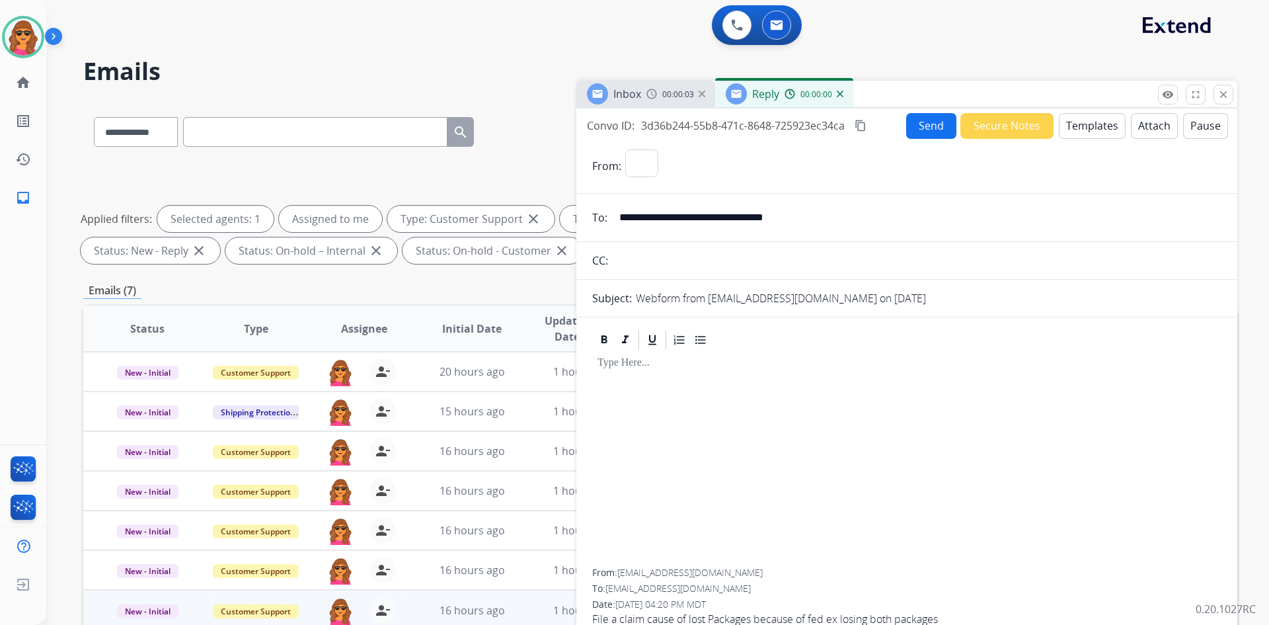
select select "**********"
click at [1071, 123] on button "Templates" at bounding box center [1092, 126] width 67 height 26
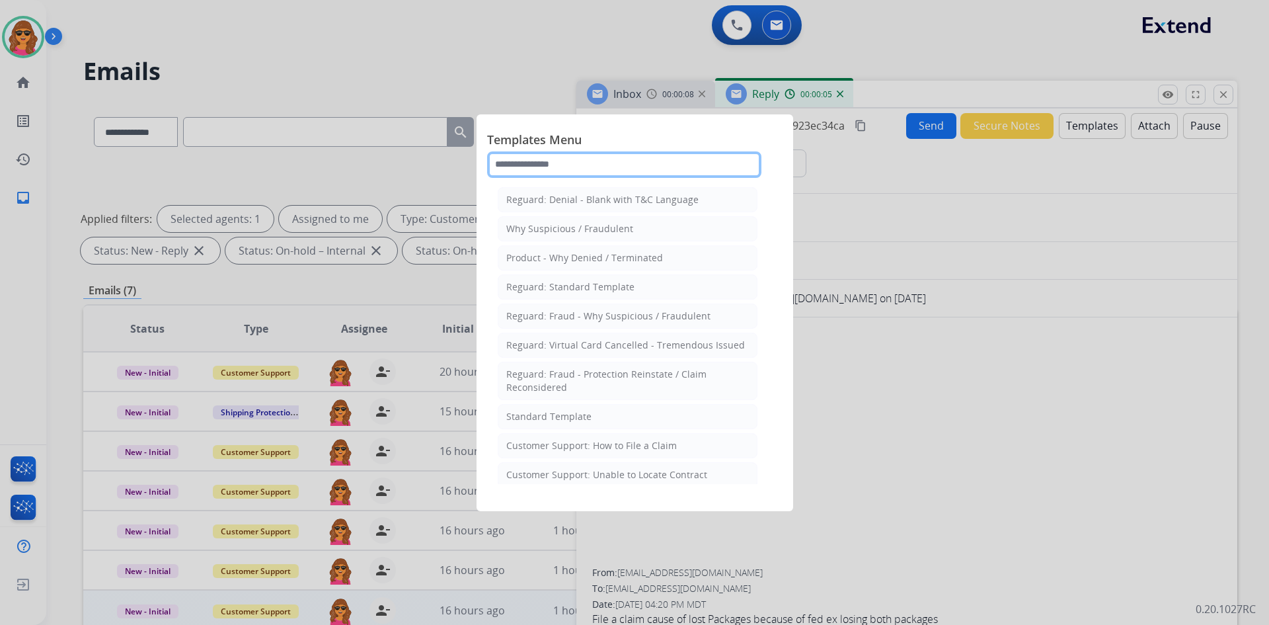
click at [495, 167] on input "text" at bounding box center [624, 164] width 274 height 26
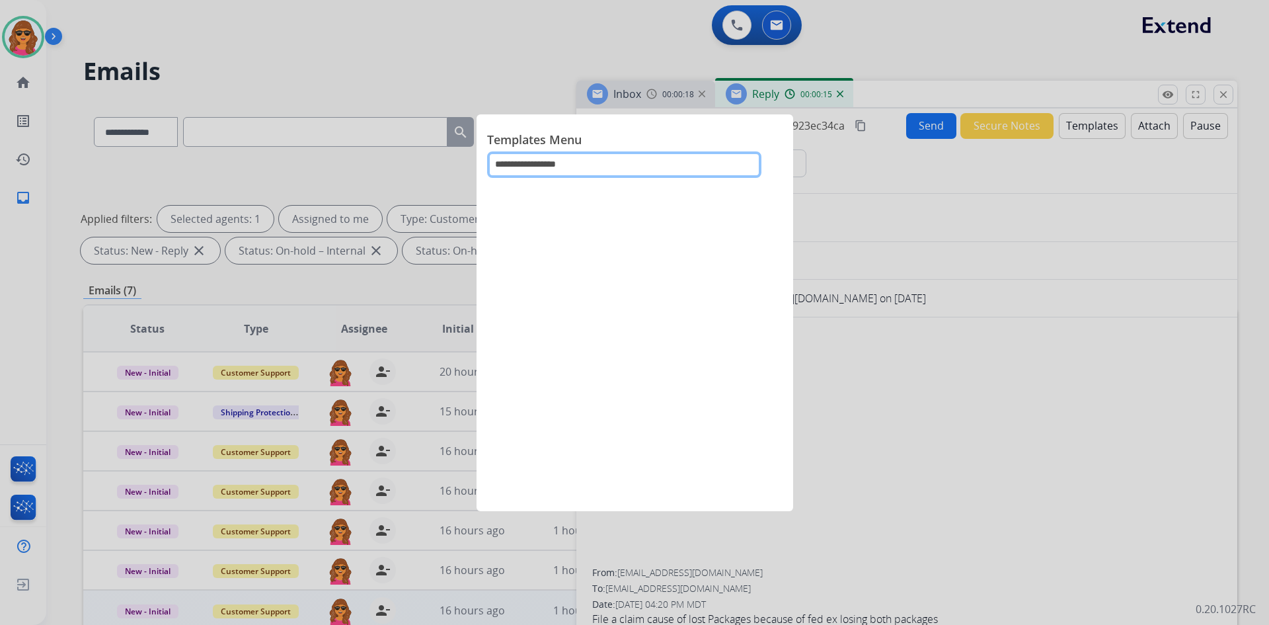
drag, startPoint x: 543, startPoint y: 160, endPoint x: 645, endPoint y: 155, distance: 102.6
click at [645, 155] on input "**********" at bounding box center [624, 164] width 274 height 26
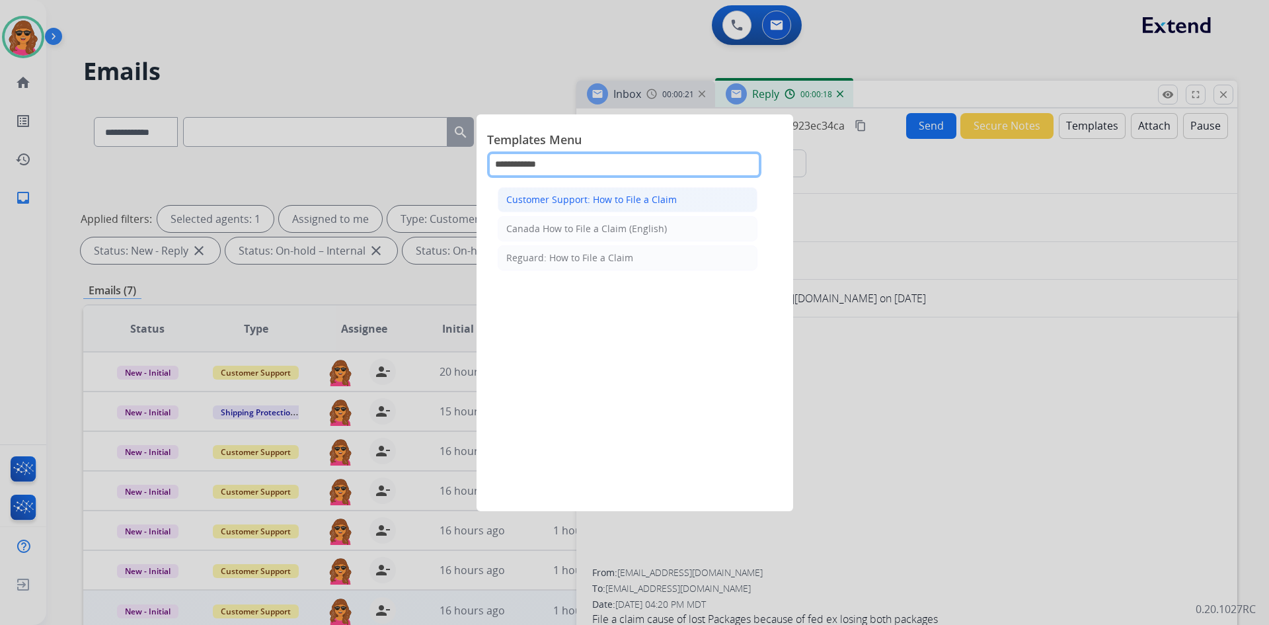
type input "**********"
click at [615, 197] on div "Customer Support: How to File a Claim" at bounding box center [591, 199] width 171 height 13
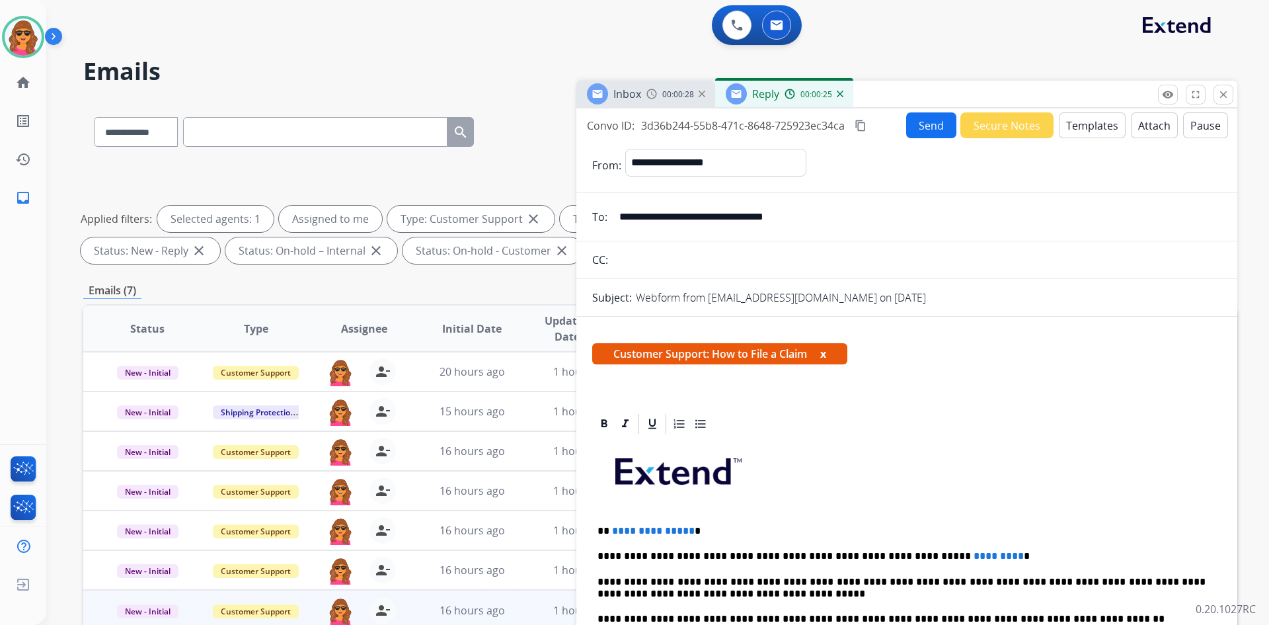
click at [661, 96] on div "00:00:28" at bounding box center [675, 94] width 58 height 12
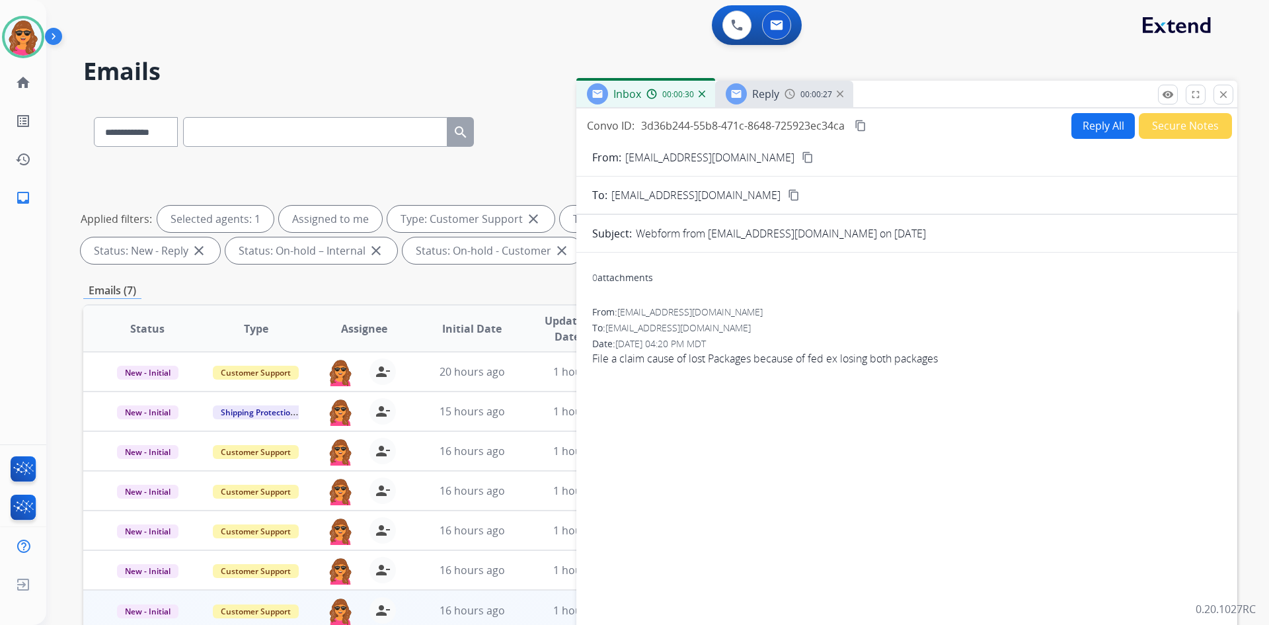
click at [814, 156] on mat-icon "content_copy" at bounding box center [808, 157] width 12 height 12
click at [802, 101] on div "Reply 00:00:39" at bounding box center [784, 94] width 138 height 26
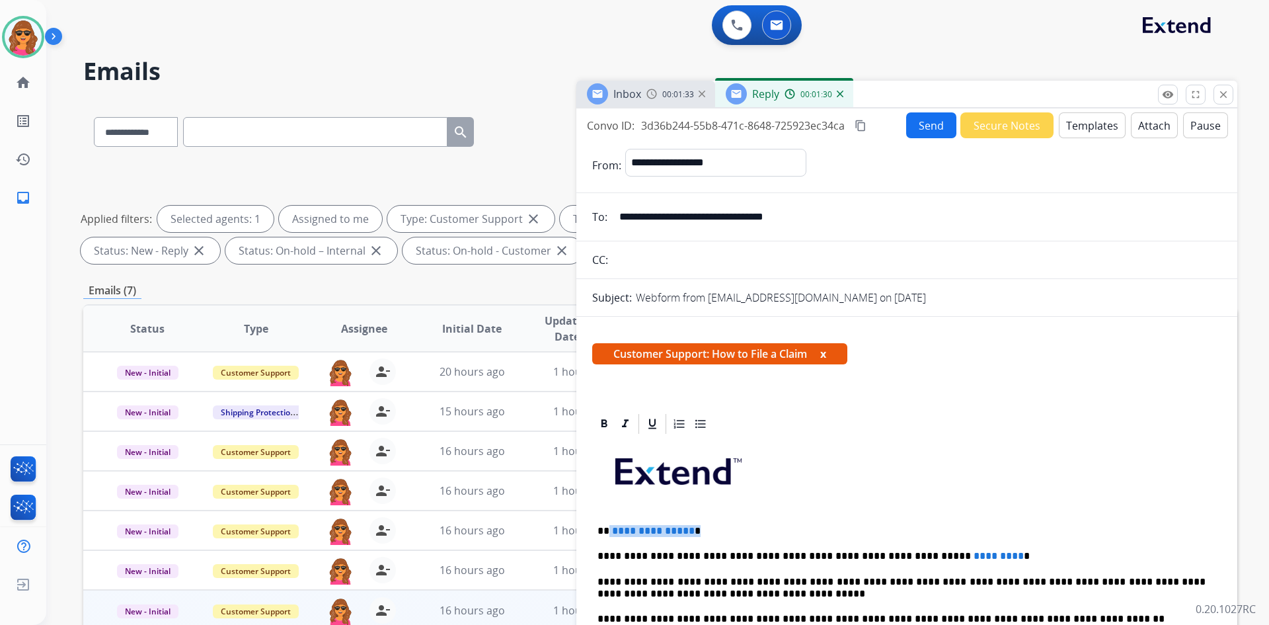
drag, startPoint x: 608, startPoint y: 529, endPoint x: 793, endPoint y: 519, distance: 185.3
click at [793, 519] on div "**********" at bounding box center [906, 638] width 629 height 404
drag, startPoint x: 902, startPoint y: 555, endPoint x: 1001, endPoint y: 539, distance: 99.7
click at [1001, 539] on div "**********" at bounding box center [906, 638] width 629 height 404
click at [922, 124] on button "Send" at bounding box center [931, 125] width 50 height 26
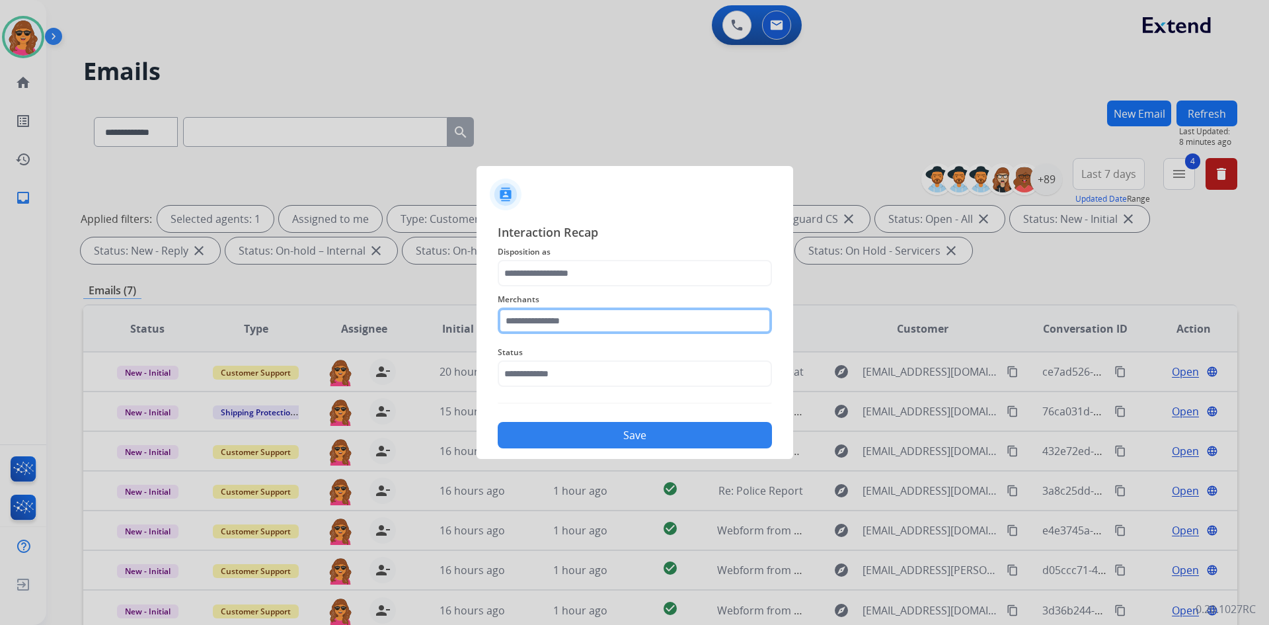
click at [508, 312] on input "text" at bounding box center [635, 320] width 274 height 26
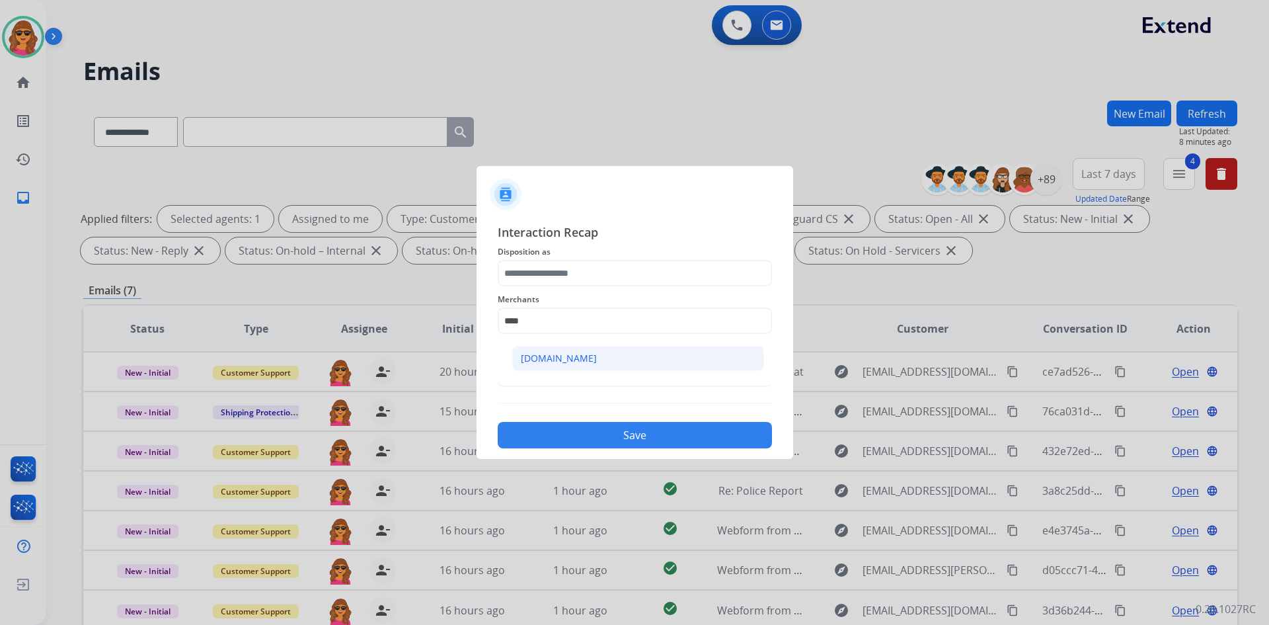
click at [549, 368] on li "[DOMAIN_NAME]" at bounding box center [638, 358] width 252 height 25
type input "**********"
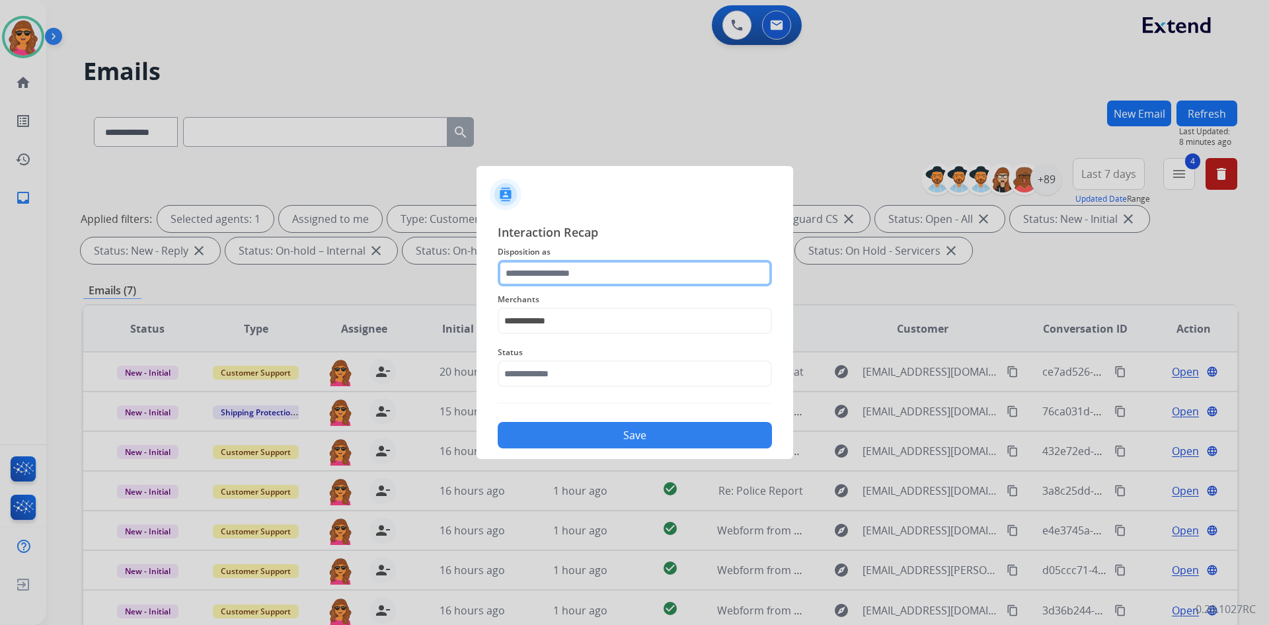
click at [503, 275] on input "text" at bounding box center [635, 273] width 274 height 26
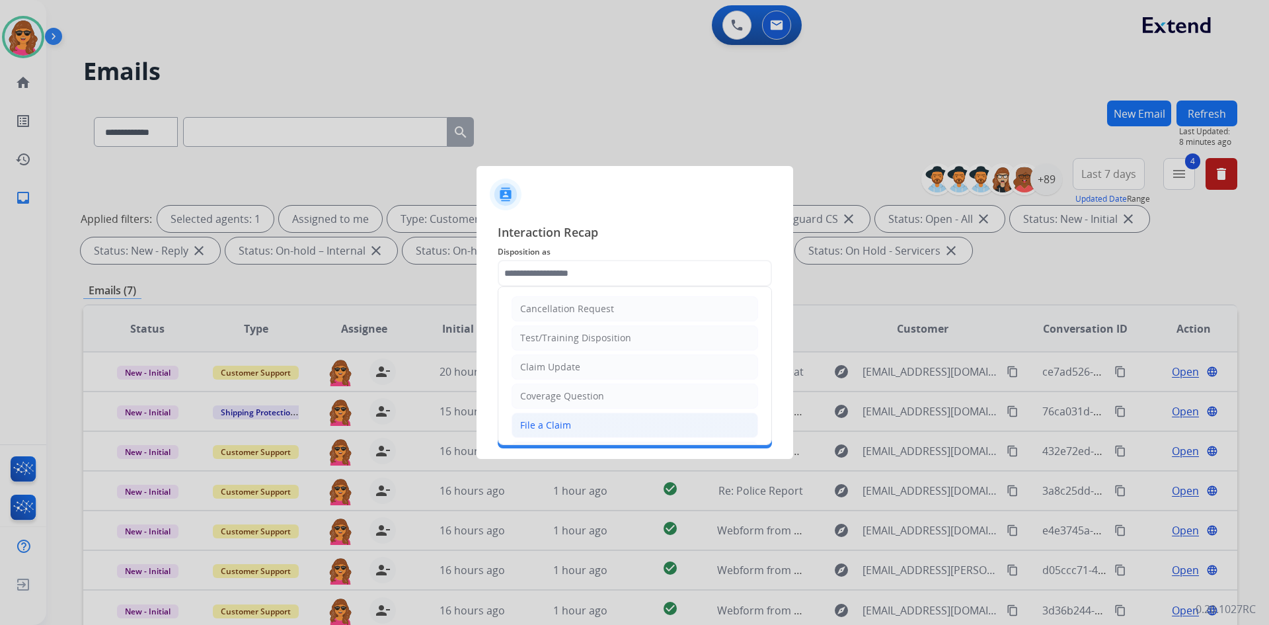
click at [554, 426] on div "File a Claim" at bounding box center [545, 424] width 51 height 13
type input "**********"
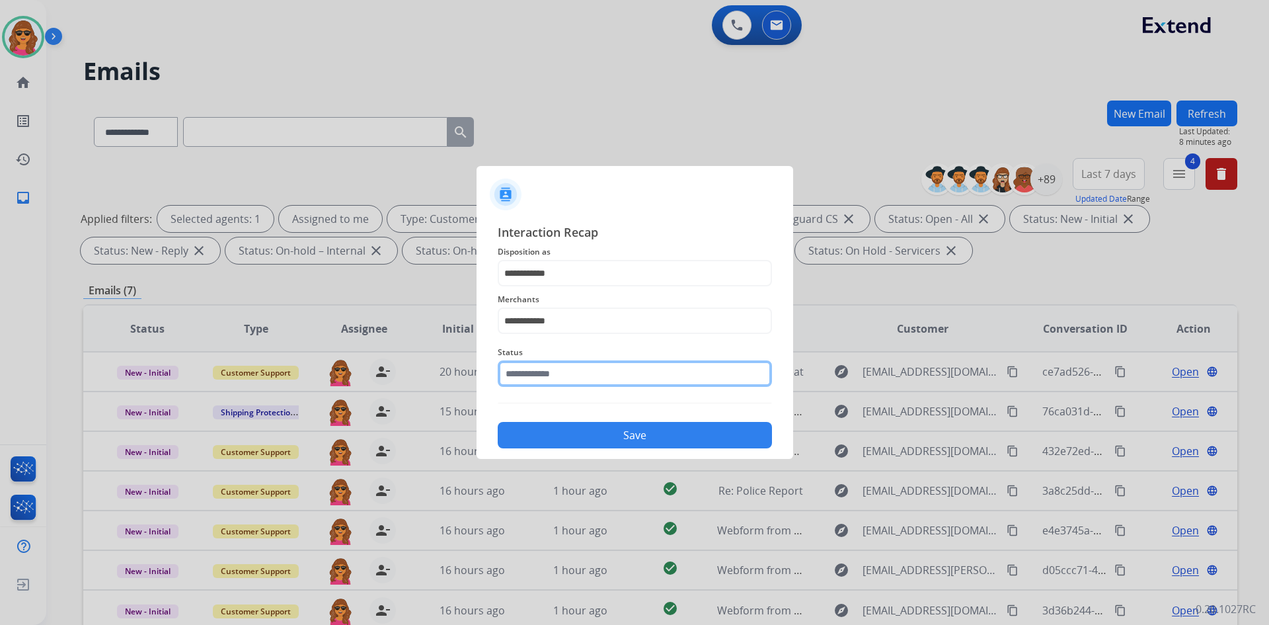
click at [525, 381] on input "text" at bounding box center [635, 373] width 274 height 26
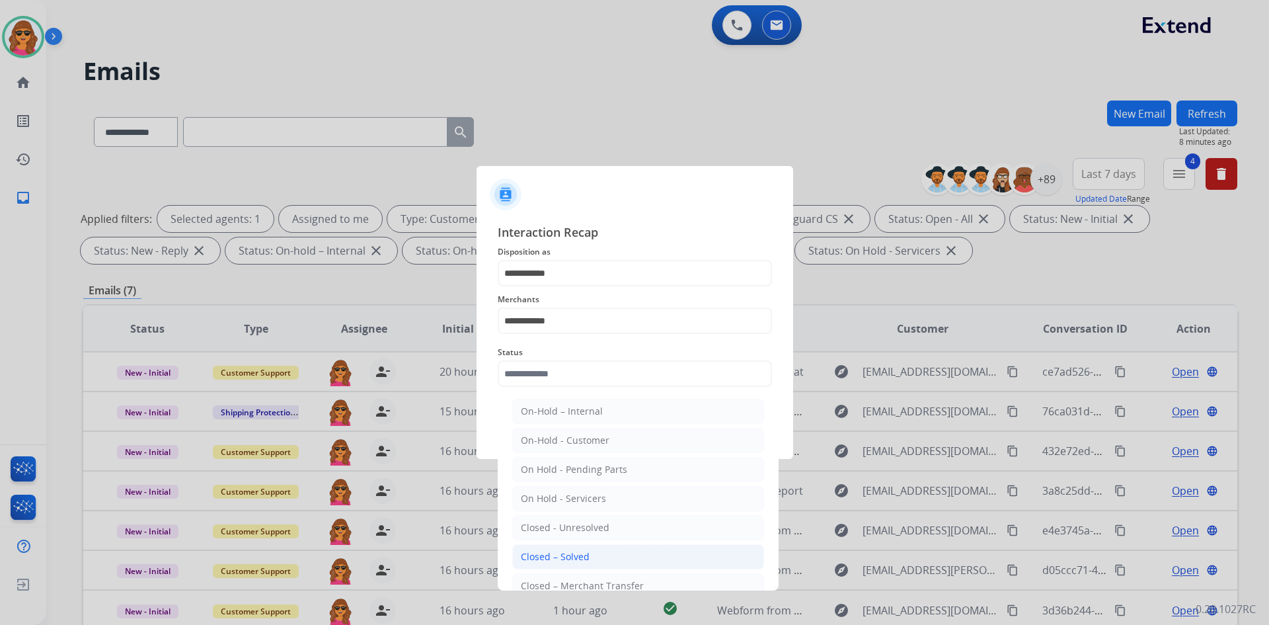
click at [575, 566] on li "Closed – Solved" at bounding box center [638, 556] width 252 height 25
type input "**********"
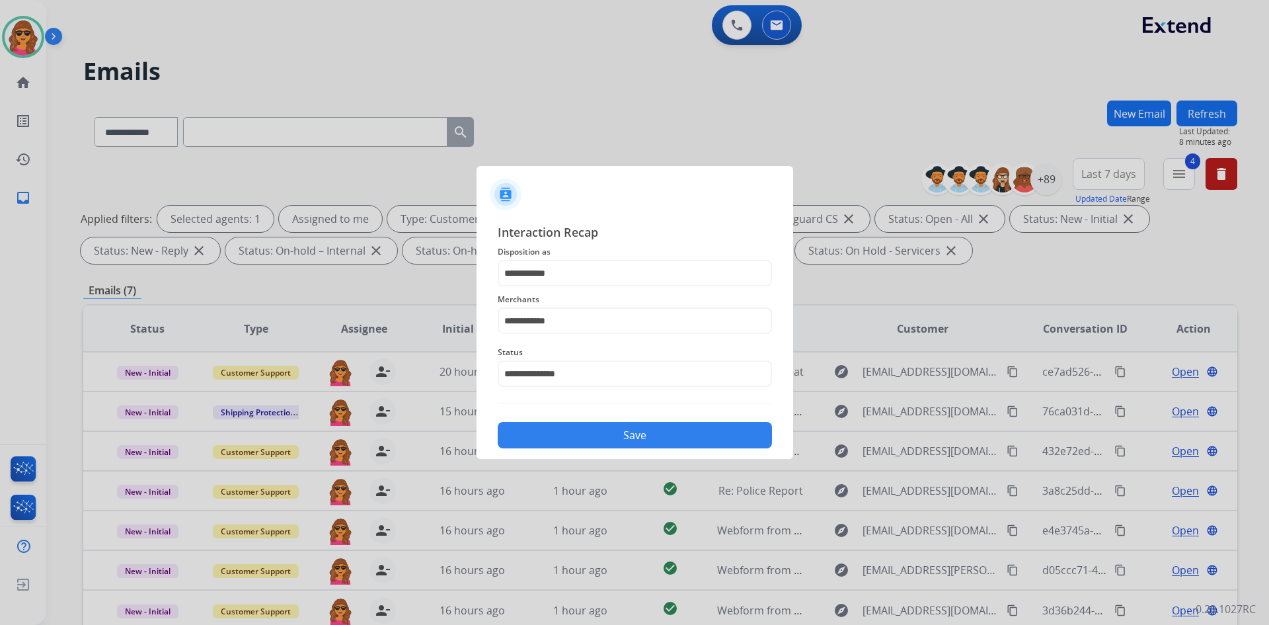
click at [634, 437] on button "Save" at bounding box center [635, 435] width 274 height 26
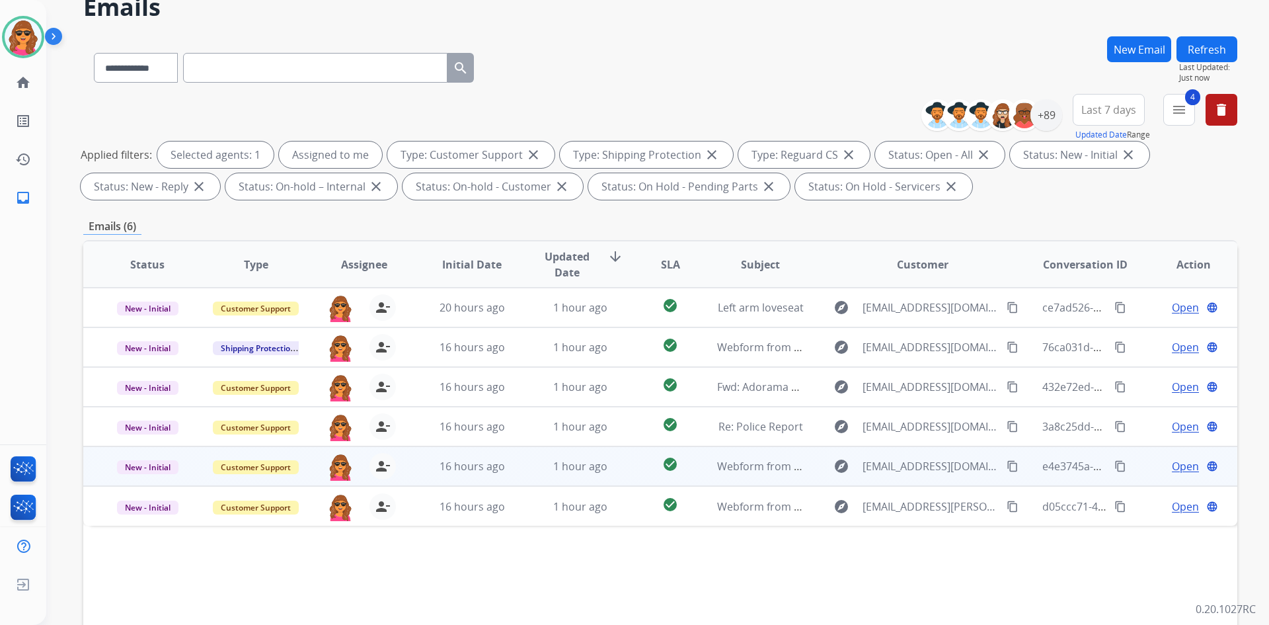
scroll to position [66, 0]
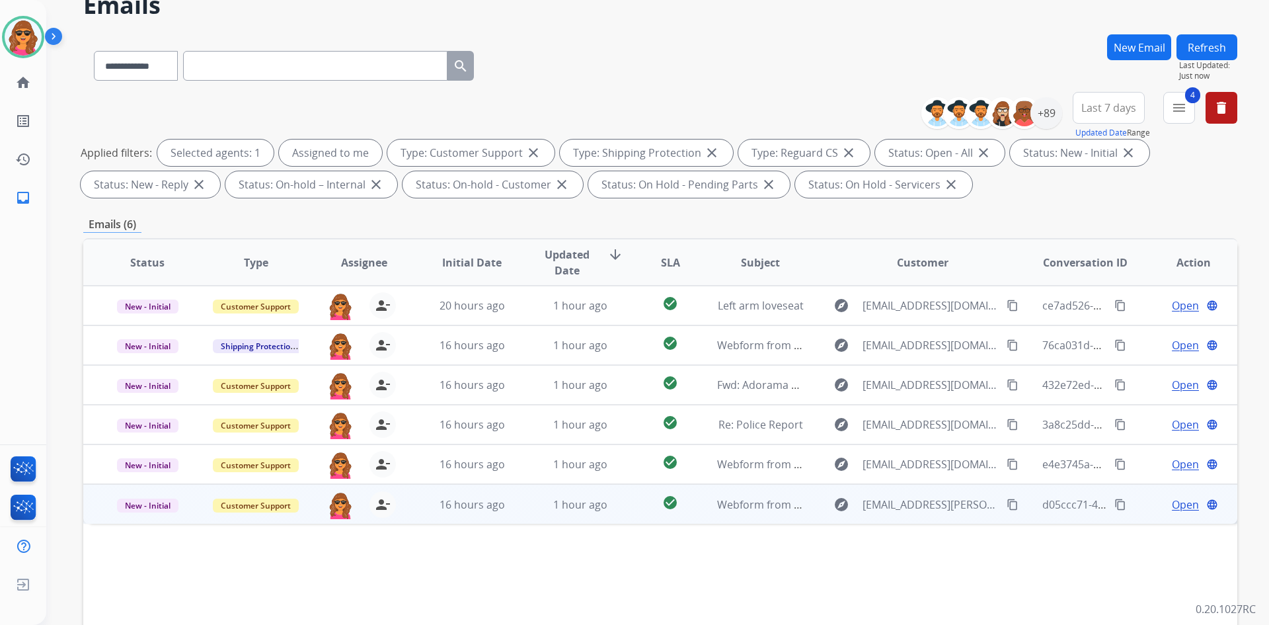
click at [1172, 500] on span "Open" at bounding box center [1185, 504] width 27 height 16
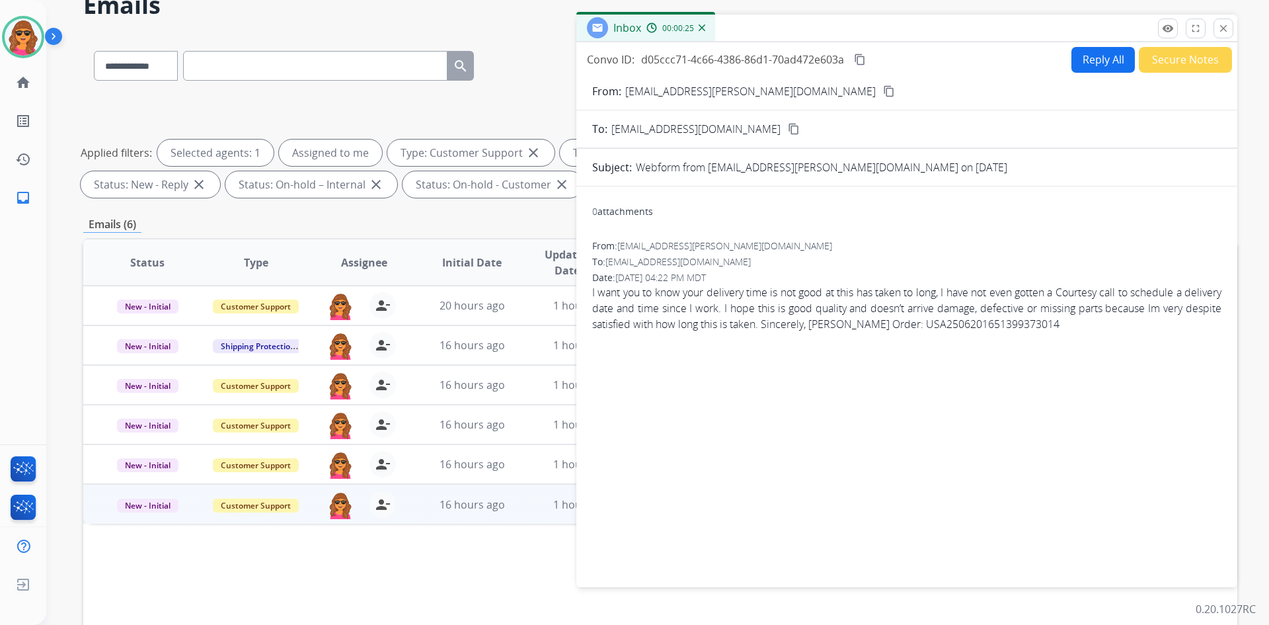
click at [883, 91] on mat-icon "content_copy" at bounding box center [889, 91] width 12 height 12
click at [1088, 63] on button "Reply All" at bounding box center [1102, 60] width 63 height 26
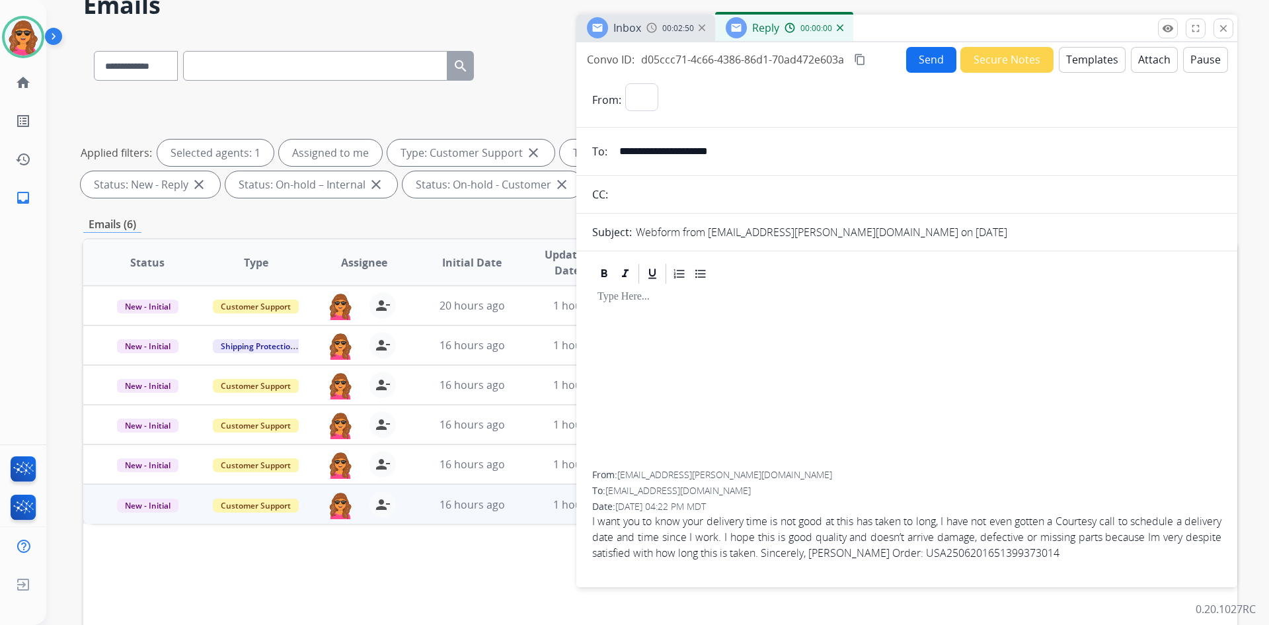
select select "**********"
click at [1078, 63] on button "Templates" at bounding box center [1092, 60] width 67 height 26
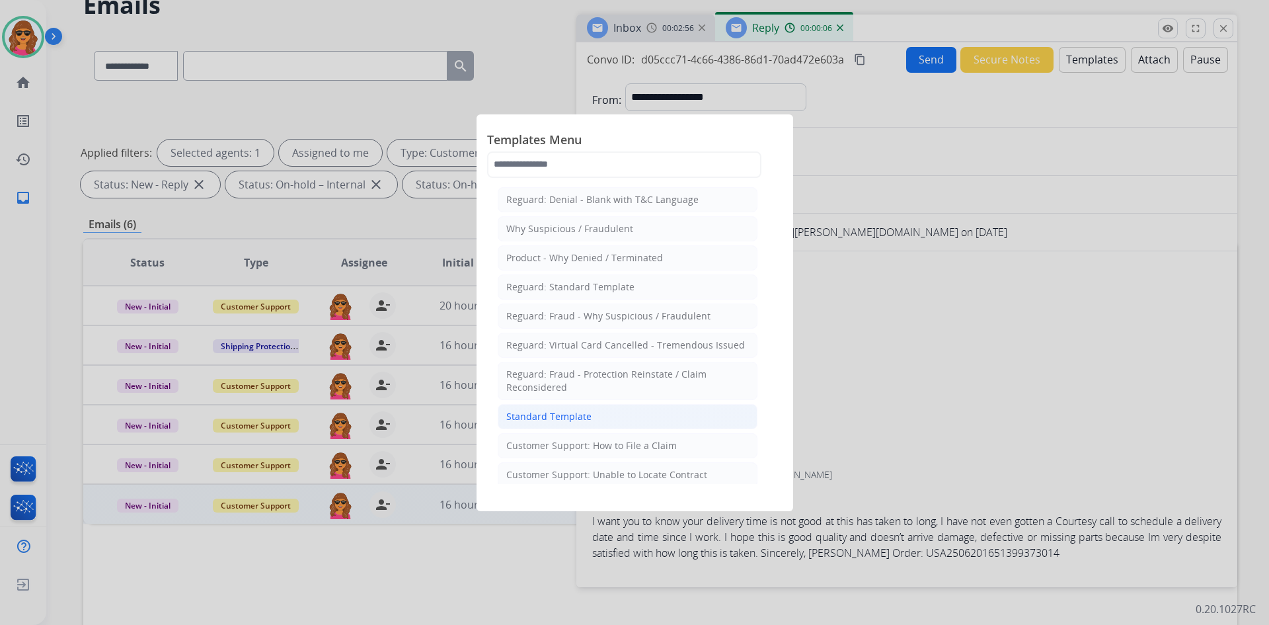
click at [565, 410] on div "Standard Template" at bounding box center [548, 416] width 85 height 13
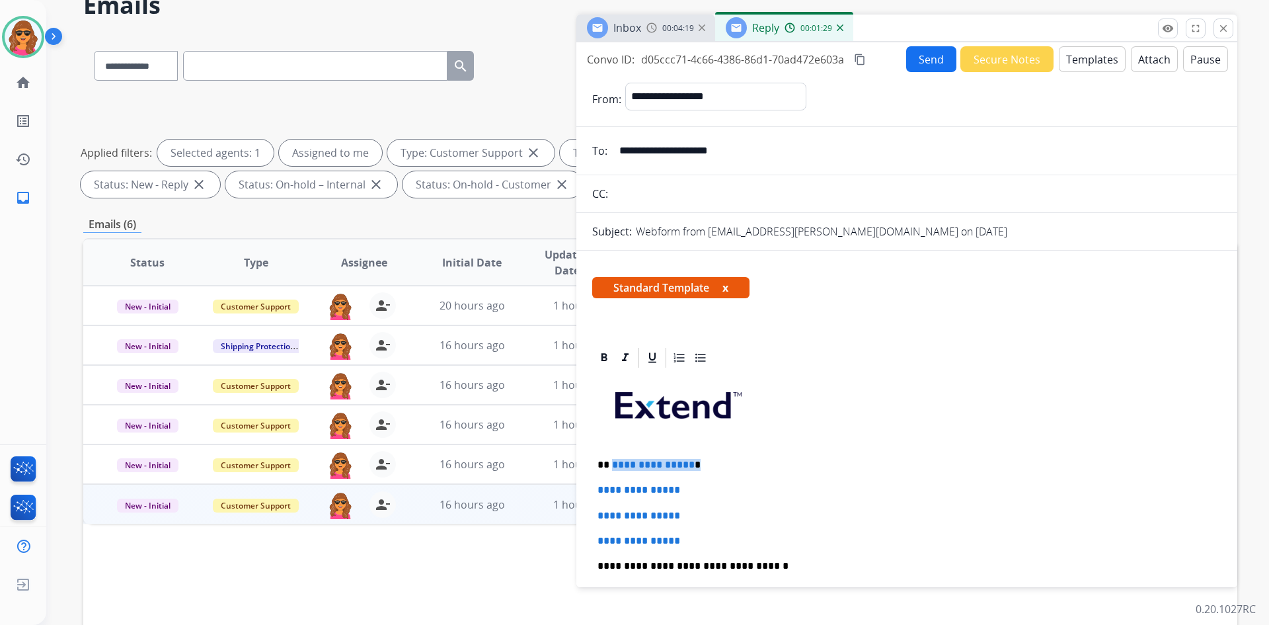
drag, startPoint x: 611, startPoint y: 465, endPoint x: 710, endPoint y: 459, distance: 100.0
click at [710, 459] on p "**********" at bounding box center [901, 465] width 608 height 12
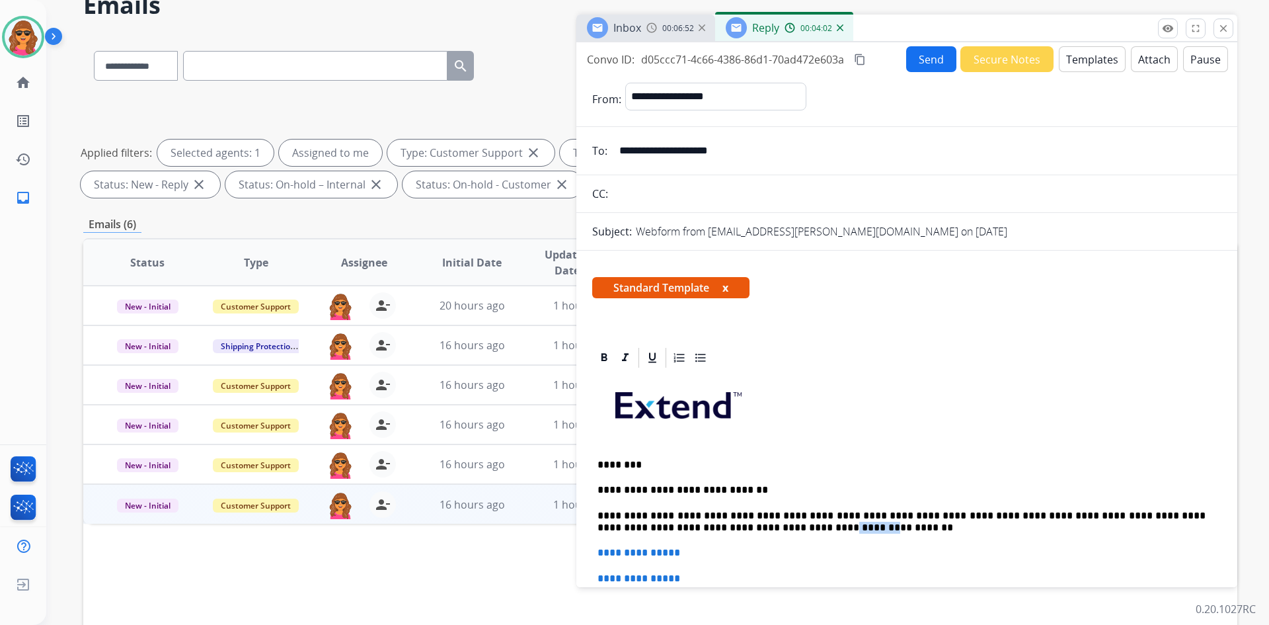
drag, startPoint x: 699, startPoint y: 530, endPoint x: 732, endPoint y: 528, distance: 33.1
click at [732, 528] on p "**********" at bounding box center [901, 522] width 608 height 24
click at [777, 531] on p "**********" at bounding box center [901, 522] width 608 height 24
click at [732, 547] on p "**********" at bounding box center [901, 553] width 608 height 12
click at [731, 554] on p "**********" at bounding box center [901, 553] width 608 height 12
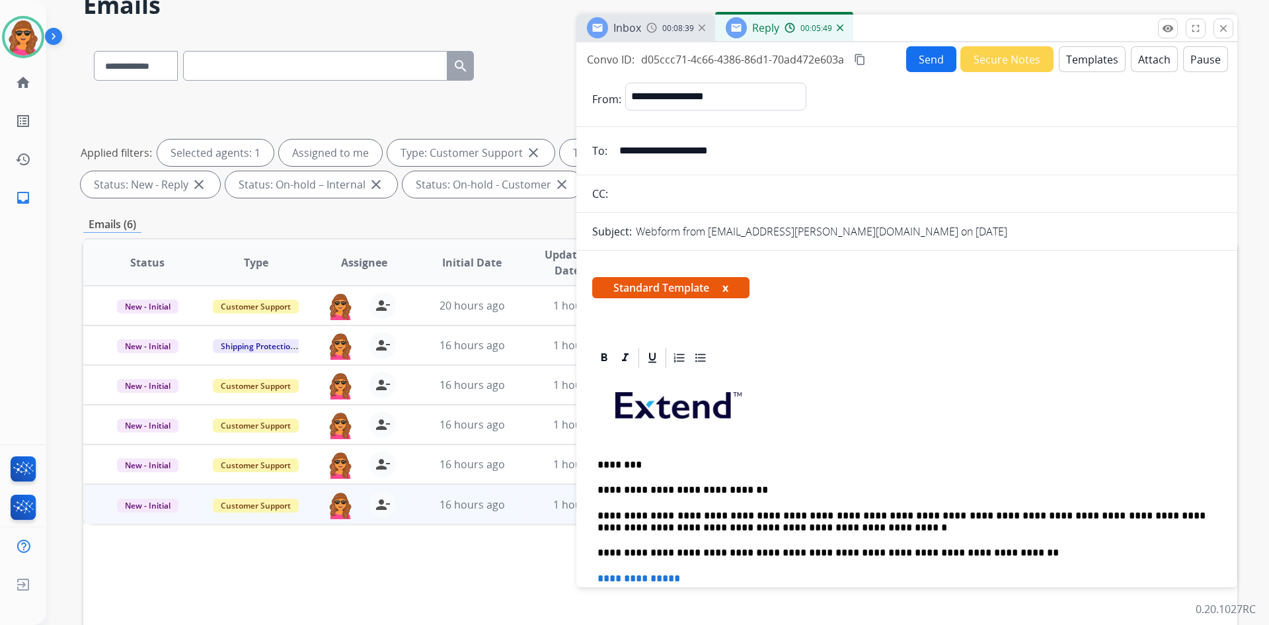
click at [1135, 60] on button "Attach" at bounding box center [1154, 59] width 47 height 26
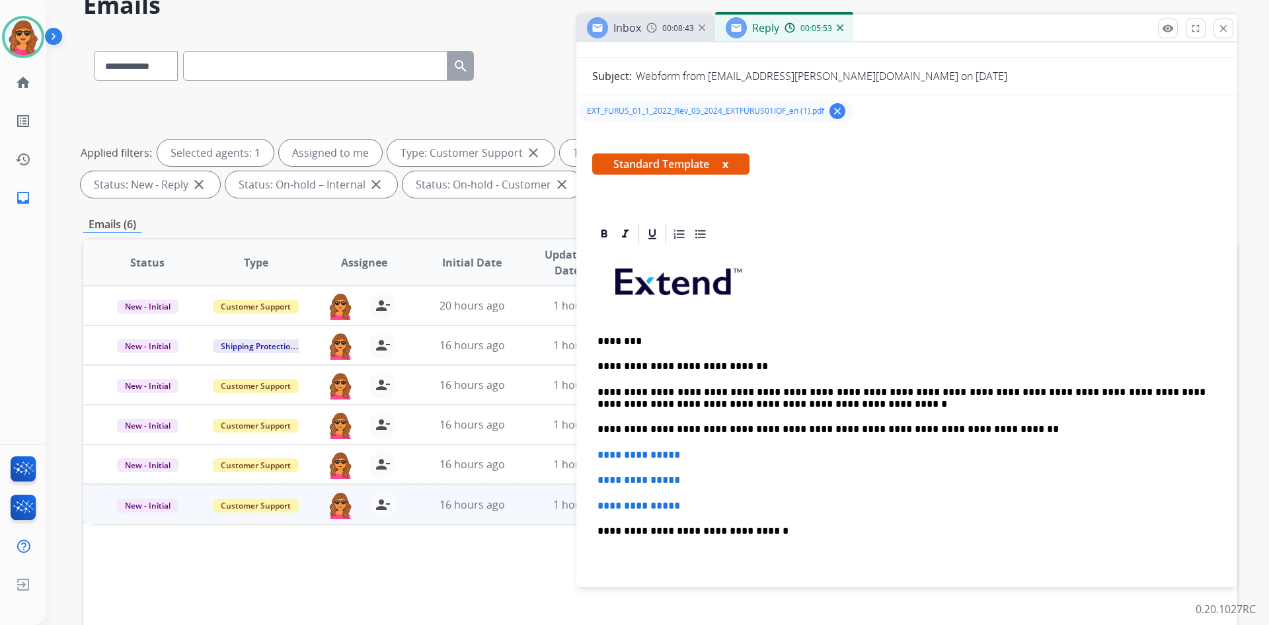
scroll to position [198, 0]
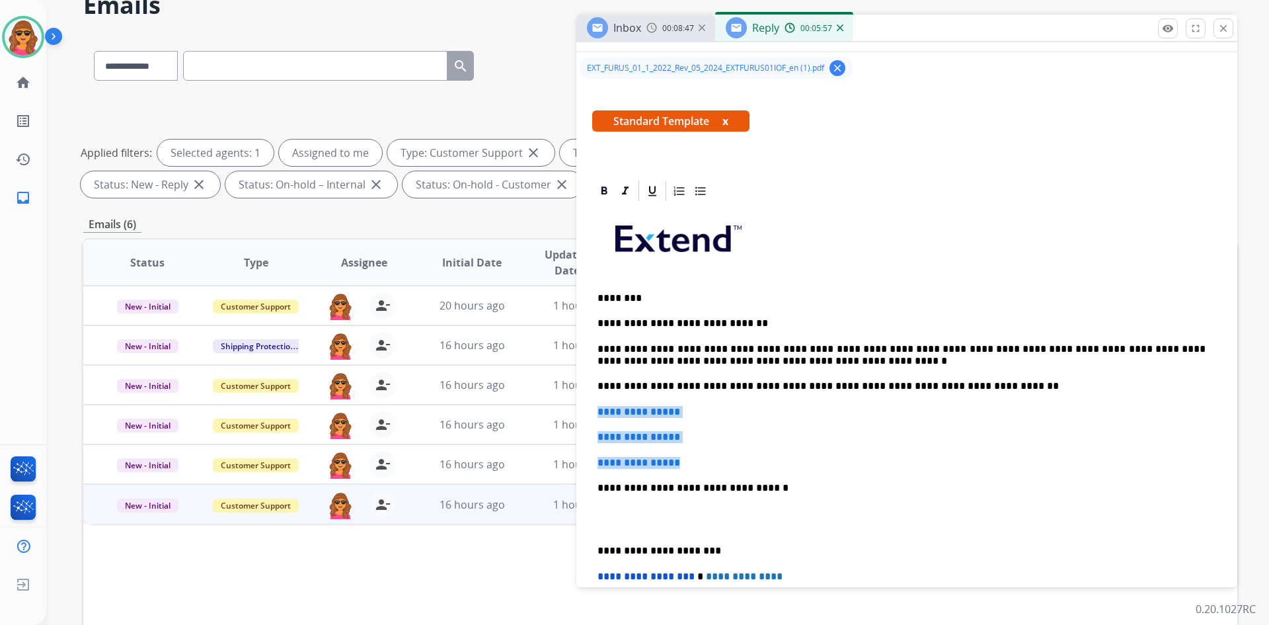
drag, startPoint x: 593, startPoint y: 402, endPoint x: 801, endPoint y: 458, distance: 214.8
click at [801, 458] on div "**********" at bounding box center [906, 474] width 629 height 543
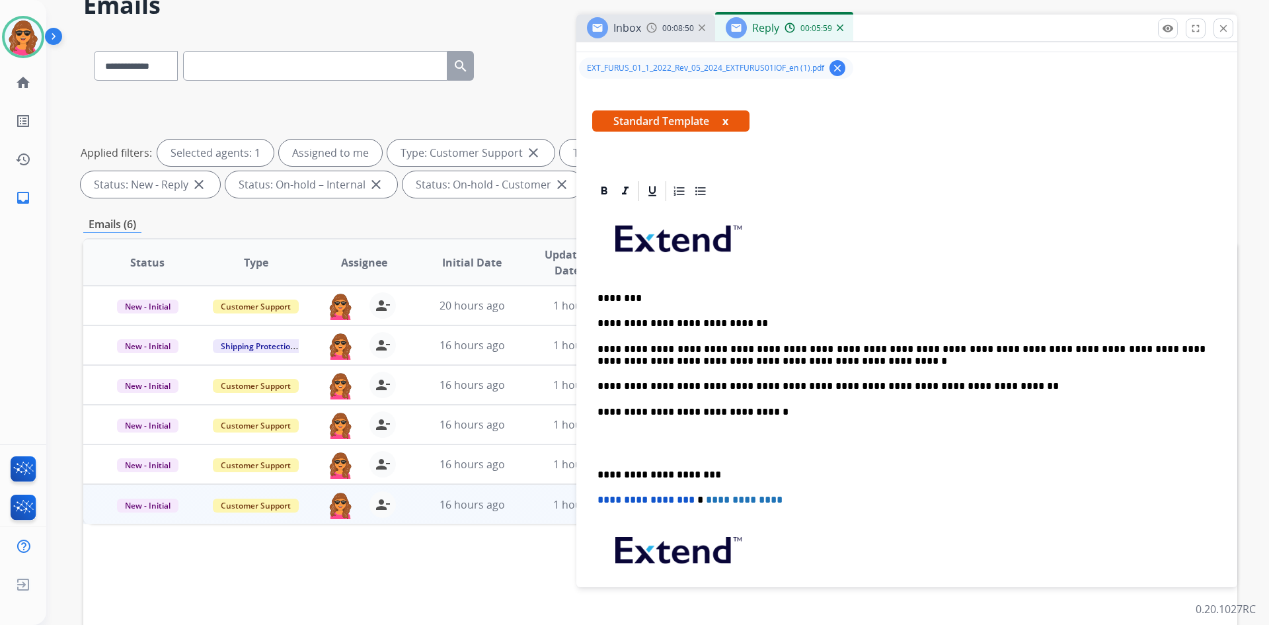
click at [603, 443] on p at bounding box center [906, 443] width 619 height 24
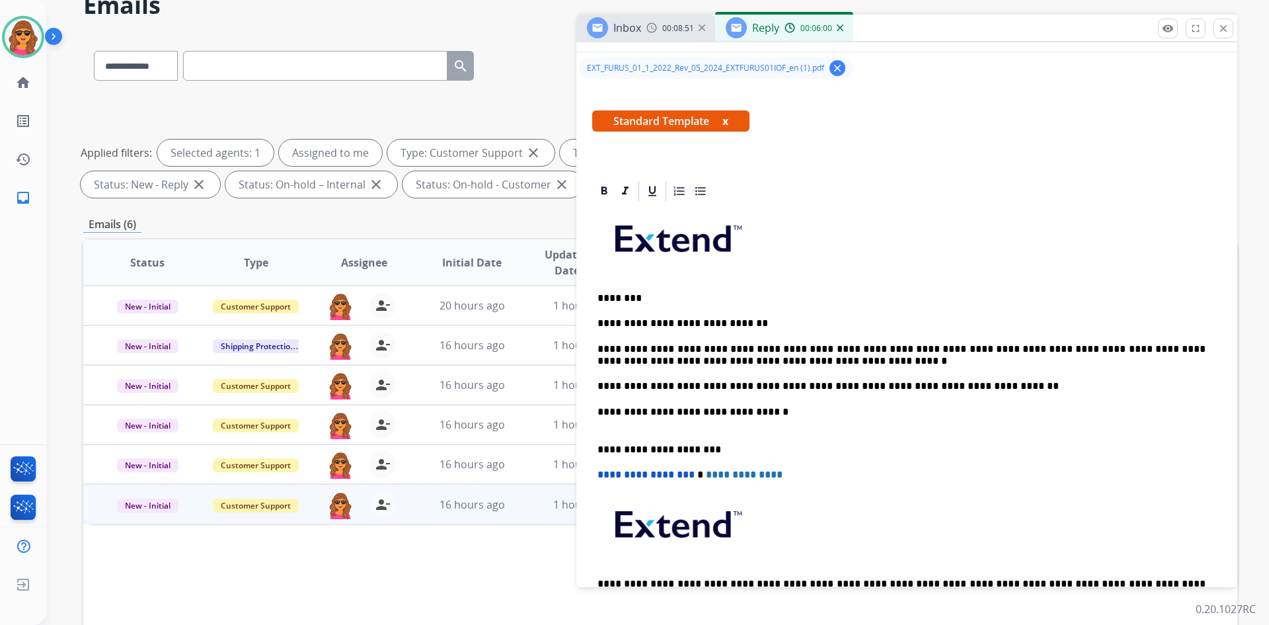
click at [604, 432] on p "**********" at bounding box center [901, 443] width 608 height 24
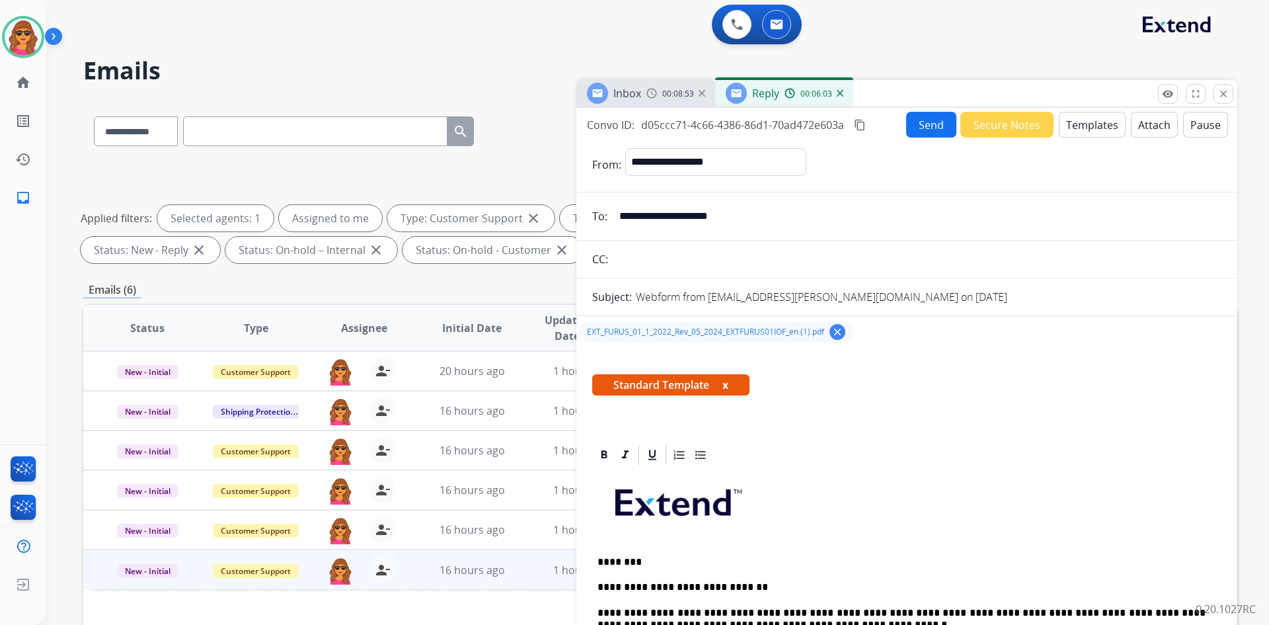
scroll to position [0, 0]
click at [914, 129] on button "Send" at bounding box center [931, 125] width 50 height 26
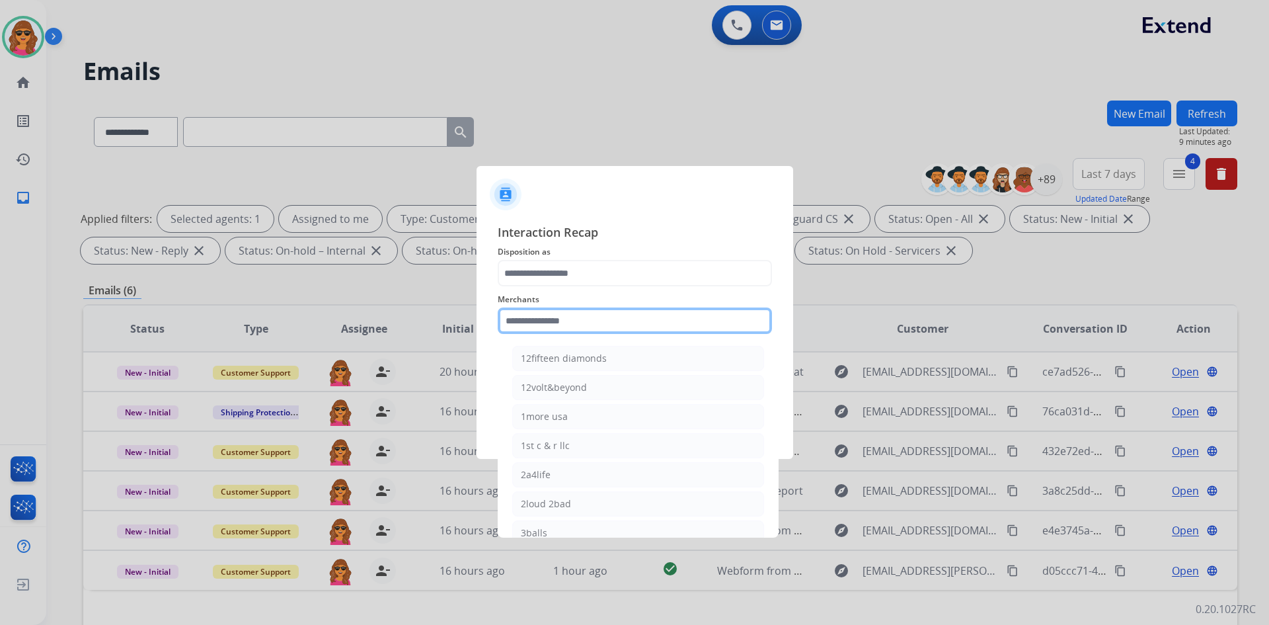
click at [504, 322] on input "text" at bounding box center [635, 320] width 274 height 26
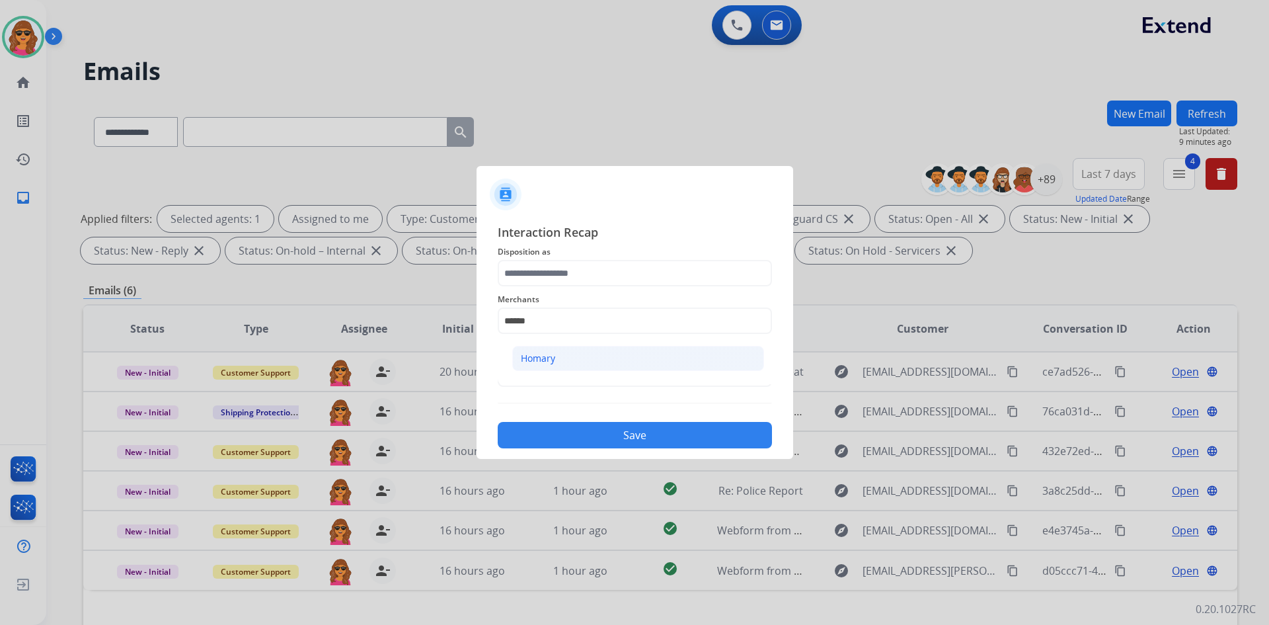
click at [528, 350] on li "Homary" at bounding box center [638, 358] width 252 height 25
type input "******"
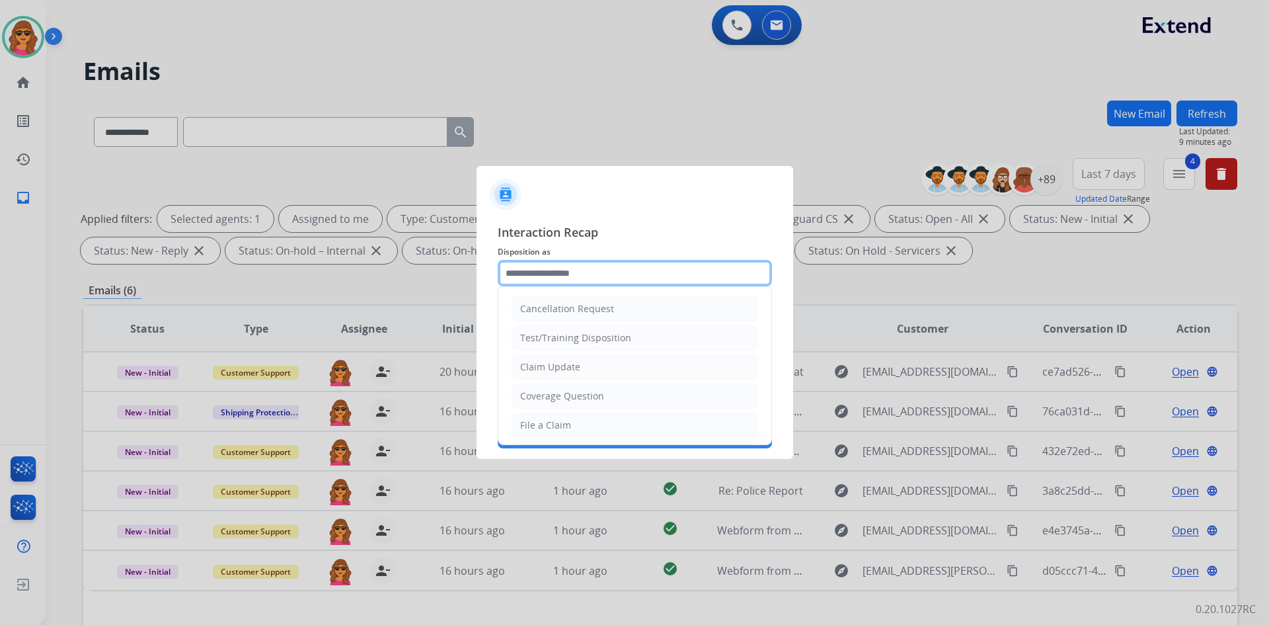
click at [507, 274] on input "text" at bounding box center [635, 273] width 274 height 26
click at [578, 427] on li "File a Claim" at bounding box center [635, 424] width 247 height 25
type input "**********"
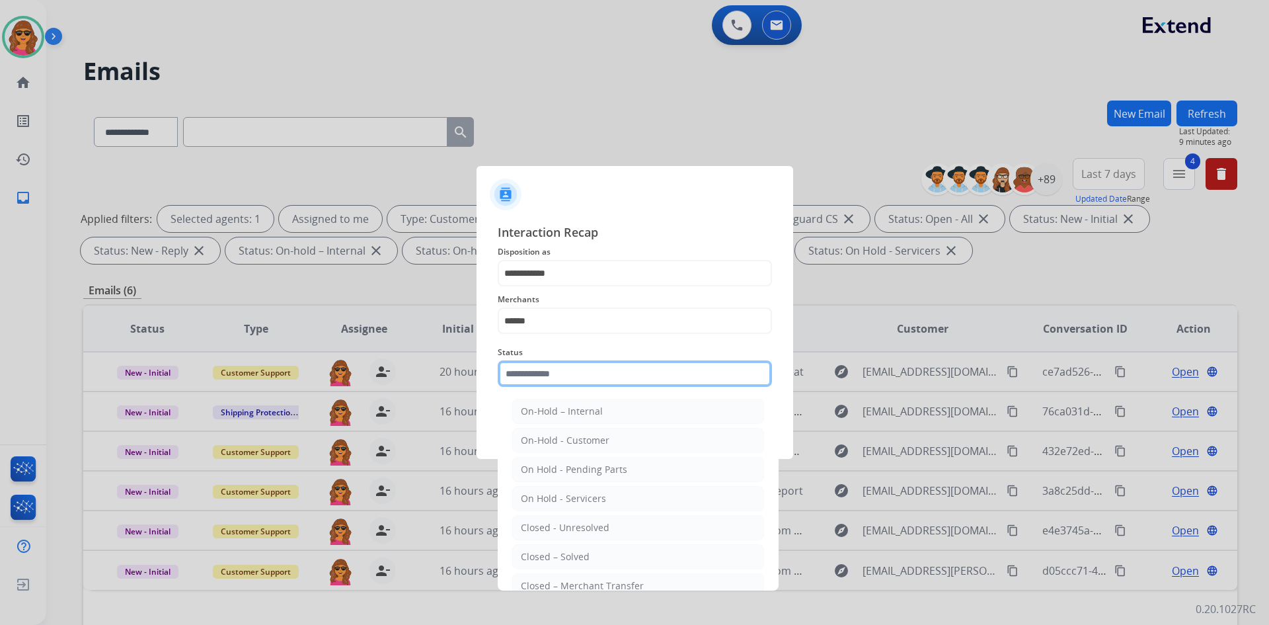
click at [539, 371] on input "text" at bounding box center [635, 373] width 274 height 26
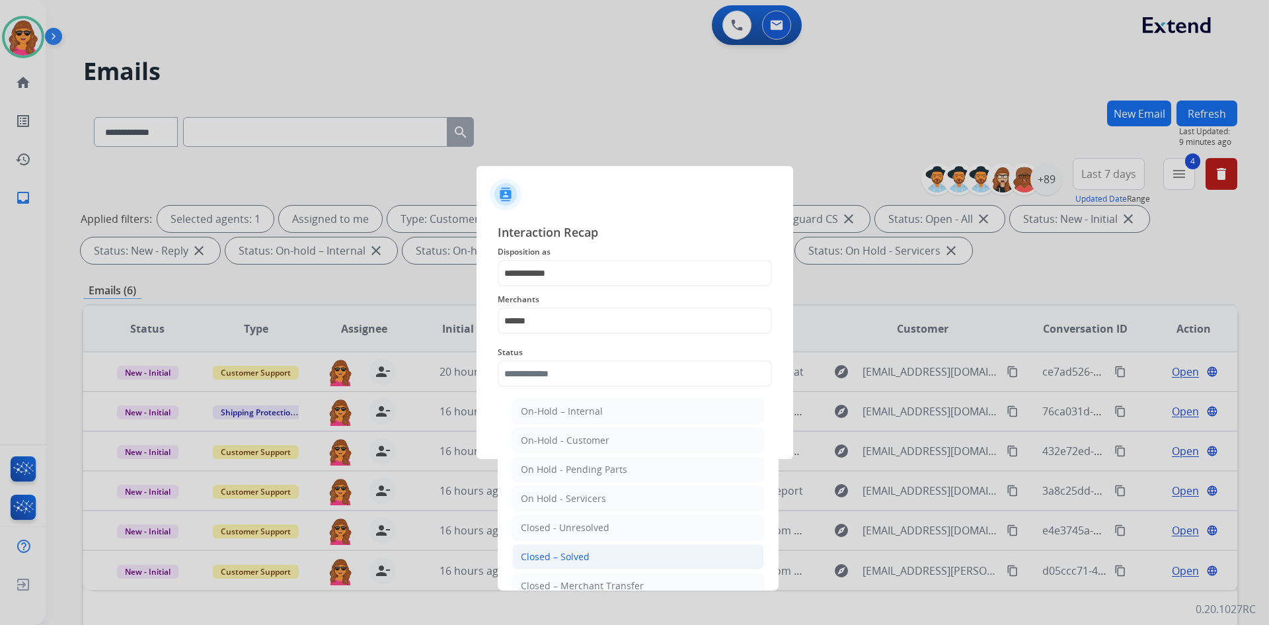
click at [568, 560] on div "Closed – Solved" at bounding box center [555, 556] width 69 height 13
type input "**********"
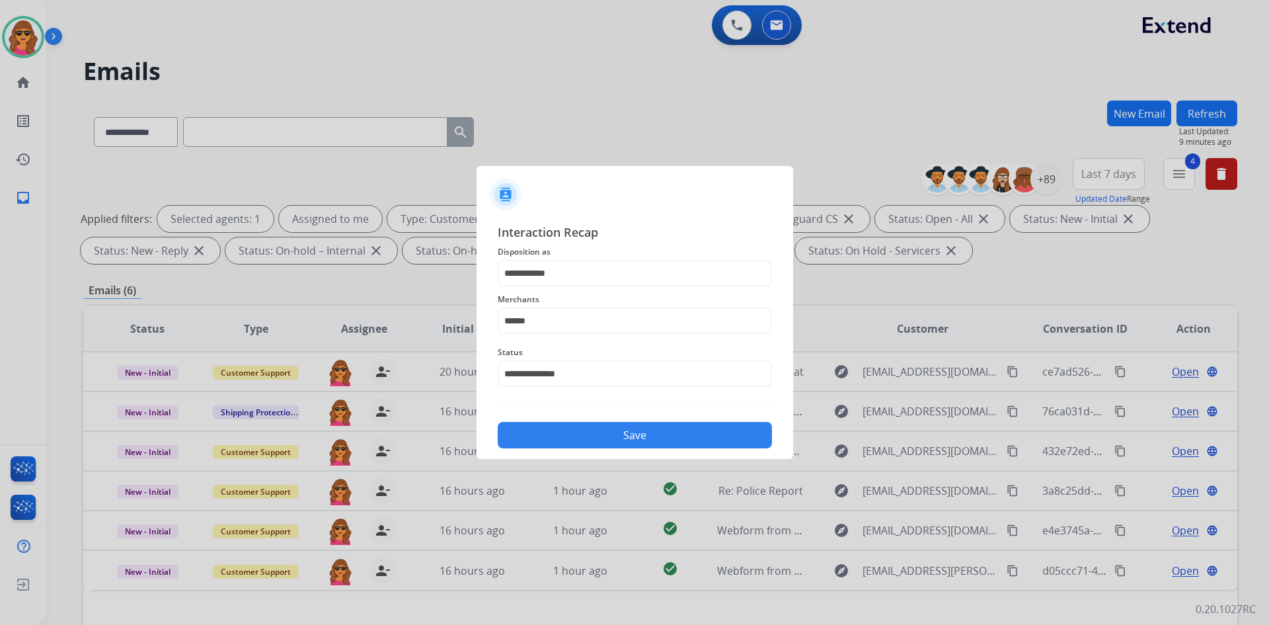
click at [632, 438] on button "Save" at bounding box center [635, 435] width 274 height 26
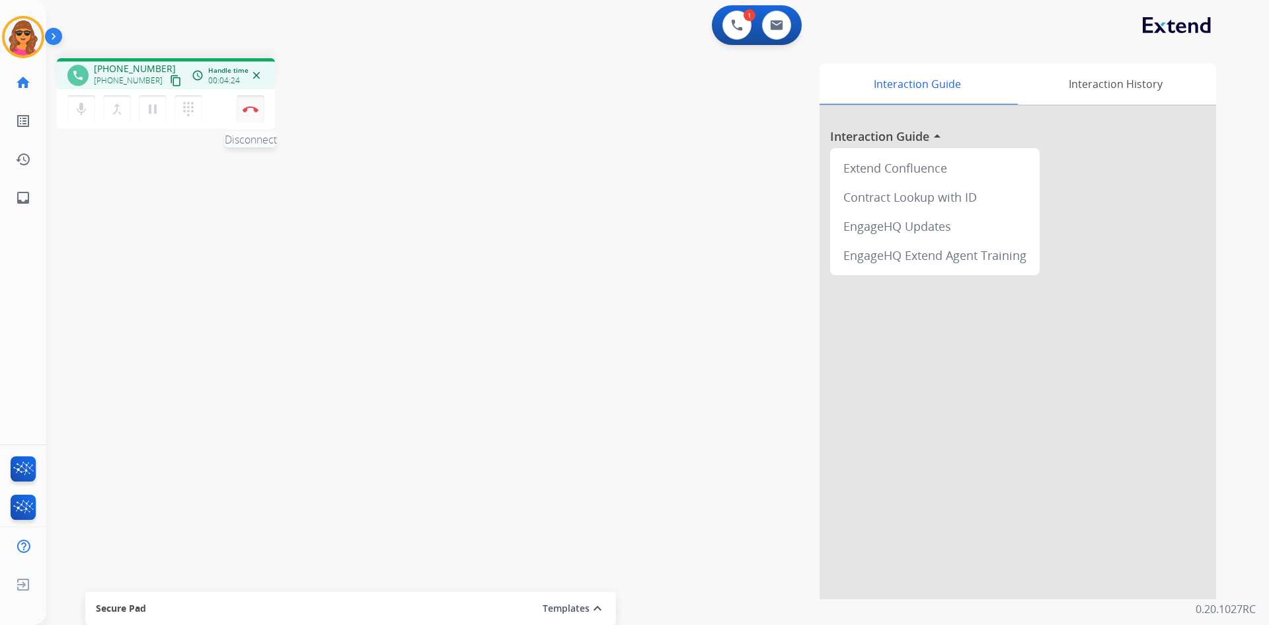
click at [250, 108] on img at bounding box center [251, 109] width 16 height 7
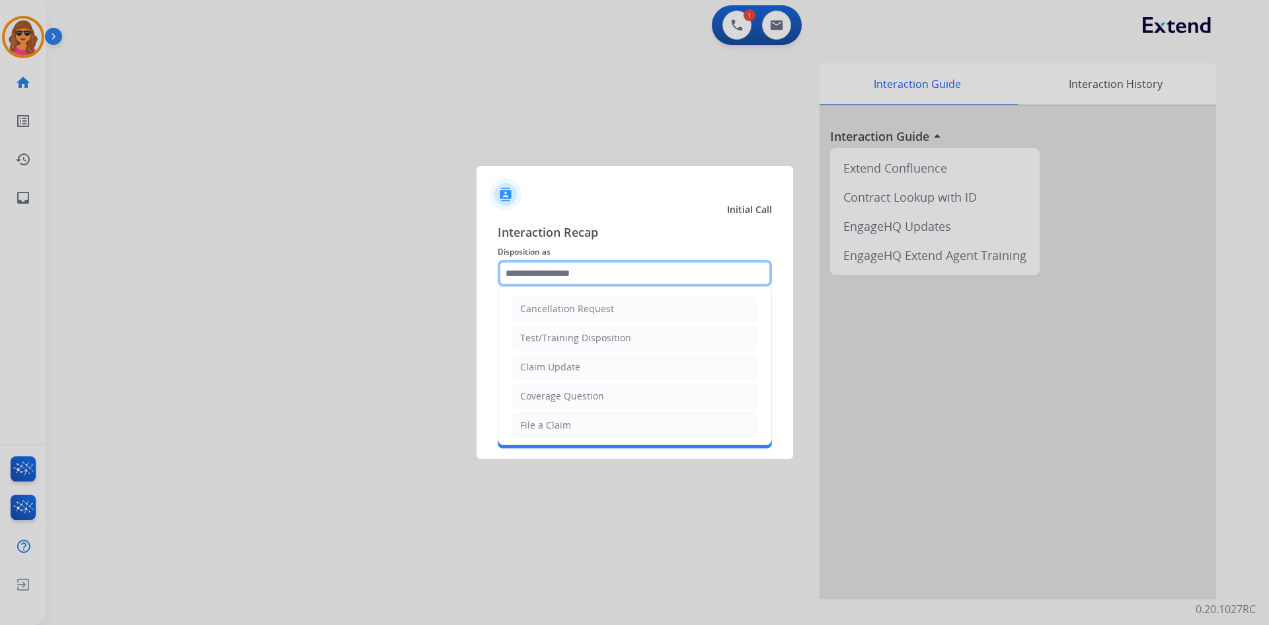
click at [587, 278] on input "text" at bounding box center [635, 273] width 274 height 26
click at [574, 366] on div "Claim Update" at bounding box center [550, 366] width 60 height 13
type input "**********"
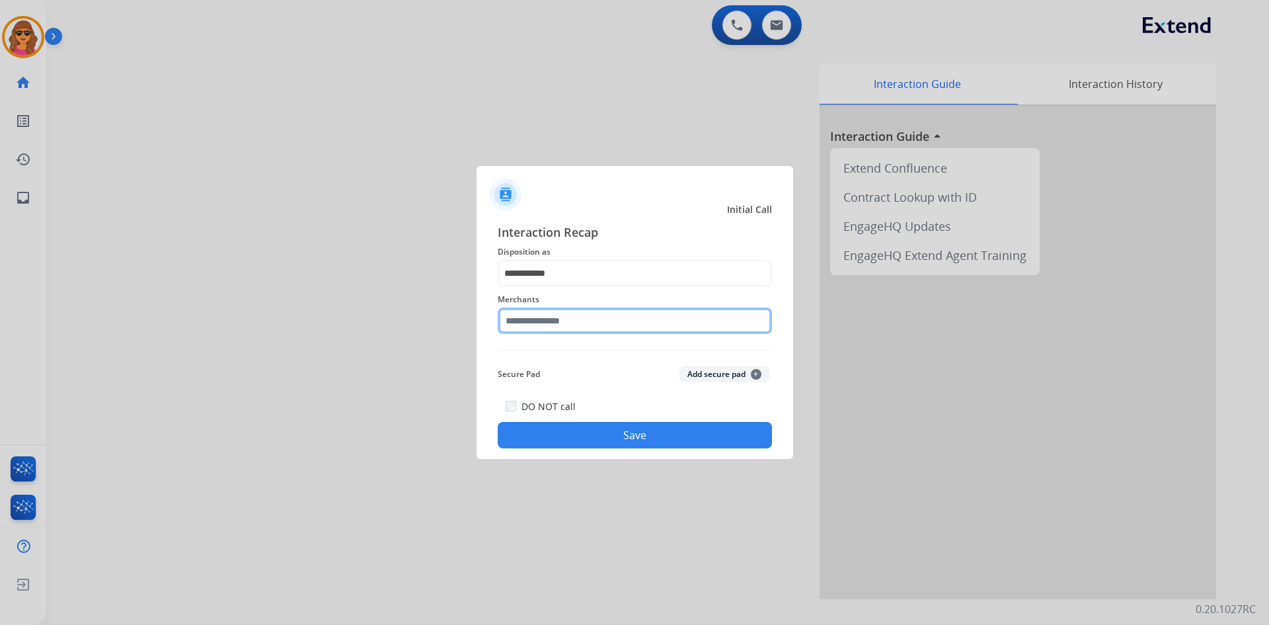
click at [510, 321] on input "text" at bounding box center [635, 320] width 274 height 26
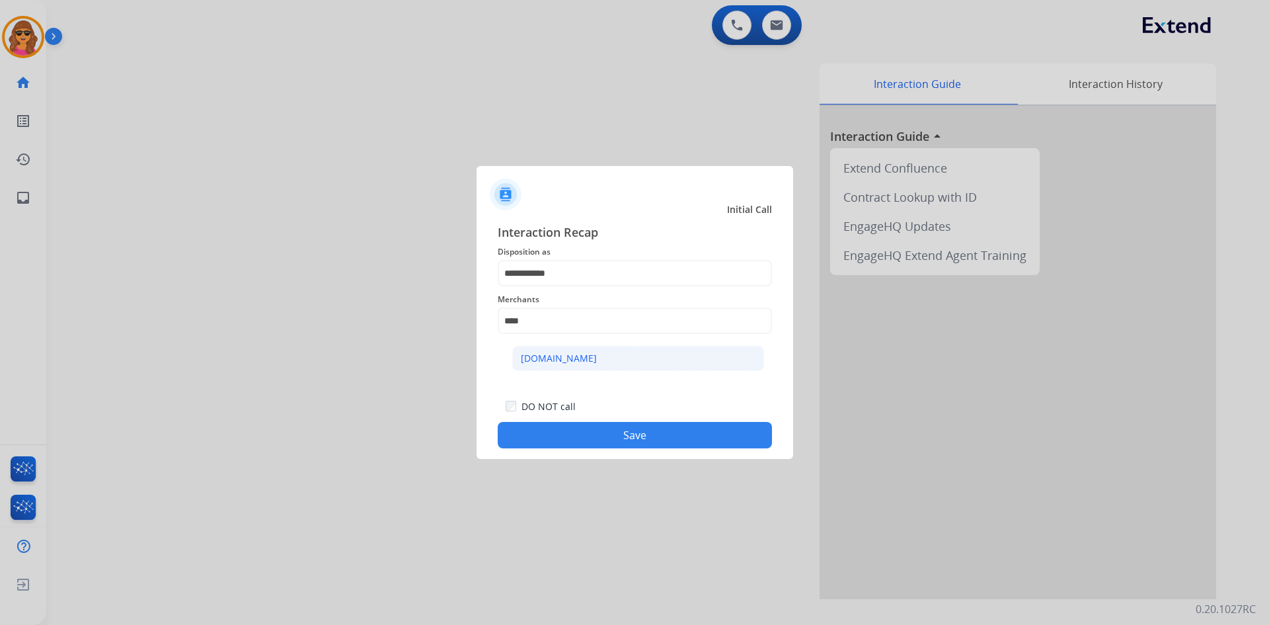
click at [537, 354] on div "[DOMAIN_NAME]" at bounding box center [559, 358] width 76 height 13
type input "**********"
click at [625, 436] on button "Save" at bounding box center [635, 435] width 274 height 26
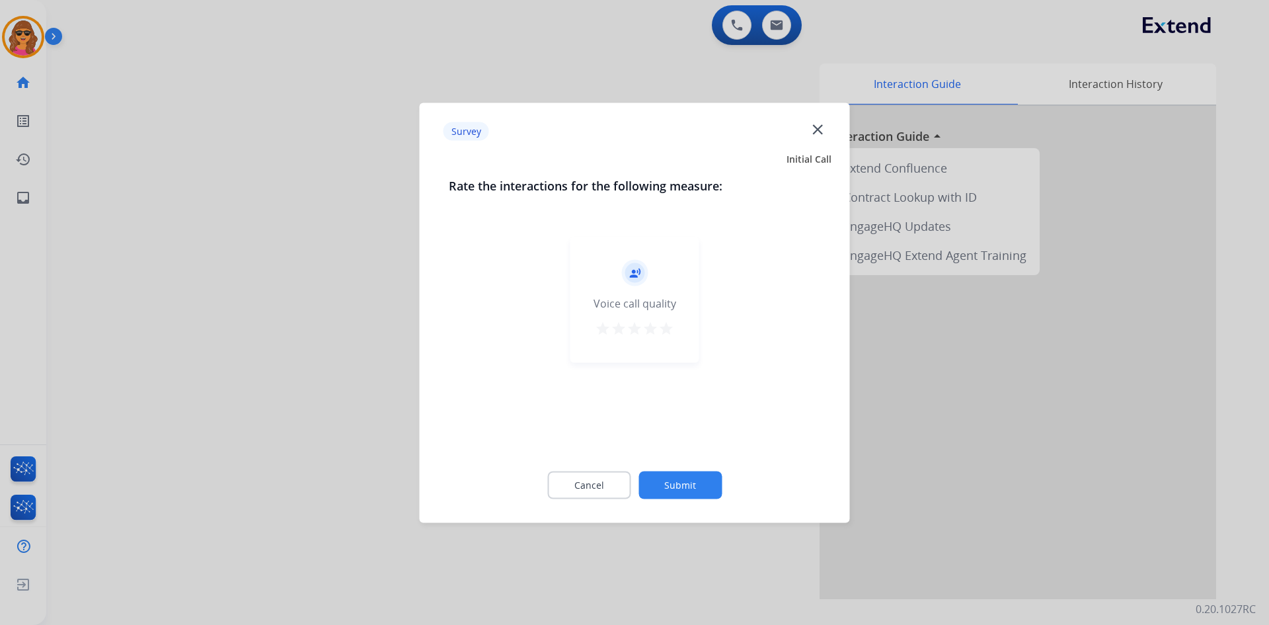
click at [665, 327] on mat-icon "star" at bounding box center [666, 328] width 16 height 16
click at [697, 493] on button "Submit" at bounding box center [679, 485] width 83 height 28
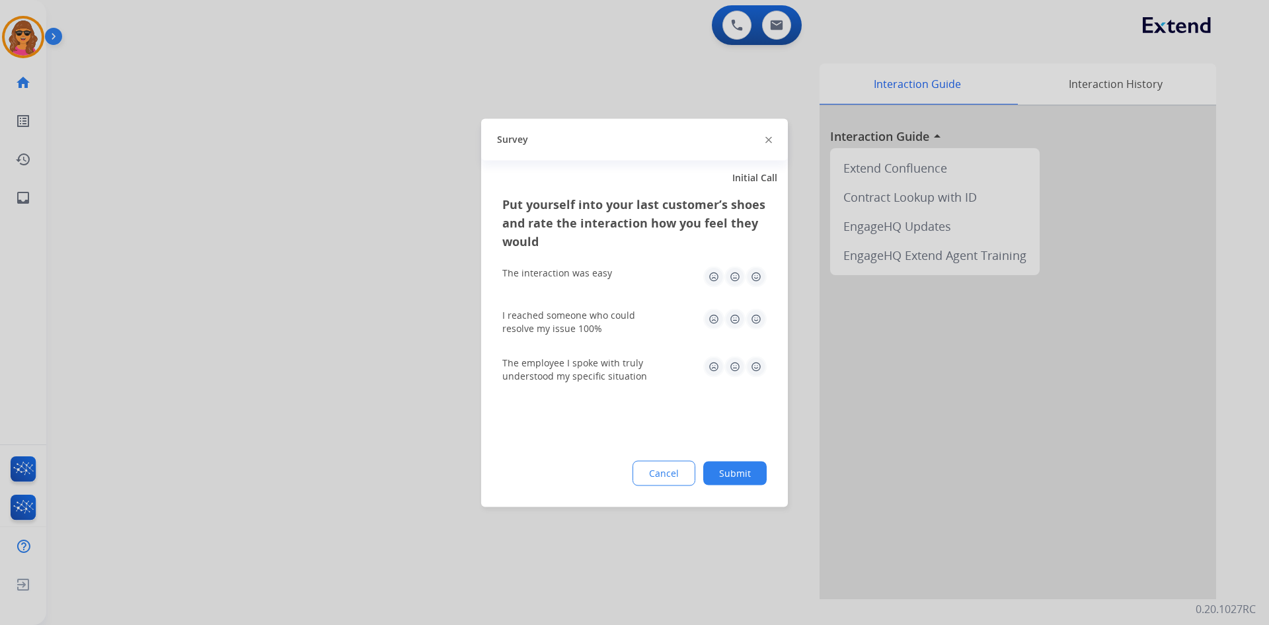
click at [753, 273] on img at bounding box center [755, 276] width 21 height 21
click at [755, 315] on img at bounding box center [755, 318] width 21 height 21
click at [757, 360] on img at bounding box center [755, 366] width 21 height 21
click at [735, 474] on button "Submit" at bounding box center [734, 473] width 63 height 24
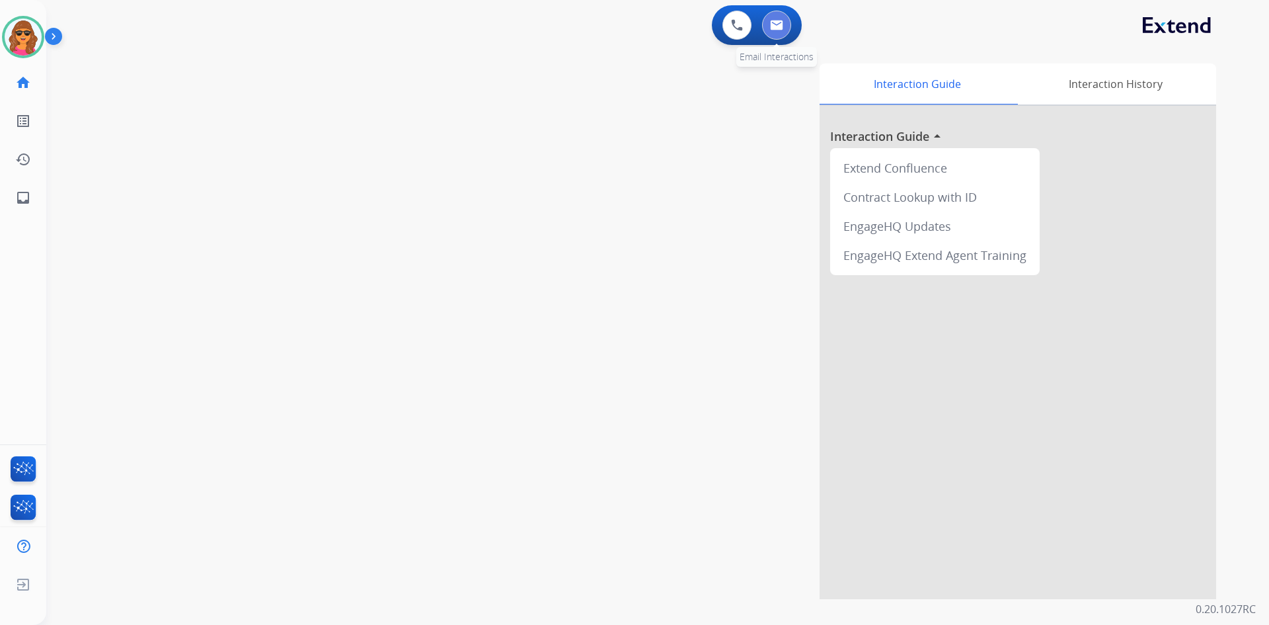
click at [769, 24] on button at bounding box center [776, 25] width 29 height 29
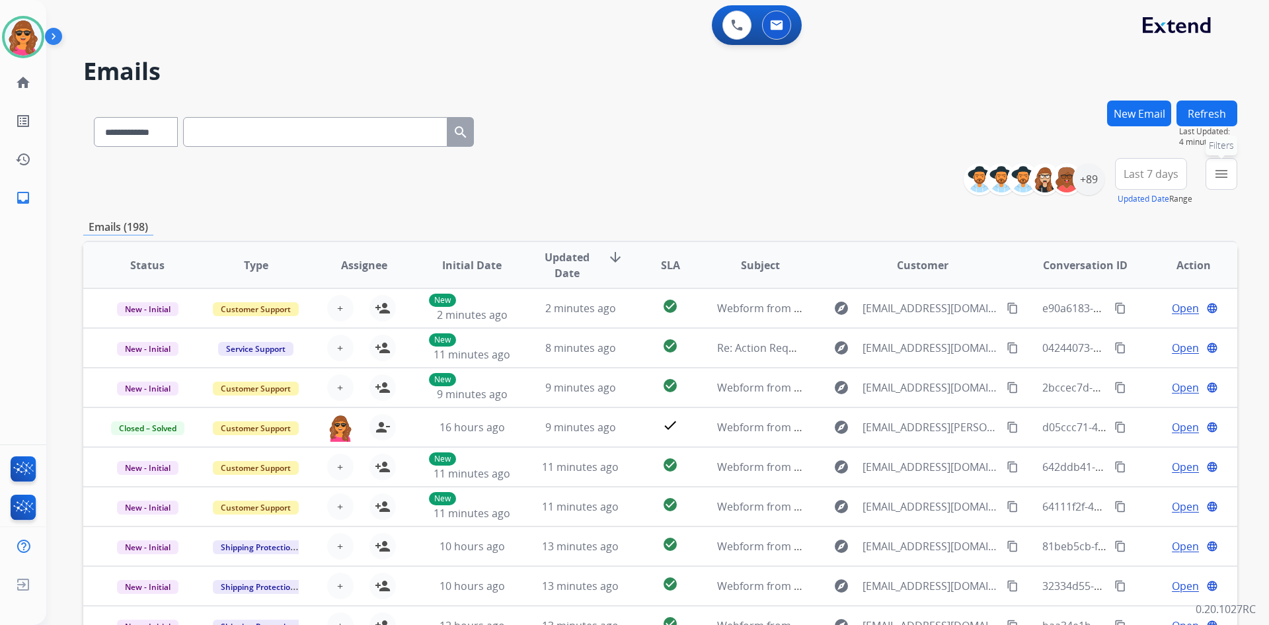
click at [1223, 170] on mat-icon "menu" at bounding box center [1221, 174] width 16 height 16
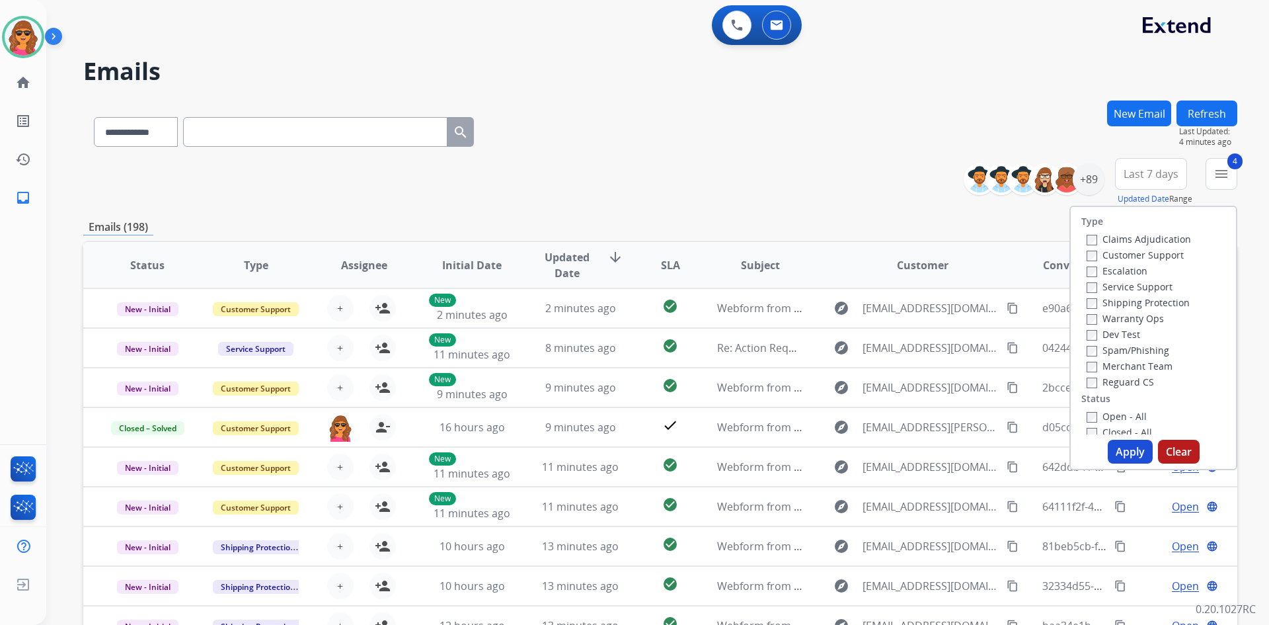
click at [1131, 453] on button "Apply" at bounding box center [1130, 451] width 45 height 24
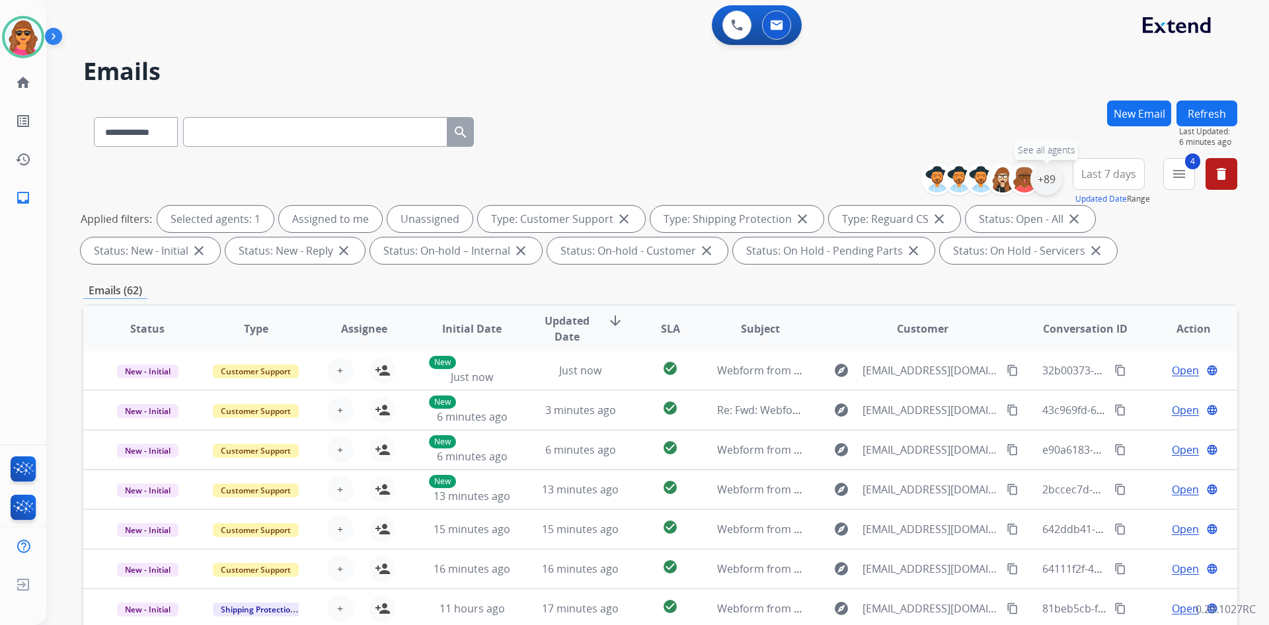
click at [1046, 180] on div "+89" at bounding box center [1046, 179] width 32 height 32
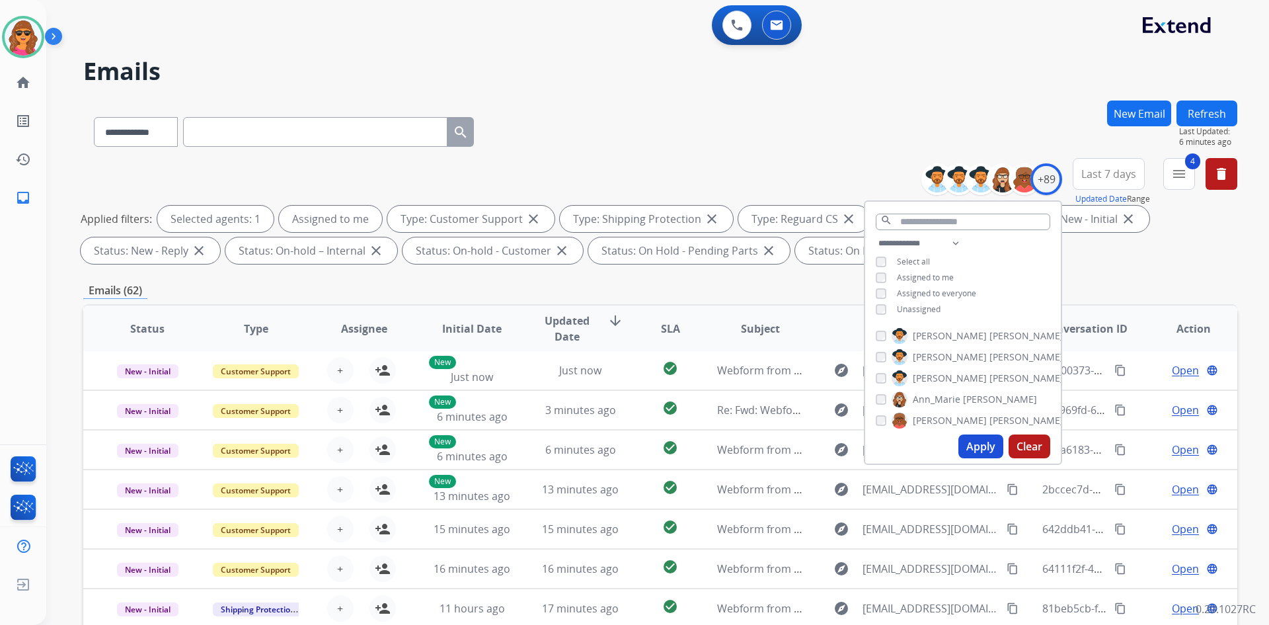
click at [985, 439] on button "Apply" at bounding box center [980, 446] width 45 height 24
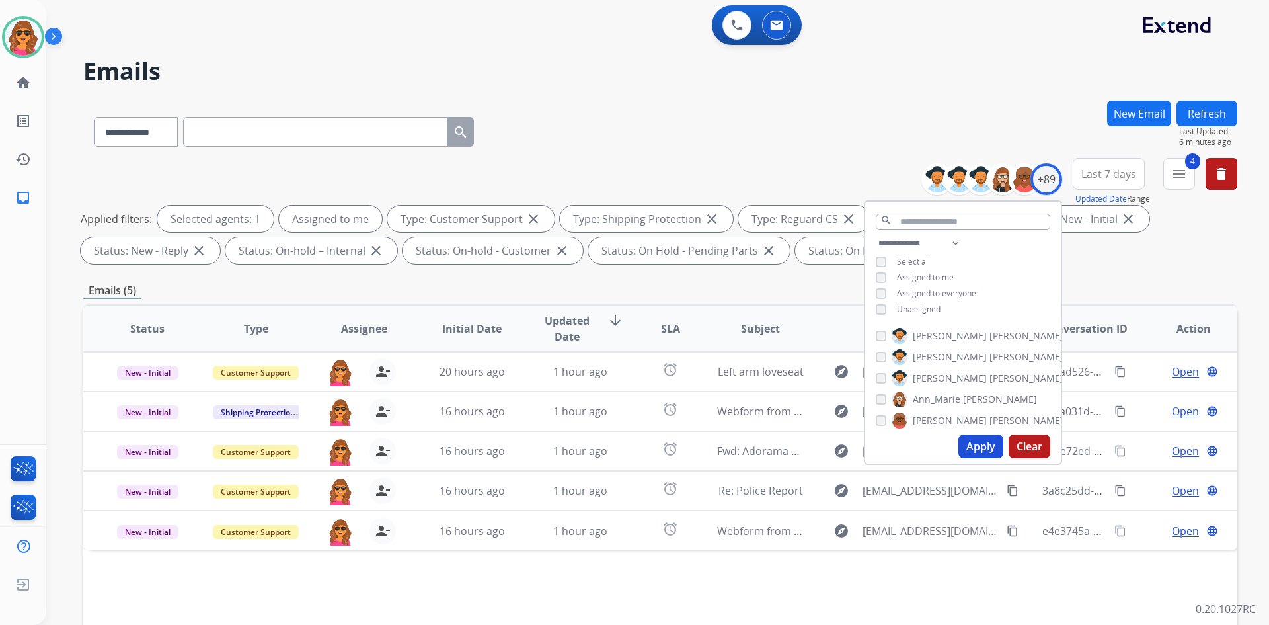
click at [1103, 288] on div "Emails (5)" at bounding box center [660, 290] width 1154 height 17
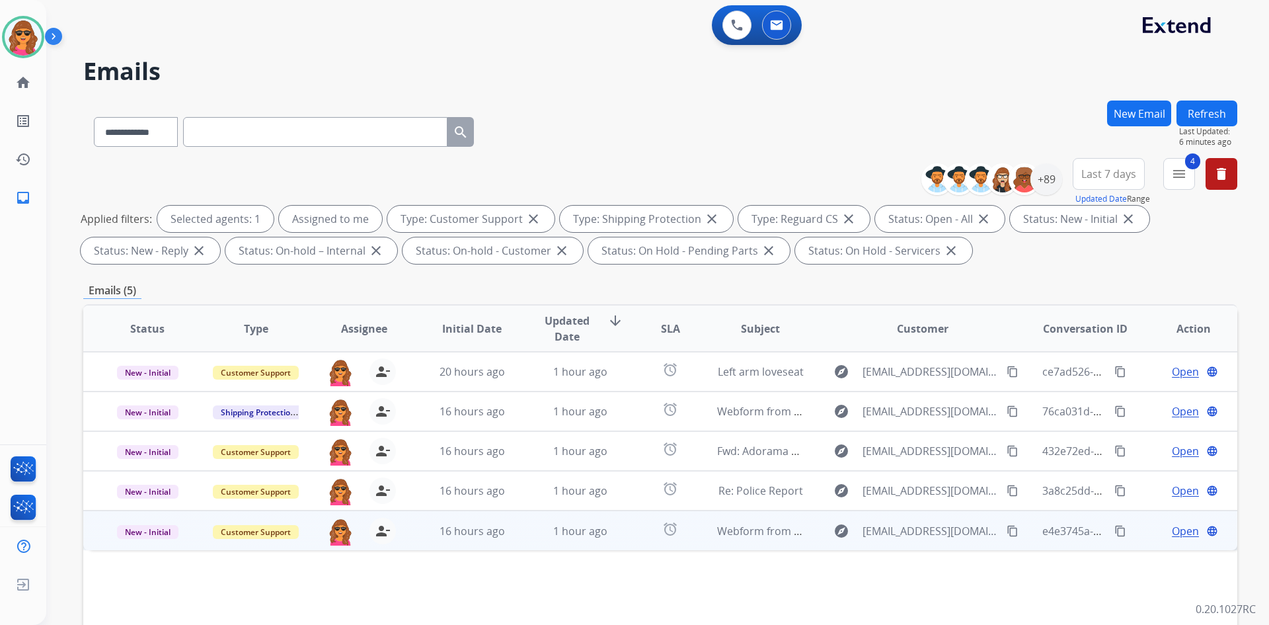
click at [1175, 530] on span "Open" at bounding box center [1185, 531] width 27 height 16
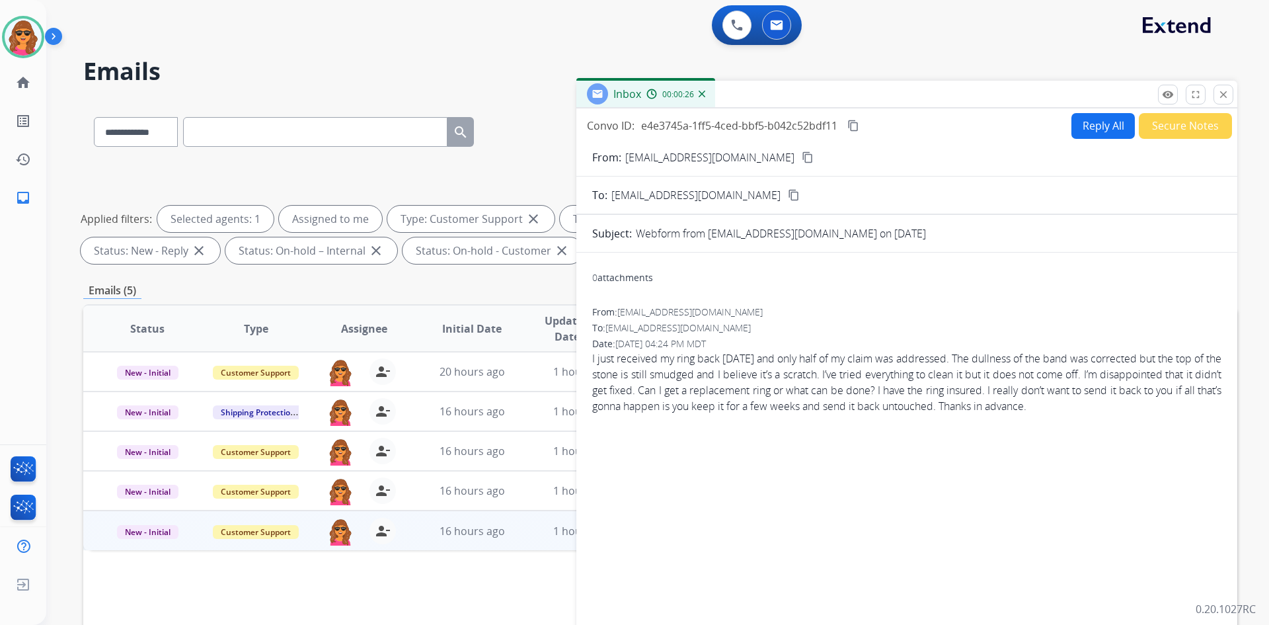
click at [802, 159] on mat-icon "content_copy" at bounding box center [808, 157] width 12 height 12
click at [802, 157] on mat-icon "content_copy" at bounding box center [808, 157] width 12 height 12
click at [800, 163] on button "content_copy" at bounding box center [808, 157] width 16 height 16
click at [11, 34] on img at bounding box center [23, 37] width 37 height 37
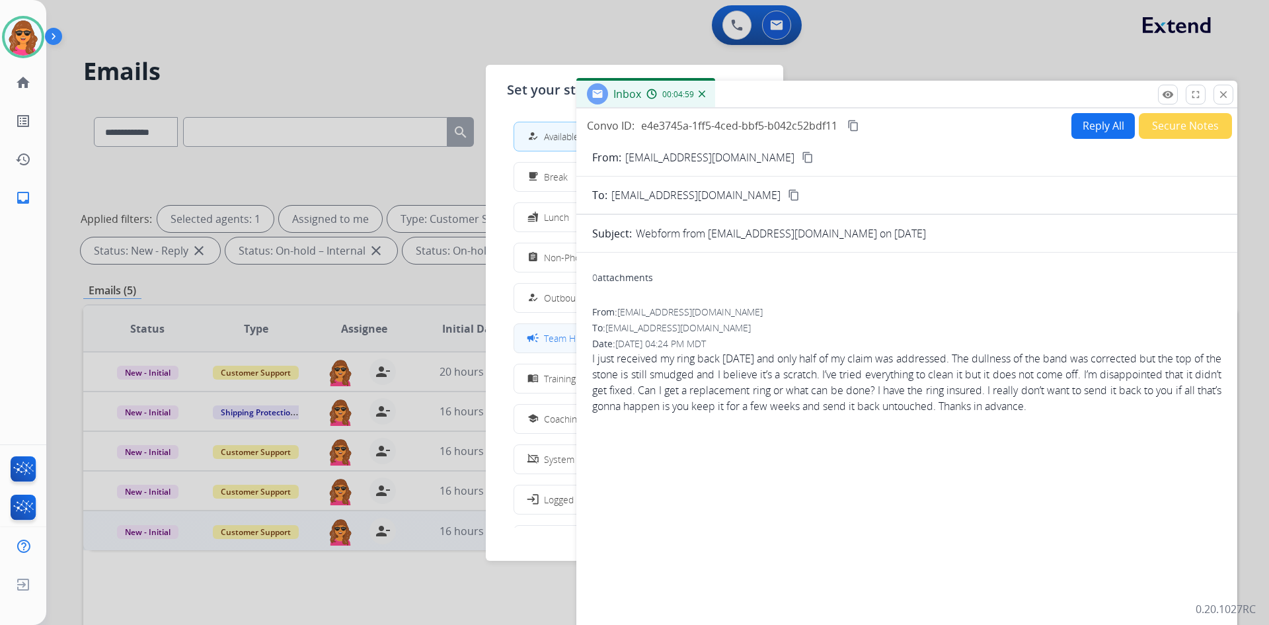
click at [558, 338] on span "Team Huddle" at bounding box center [571, 338] width 55 height 14
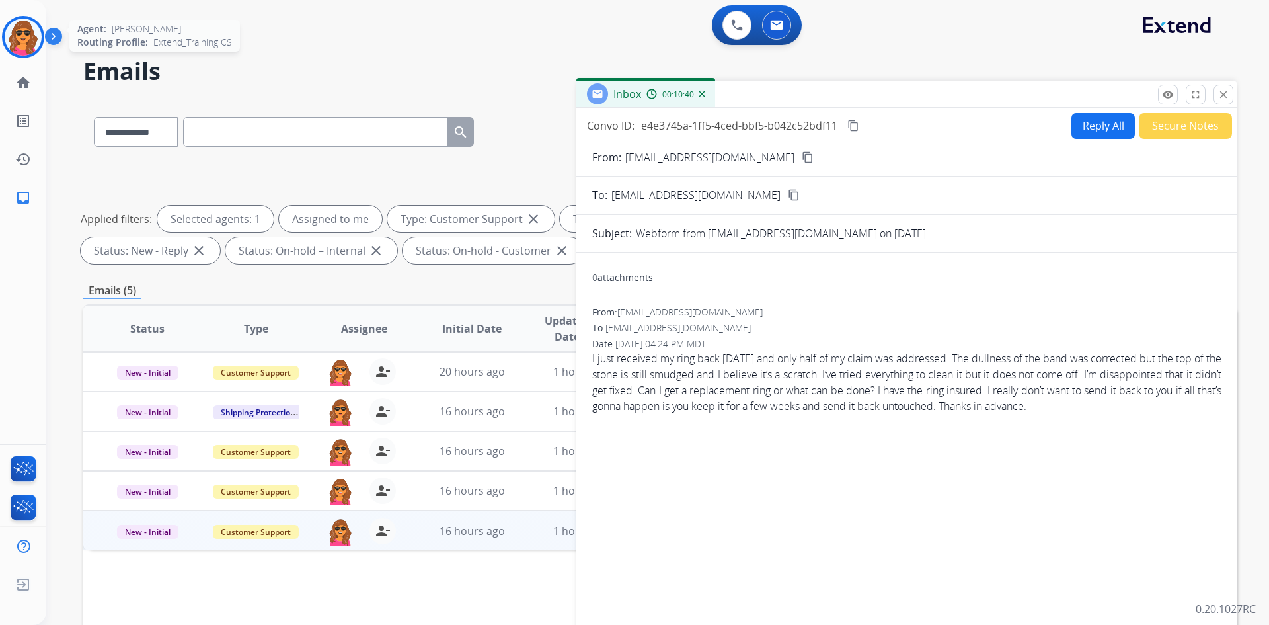
click at [38, 40] on img at bounding box center [23, 37] width 37 height 37
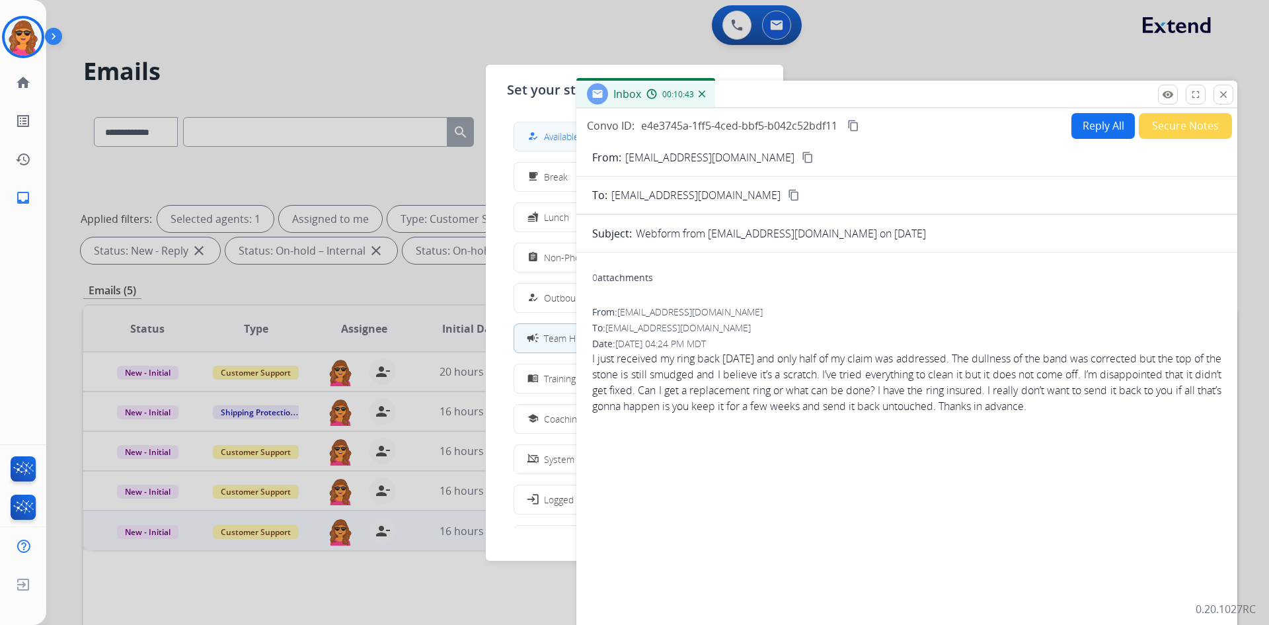
click at [552, 134] on span "Available" at bounding box center [561, 137] width 35 height 14
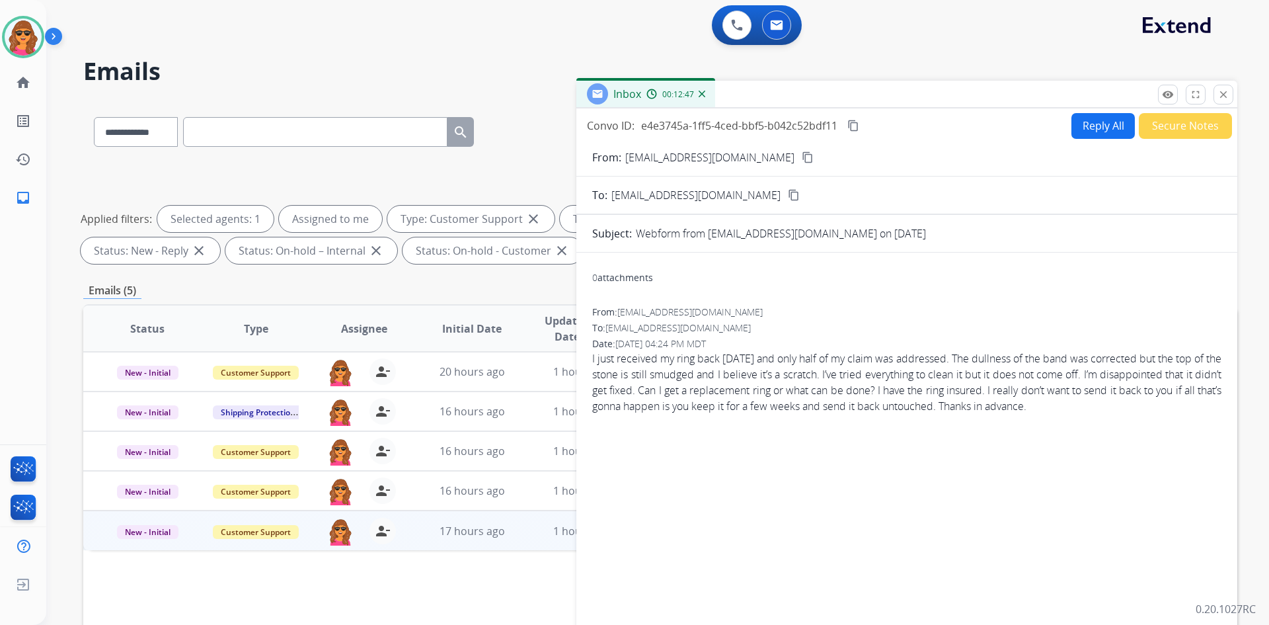
click at [1097, 125] on button "Reply All" at bounding box center [1102, 126] width 63 height 26
select select "**********"
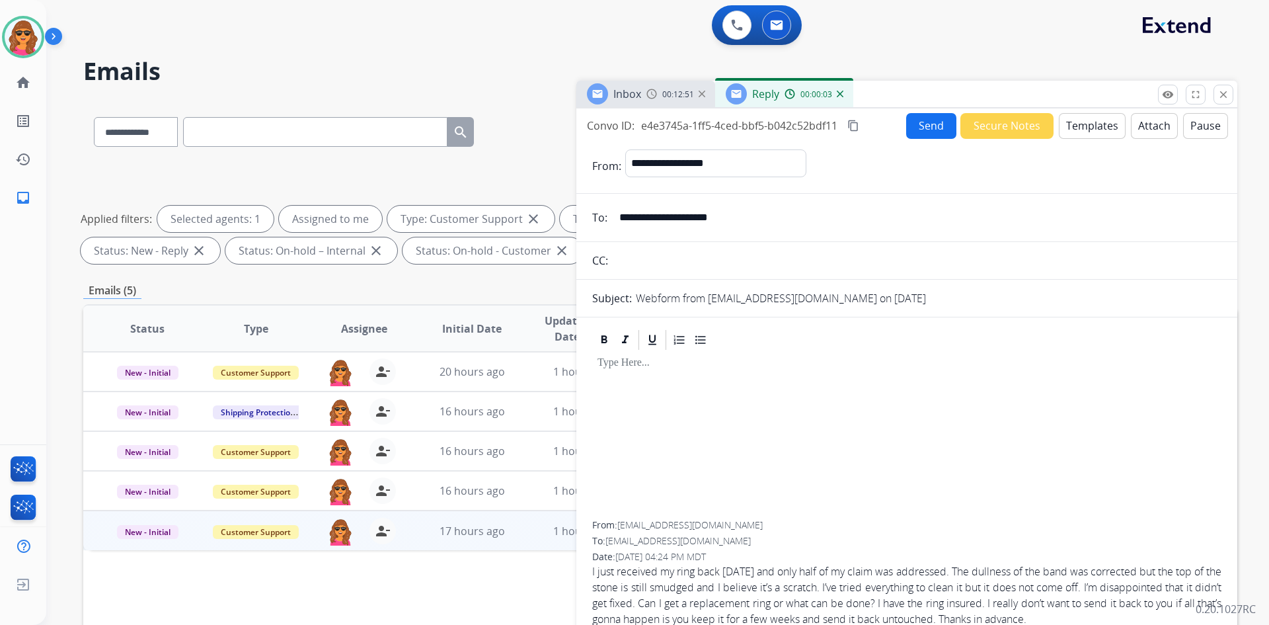
click at [1093, 123] on button "Templates" at bounding box center [1092, 126] width 67 height 26
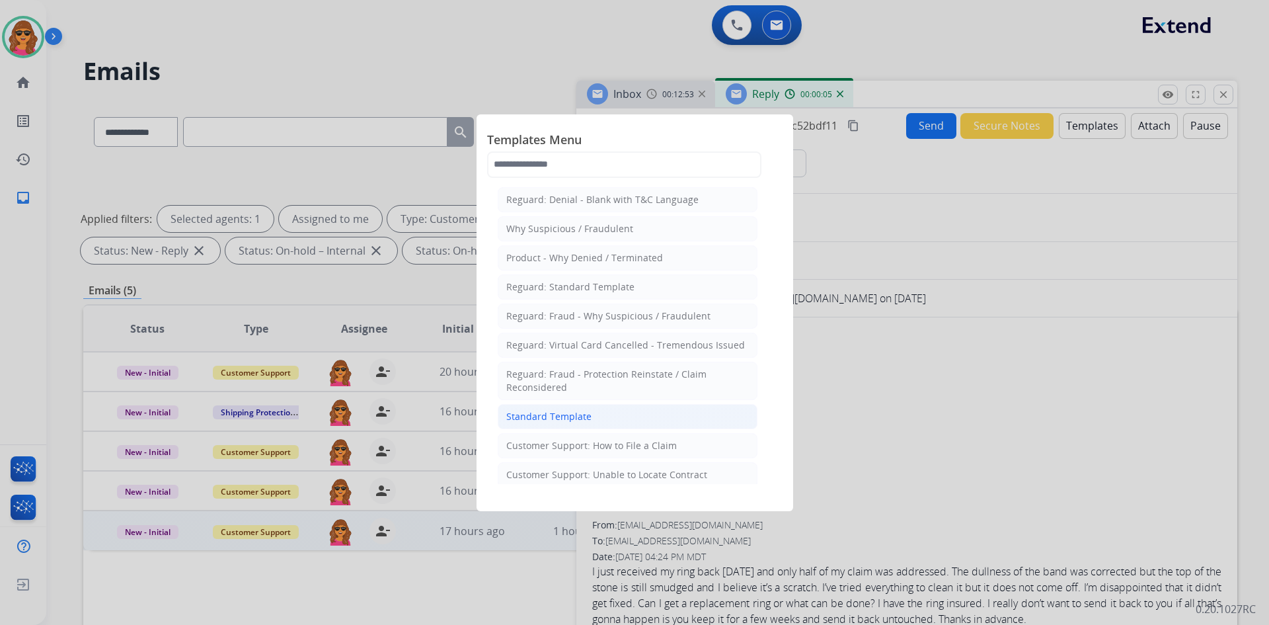
click at [516, 415] on div "Standard Template" at bounding box center [548, 416] width 85 height 13
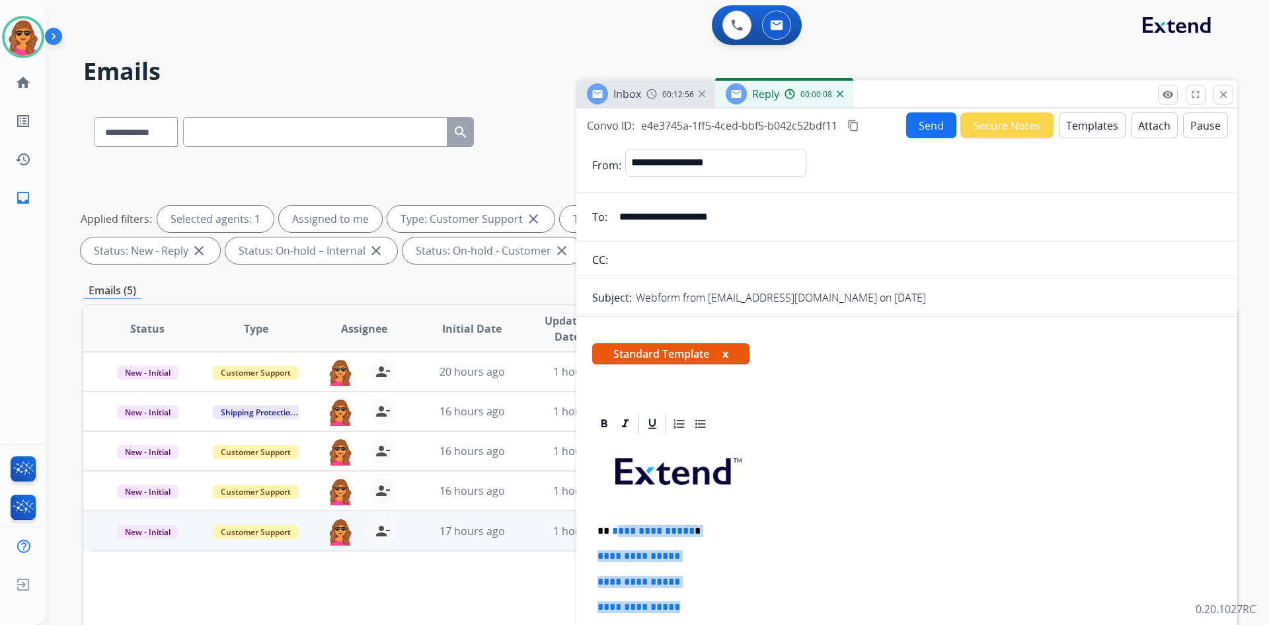
drag, startPoint x: 613, startPoint y: 530, endPoint x: 712, endPoint y: 607, distance: 125.3
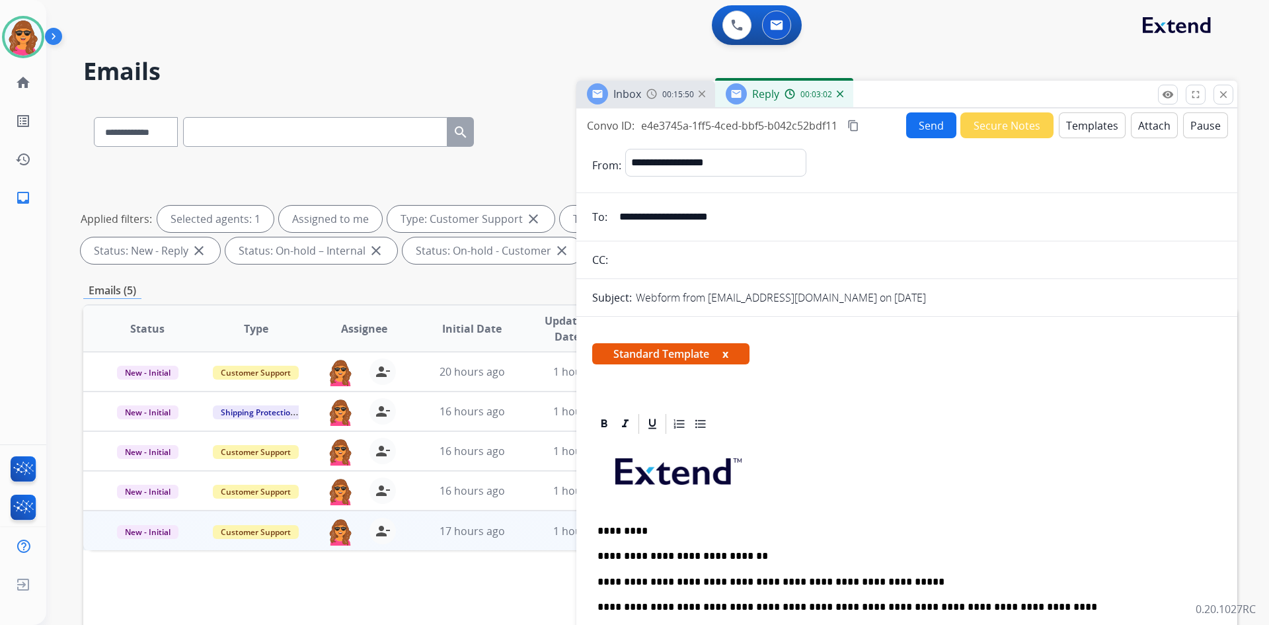
click at [923, 128] on button "Send" at bounding box center [931, 125] width 50 height 26
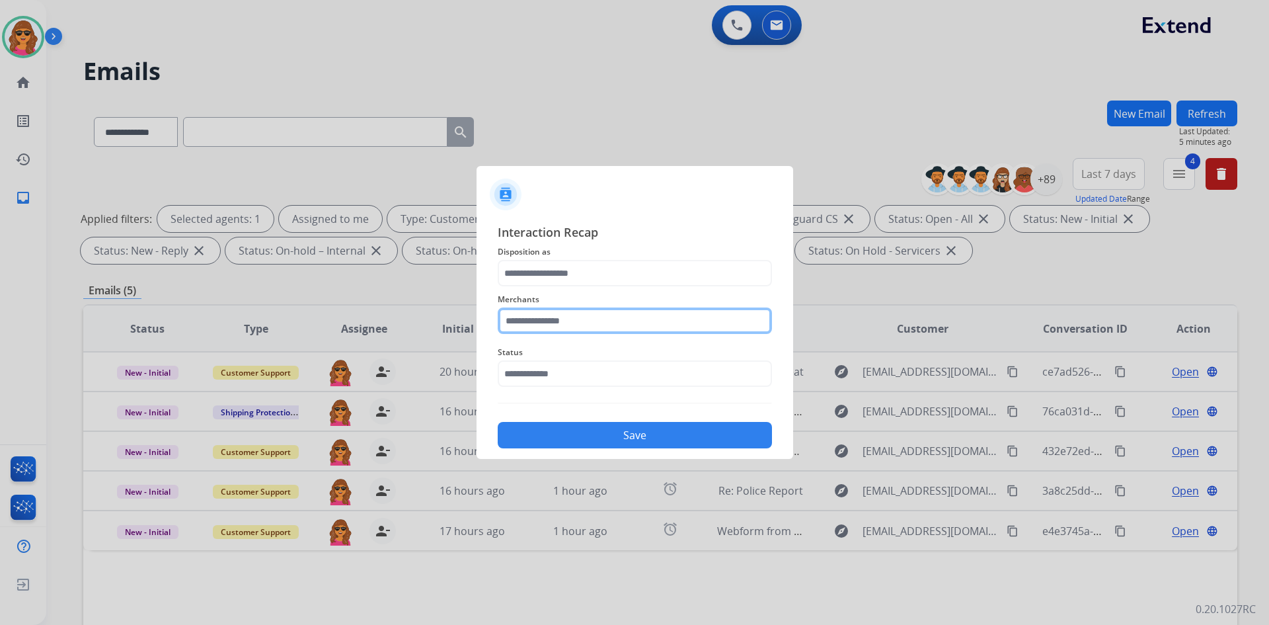
click at [501, 321] on input "text" at bounding box center [635, 320] width 274 height 26
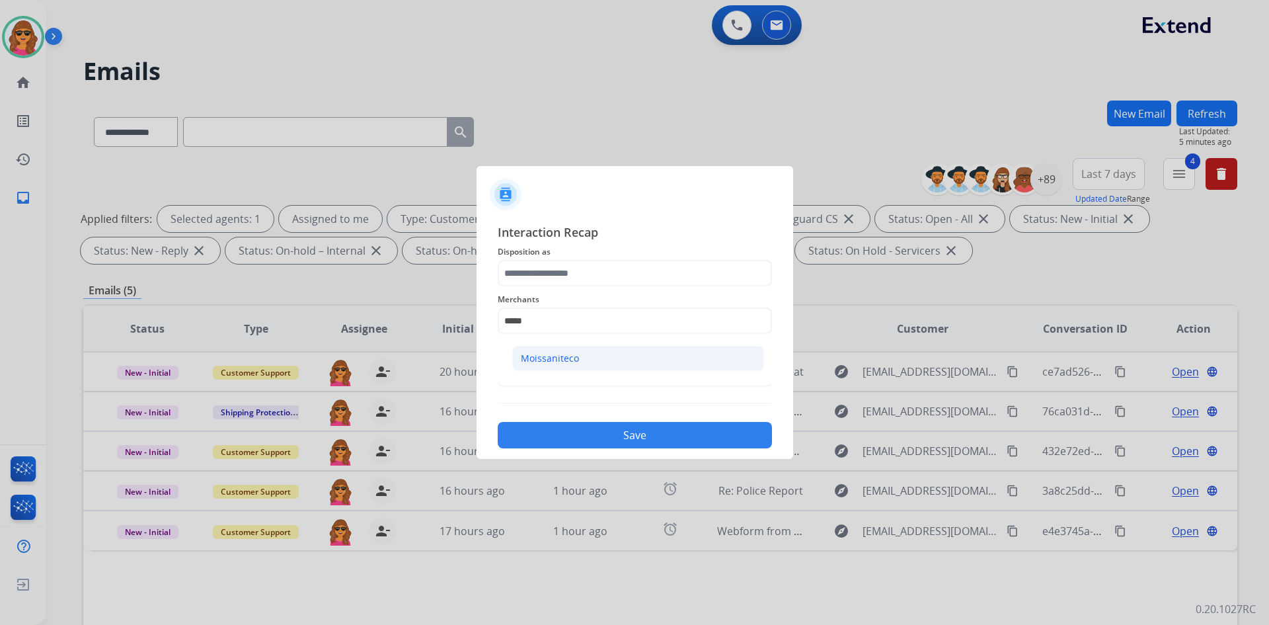
click at [540, 361] on div "Moissaniteco" at bounding box center [550, 358] width 58 height 13
type input "**********"
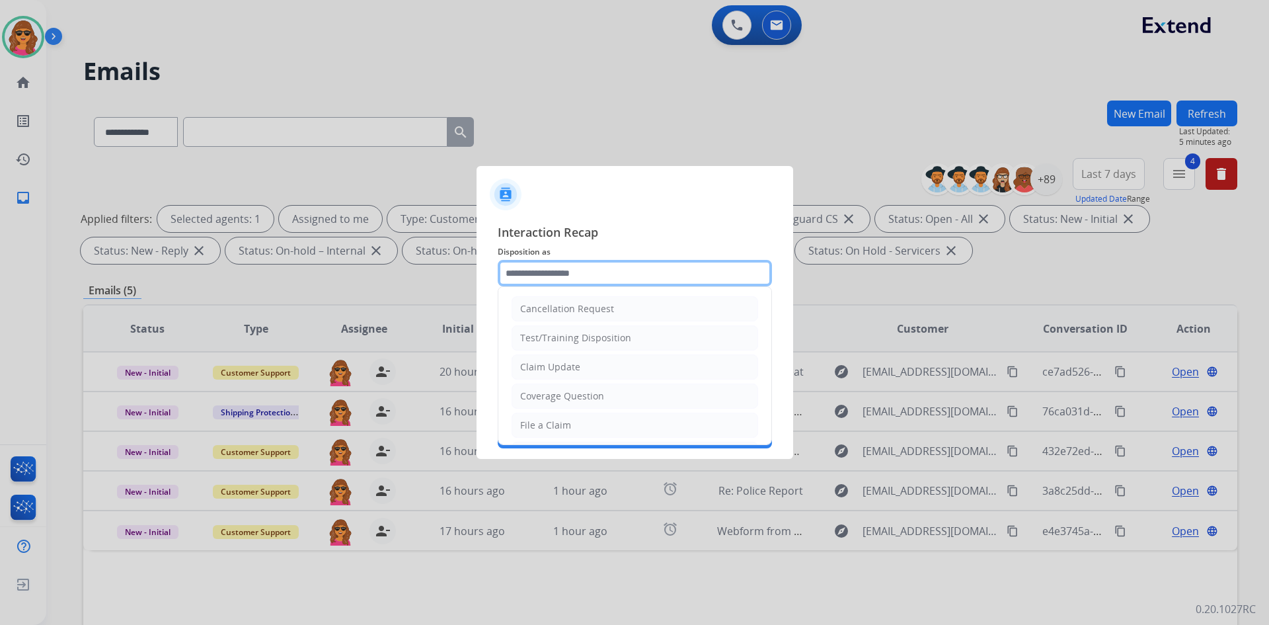
click at [504, 273] on input "text" at bounding box center [635, 273] width 274 height 26
click at [564, 421] on div "File a Claim" at bounding box center [545, 424] width 51 height 13
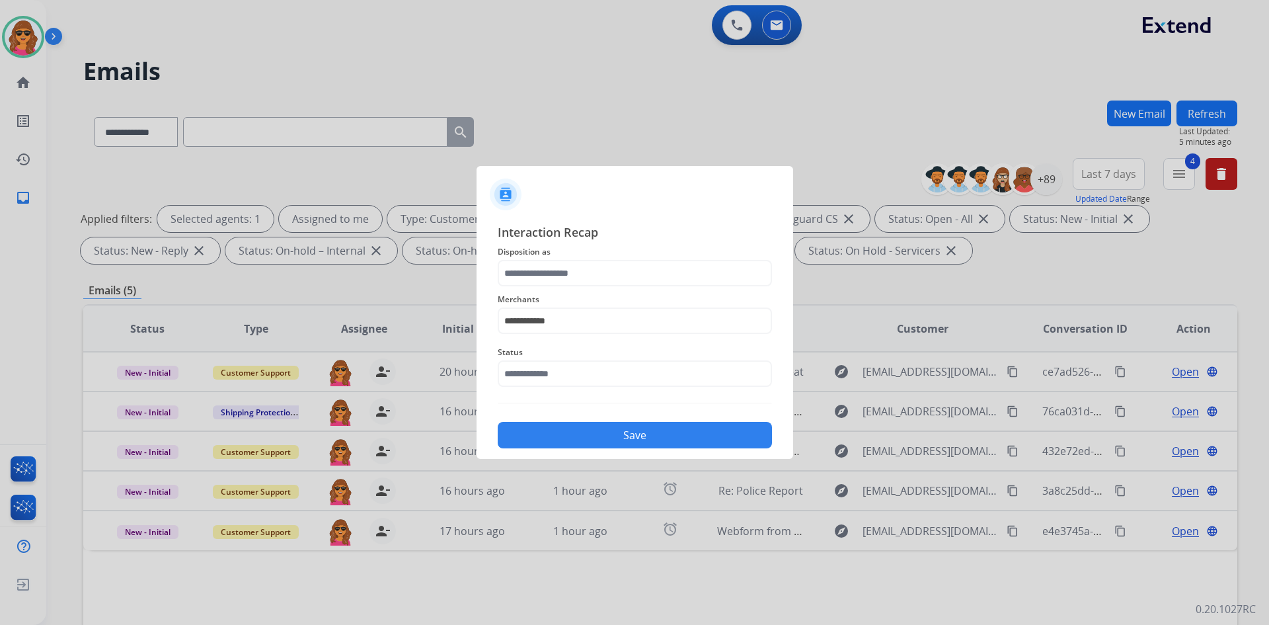
type input "**********"
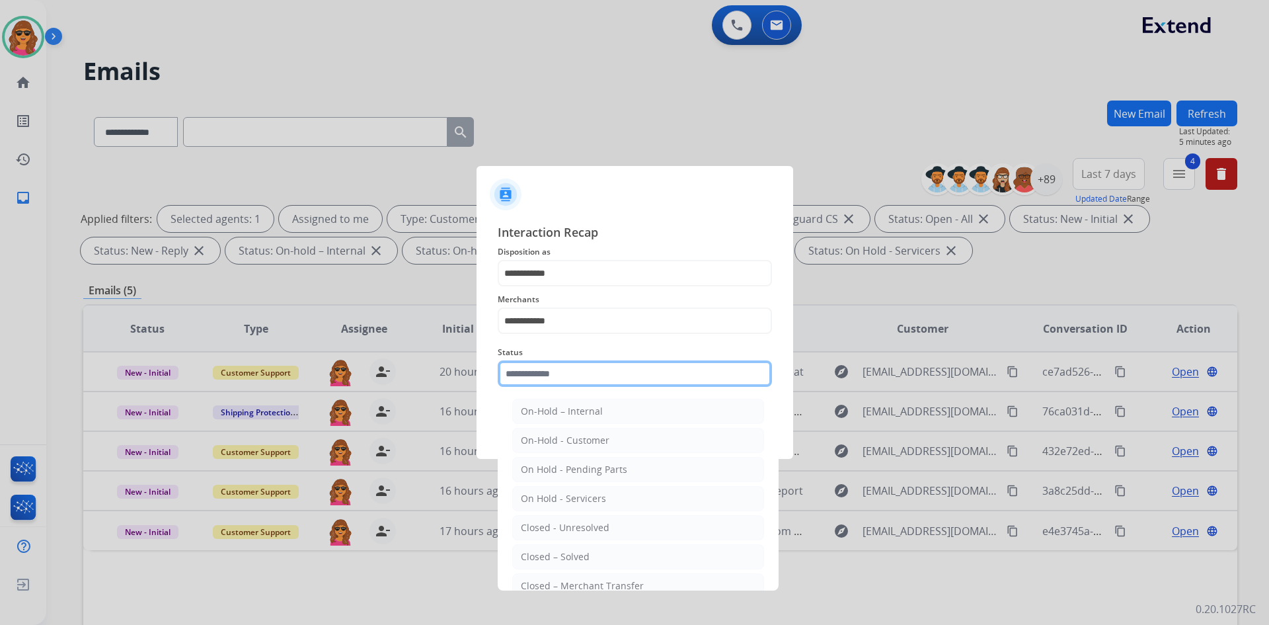
click at [521, 379] on input "text" at bounding box center [635, 373] width 274 height 26
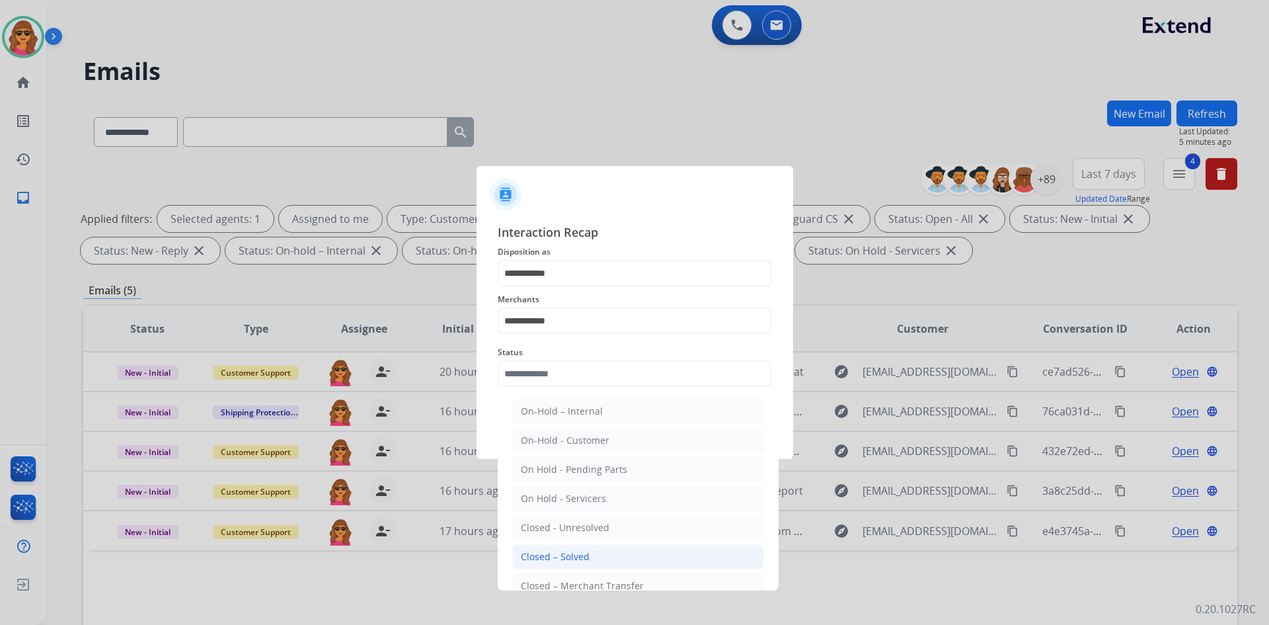
click at [579, 554] on div "Closed – Solved" at bounding box center [555, 556] width 69 height 13
type input "**********"
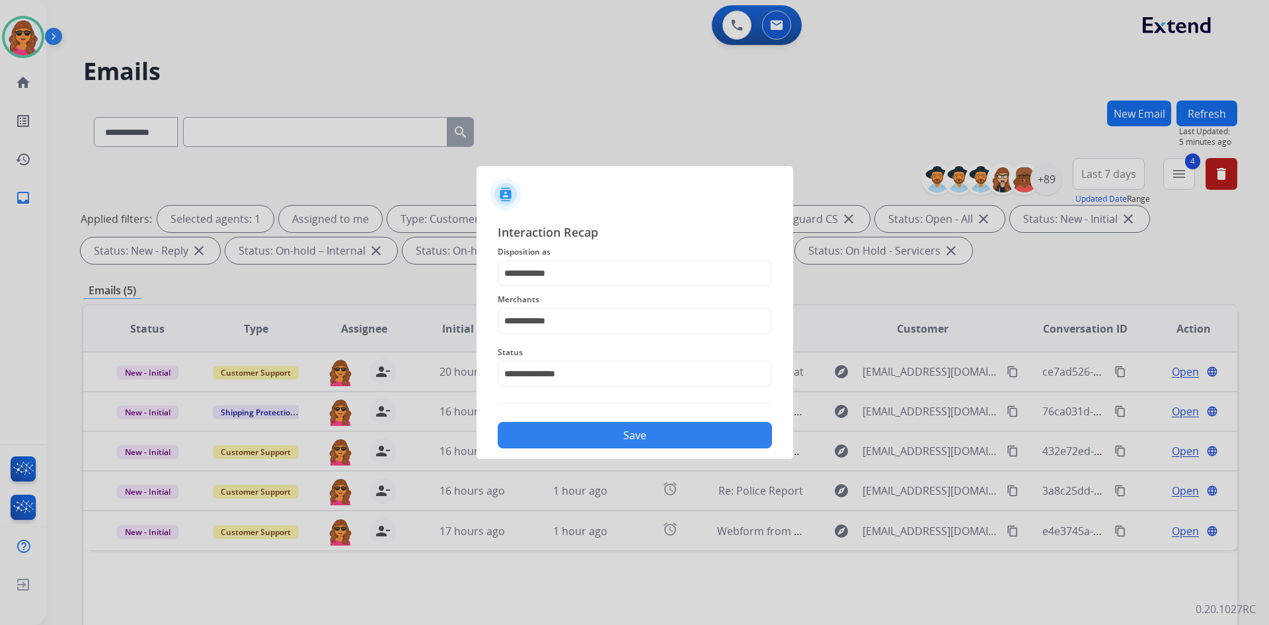
click at [646, 441] on button "Save" at bounding box center [635, 435] width 274 height 26
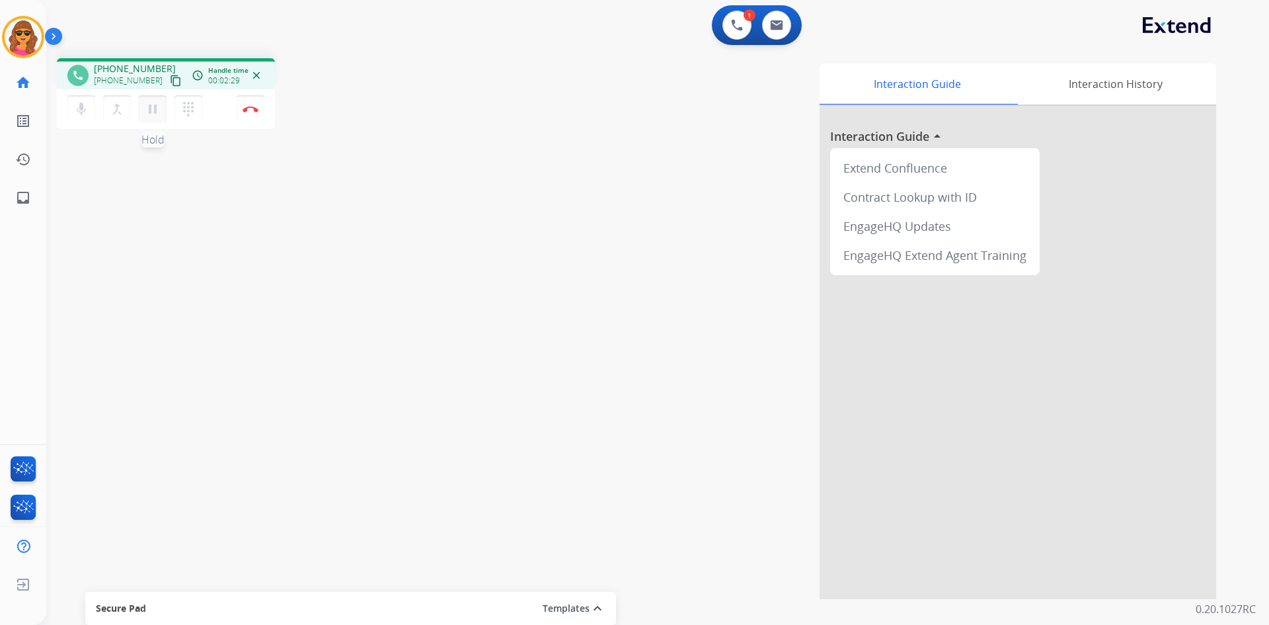
click at [153, 117] on button "pause Hold" at bounding box center [153, 109] width 28 height 28
click at [188, 96] on button "dialpad Dialpad" at bounding box center [188, 109] width 28 height 28
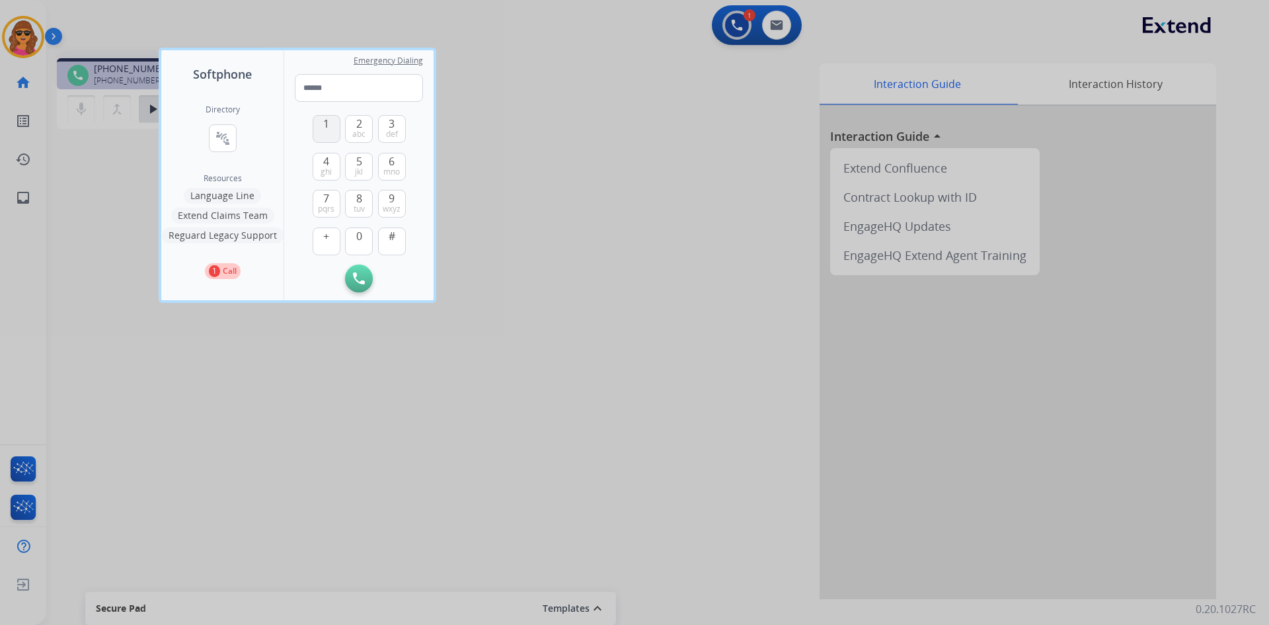
click at [330, 122] on button "1" at bounding box center [327, 129] width 28 height 28
click at [361, 202] on span "8" at bounding box center [359, 198] width 6 height 16
click at [387, 170] on span "mno" at bounding box center [391, 172] width 17 height 11
click at [363, 160] on button "5 jkl" at bounding box center [359, 167] width 28 height 28
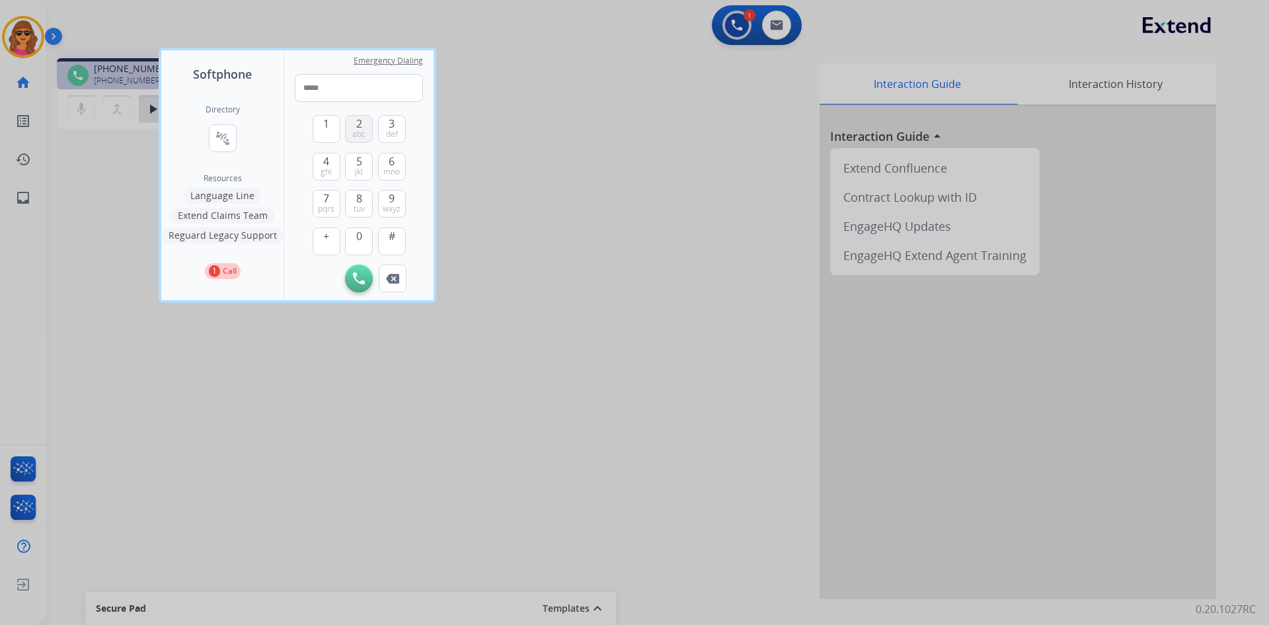
drag, startPoint x: 358, startPoint y: 120, endPoint x: 387, endPoint y: 156, distance: 45.6
click at [360, 120] on span "2" at bounding box center [359, 124] width 6 height 16
click at [394, 198] on span "9" at bounding box center [392, 198] width 6 height 16
click at [359, 246] on button "0" at bounding box center [359, 241] width 28 height 28
click at [322, 165] on button "4 ghi" at bounding box center [327, 167] width 28 height 28
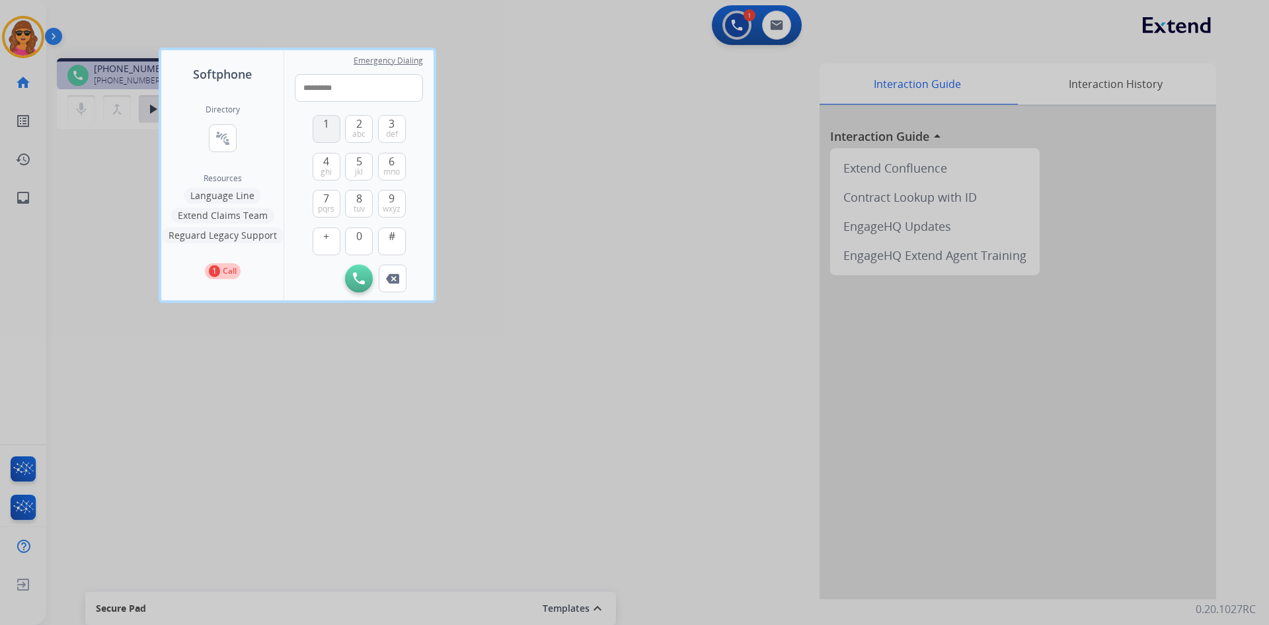
click at [324, 124] on button "1" at bounding box center [327, 129] width 28 height 28
click at [356, 125] on button "2 abc" at bounding box center [359, 129] width 28 height 28
type input "**********"
click at [359, 274] on img at bounding box center [359, 278] width 12 height 12
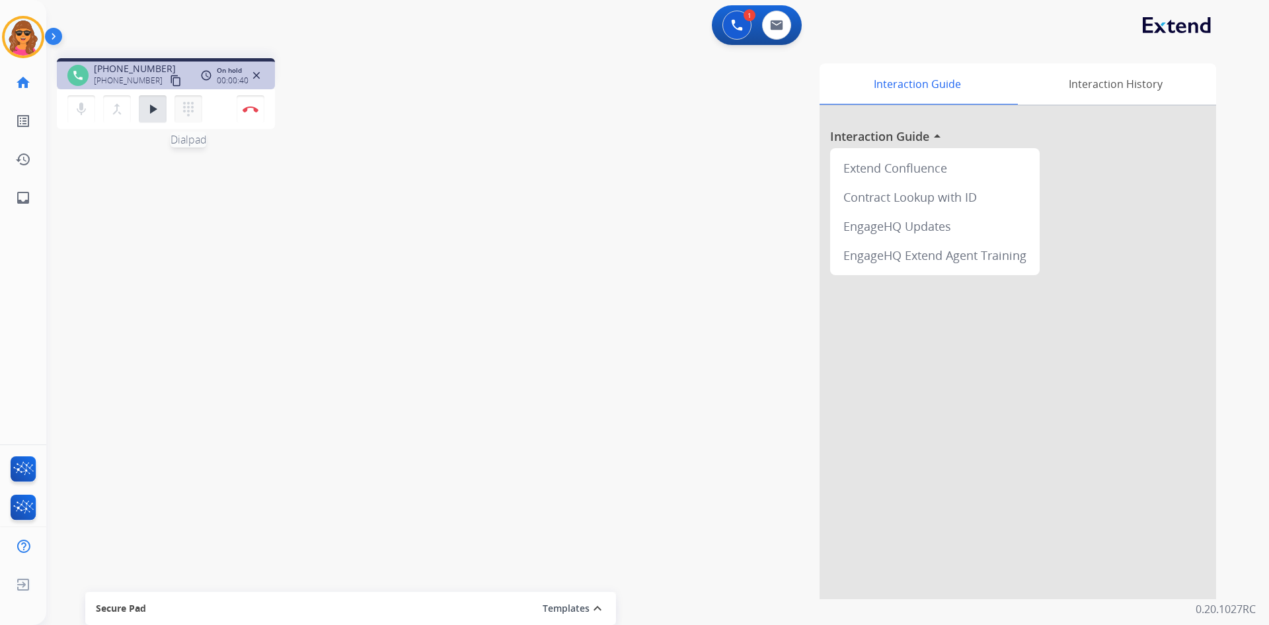
click at [184, 110] on mat-icon "dialpad" at bounding box center [188, 109] width 16 height 16
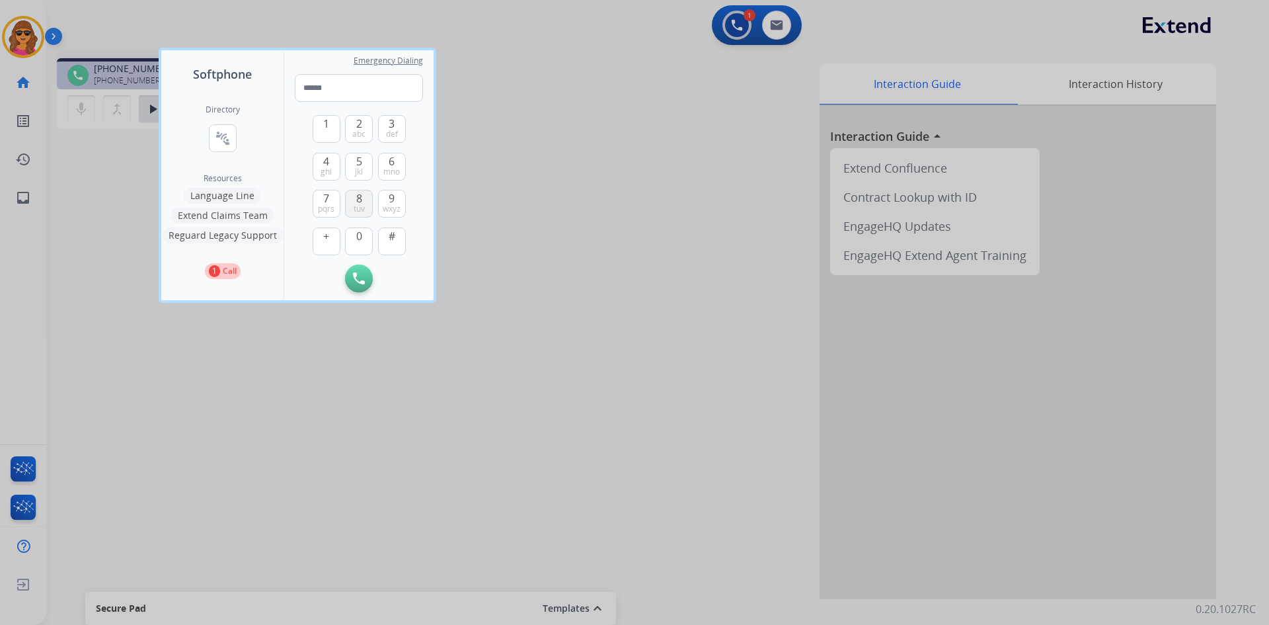
click at [359, 196] on span "8" at bounding box center [359, 198] width 6 height 16
click at [397, 157] on button "6 mno" at bounding box center [392, 167] width 28 height 28
click at [359, 165] on span "5" at bounding box center [359, 161] width 6 height 16
click at [356, 116] on button "2 abc" at bounding box center [359, 129] width 28 height 28
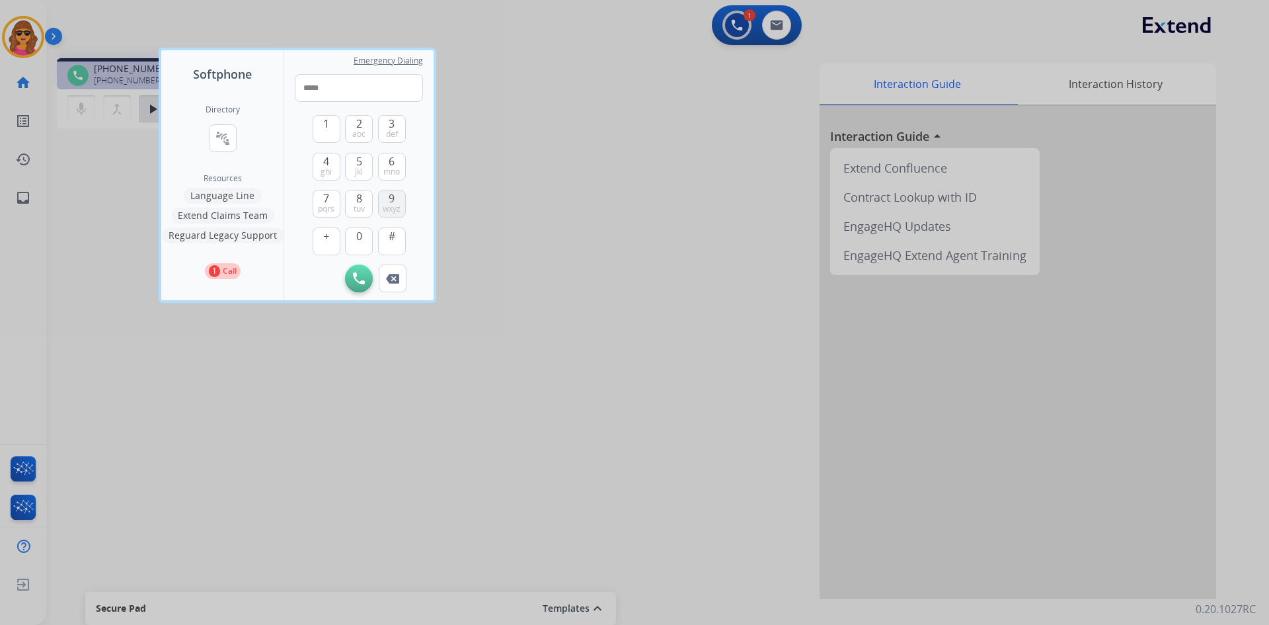
click at [393, 196] on span "9" at bounding box center [392, 198] width 6 height 16
click at [361, 238] on span "0" at bounding box center [359, 236] width 6 height 16
click at [331, 167] on span "ghi" at bounding box center [326, 172] width 11 height 11
click at [327, 127] on span "1" at bounding box center [326, 124] width 6 height 16
click at [356, 124] on span "2" at bounding box center [359, 124] width 6 height 16
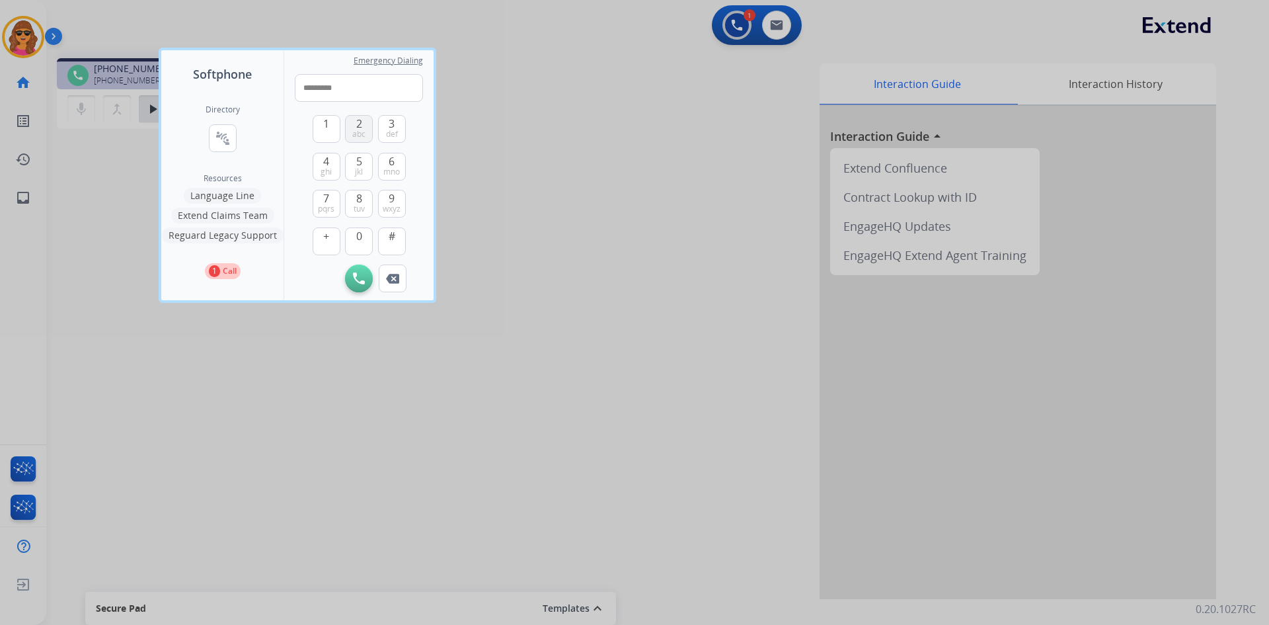
type input "**********"
click at [361, 276] on img at bounding box center [359, 278] width 12 height 12
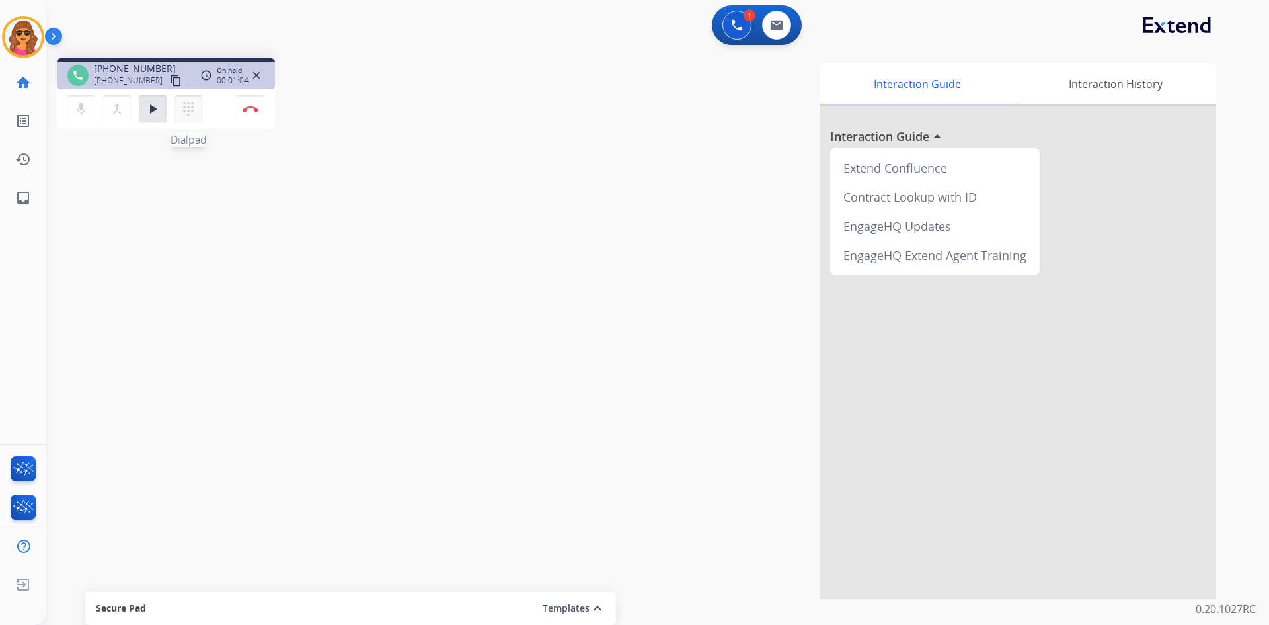
click at [184, 108] on mat-icon "dialpad" at bounding box center [188, 109] width 16 height 16
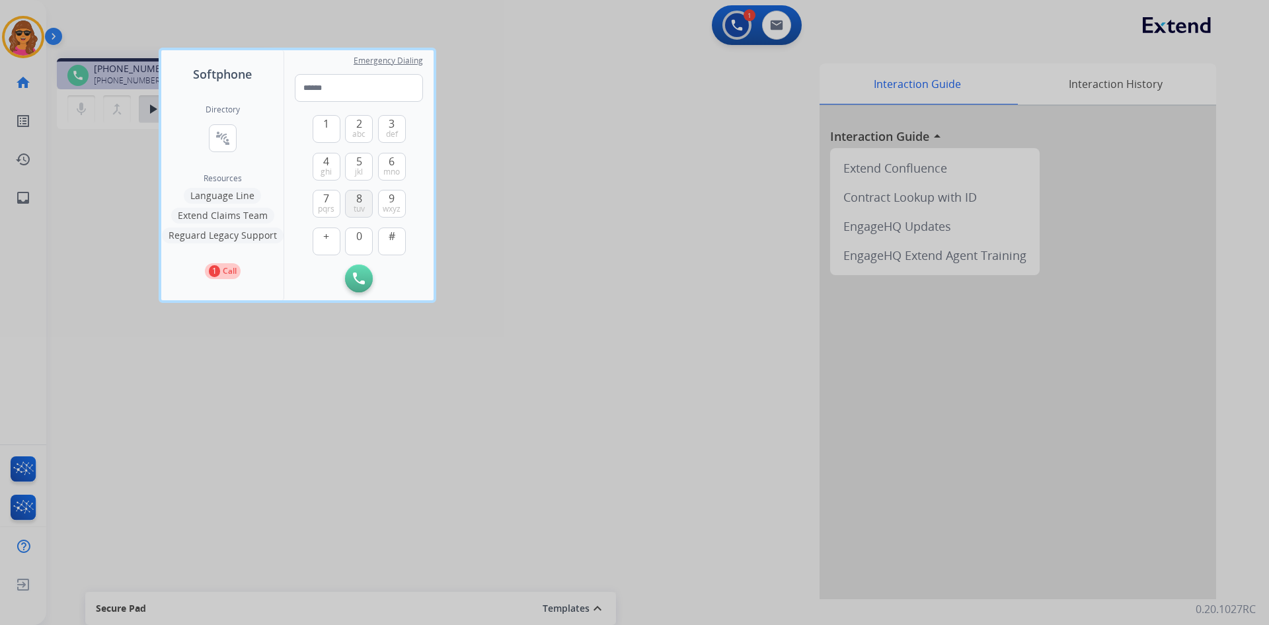
click at [354, 195] on button "8 tuv" at bounding box center [359, 204] width 28 height 28
click at [380, 162] on button "6 mno" at bounding box center [392, 167] width 28 height 28
click at [361, 156] on span "5" at bounding box center [359, 161] width 6 height 16
click at [358, 129] on span "abc" at bounding box center [358, 134] width 13 height 11
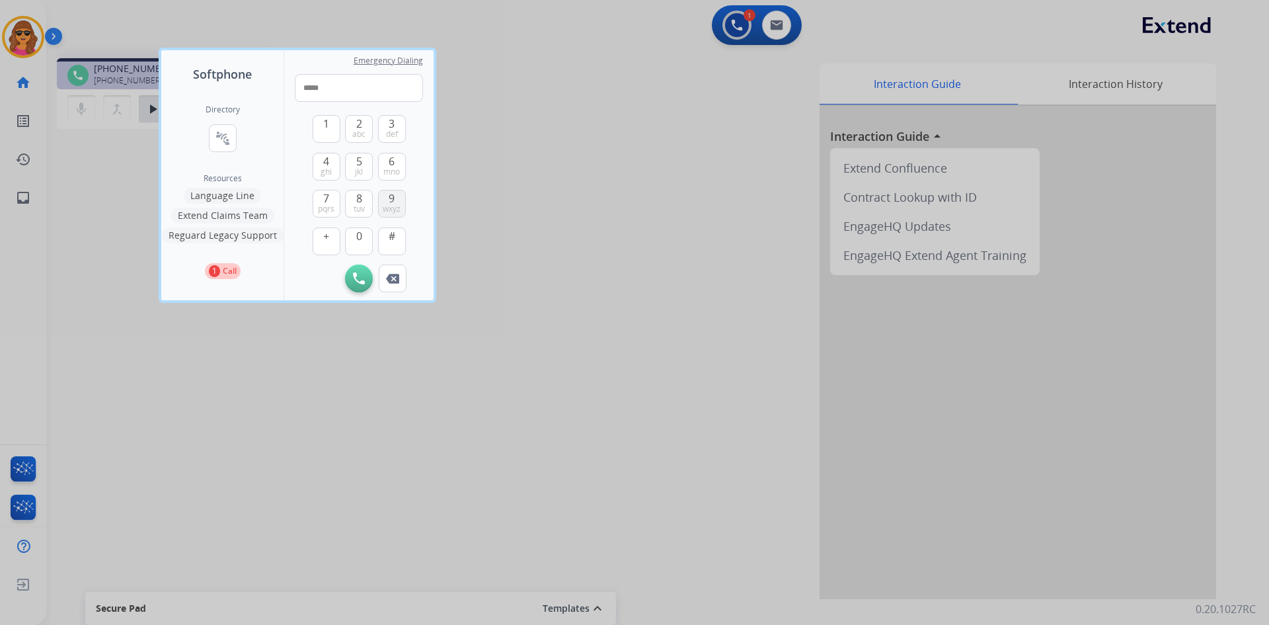
click at [391, 214] on button "9 wxyz" at bounding box center [392, 204] width 28 height 28
click at [363, 241] on button "0" at bounding box center [359, 241] width 28 height 28
drag, startPoint x: 331, startPoint y: 159, endPoint x: 315, endPoint y: 155, distance: 16.8
click at [317, 159] on button "4 ghi" at bounding box center [327, 167] width 28 height 28
click at [328, 127] on span "1" at bounding box center [326, 124] width 6 height 16
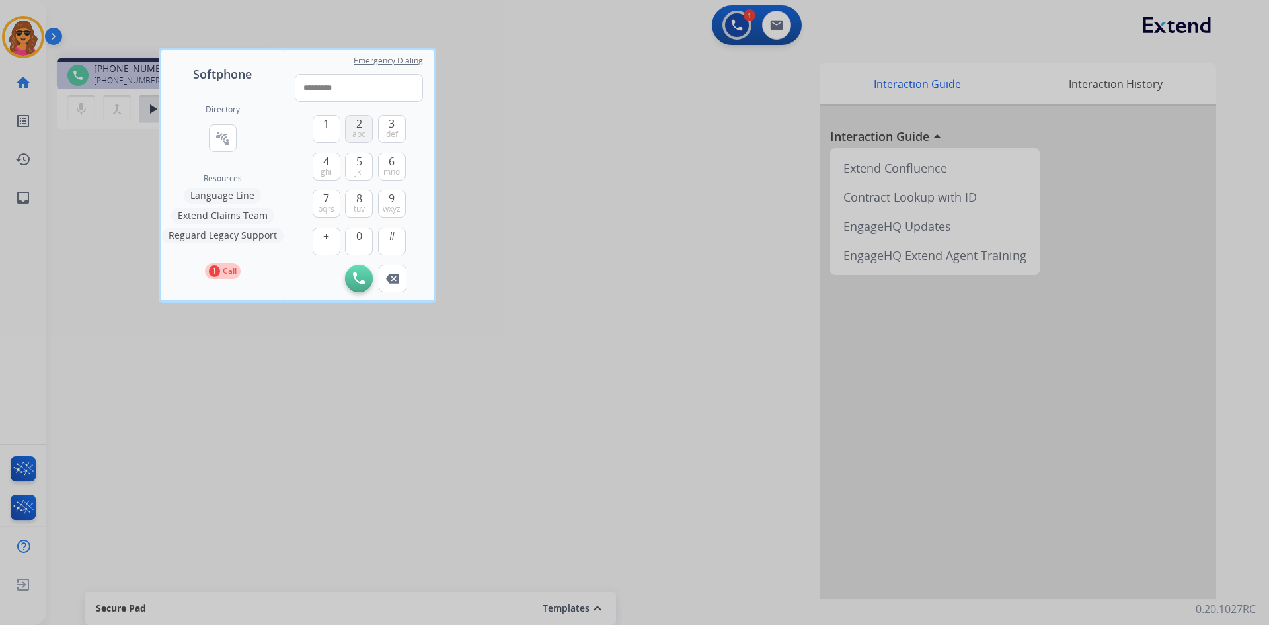
click at [356, 126] on span "2" at bounding box center [359, 124] width 6 height 16
type input "**********"
click at [363, 276] on img at bounding box center [359, 278] width 12 height 12
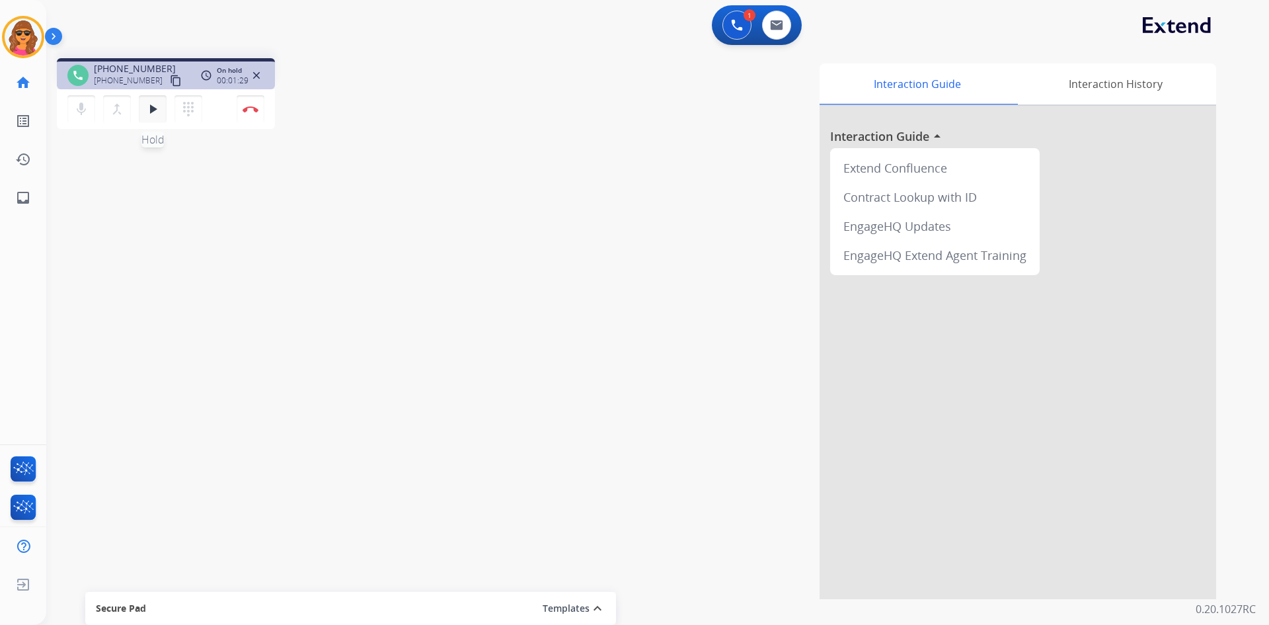
click at [149, 111] on mat-icon "play_arrow" at bounding box center [153, 109] width 16 height 16
click at [247, 104] on button "Disconnect" at bounding box center [251, 109] width 28 height 28
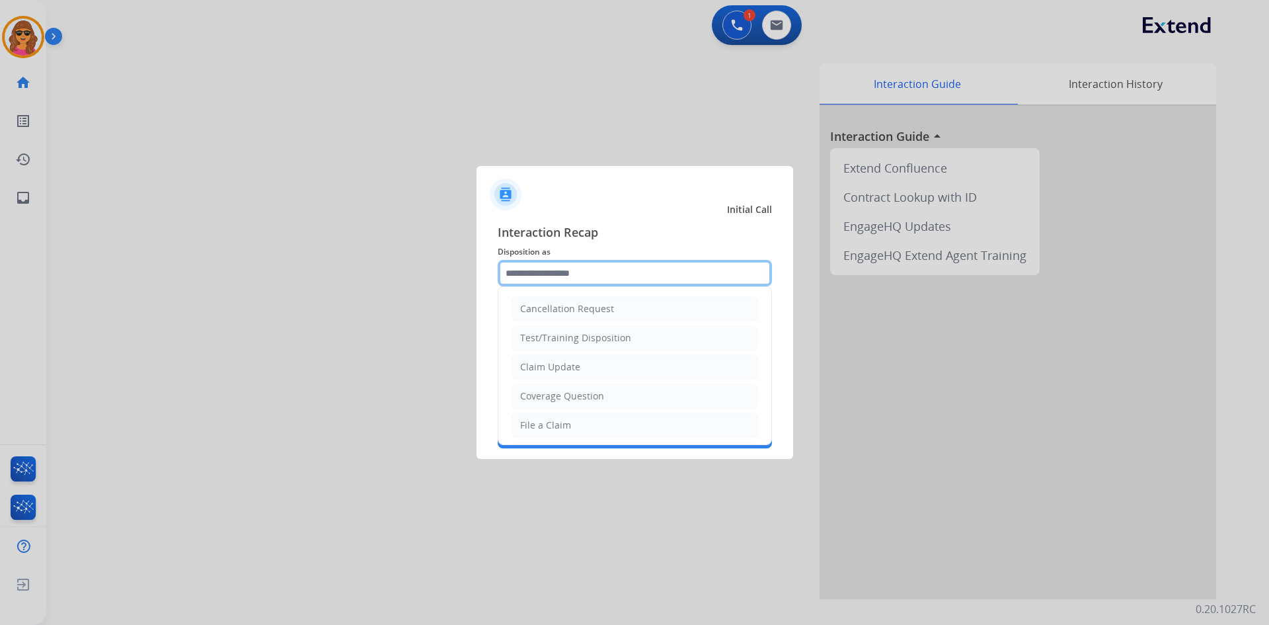
click at [521, 282] on input "text" at bounding box center [635, 273] width 274 height 26
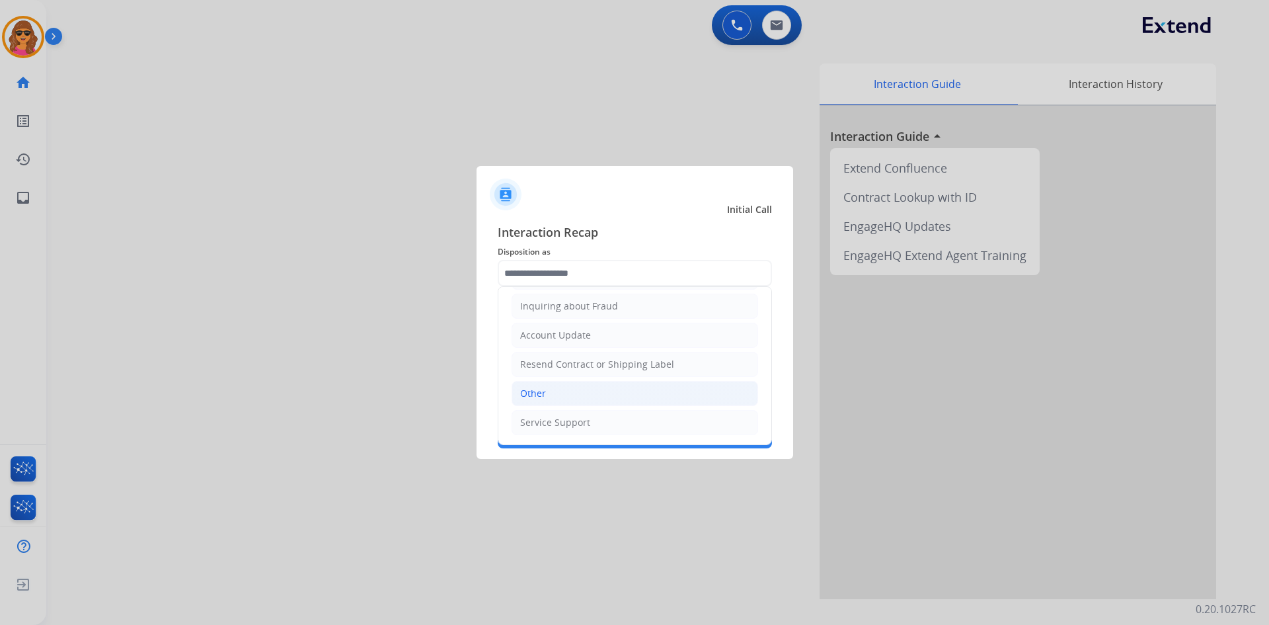
click at [538, 393] on div "Other" at bounding box center [533, 393] width 26 height 13
type input "*****"
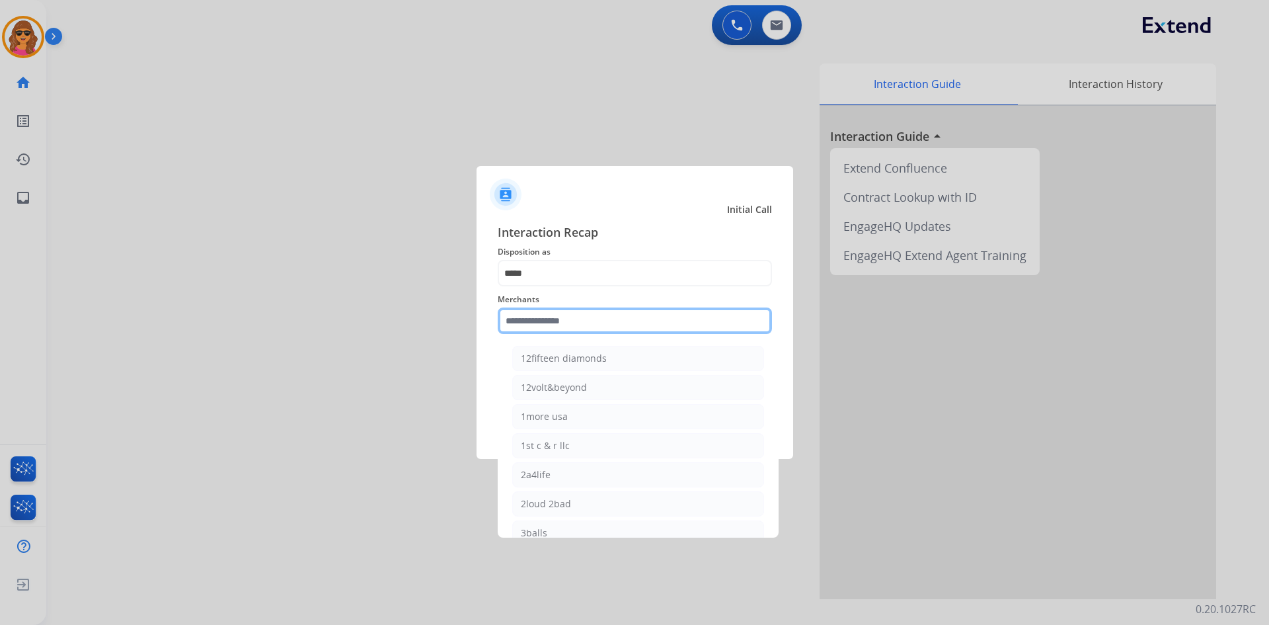
click at [510, 324] on input "text" at bounding box center [635, 320] width 274 height 26
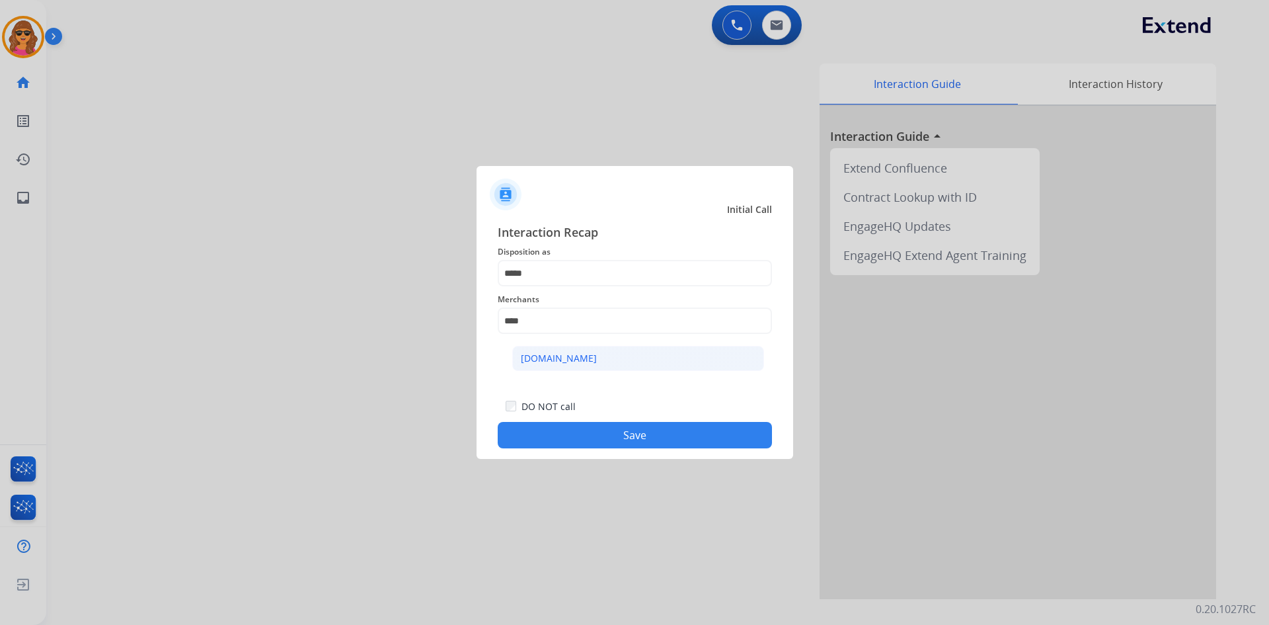
click at [545, 355] on div "[DOMAIN_NAME]" at bounding box center [559, 358] width 76 height 13
type input "**********"
click at [636, 447] on div "DO NOT call Save" at bounding box center [635, 423] width 274 height 50
click at [644, 424] on button "Save" at bounding box center [635, 435] width 274 height 26
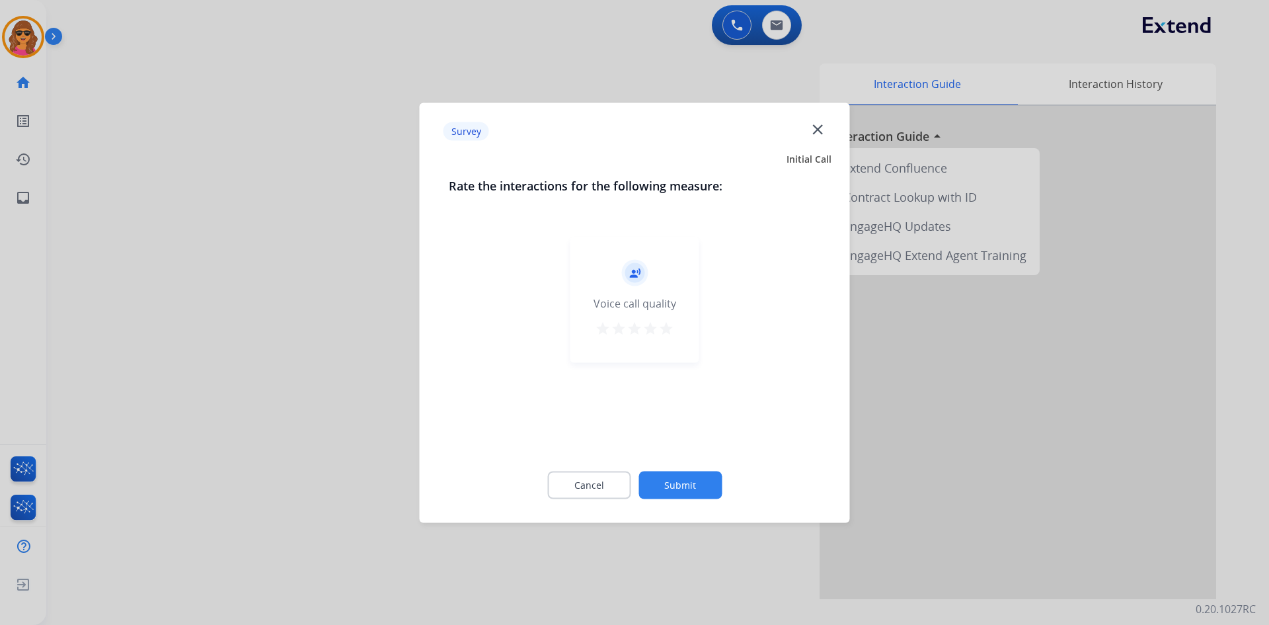
click at [668, 326] on mat-icon "star" at bounding box center [666, 328] width 16 height 16
click at [702, 490] on button "Submit" at bounding box center [679, 485] width 83 height 28
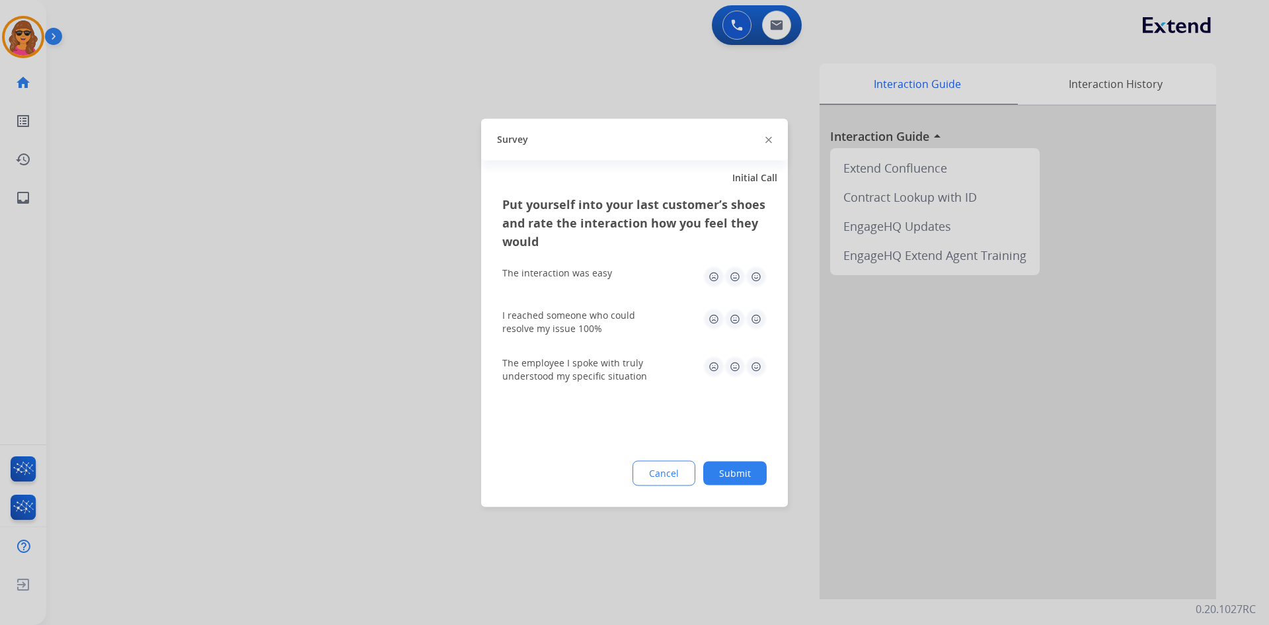
click at [758, 274] on img at bounding box center [755, 276] width 21 height 21
click at [759, 315] on img at bounding box center [755, 318] width 21 height 21
click at [755, 359] on img at bounding box center [755, 366] width 21 height 21
click at [742, 473] on button "Submit" at bounding box center [734, 473] width 63 height 24
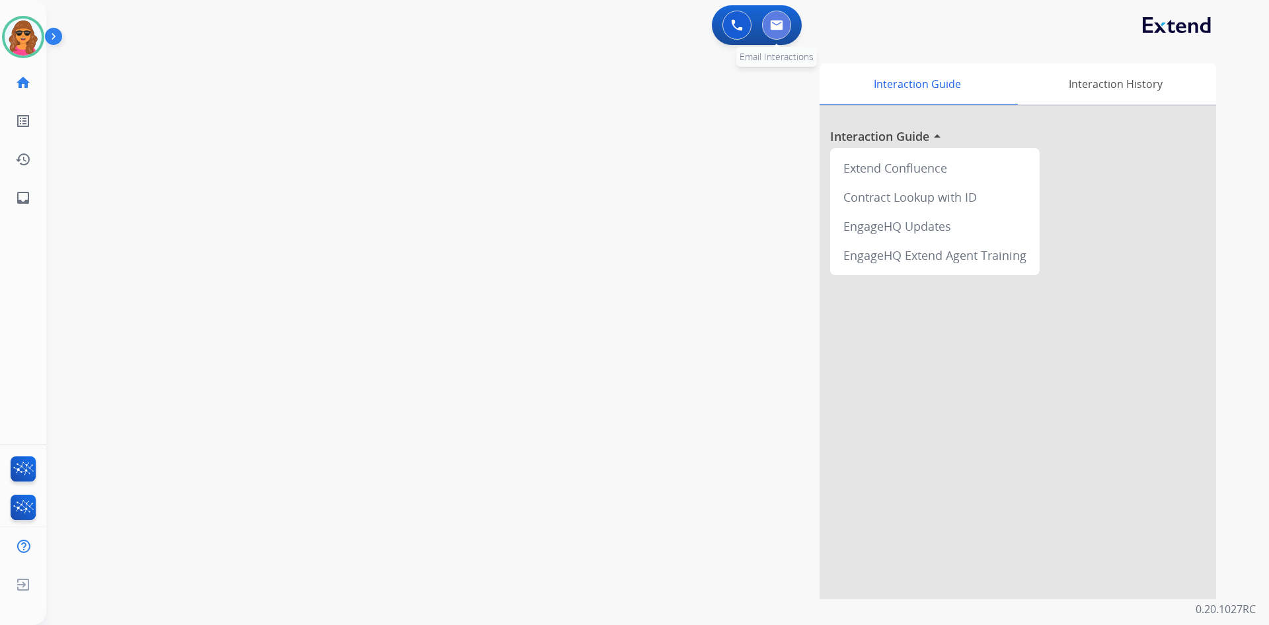
click at [777, 23] on img at bounding box center [776, 25] width 13 height 11
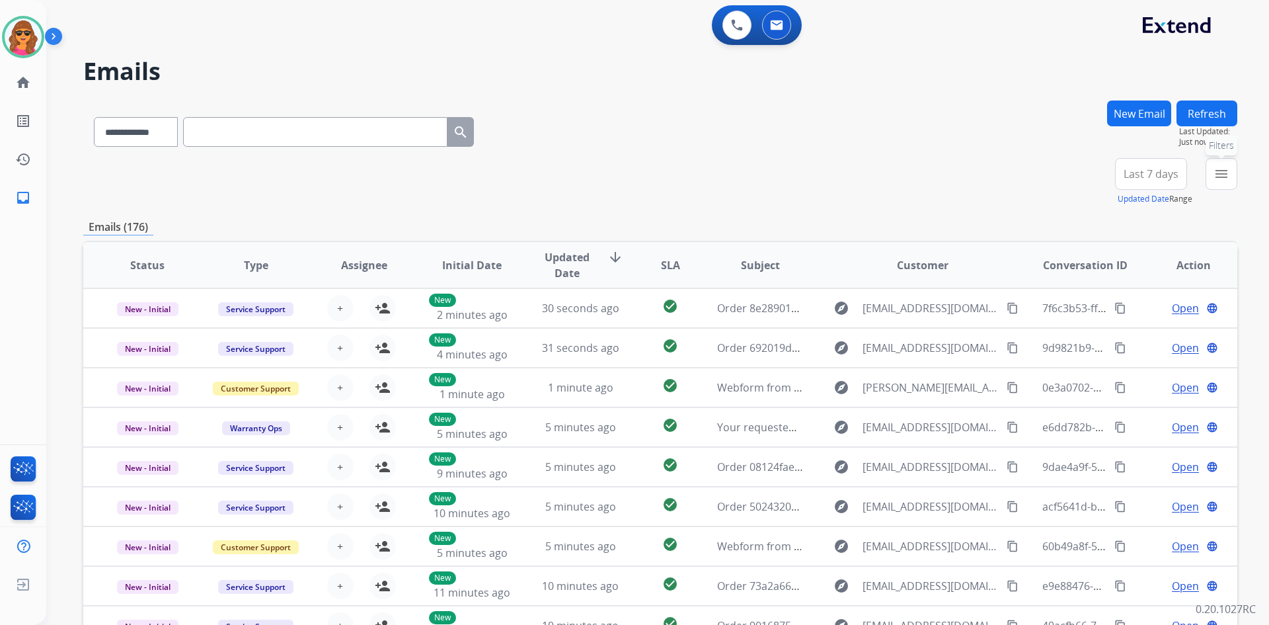
click at [1223, 171] on mat-icon "menu" at bounding box center [1221, 174] width 16 height 16
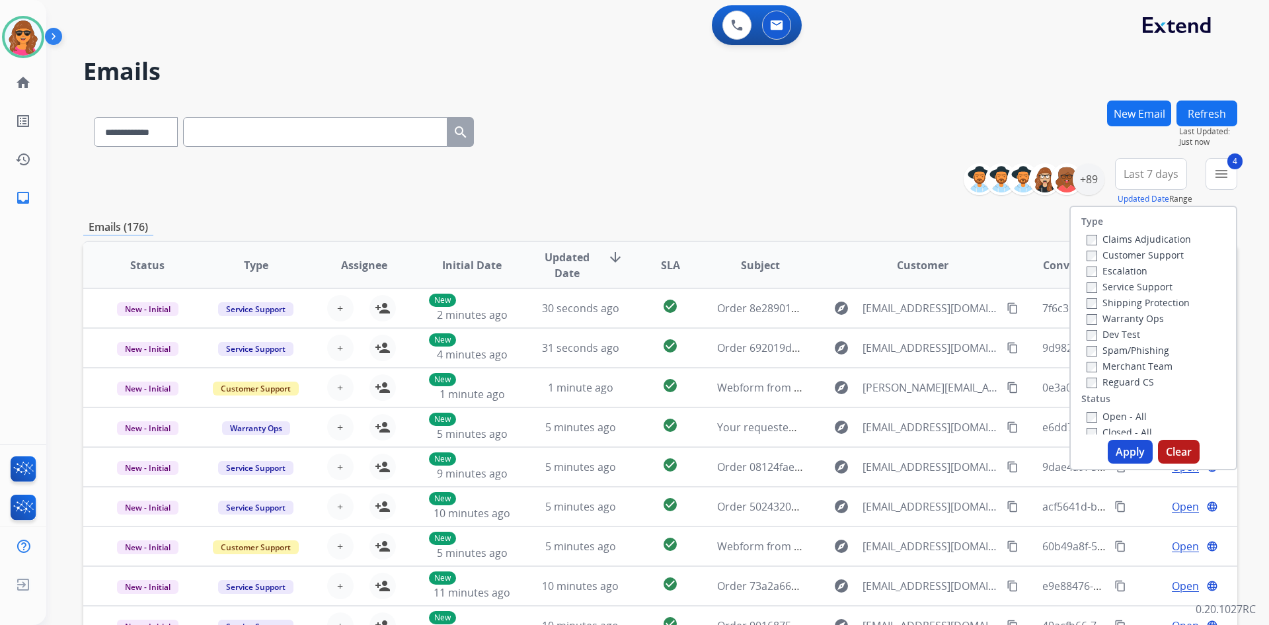
click at [1122, 448] on button "Apply" at bounding box center [1130, 451] width 45 height 24
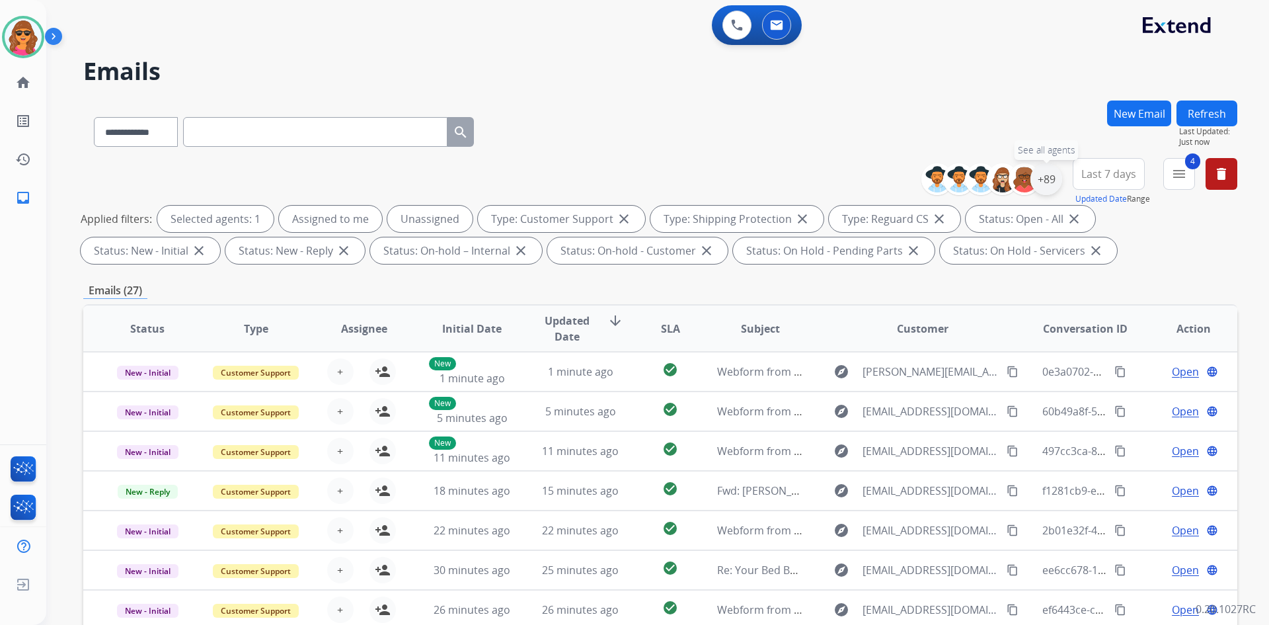
click at [1046, 183] on div "+89" at bounding box center [1046, 179] width 32 height 32
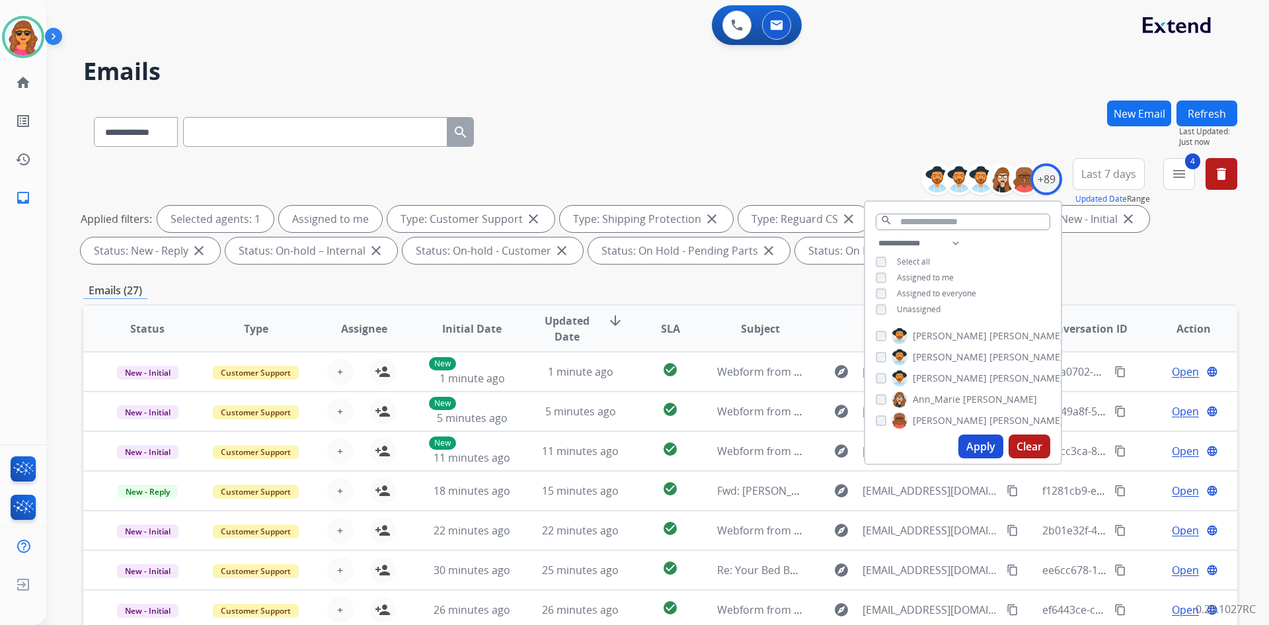
click at [982, 441] on button "Apply" at bounding box center [980, 446] width 45 height 24
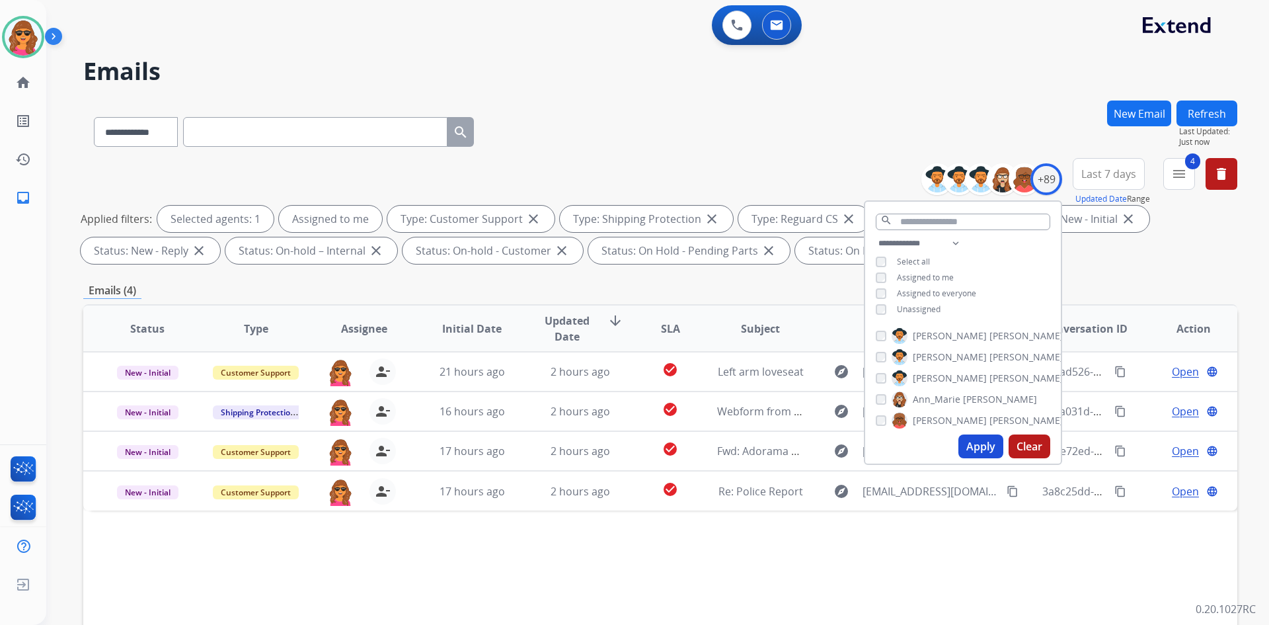
click at [1116, 260] on div "Applied filters: Selected agents: 1 Assigned to me Type: Customer Support close…" at bounding box center [658, 235] width 1154 height 58
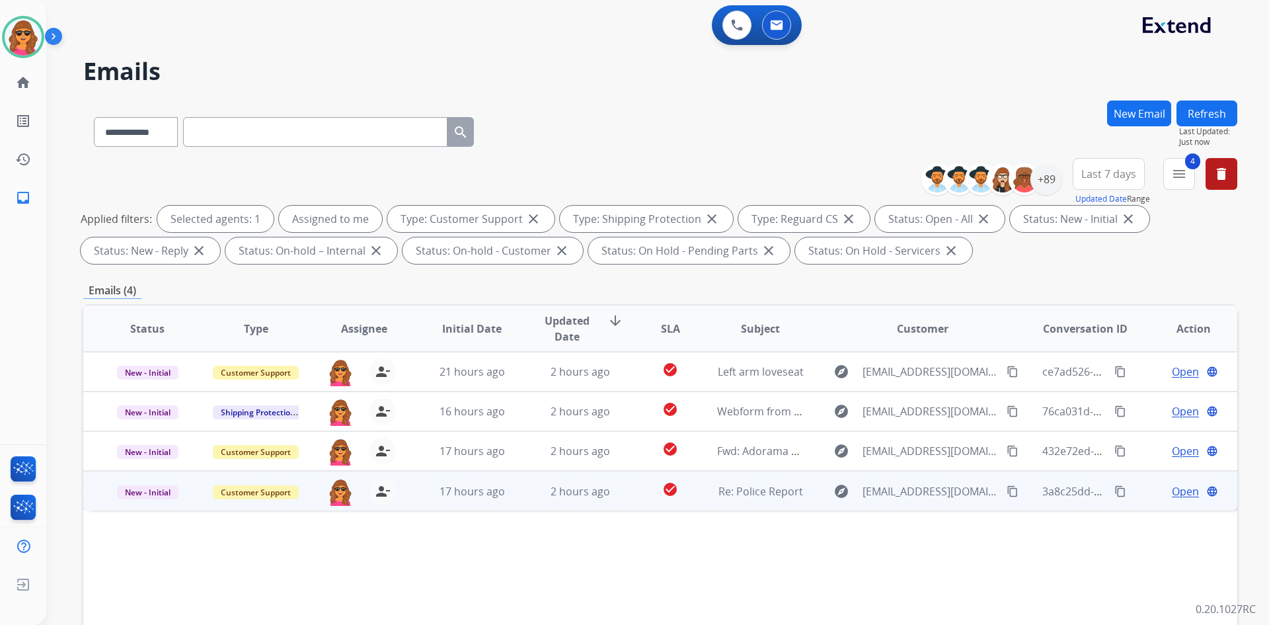
click at [1181, 493] on span "Open" at bounding box center [1185, 491] width 27 height 16
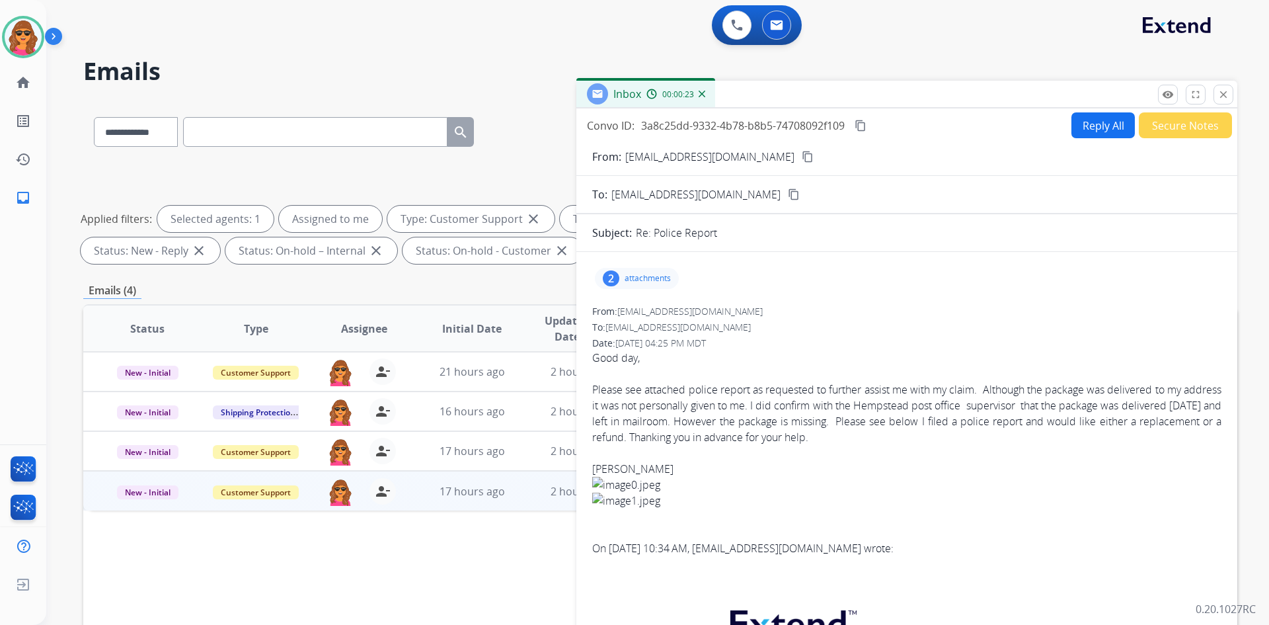
click at [802, 158] on mat-icon "content_copy" at bounding box center [808, 157] width 12 height 12
click at [628, 277] on p "attachments" at bounding box center [648, 278] width 46 height 11
click at [718, 314] on p "image0.jpeg" at bounding box center [701, 312] width 60 height 16
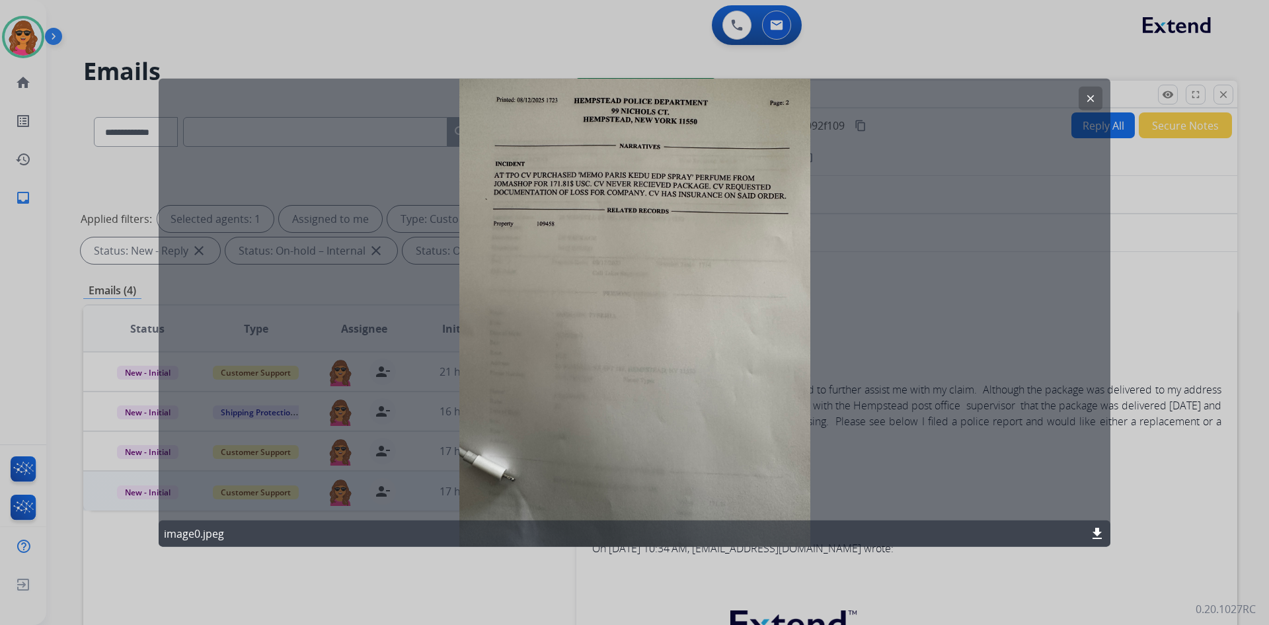
click at [1088, 93] on mat-icon "clear" at bounding box center [1090, 98] width 12 height 12
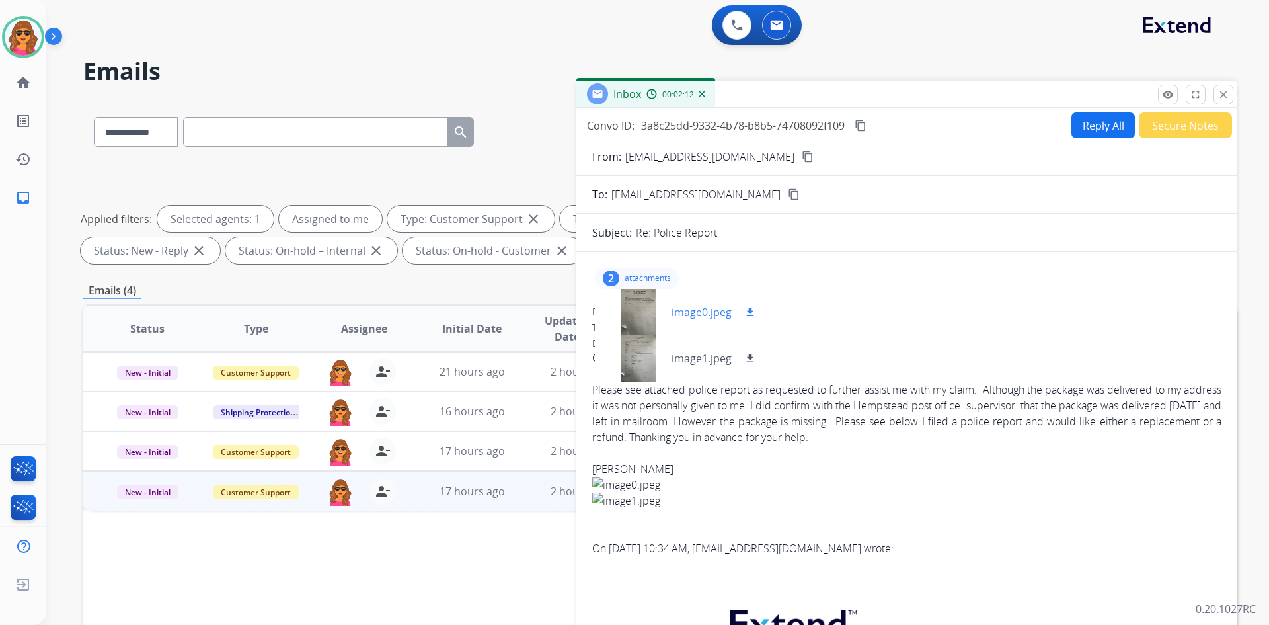
click at [748, 309] on mat-icon "download" at bounding box center [750, 312] width 12 height 12
click at [711, 352] on p "image1.jpeg" at bounding box center [701, 358] width 60 height 16
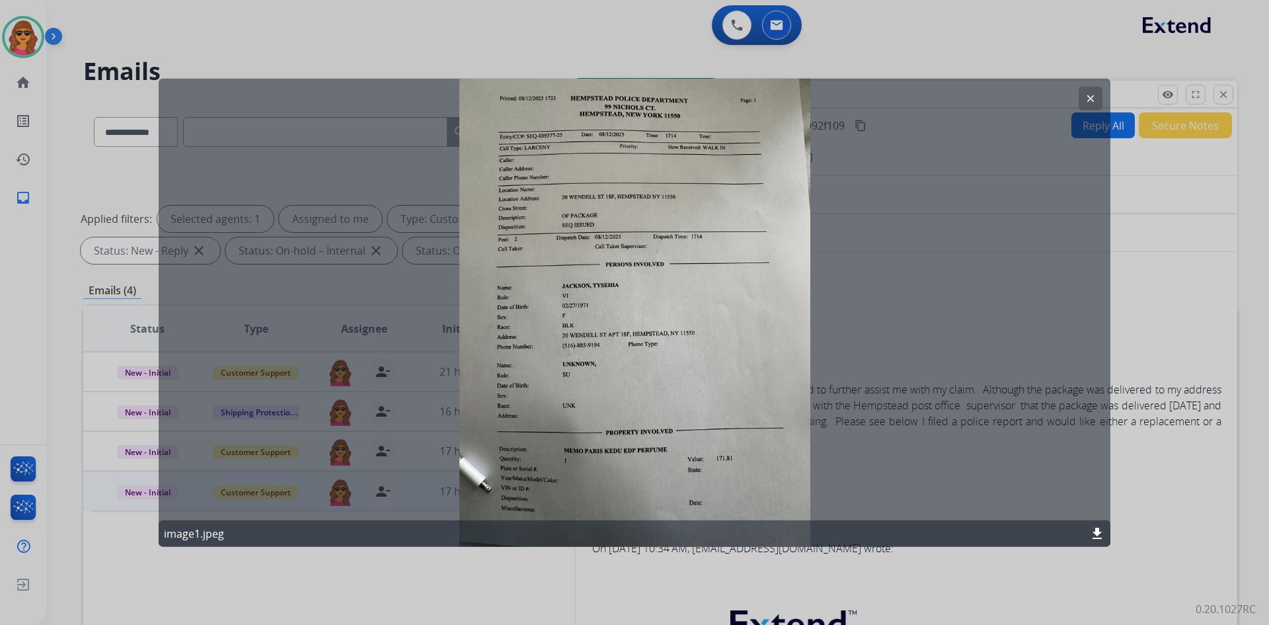
click at [946, 297] on div "clear image1.jpeg download" at bounding box center [635, 312] width 952 height 469
click at [1089, 95] on mat-icon "clear" at bounding box center [1090, 98] width 12 height 12
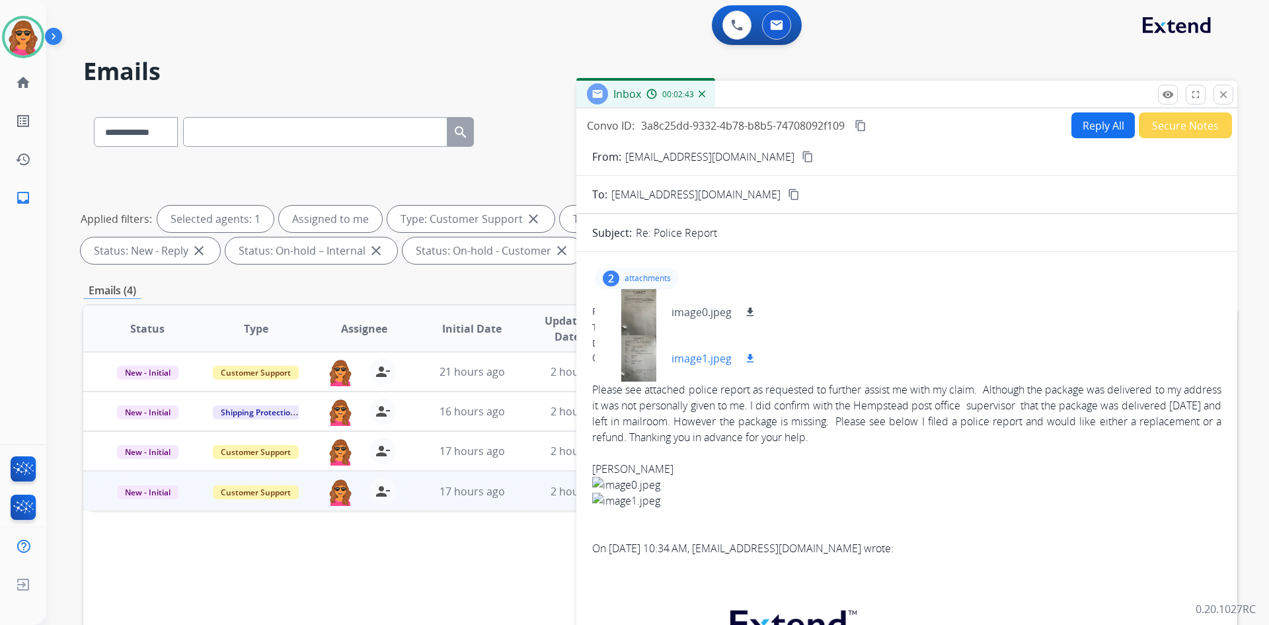
click at [747, 360] on mat-icon "download" at bounding box center [750, 358] width 12 height 12
click at [648, 314] on div at bounding box center [638, 312] width 66 height 46
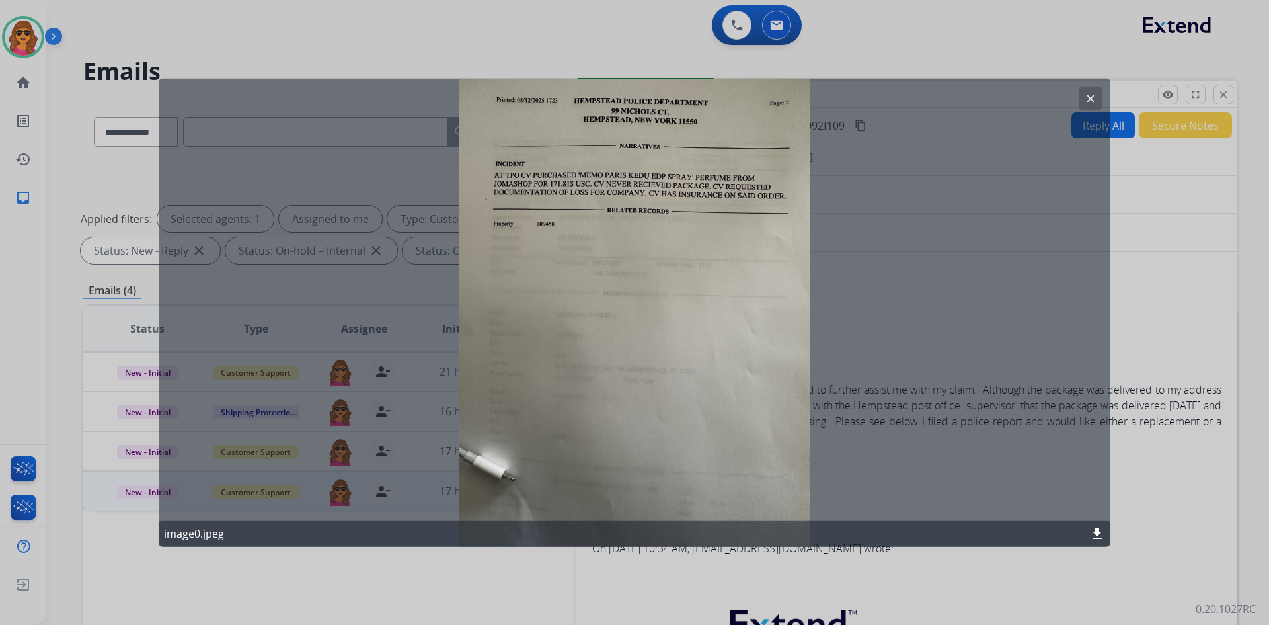
click at [1094, 97] on mat-icon "clear" at bounding box center [1090, 98] width 12 height 12
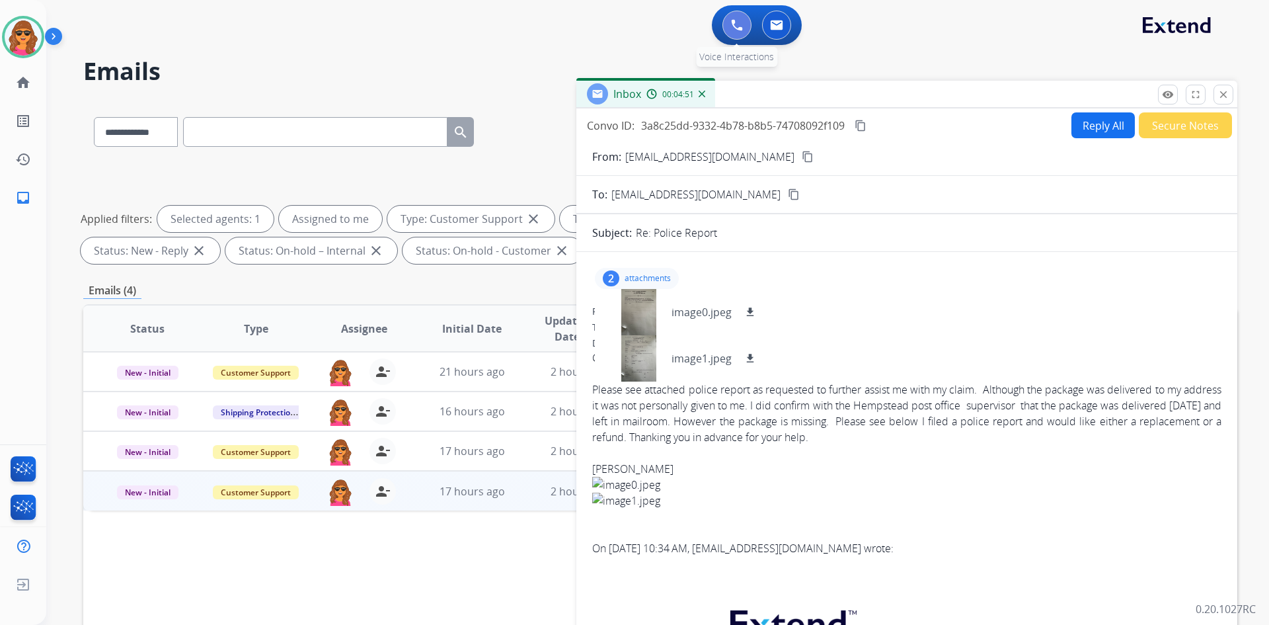
click at [739, 22] on img at bounding box center [737, 25] width 12 height 12
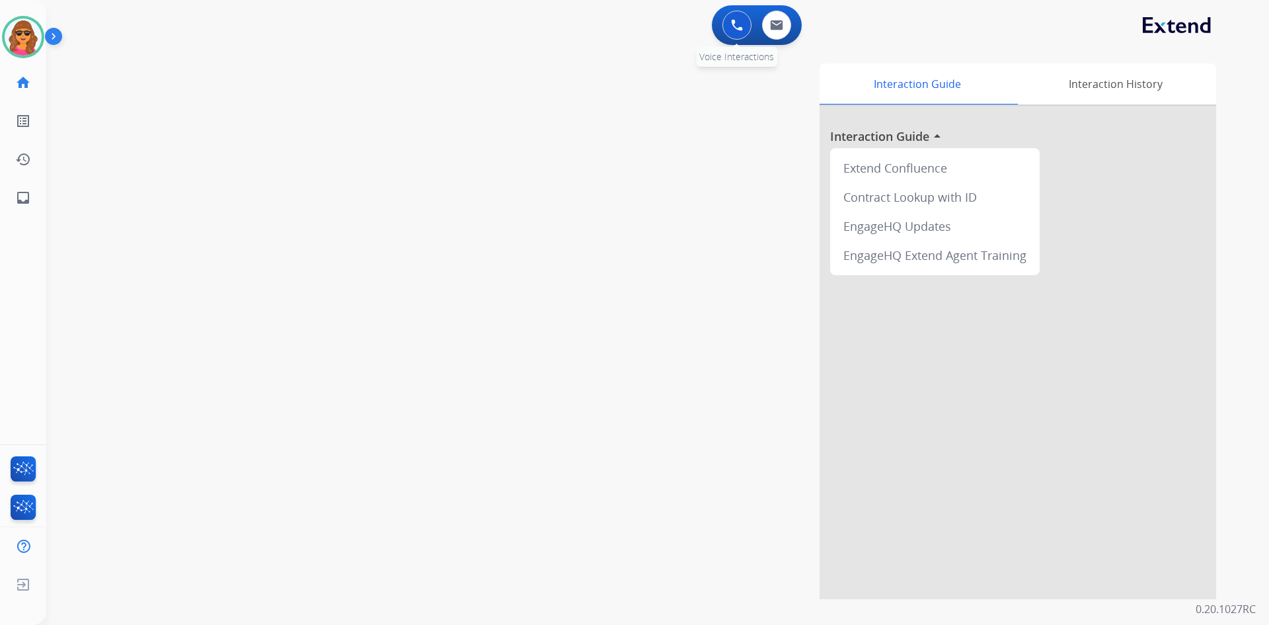
click at [735, 23] on img at bounding box center [737, 25] width 12 height 12
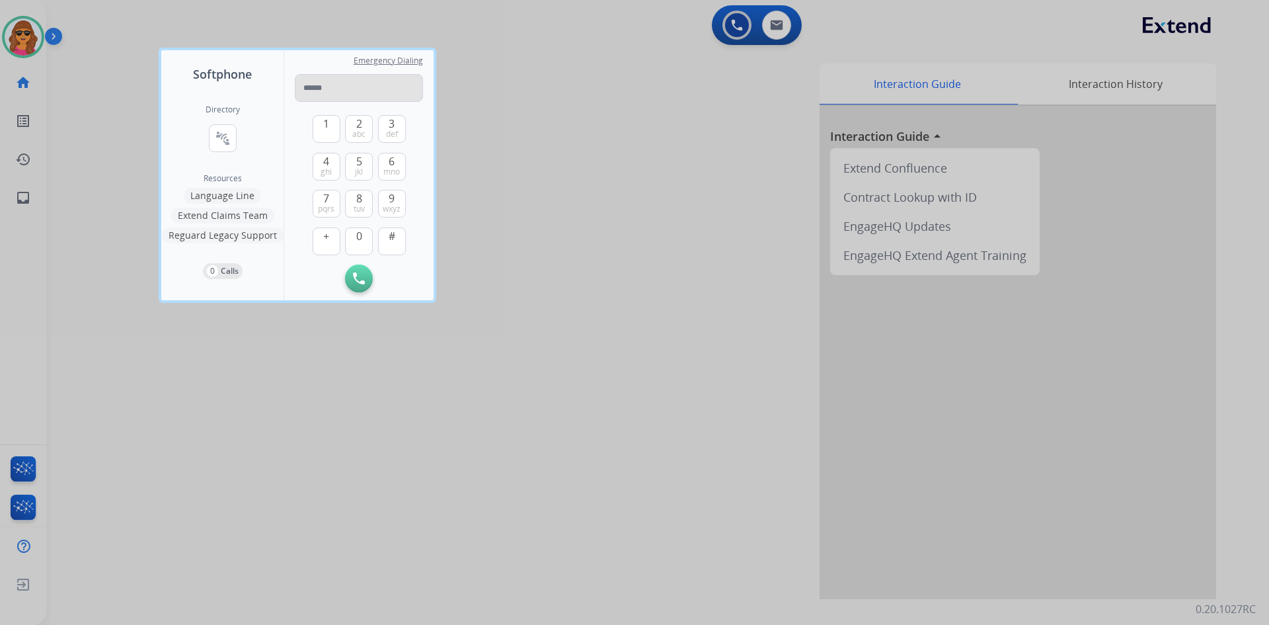
click at [301, 79] on input "tel" at bounding box center [359, 88] width 128 height 28
type input "**********"
click at [369, 275] on button "Initiate Call" at bounding box center [359, 278] width 28 height 28
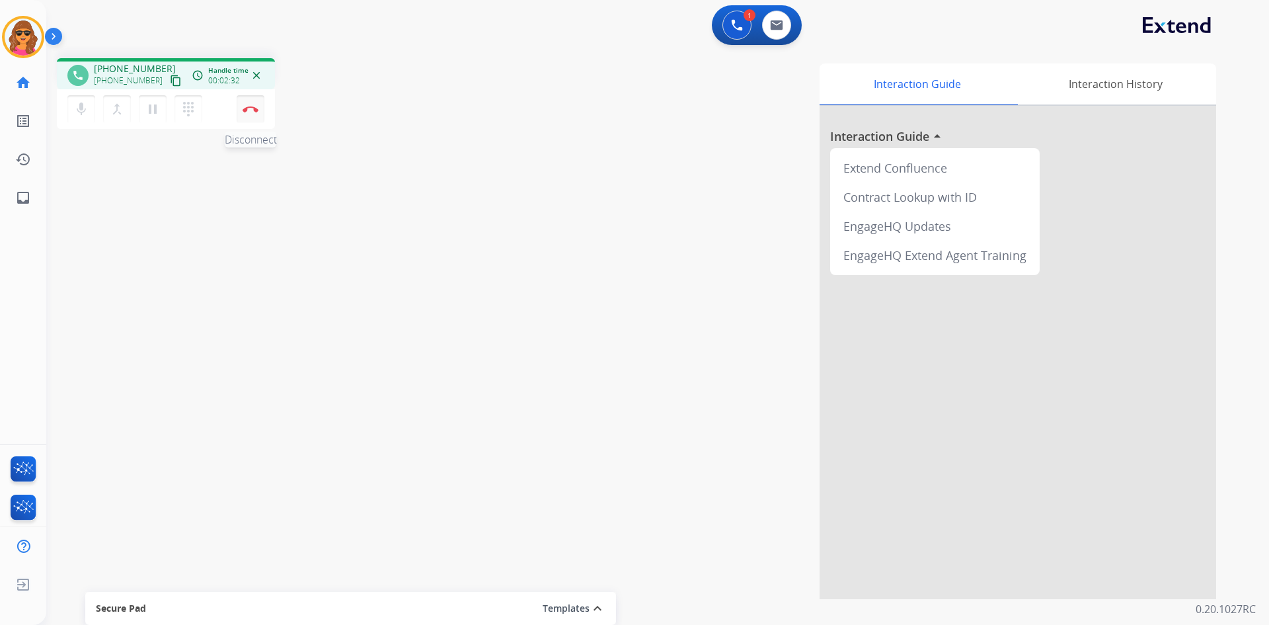
click at [257, 103] on button "Disconnect" at bounding box center [251, 109] width 28 height 28
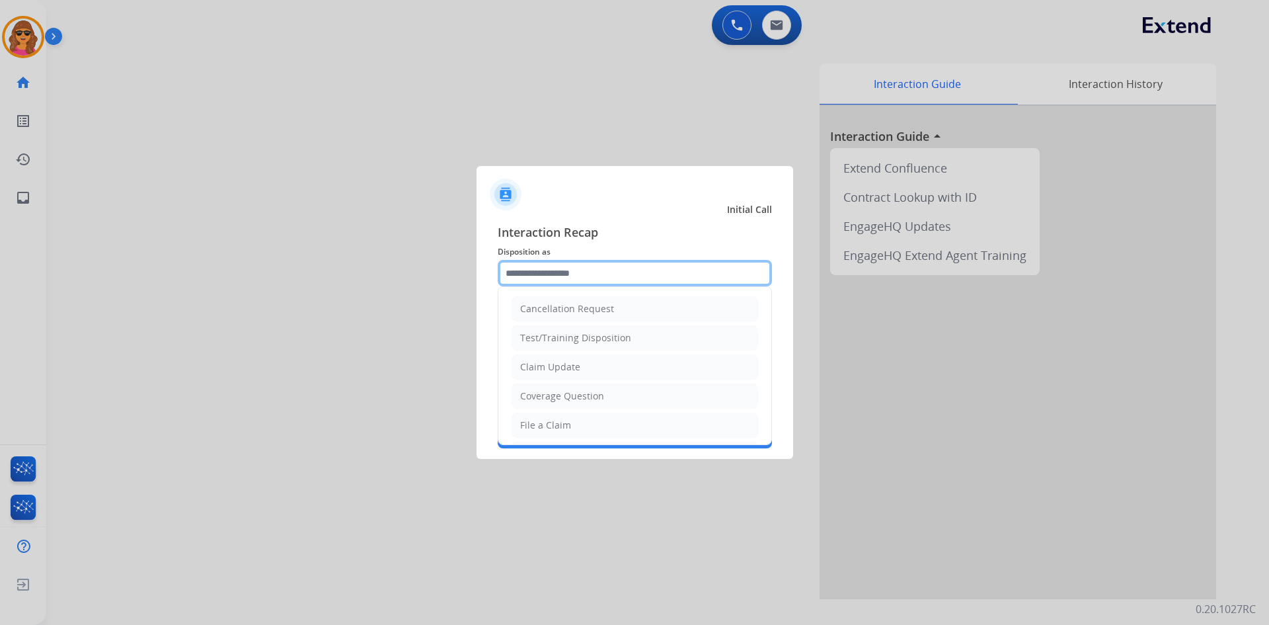
click at [520, 272] on input "text" at bounding box center [635, 273] width 274 height 26
click at [536, 367] on div "Claim Update" at bounding box center [550, 366] width 60 height 13
type input "**********"
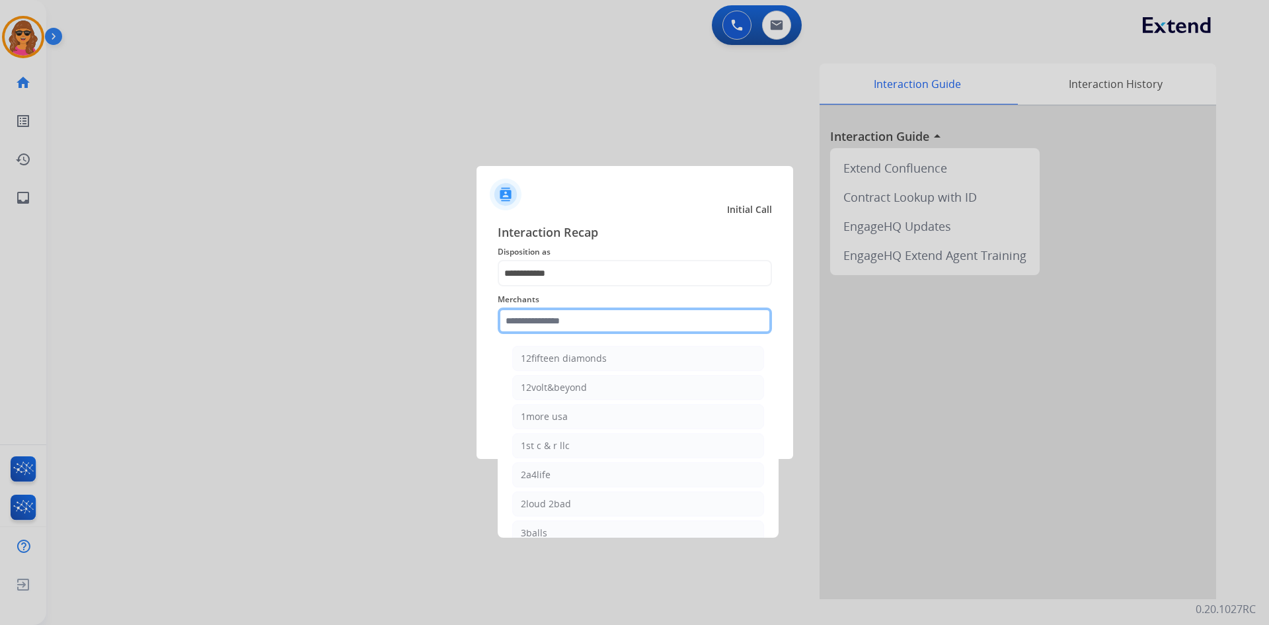
click at [506, 321] on input "text" at bounding box center [635, 320] width 274 height 26
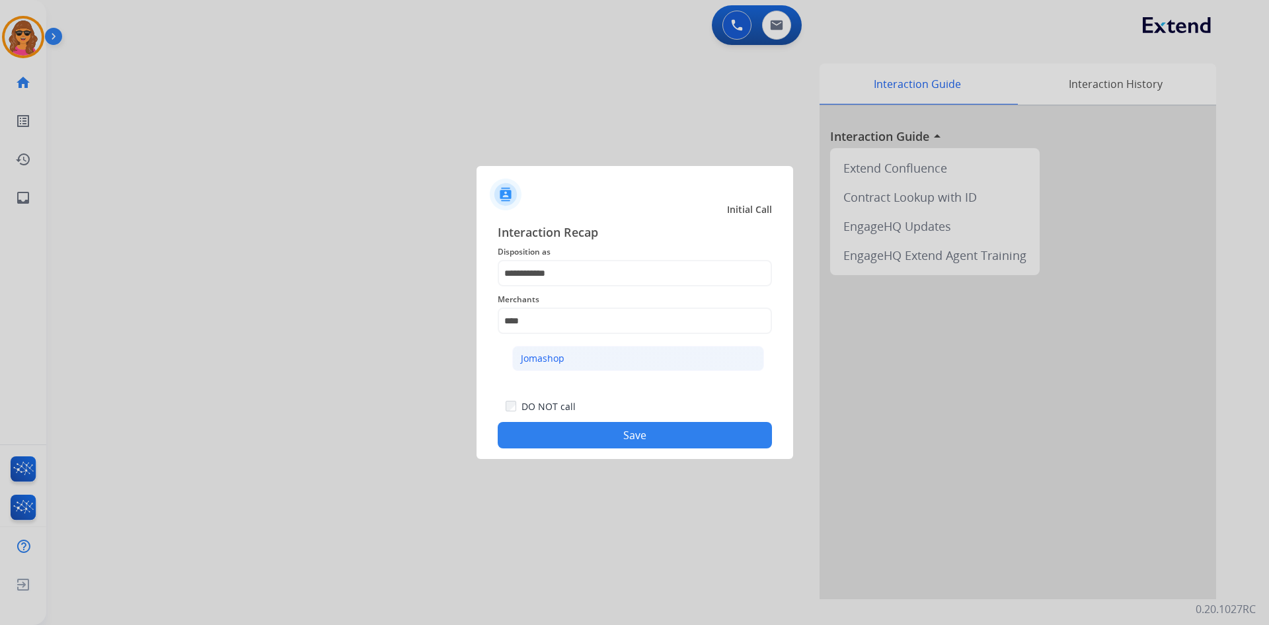
click at [525, 361] on div "Jomashop" at bounding box center [543, 358] width 44 height 13
type input "********"
click at [643, 440] on button "Save" at bounding box center [635, 435] width 274 height 26
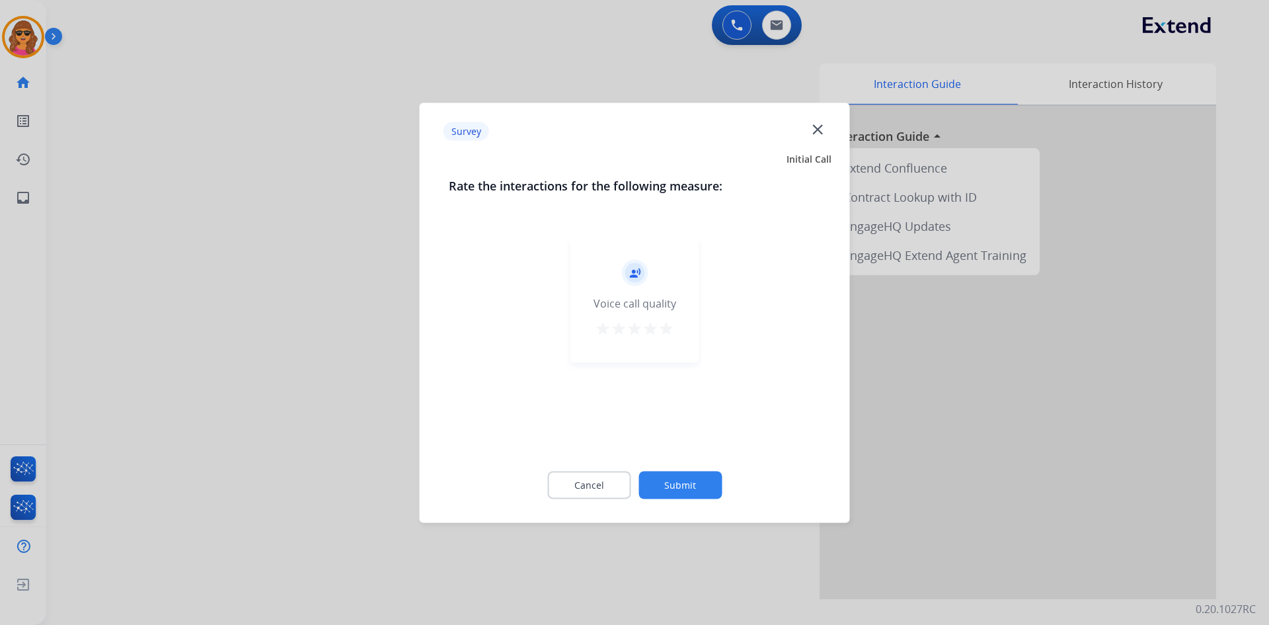
click at [668, 319] on div "record_voice_over Voice call quality star star star star star" at bounding box center [634, 300] width 129 height 126
click at [668, 330] on mat-icon "star" at bounding box center [666, 328] width 16 height 16
click at [699, 499] on div "Cancel Submit" at bounding box center [635, 484] width 372 height 59
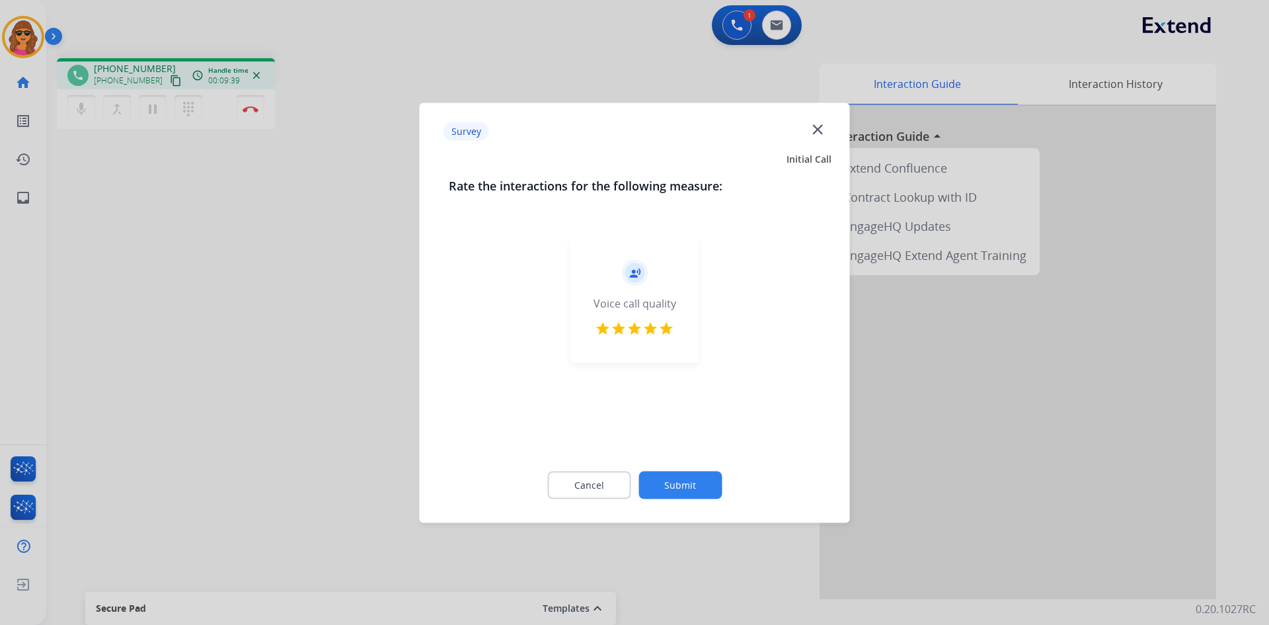
click at [250, 106] on div at bounding box center [634, 312] width 1269 height 625
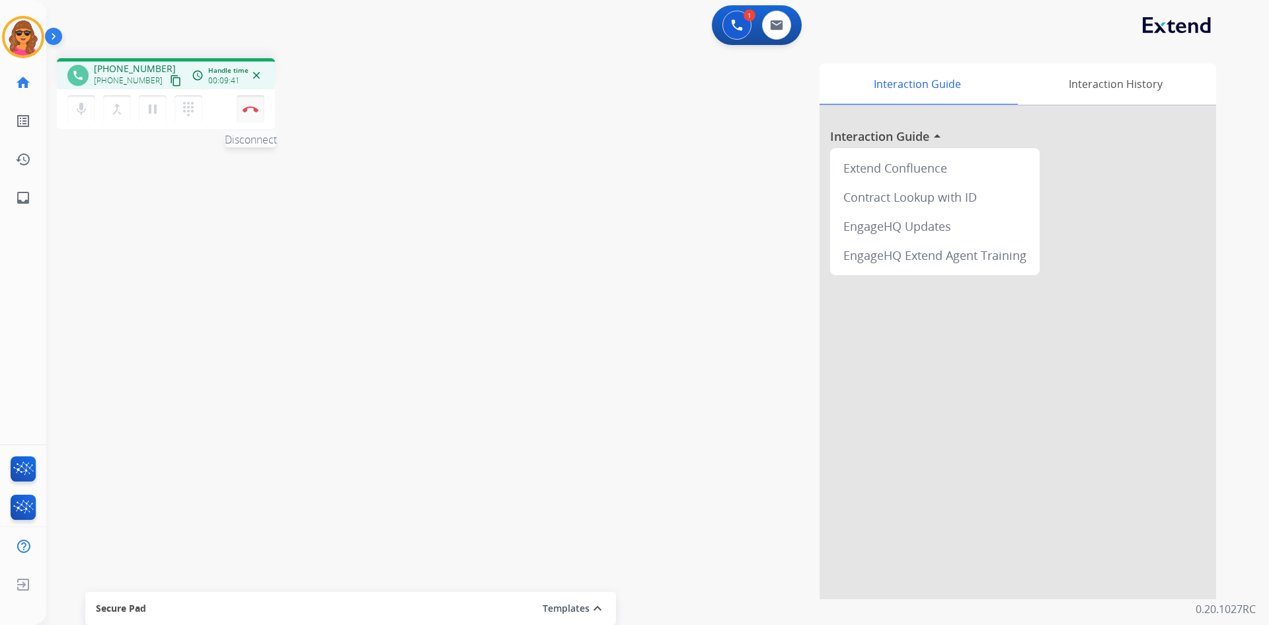
click at [248, 109] on img at bounding box center [251, 109] width 16 height 7
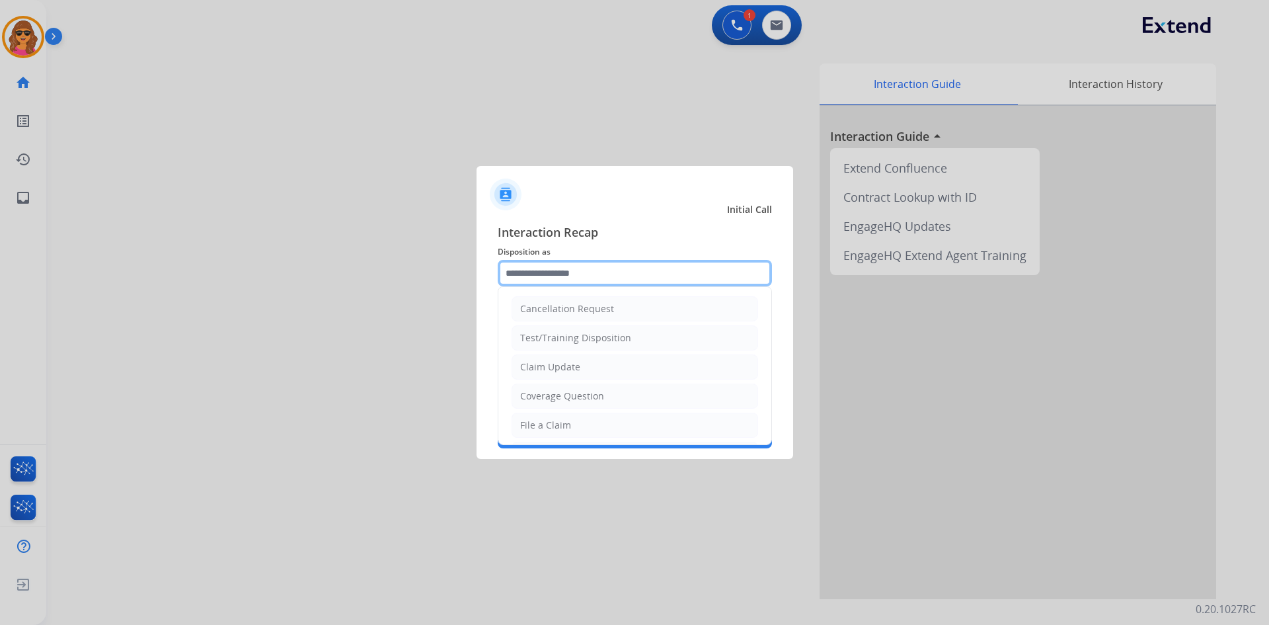
click at [578, 277] on input "text" at bounding box center [635, 273] width 274 height 26
click at [554, 422] on div "File a Claim" at bounding box center [545, 424] width 51 height 13
type input "**********"
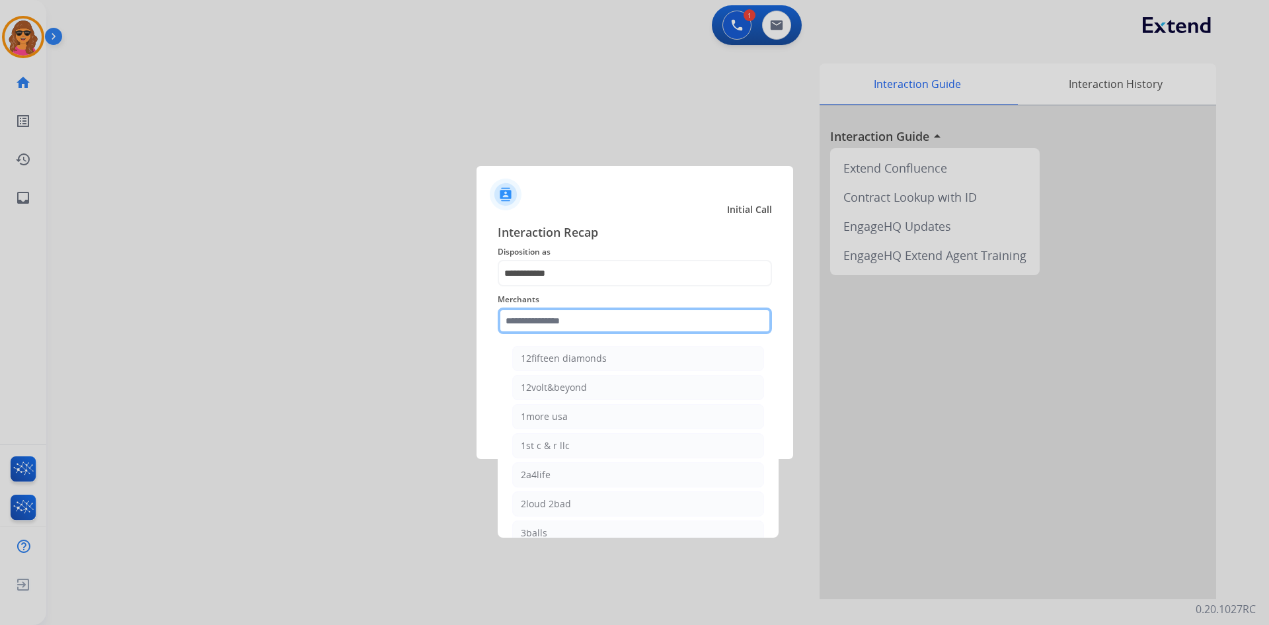
click at [519, 318] on input "text" at bounding box center [635, 320] width 274 height 26
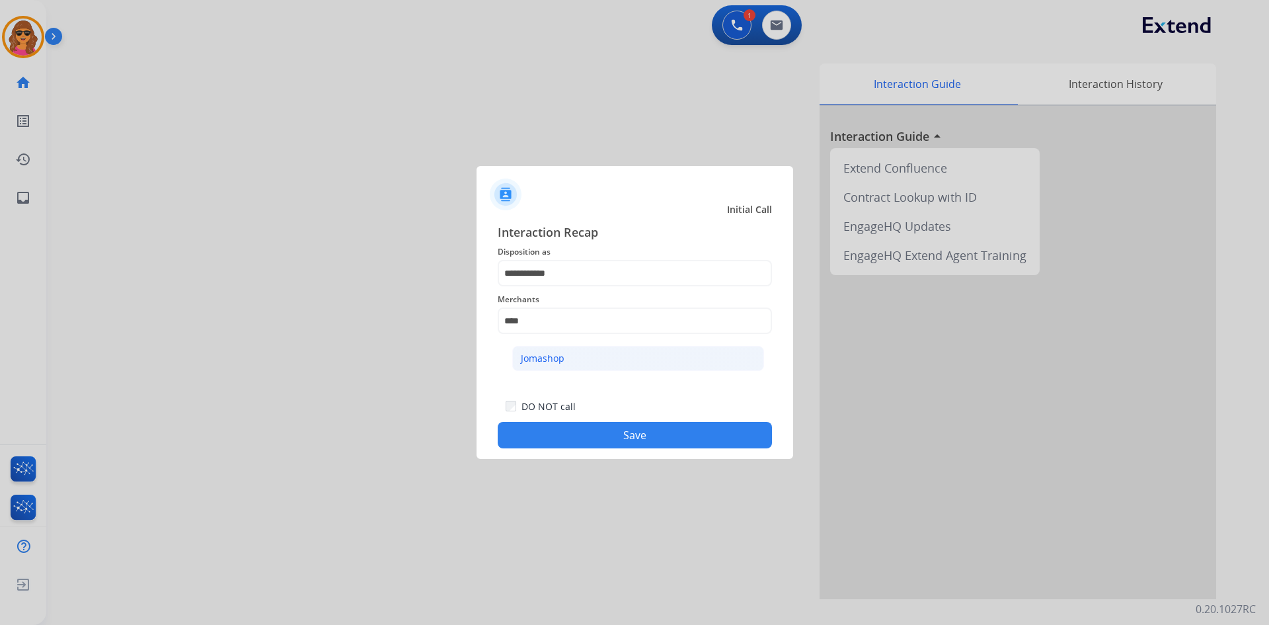
click at [532, 359] on div "Jomashop" at bounding box center [543, 358] width 44 height 13
type input "********"
click at [624, 432] on button "Save" at bounding box center [635, 435] width 274 height 26
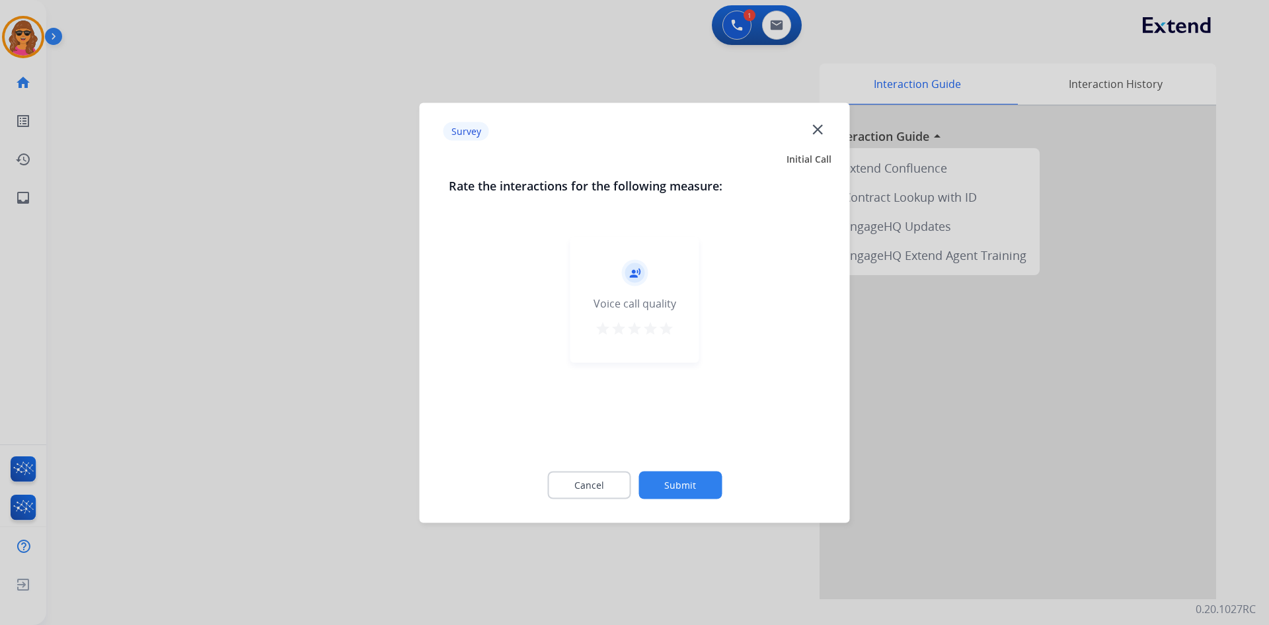
click at [664, 332] on mat-icon "star" at bounding box center [666, 328] width 16 height 16
click at [690, 497] on button "Submit" at bounding box center [679, 485] width 83 height 28
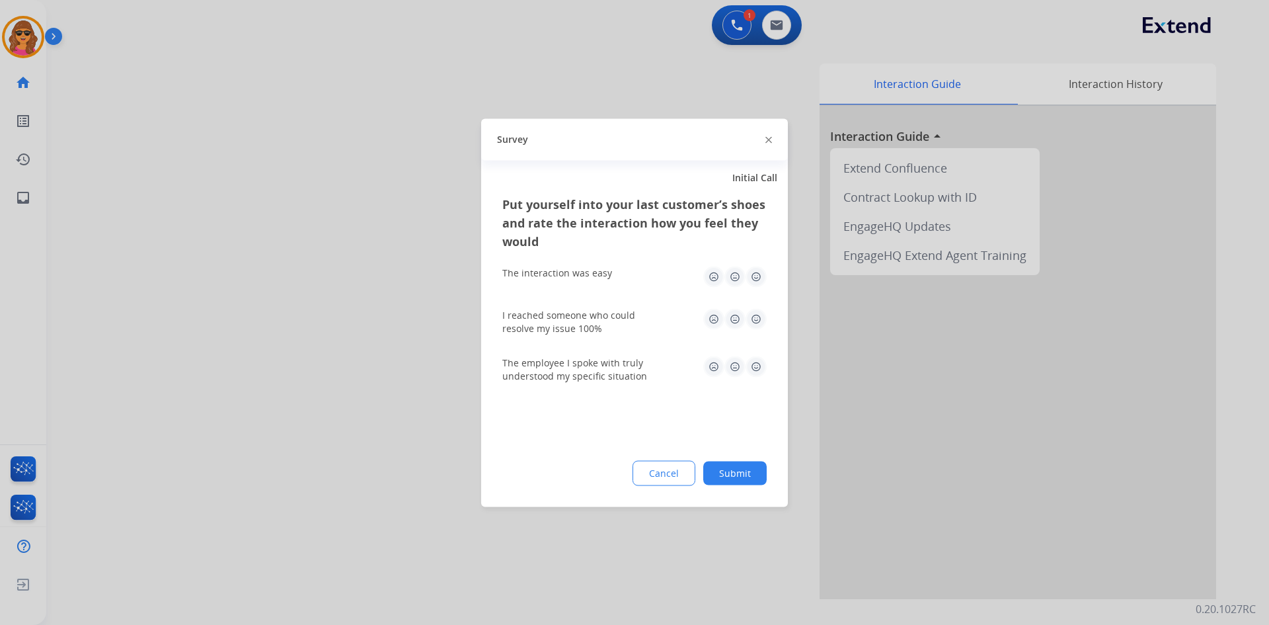
click at [753, 276] on img at bounding box center [755, 276] width 21 height 21
click at [755, 324] on img at bounding box center [755, 318] width 21 height 21
click at [758, 367] on img at bounding box center [755, 366] width 21 height 21
click at [745, 471] on button "Submit" at bounding box center [734, 473] width 63 height 24
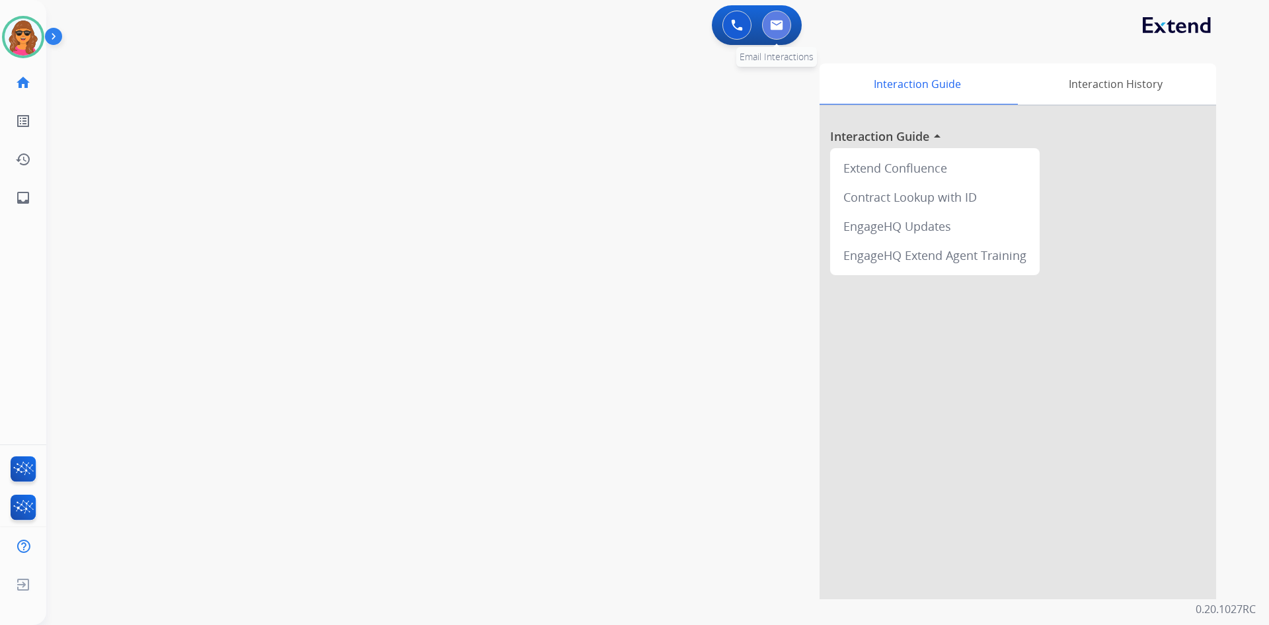
click at [785, 22] on button at bounding box center [776, 25] width 29 height 29
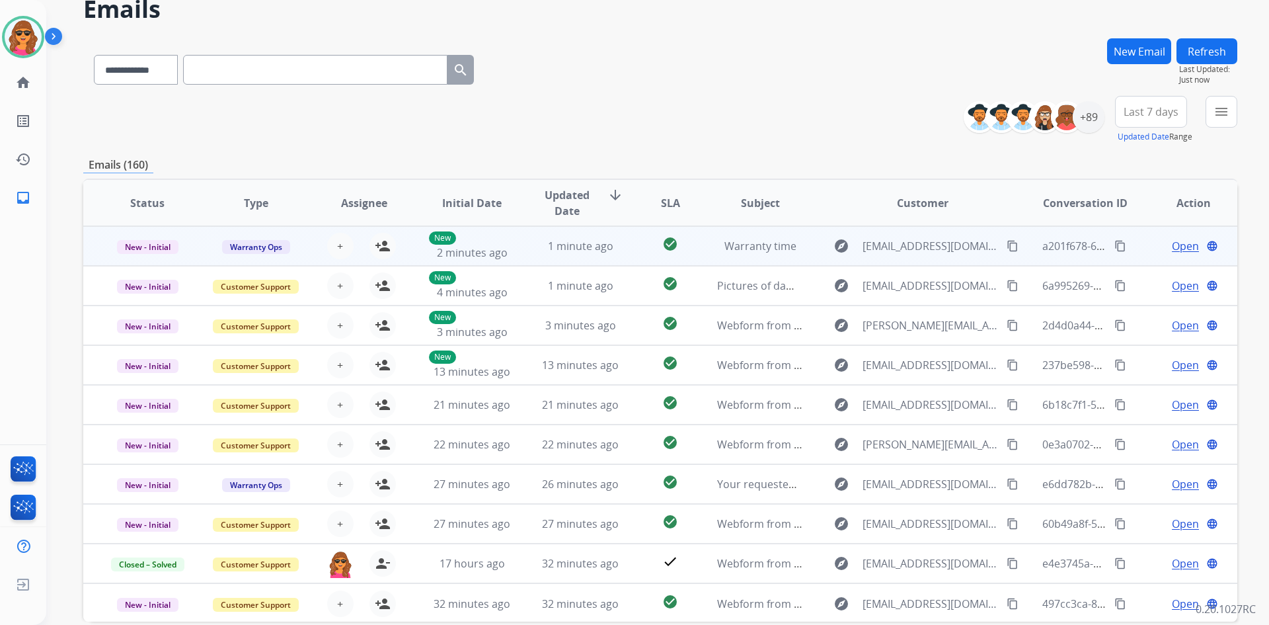
scroll to position [61, 0]
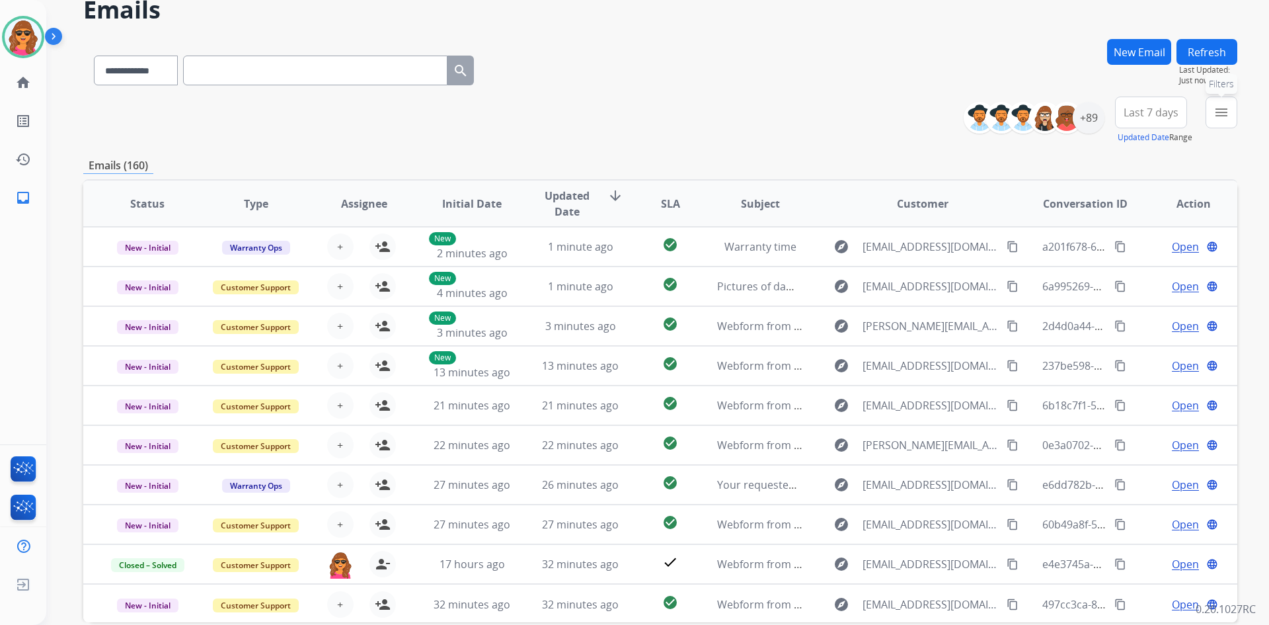
click at [1225, 114] on mat-icon "menu" at bounding box center [1221, 112] width 16 height 16
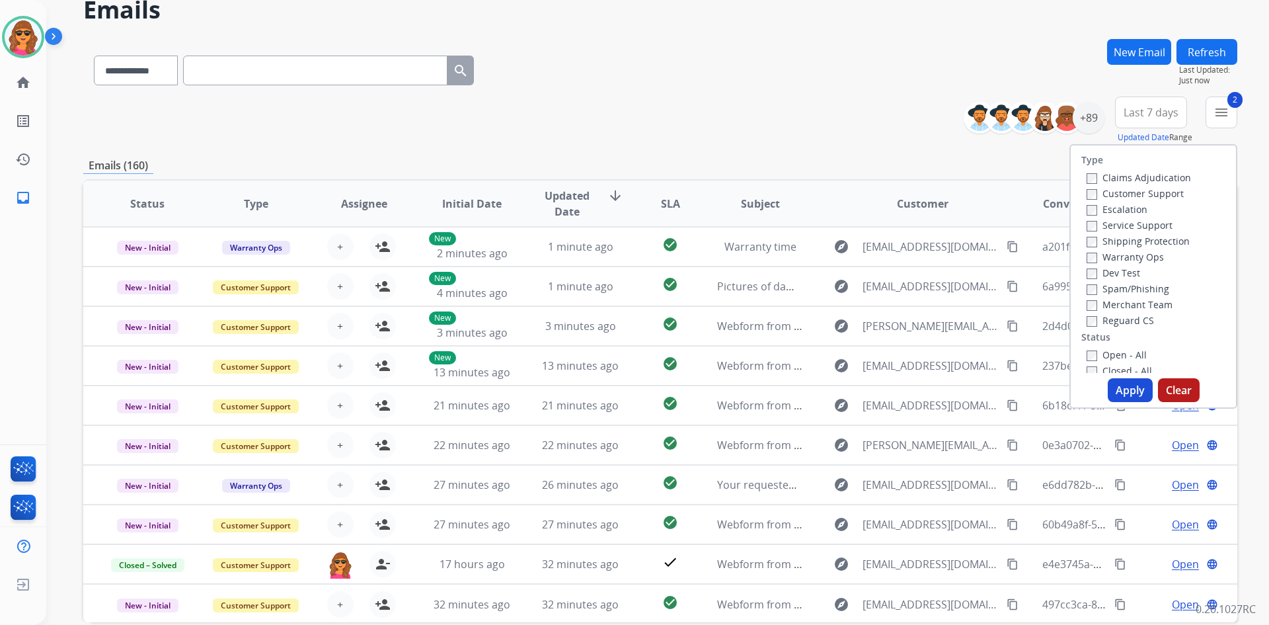
click at [1086, 315] on label "Reguard CS" at bounding box center [1119, 320] width 67 height 13
click at [1087, 348] on div "Open - All" at bounding box center [1155, 354] width 139 height 16
click at [1116, 383] on button "Apply" at bounding box center [1130, 390] width 45 height 24
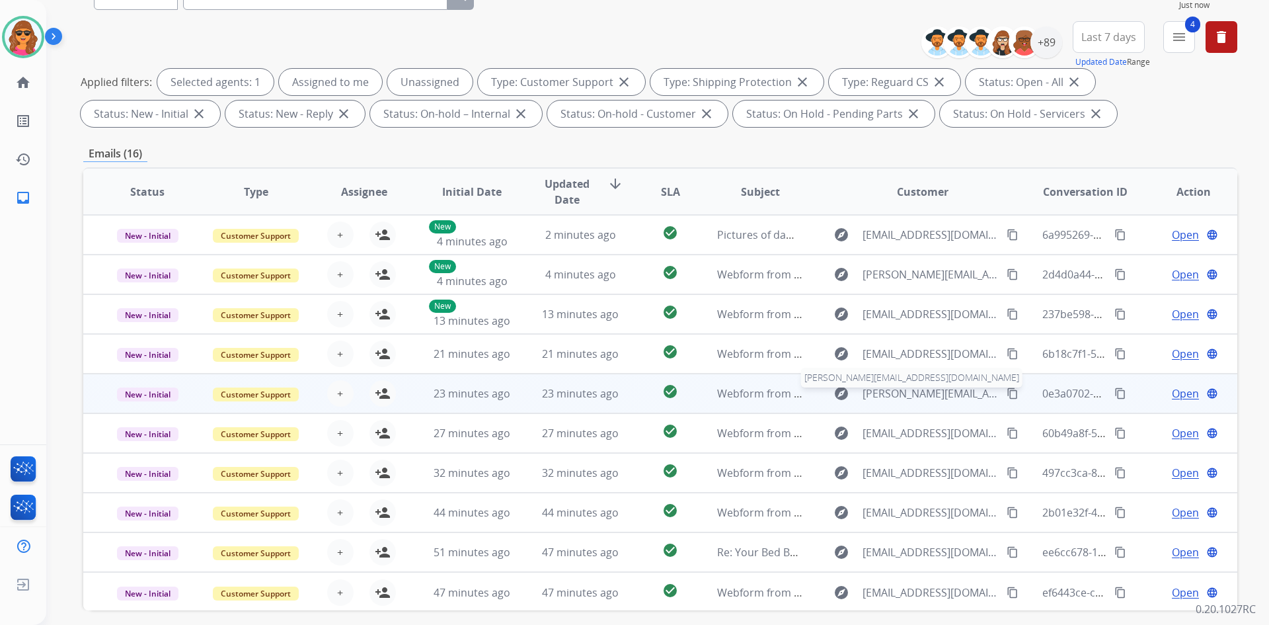
scroll to position [0, 0]
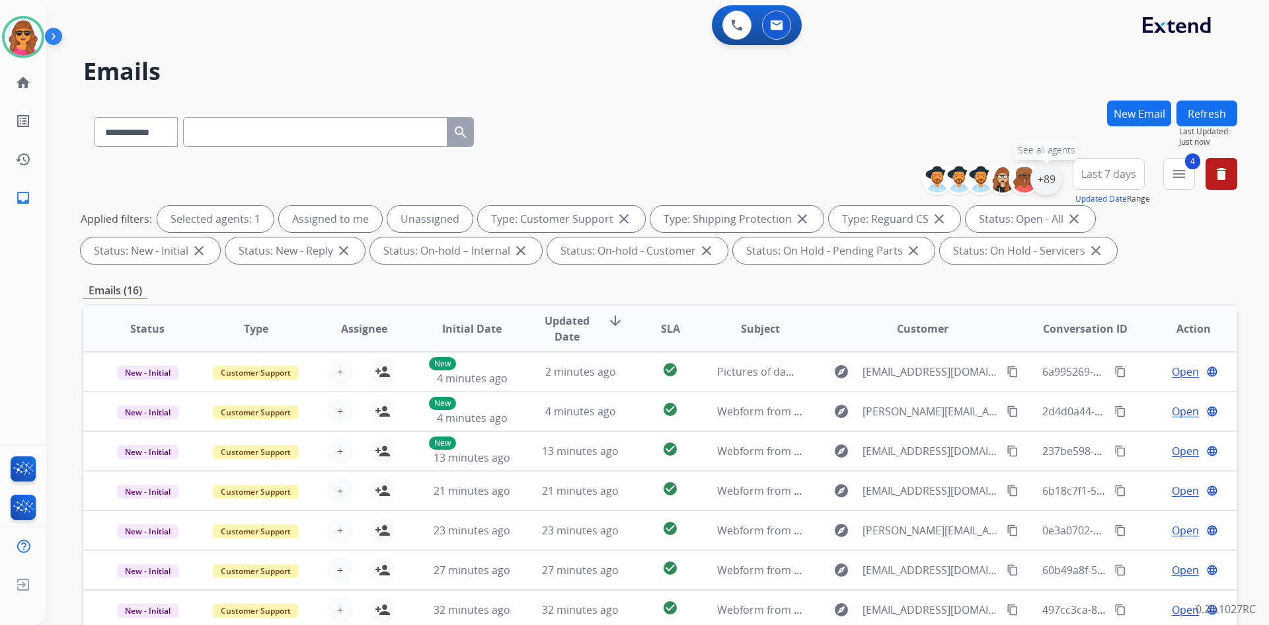
click at [1044, 177] on div "+89" at bounding box center [1046, 179] width 32 height 32
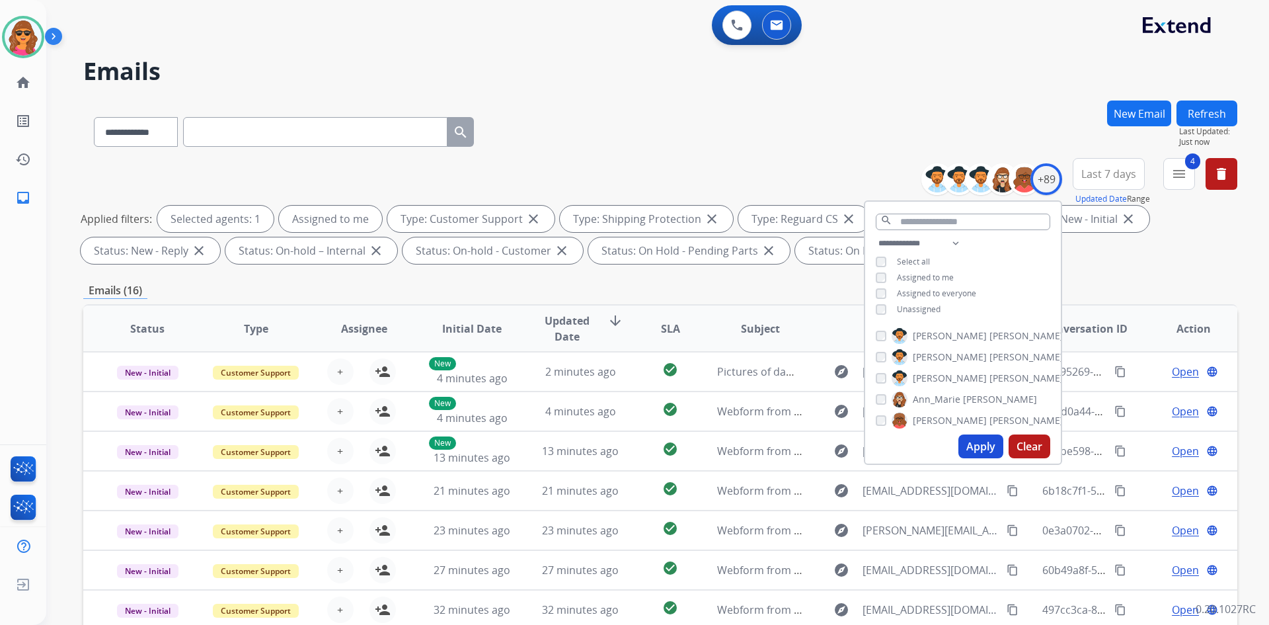
click at [975, 442] on button "Apply" at bounding box center [980, 446] width 45 height 24
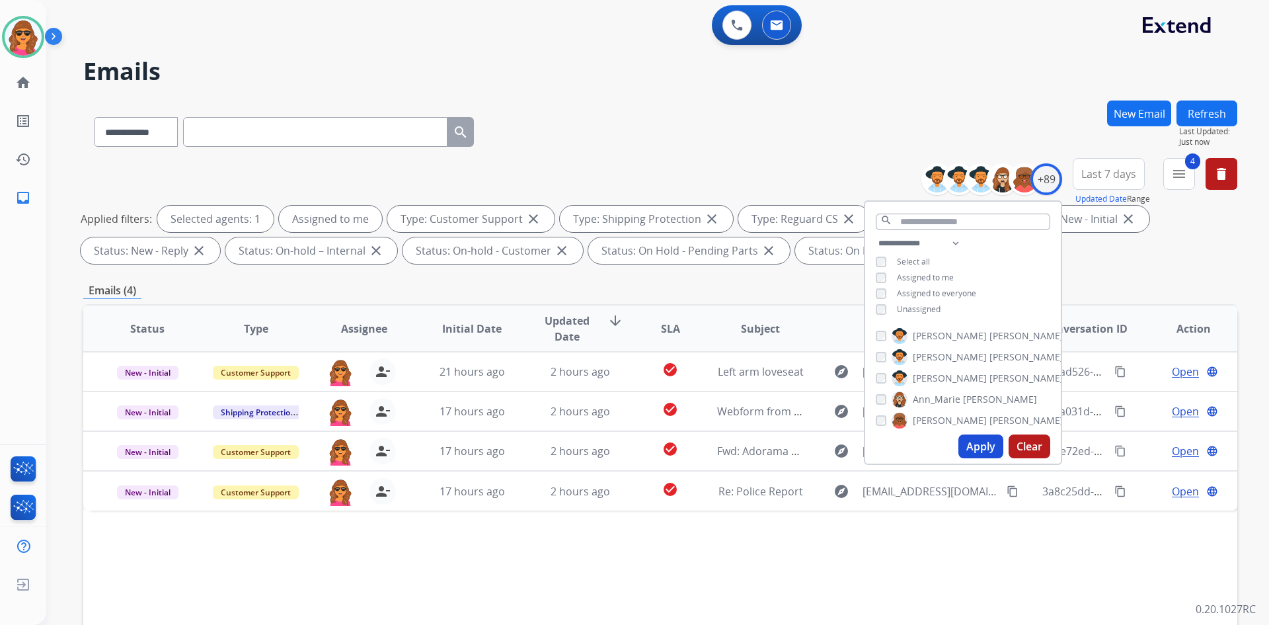
click at [972, 444] on button "Apply" at bounding box center [980, 446] width 45 height 24
click at [968, 569] on div "Status Type Assignee Initial Date Updated Date arrow_downward SLA Subject Custo…" at bounding box center [660, 525] width 1154 height 443
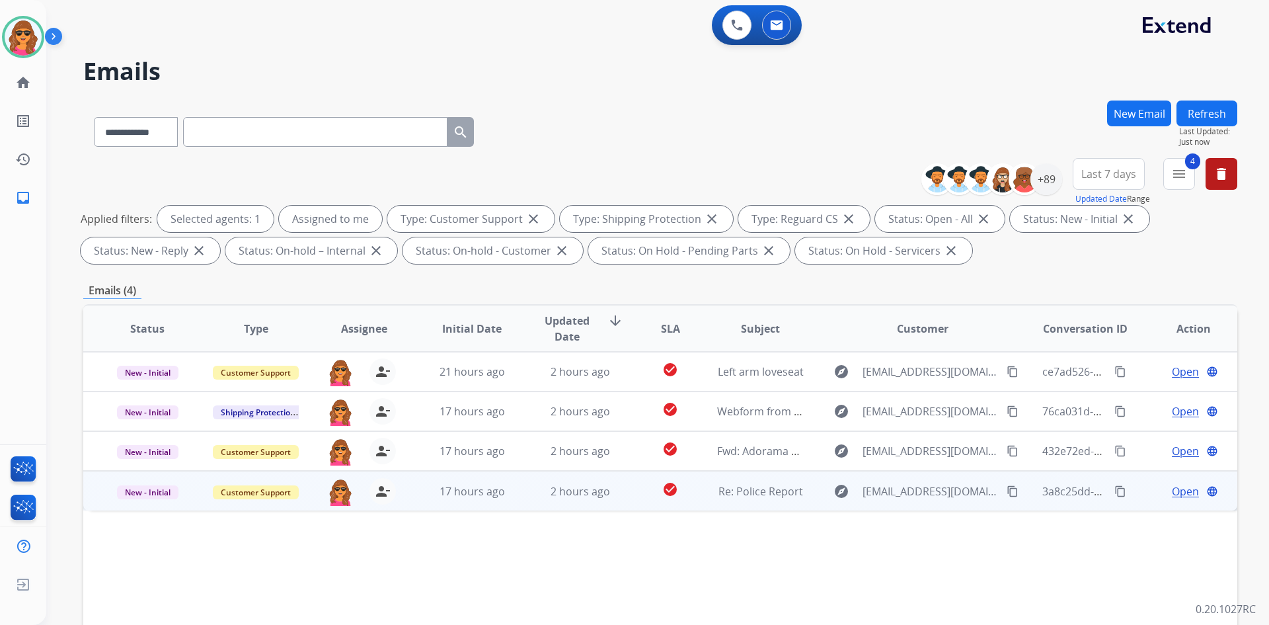
click at [1176, 490] on span "Open" at bounding box center [1185, 491] width 27 height 16
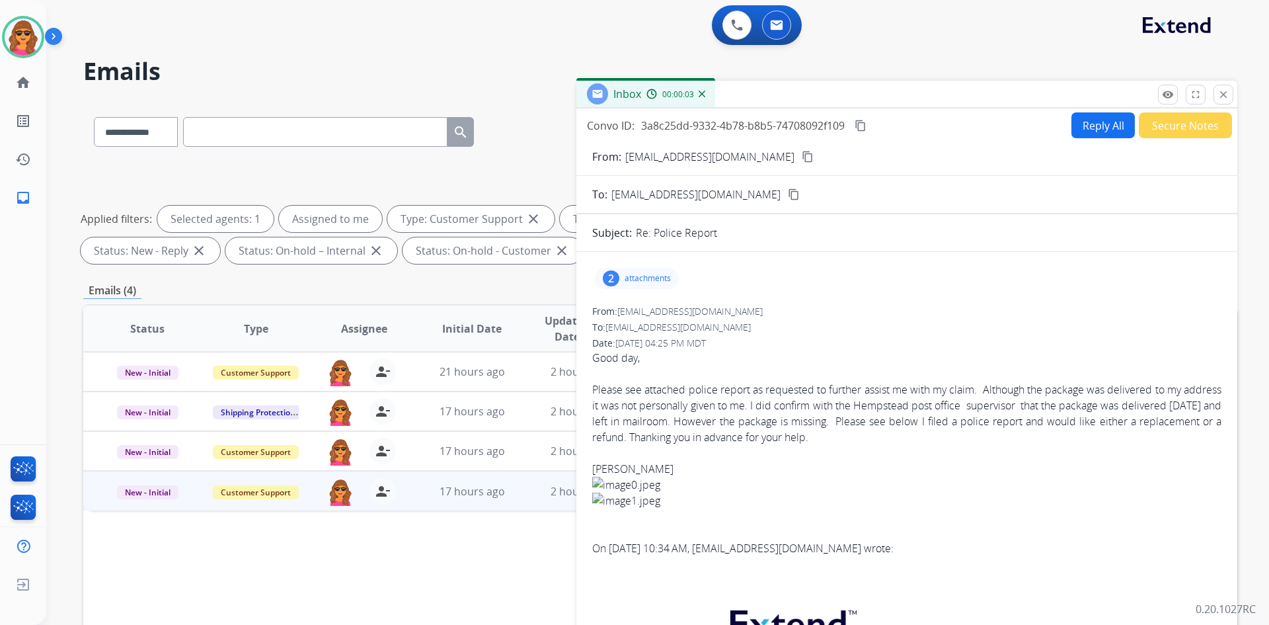
click at [1088, 122] on button "Reply All" at bounding box center [1102, 125] width 63 height 26
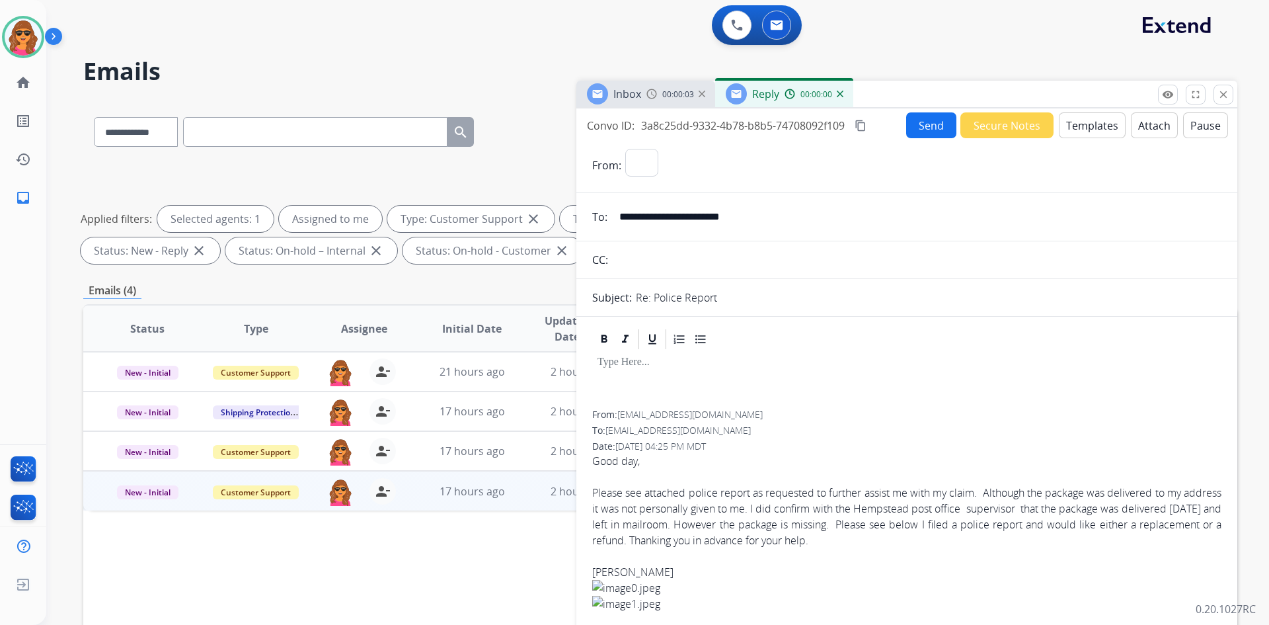
select select "**********"
click at [1078, 126] on button "Templates" at bounding box center [1092, 125] width 67 height 26
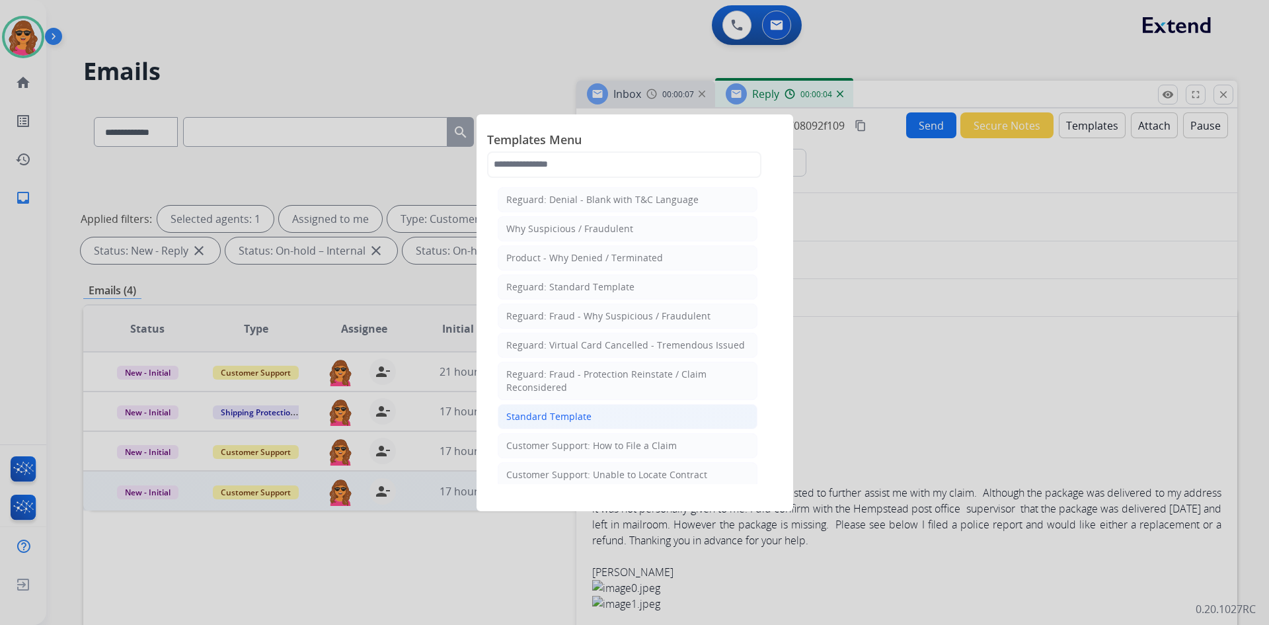
click at [573, 416] on div "Standard Template" at bounding box center [548, 416] width 85 height 13
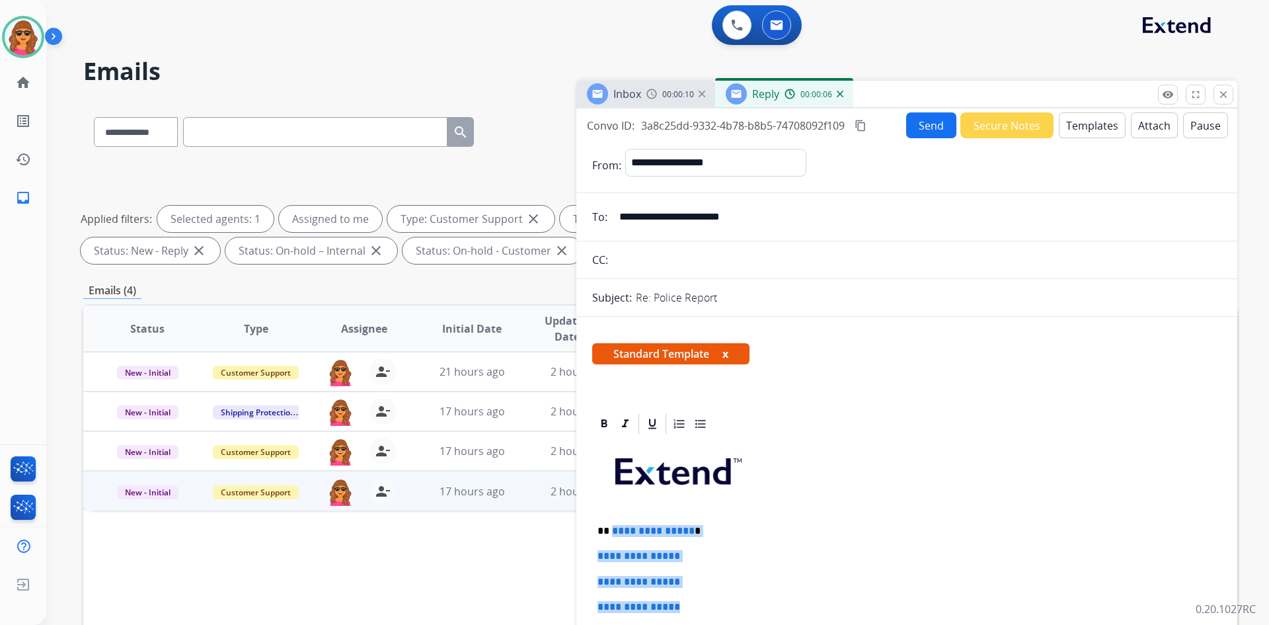
drag, startPoint x: 610, startPoint y: 528, endPoint x: 703, endPoint y: 607, distance: 121.4
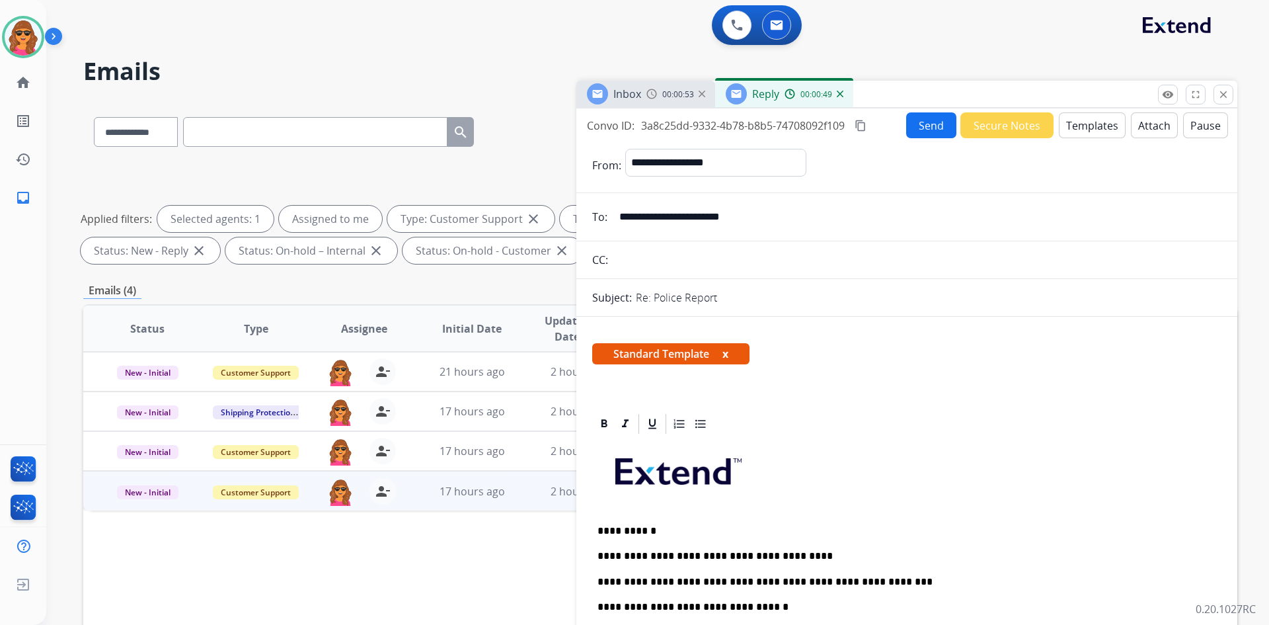
click at [911, 126] on button "Send" at bounding box center [931, 125] width 50 height 26
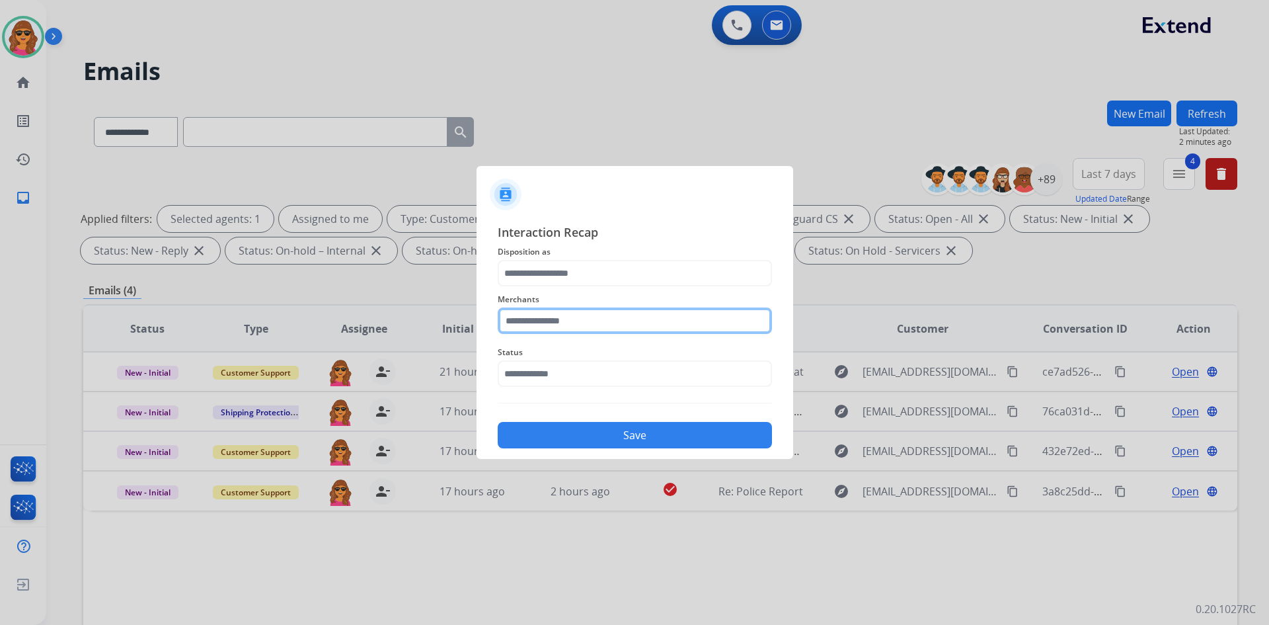
click at [502, 326] on input "text" at bounding box center [635, 320] width 274 height 26
type input "********"
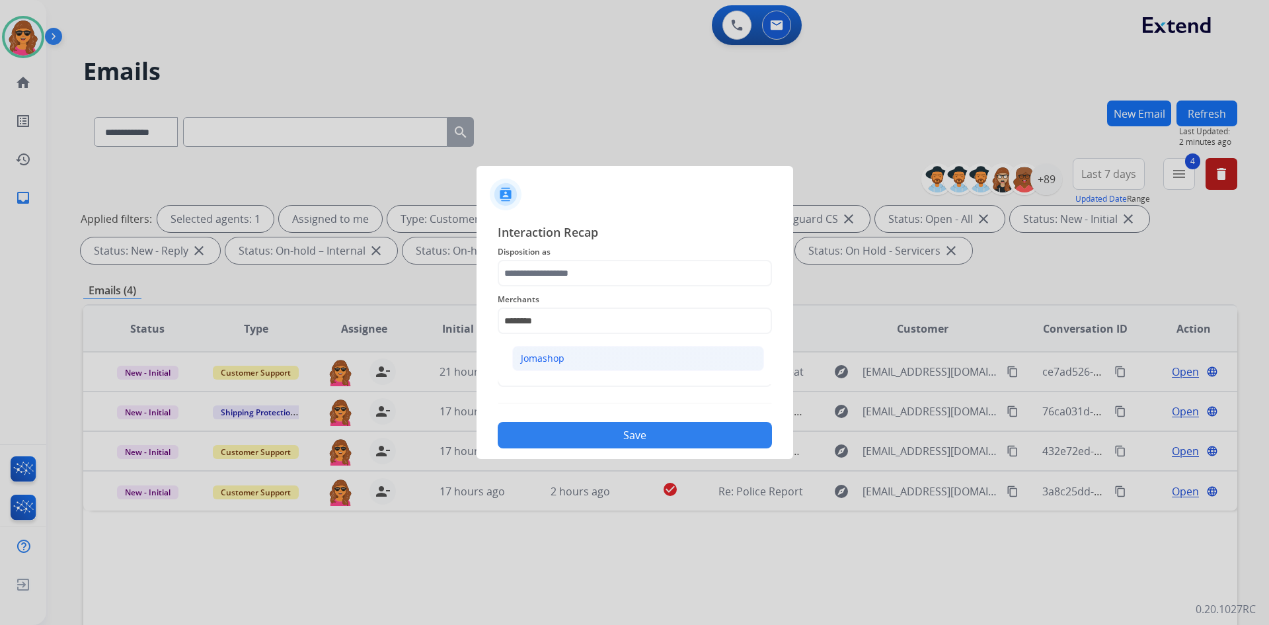
click at [549, 359] on div "Jomashop" at bounding box center [543, 358] width 44 height 13
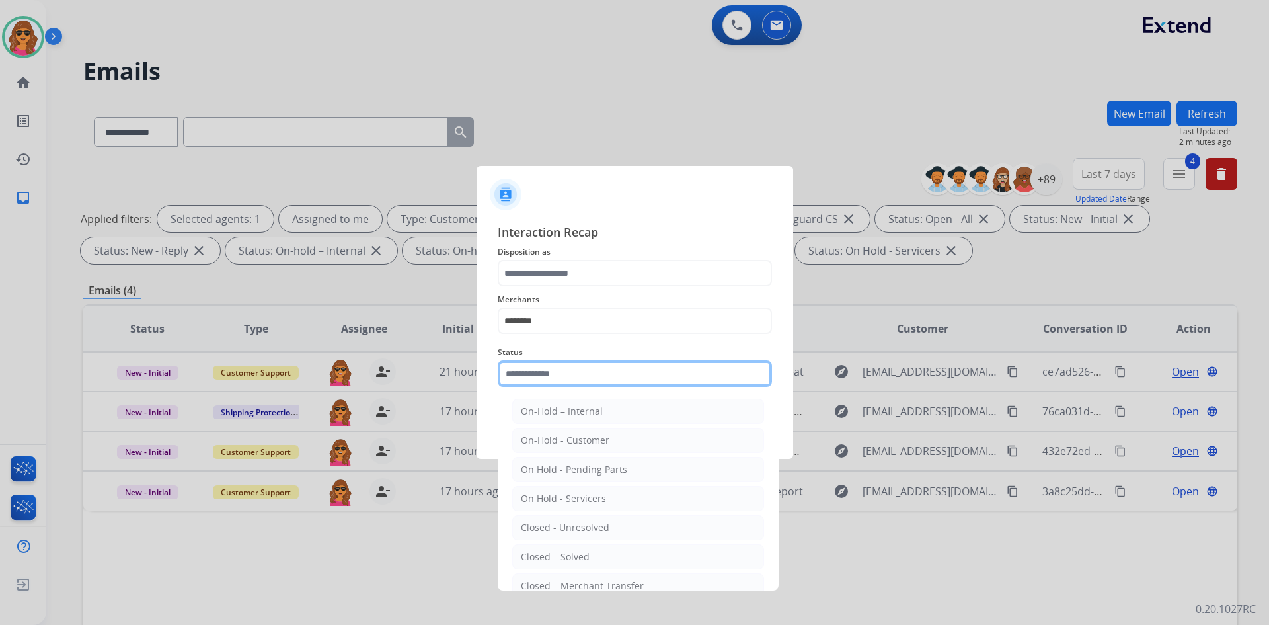
click at [541, 379] on input "text" at bounding box center [635, 373] width 274 height 26
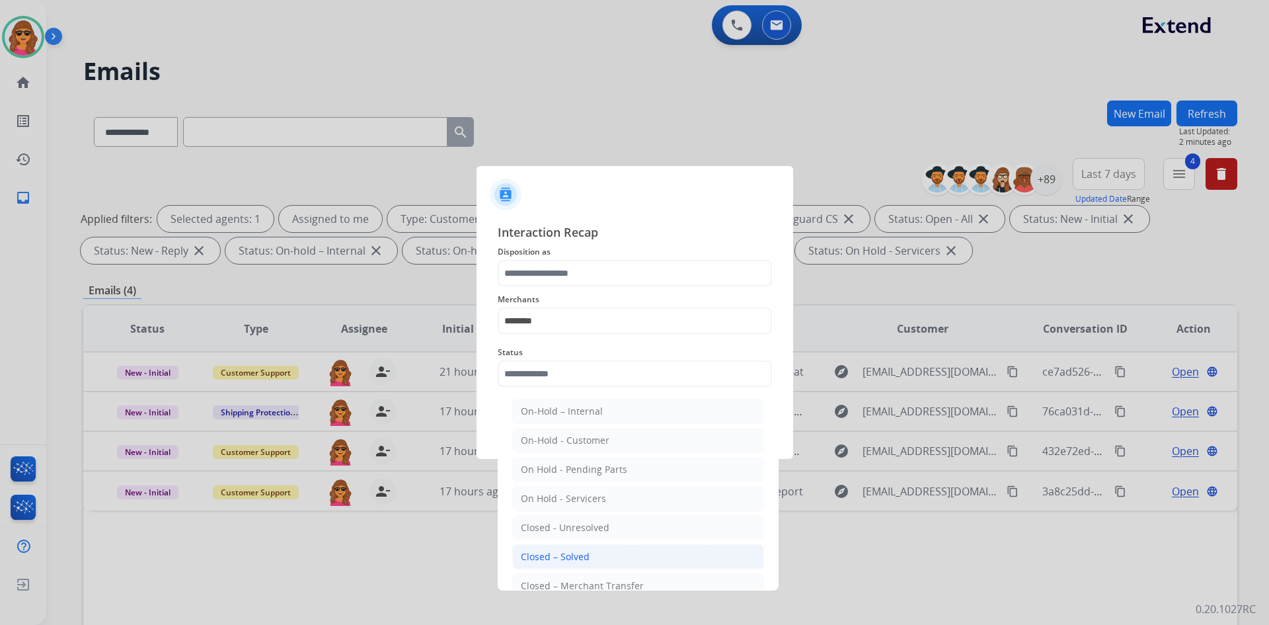
click at [586, 556] on div "Closed – Solved" at bounding box center [555, 556] width 69 height 13
type input "**********"
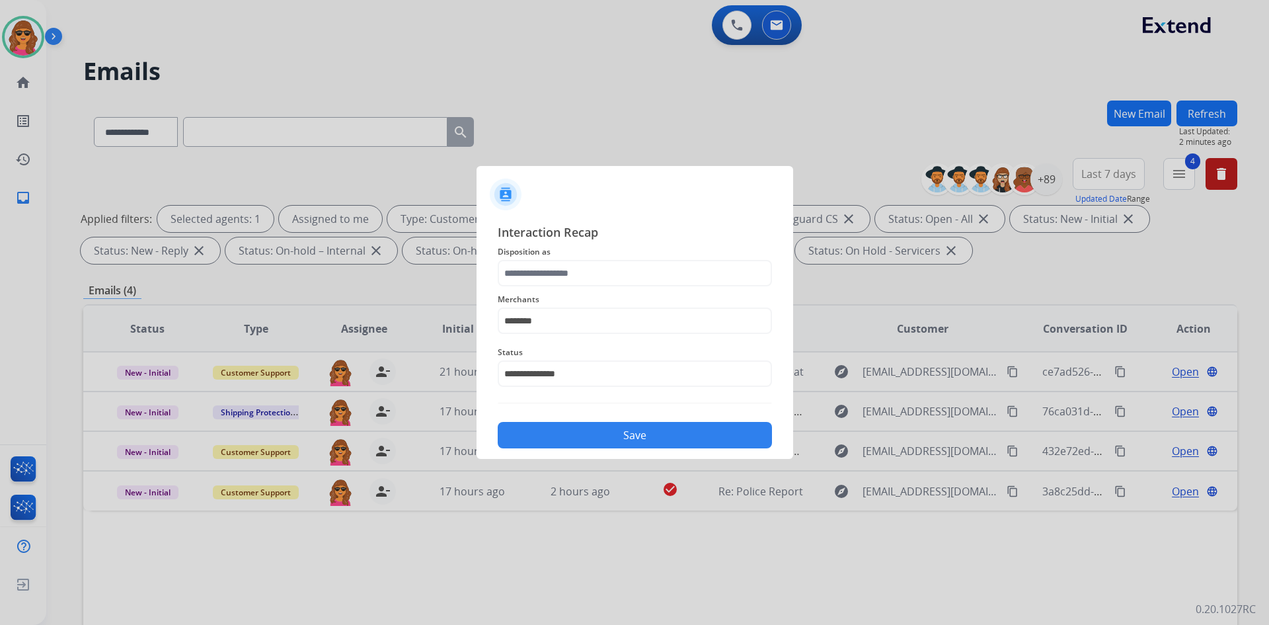
click at [607, 442] on button "Save" at bounding box center [635, 435] width 274 height 26
click at [517, 270] on input "text" at bounding box center [635, 273] width 274 height 26
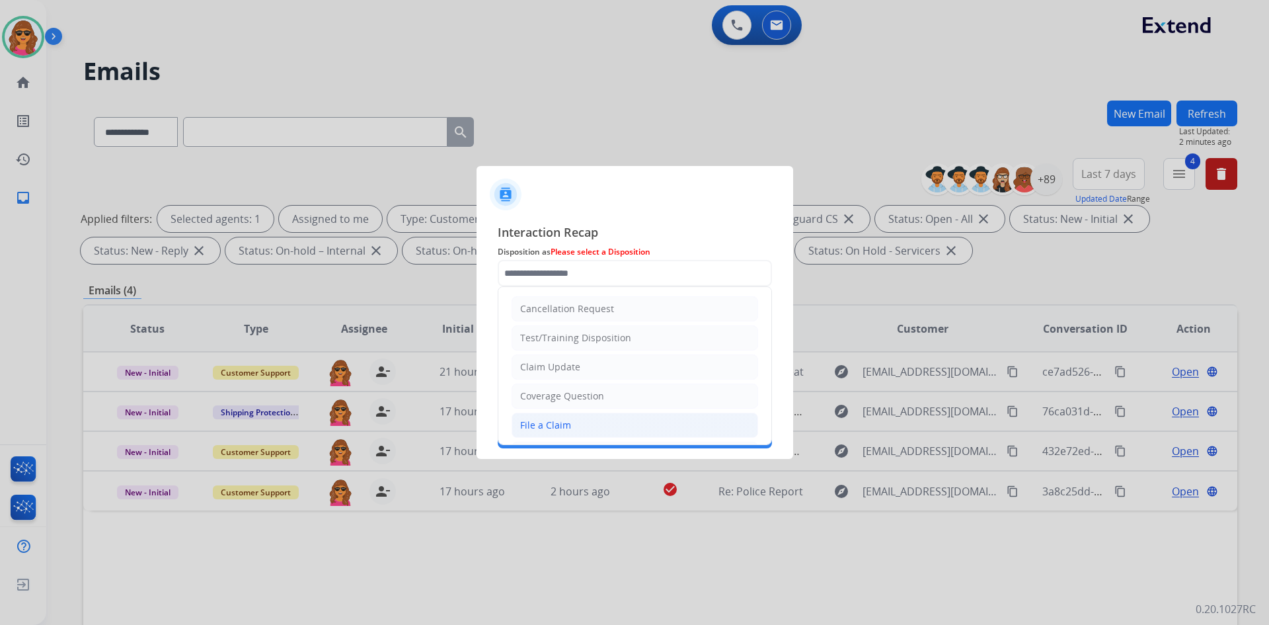
click at [566, 424] on div "File a Claim" at bounding box center [545, 424] width 51 height 13
type input "**********"
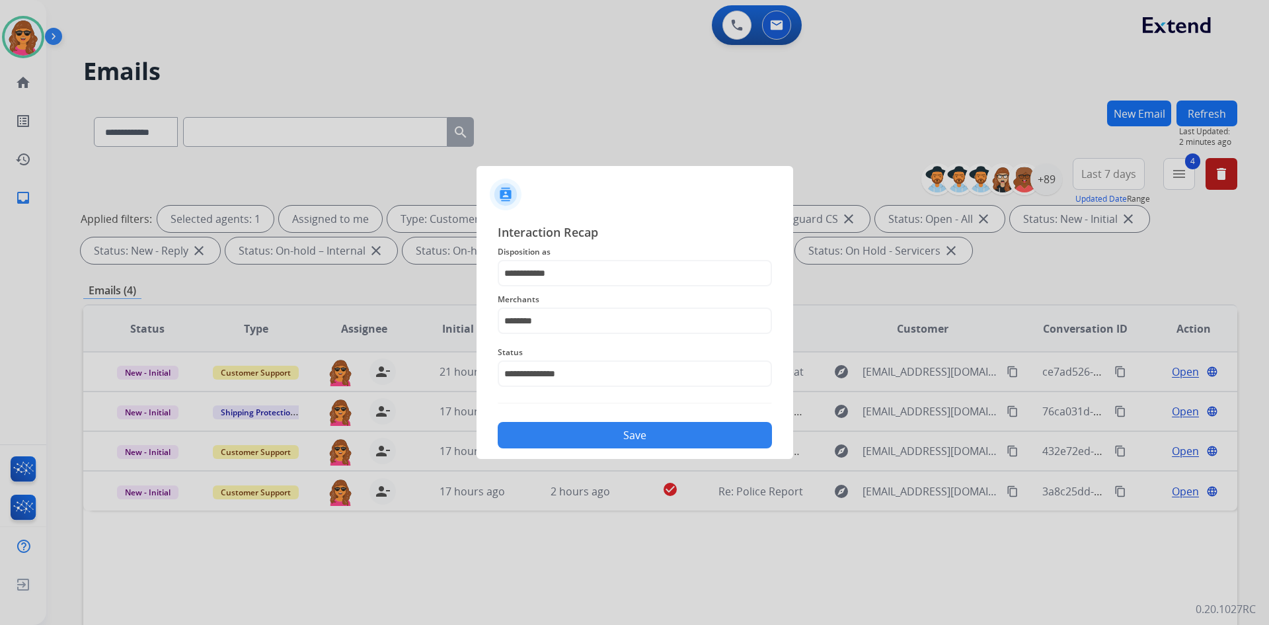
click at [631, 430] on button "Save" at bounding box center [635, 435] width 274 height 26
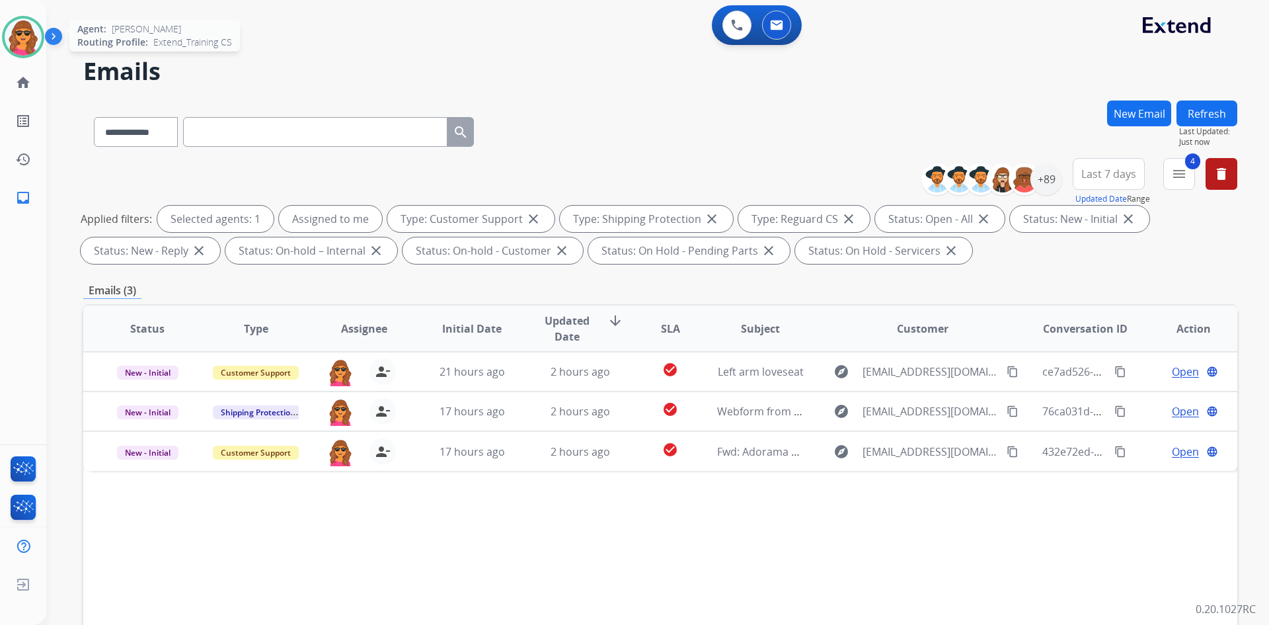
click at [23, 40] on img at bounding box center [23, 37] width 37 height 37
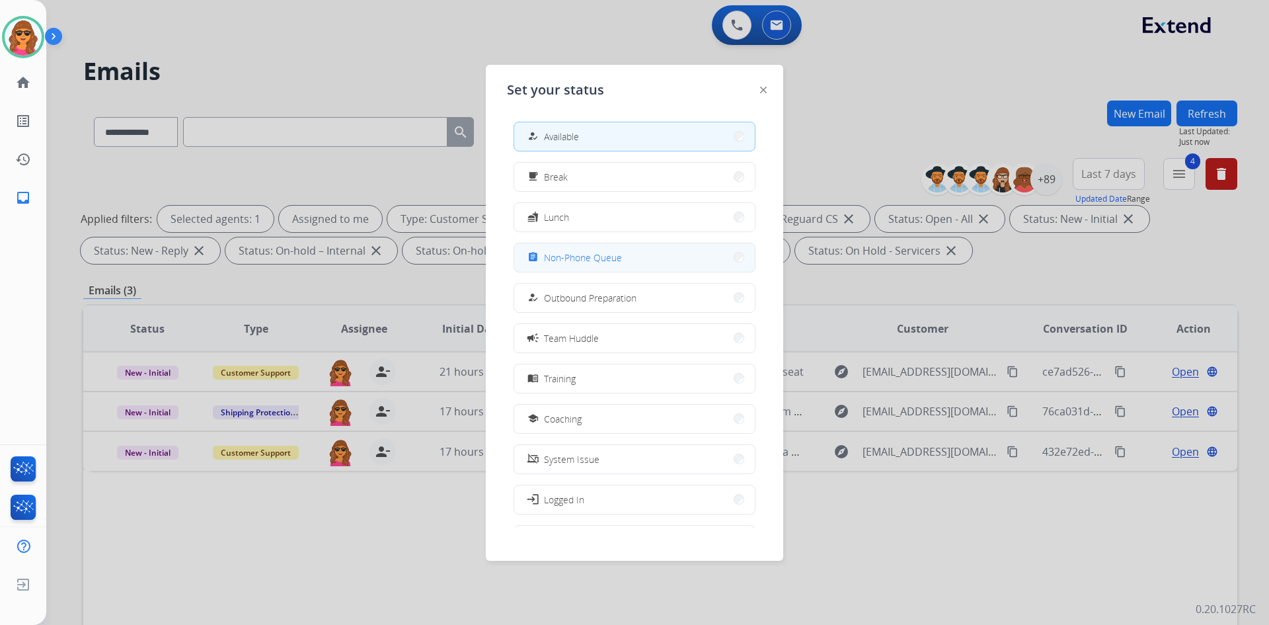
click at [589, 263] on span "Non-Phone Queue" at bounding box center [583, 257] width 78 height 14
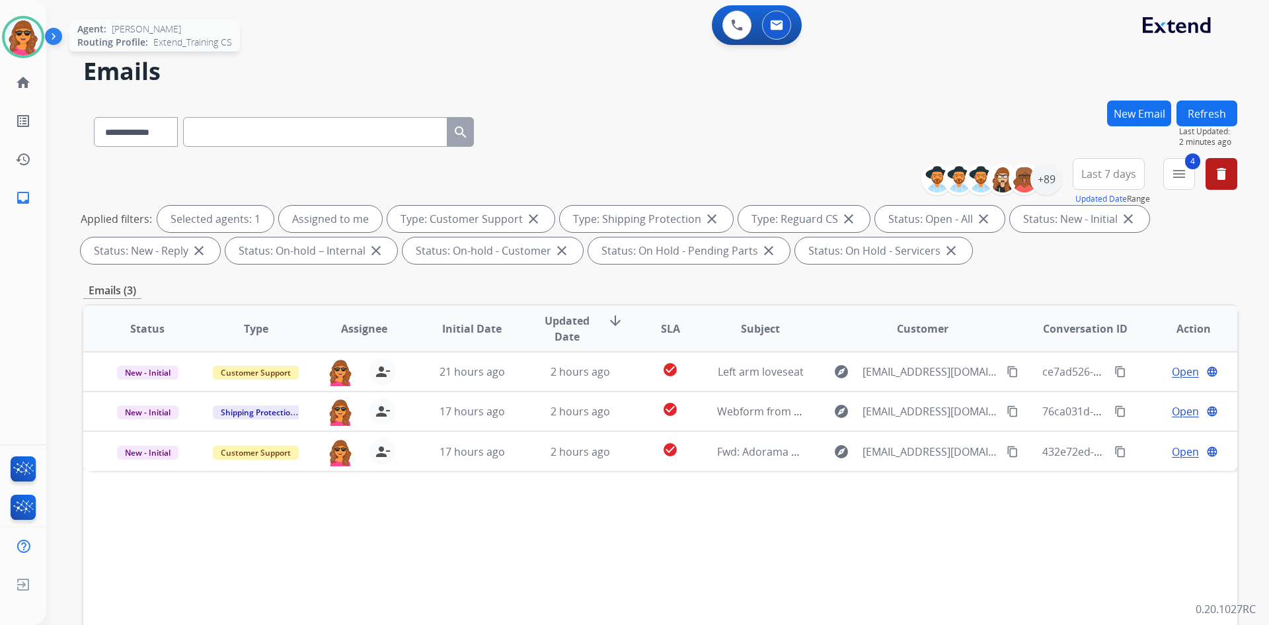
click at [28, 32] on img at bounding box center [23, 37] width 37 height 37
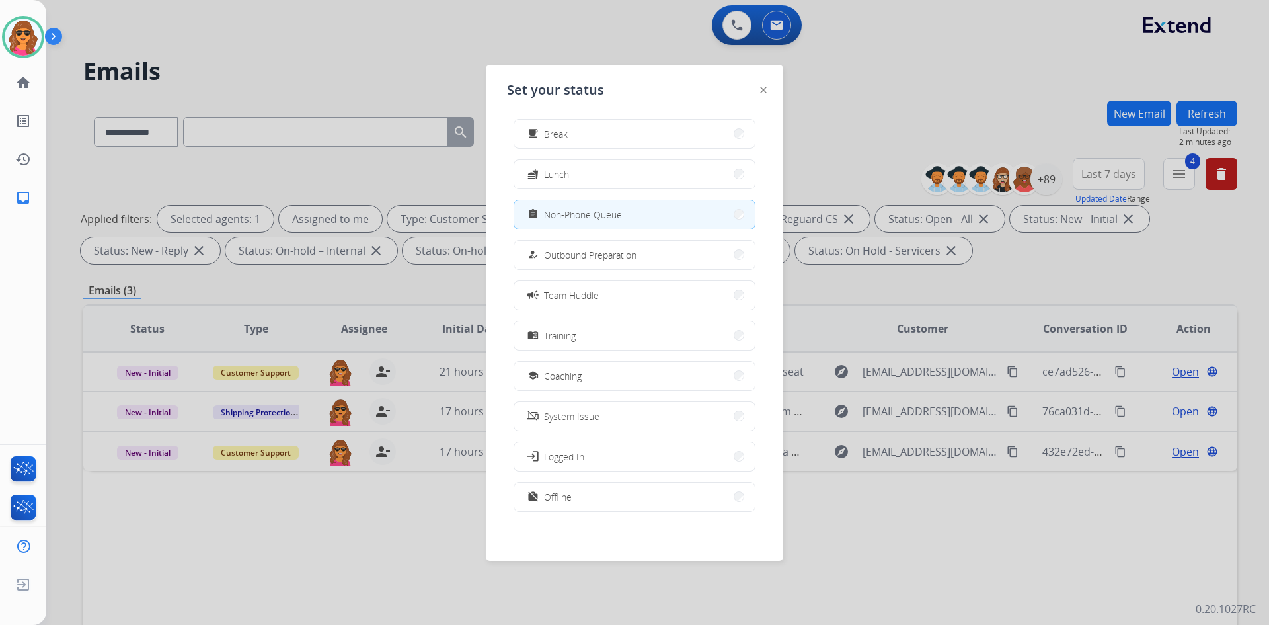
scroll to position [44, 0]
click at [546, 491] on div "work_off Offline" at bounding box center [548, 495] width 47 height 16
